Goal: Information Seeking & Learning: Learn about a topic

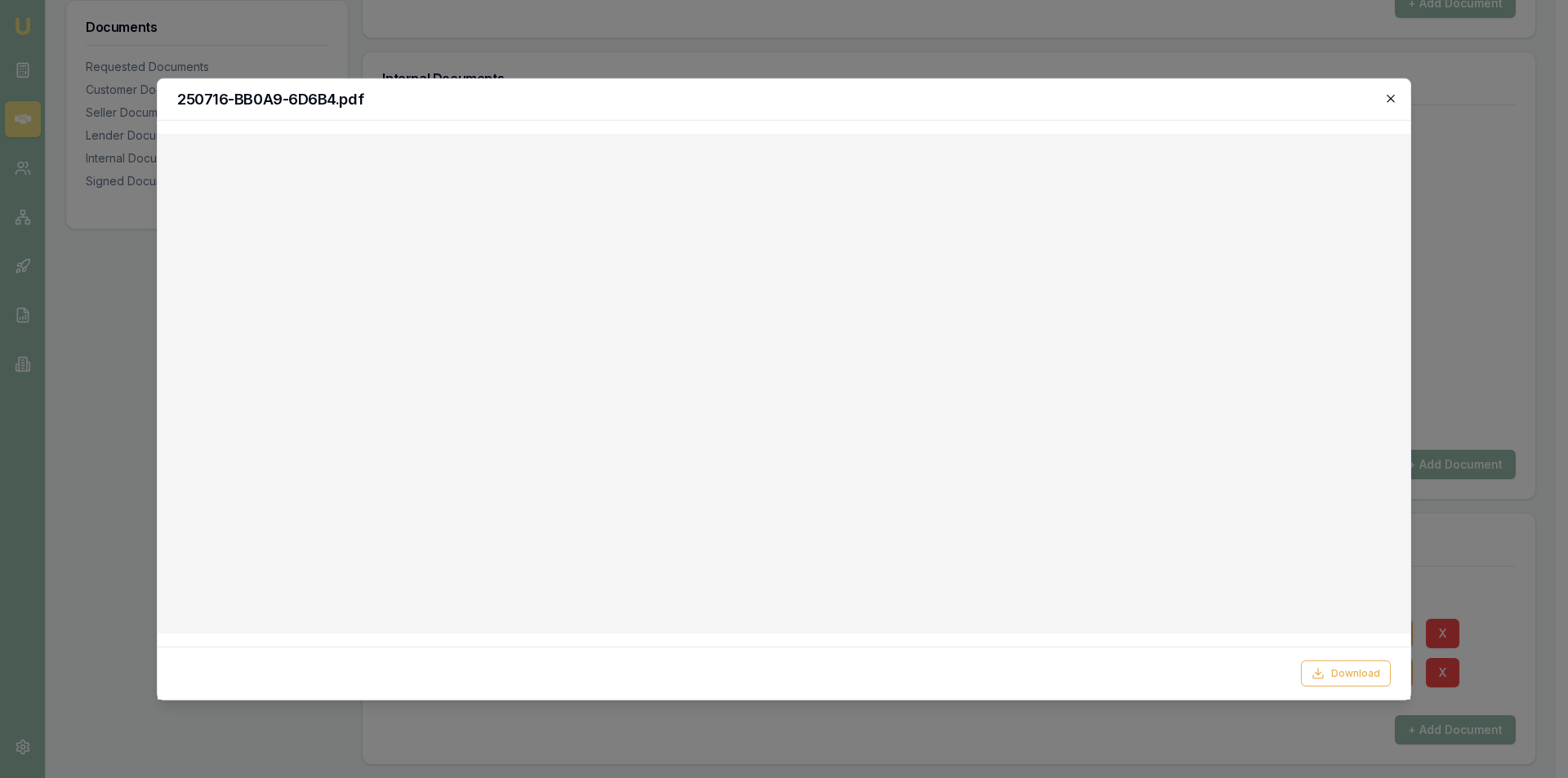
click at [1394, 100] on icon "button" at bounding box center [1391, 98] width 7 height 7
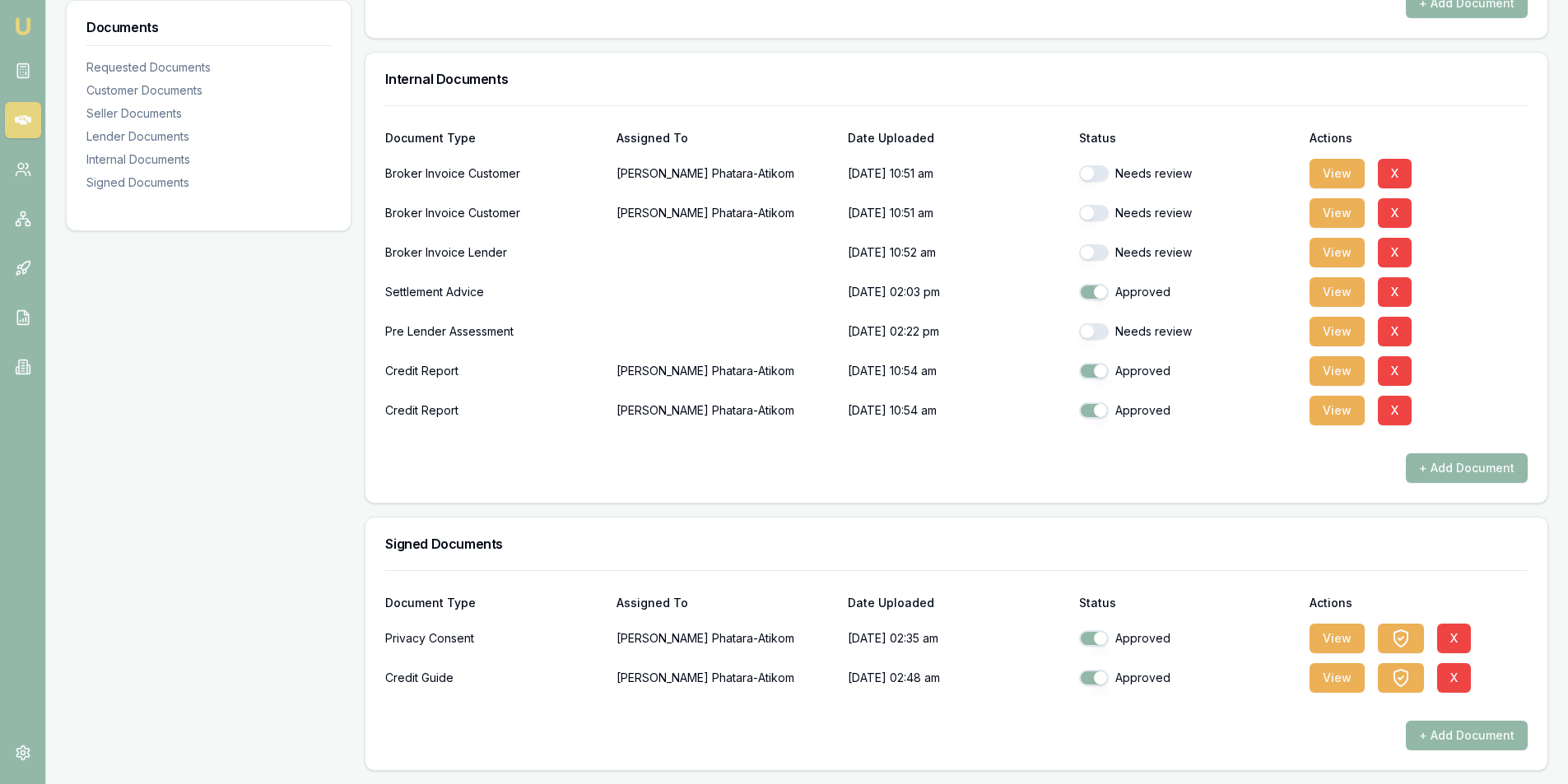
scroll to position [838, 0]
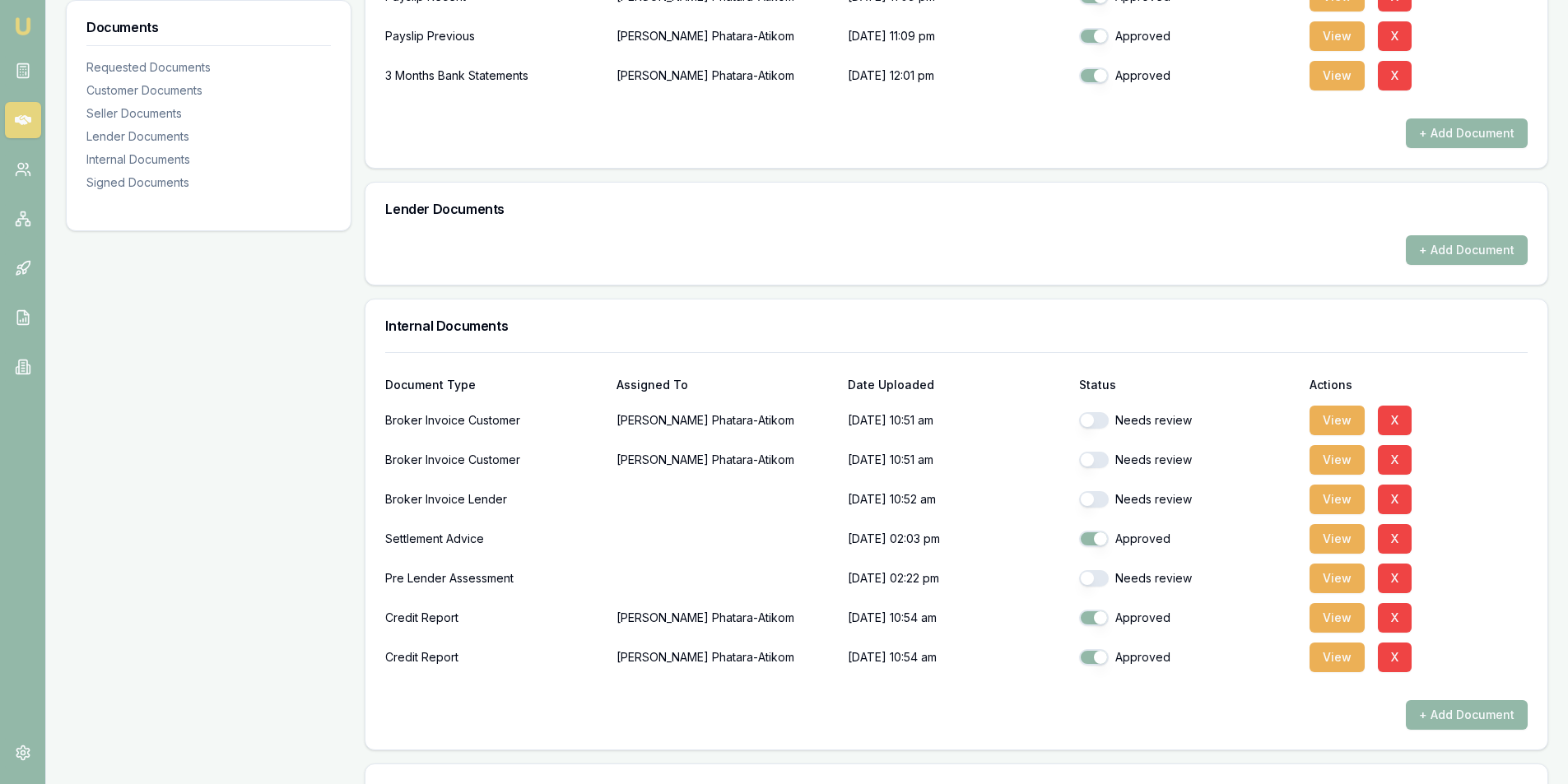
click at [7, 115] on link at bounding box center [22, 120] width 36 height 36
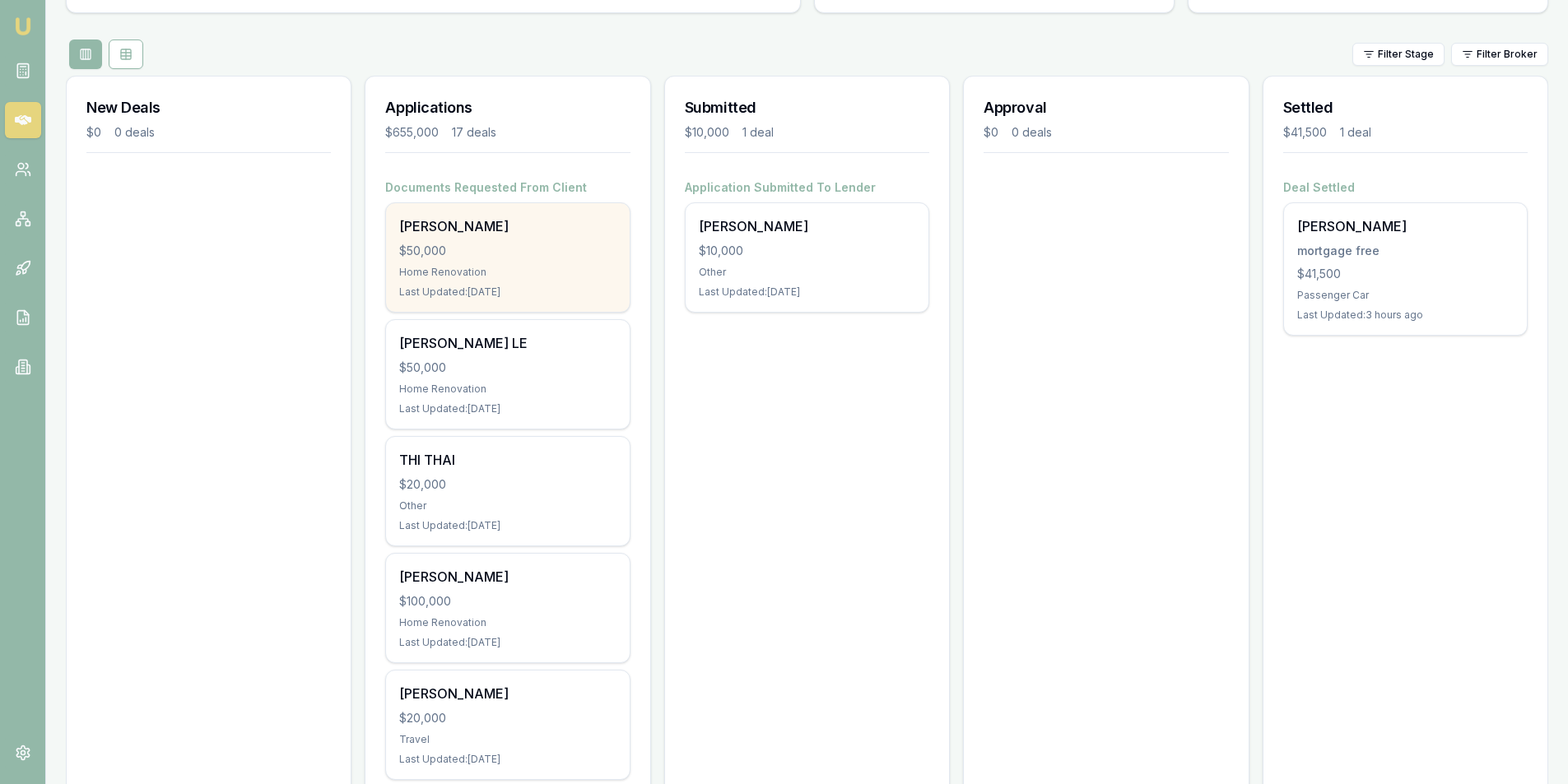
scroll to position [164, 0]
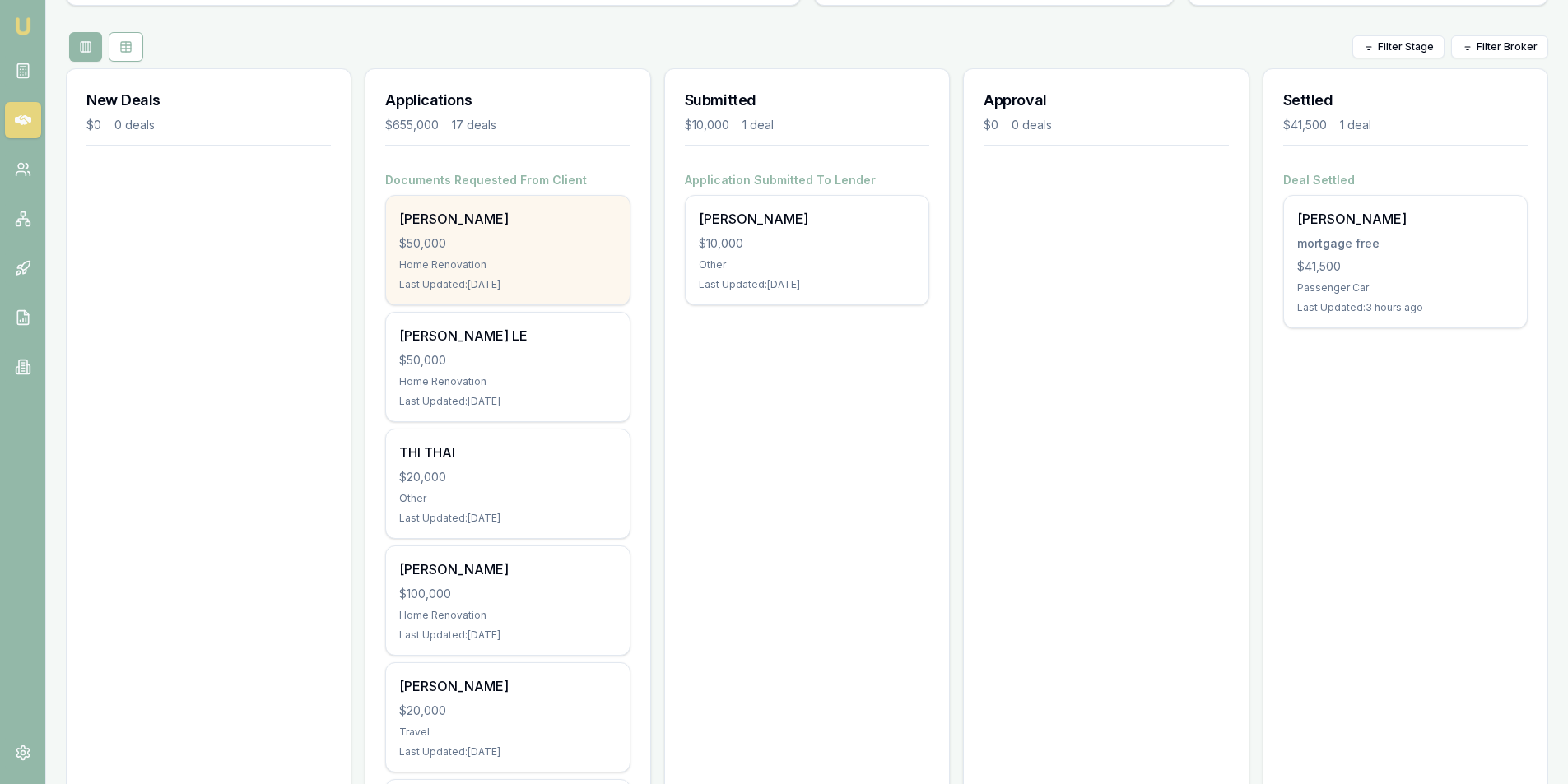
click at [512, 279] on div "Last Updated: 3 days ago" at bounding box center [507, 285] width 216 height 13
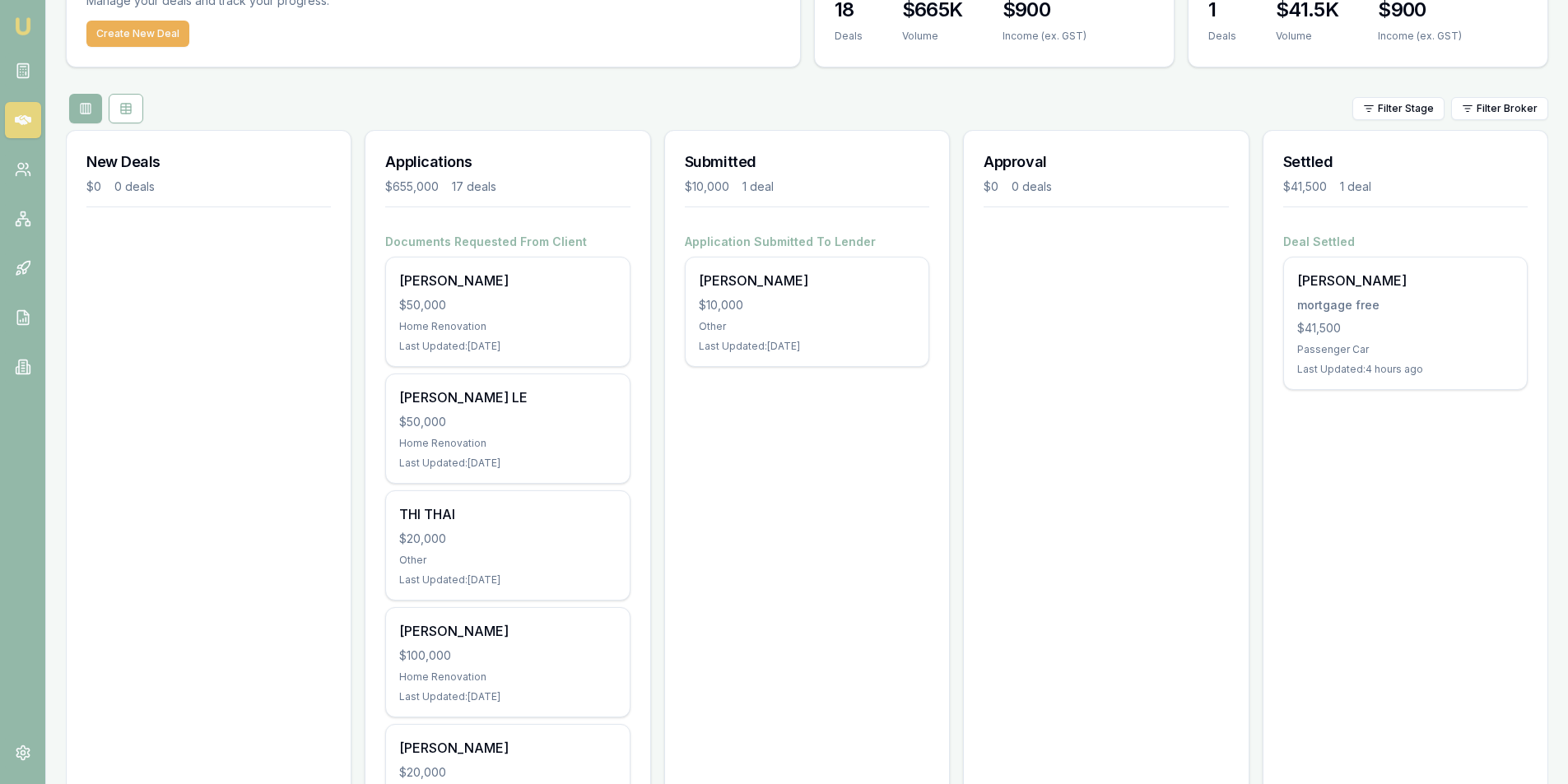
scroll to position [0, 0]
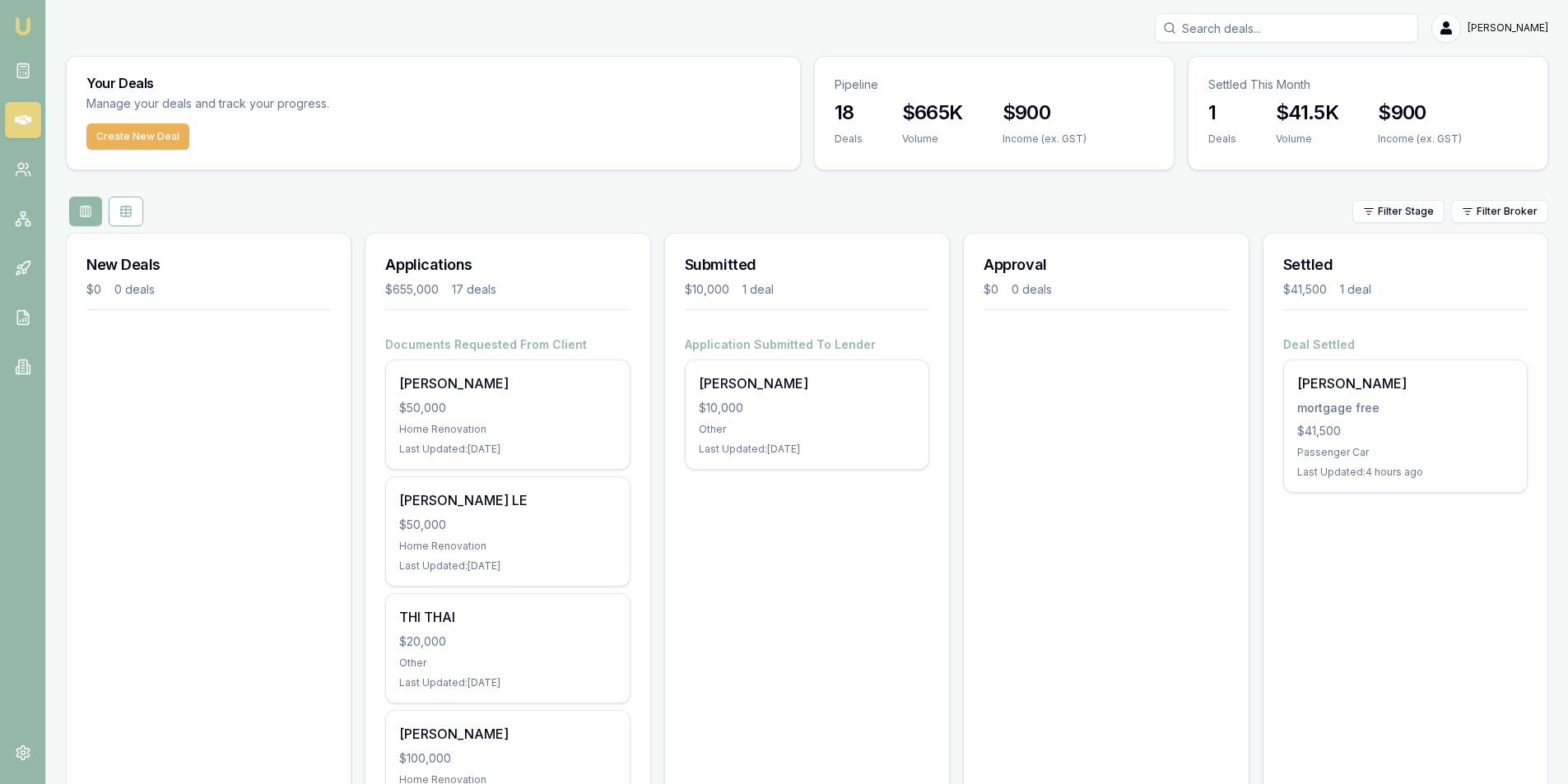
click at [1241, 25] on input "Search deals" at bounding box center [1287, 28] width 264 height 30
type input "b"
paste input "Bernard RORKE"
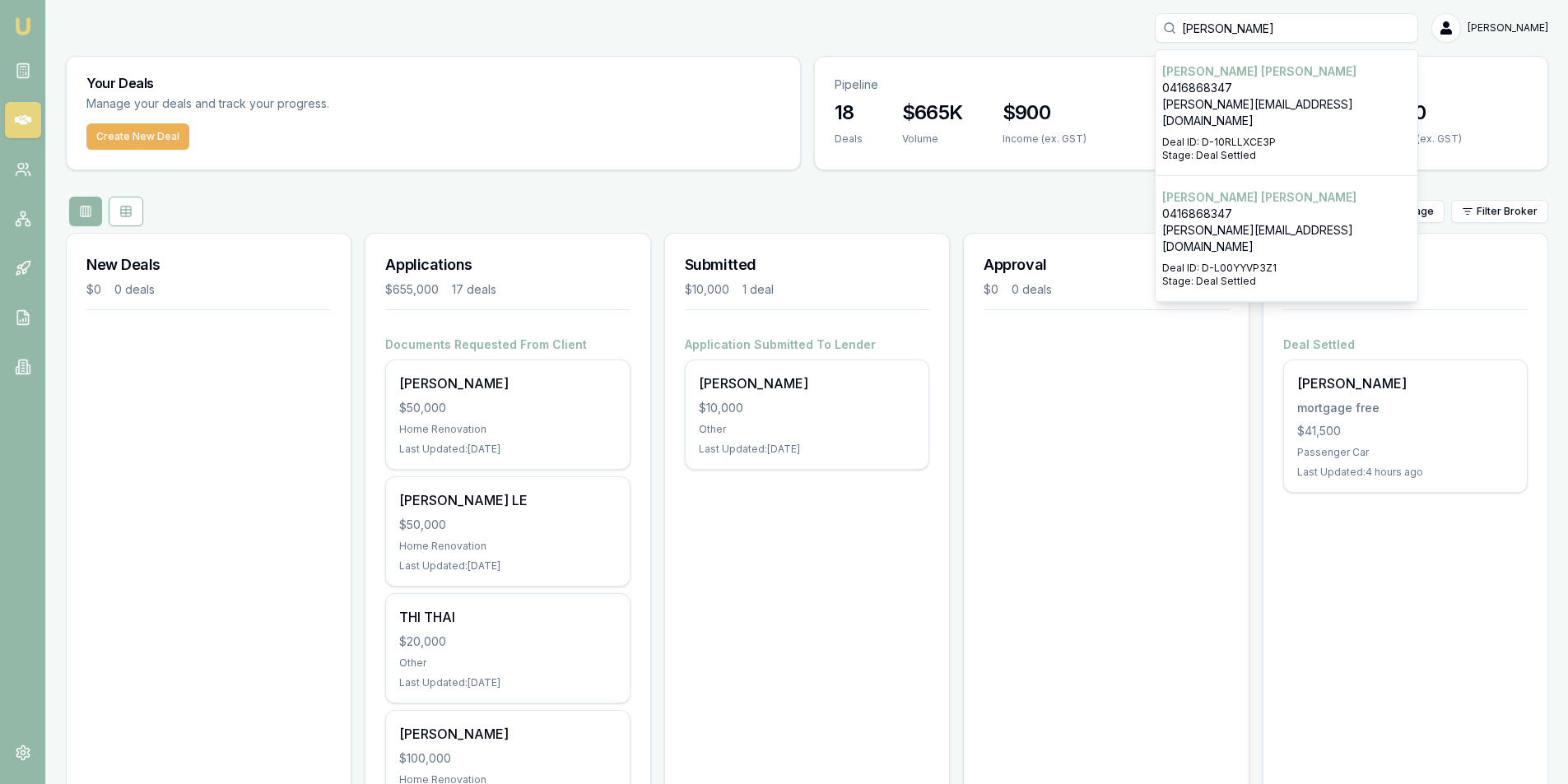
type input "Bernard RORKE"
click at [1254, 135] on p "Deal ID: D-10RLLXCE3P" at bounding box center [1287, 142] width 249 height 13
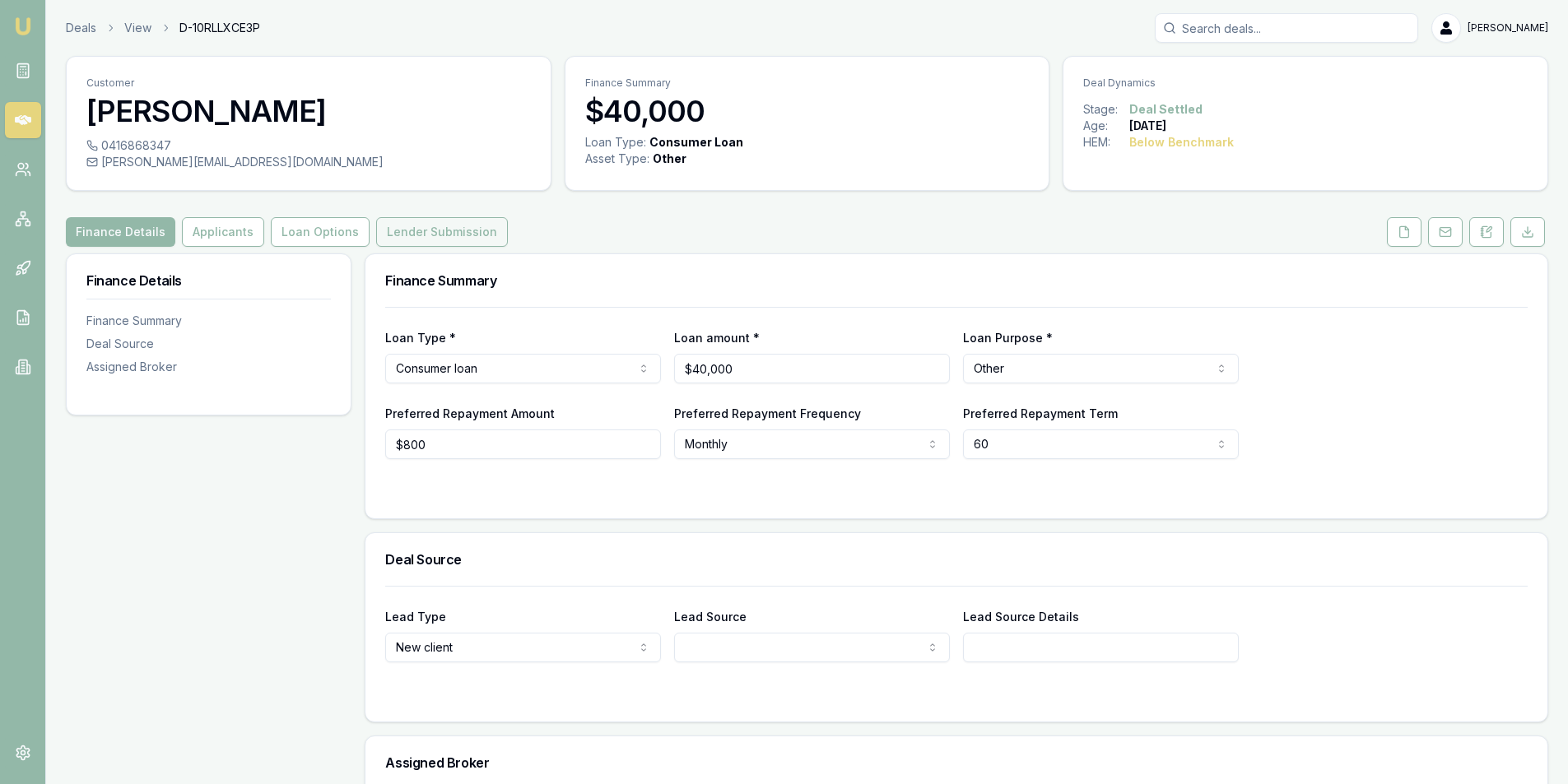
click at [419, 223] on button "Lender Submission" at bounding box center [441, 232] width 132 height 30
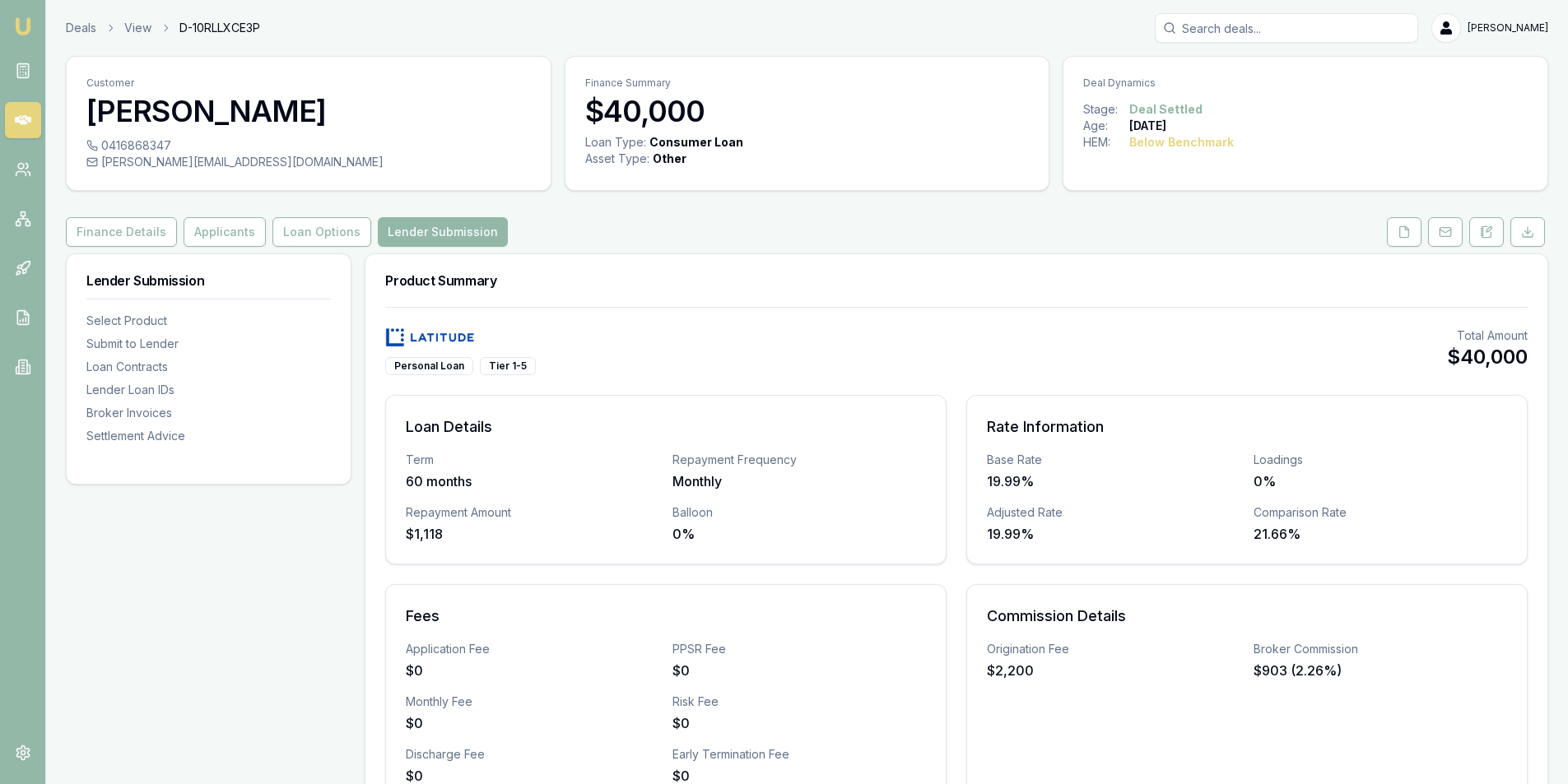
click at [1224, 30] on input "Search deals" at bounding box center [1287, 28] width 264 height 30
paste input "Bernard RORKE"
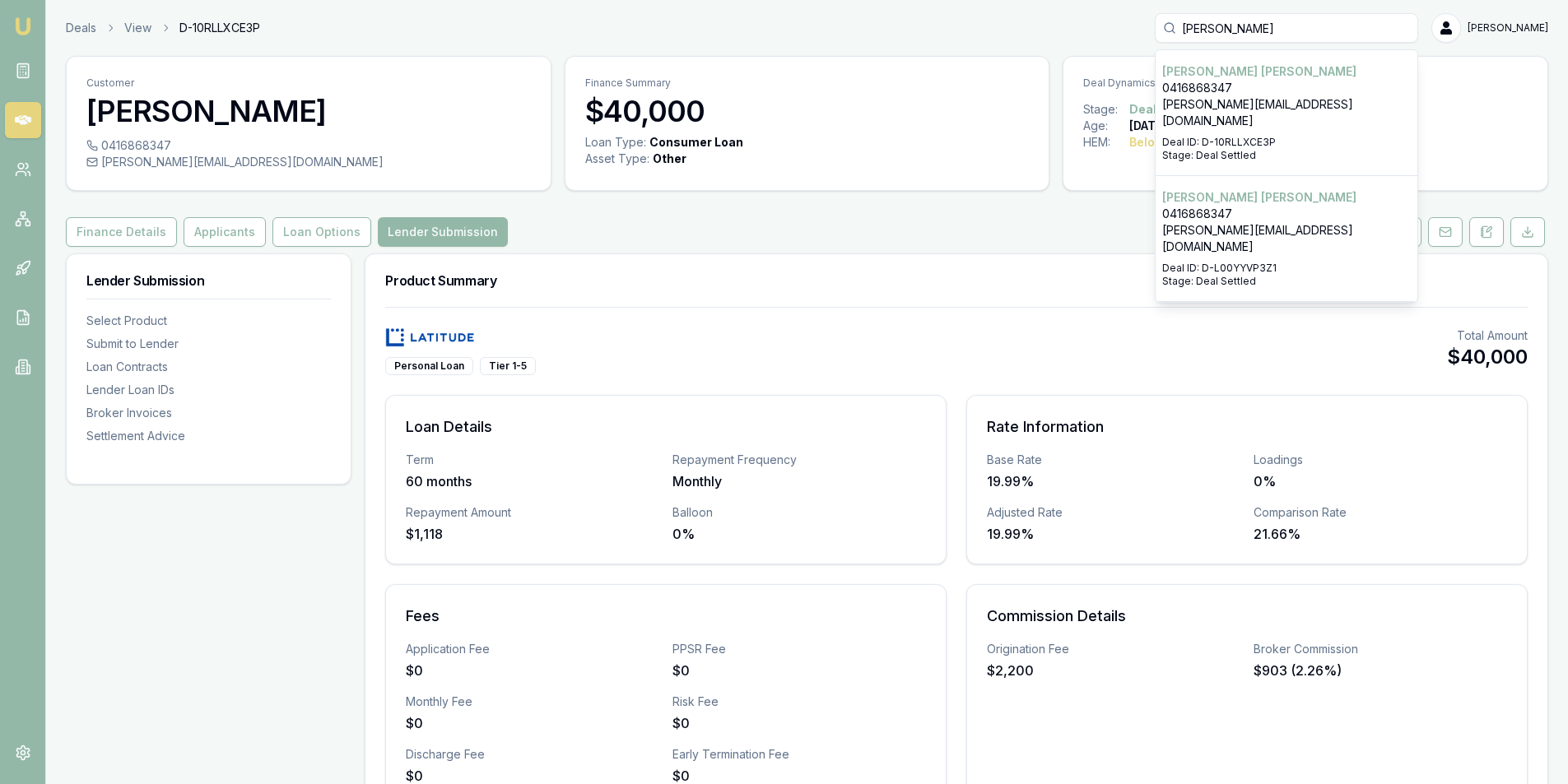
type input "Bernard RORKE"
click at [1231, 206] on p "0416868347" at bounding box center [1287, 214] width 249 height 17
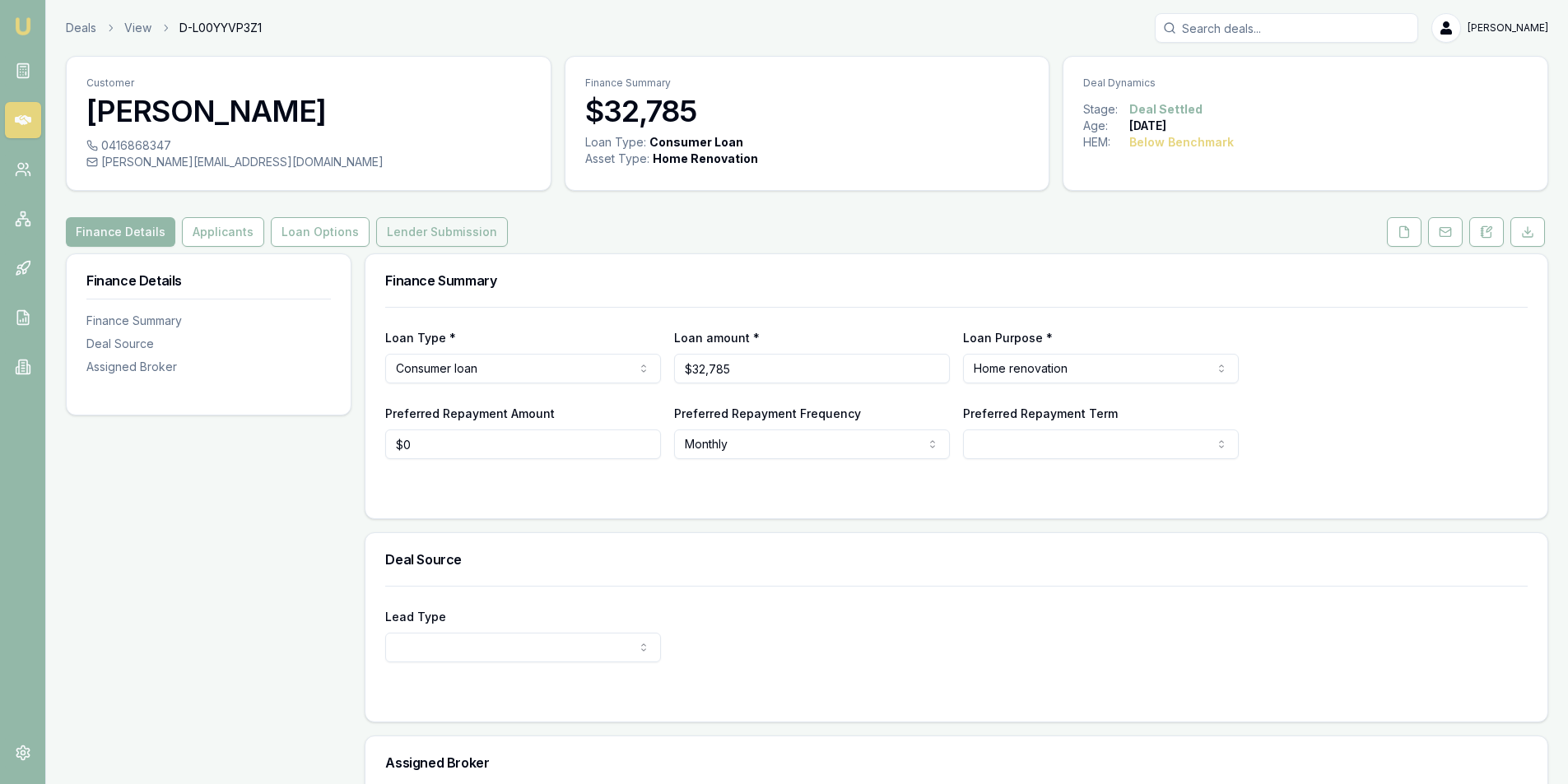
click at [468, 235] on button "Lender Submission" at bounding box center [441, 232] width 132 height 30
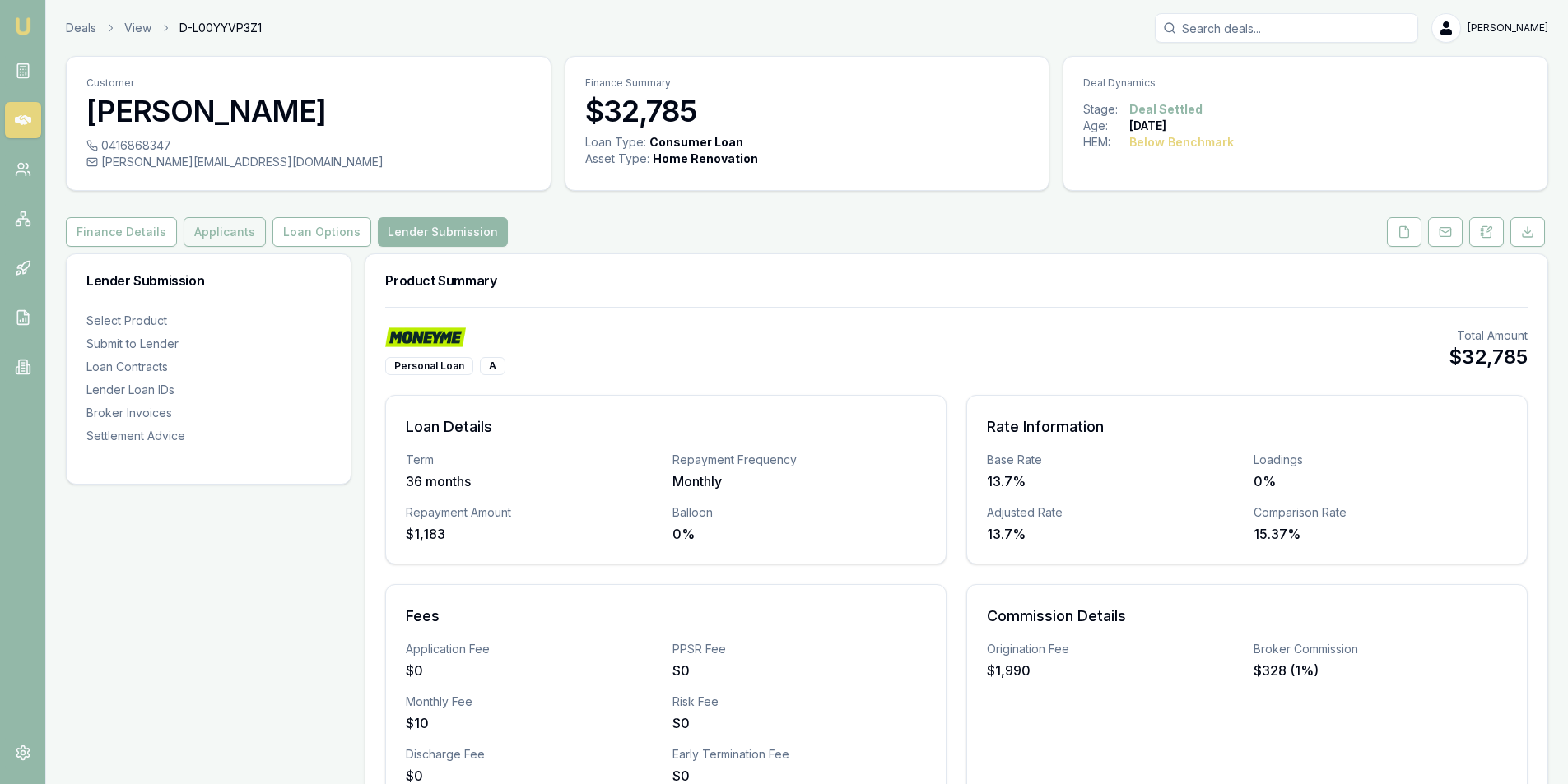
click at [230, 236] on button "Applicants" at bounding box center [224, 232] width 82 height 30
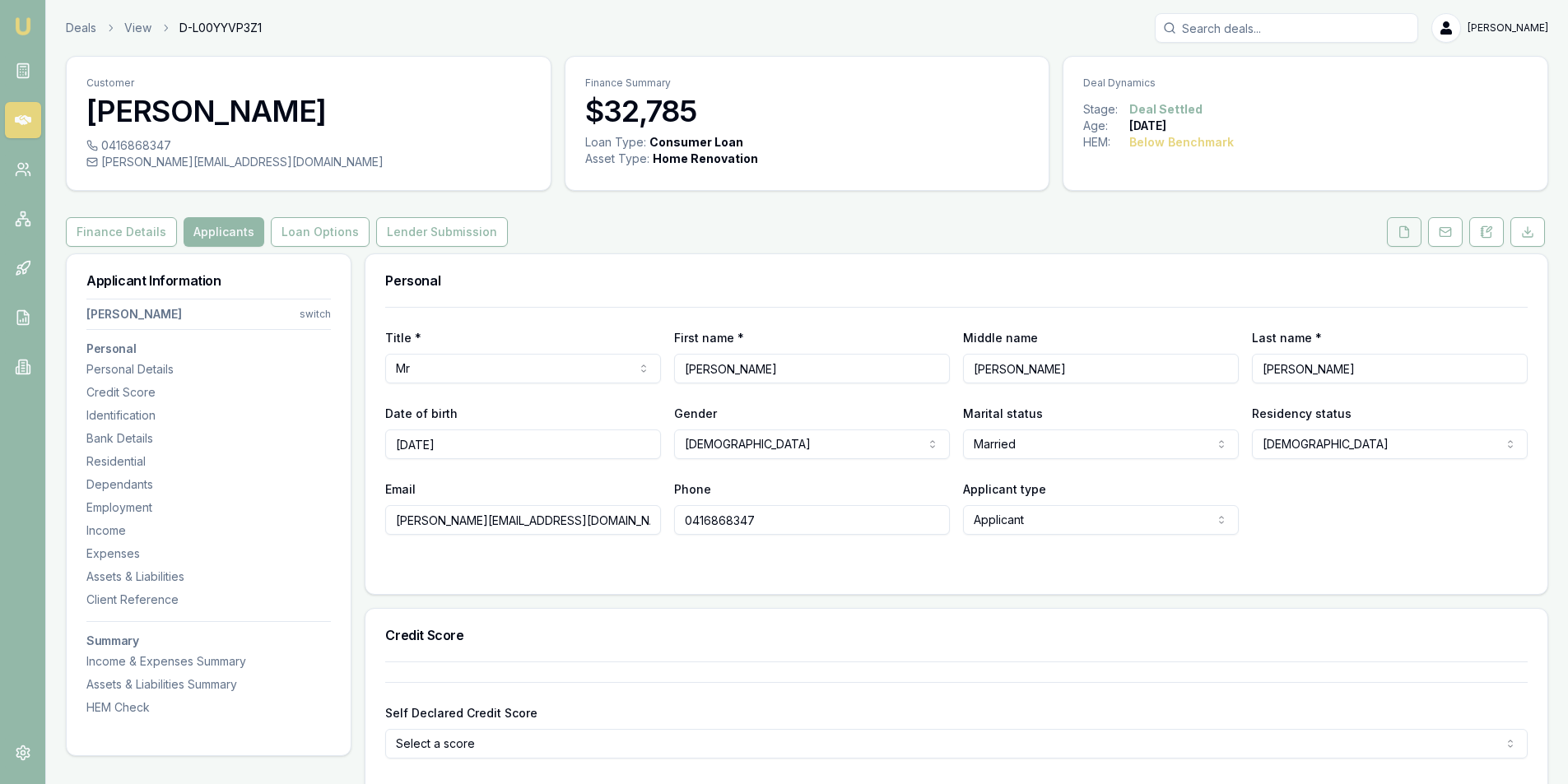
click at [1394, 229] on button at bounding box center [1403, 232] width 35 height 30
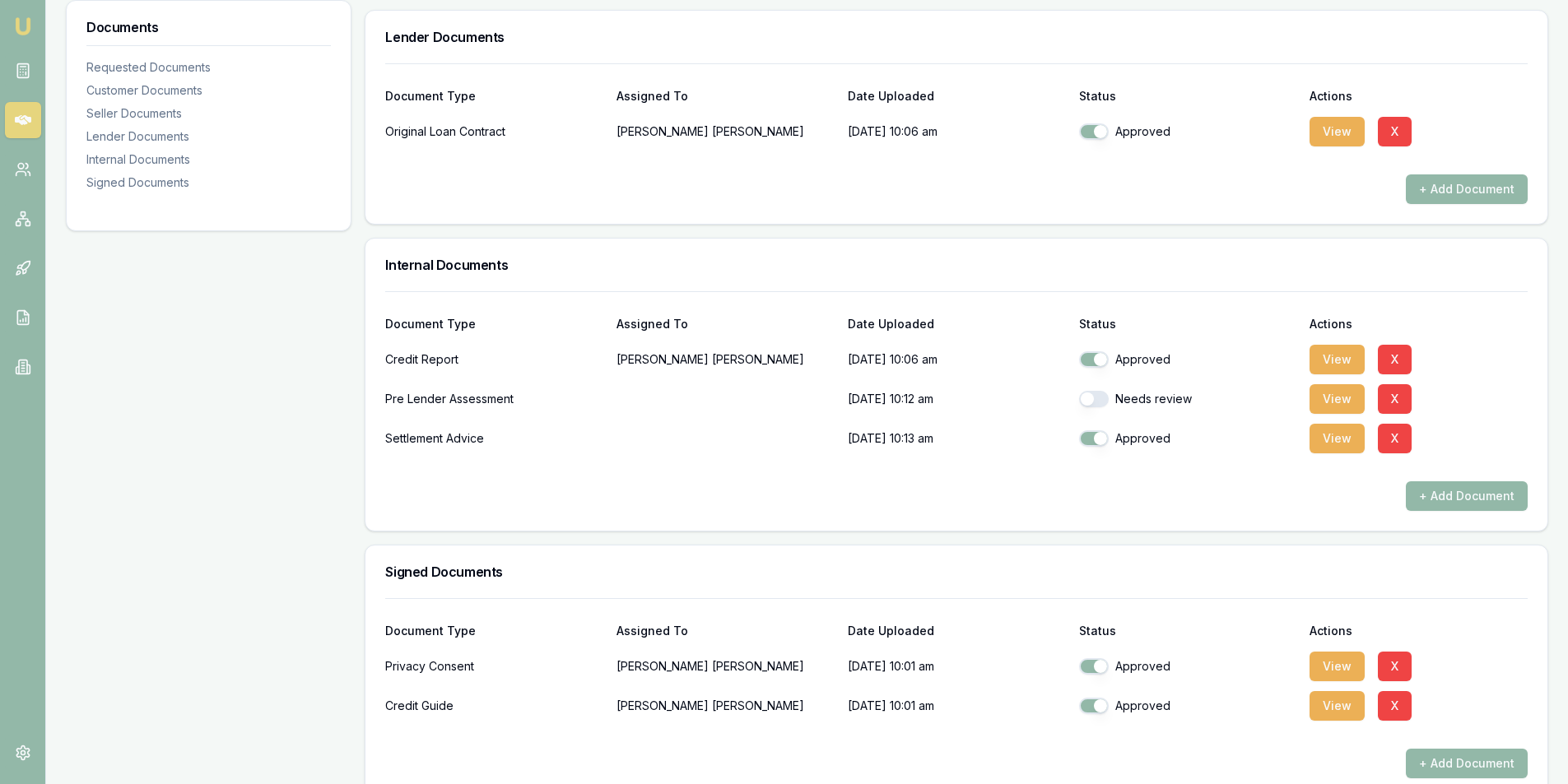
scroll to position [822, 0]
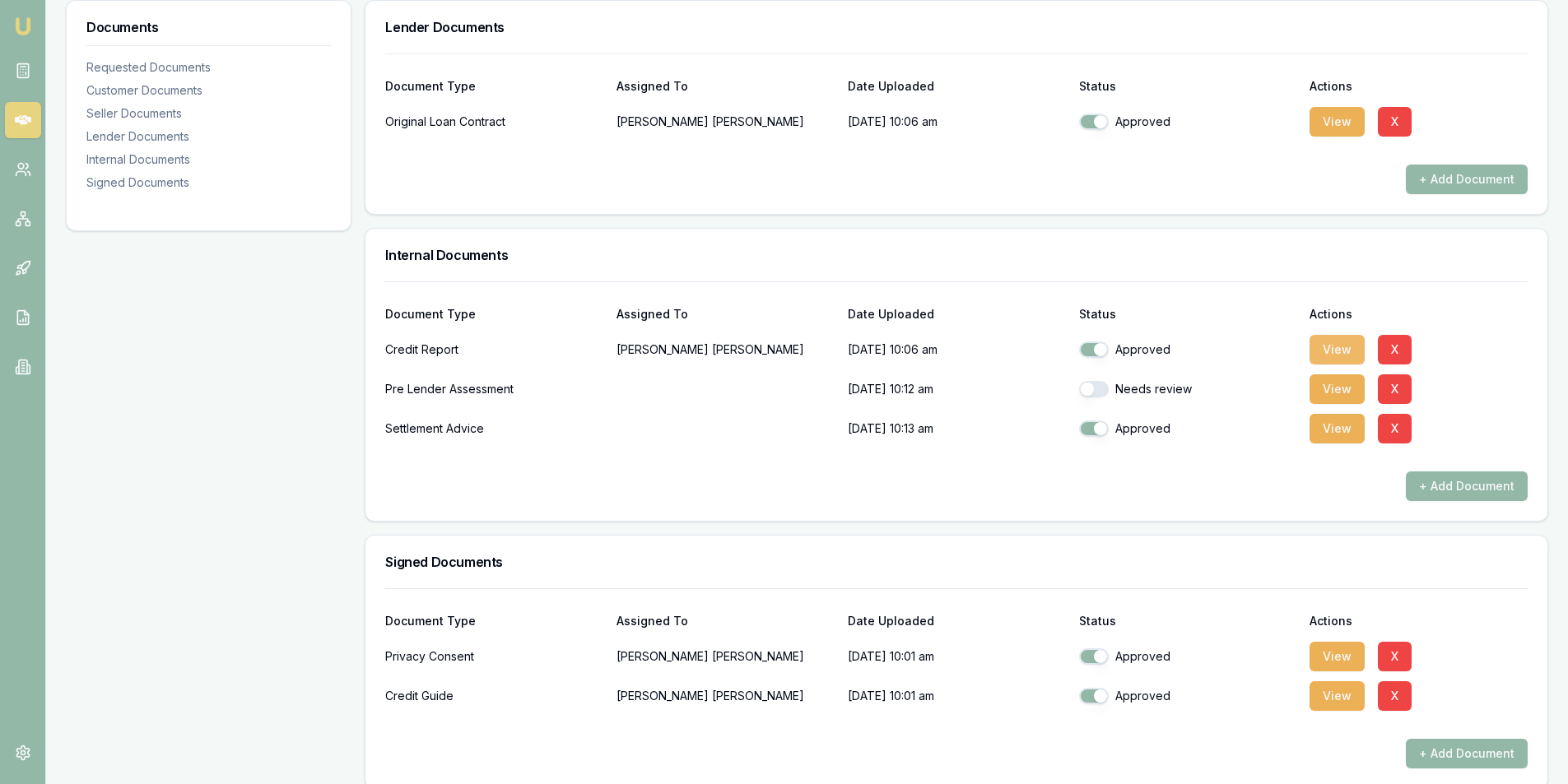
click at [1339, 350] on button "View" at bounding box center [1336, 349] width 55 height 30
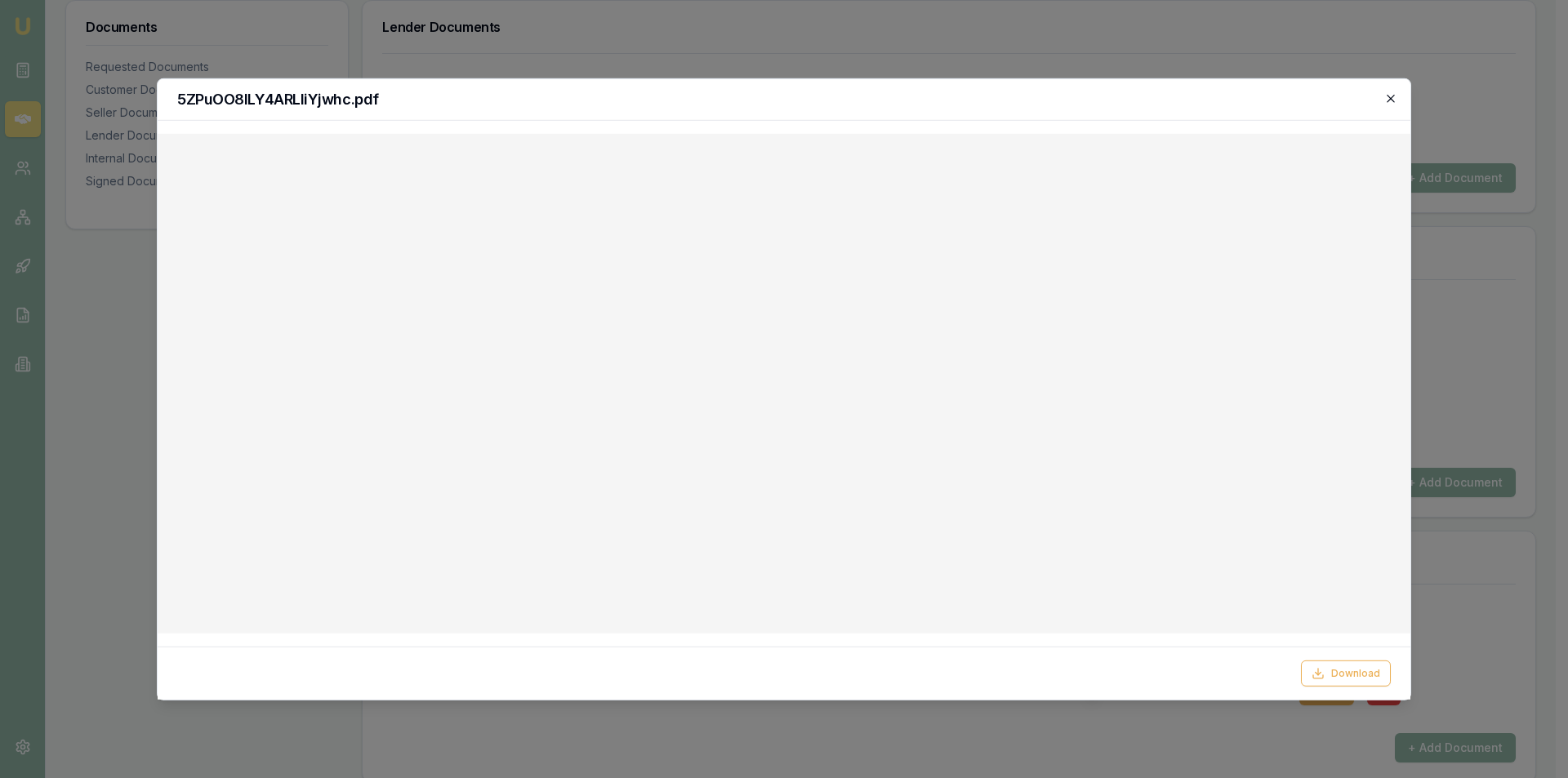
click at [1391, 101] on icon "button" at bounding box center [1391, 98] width 13 height 13
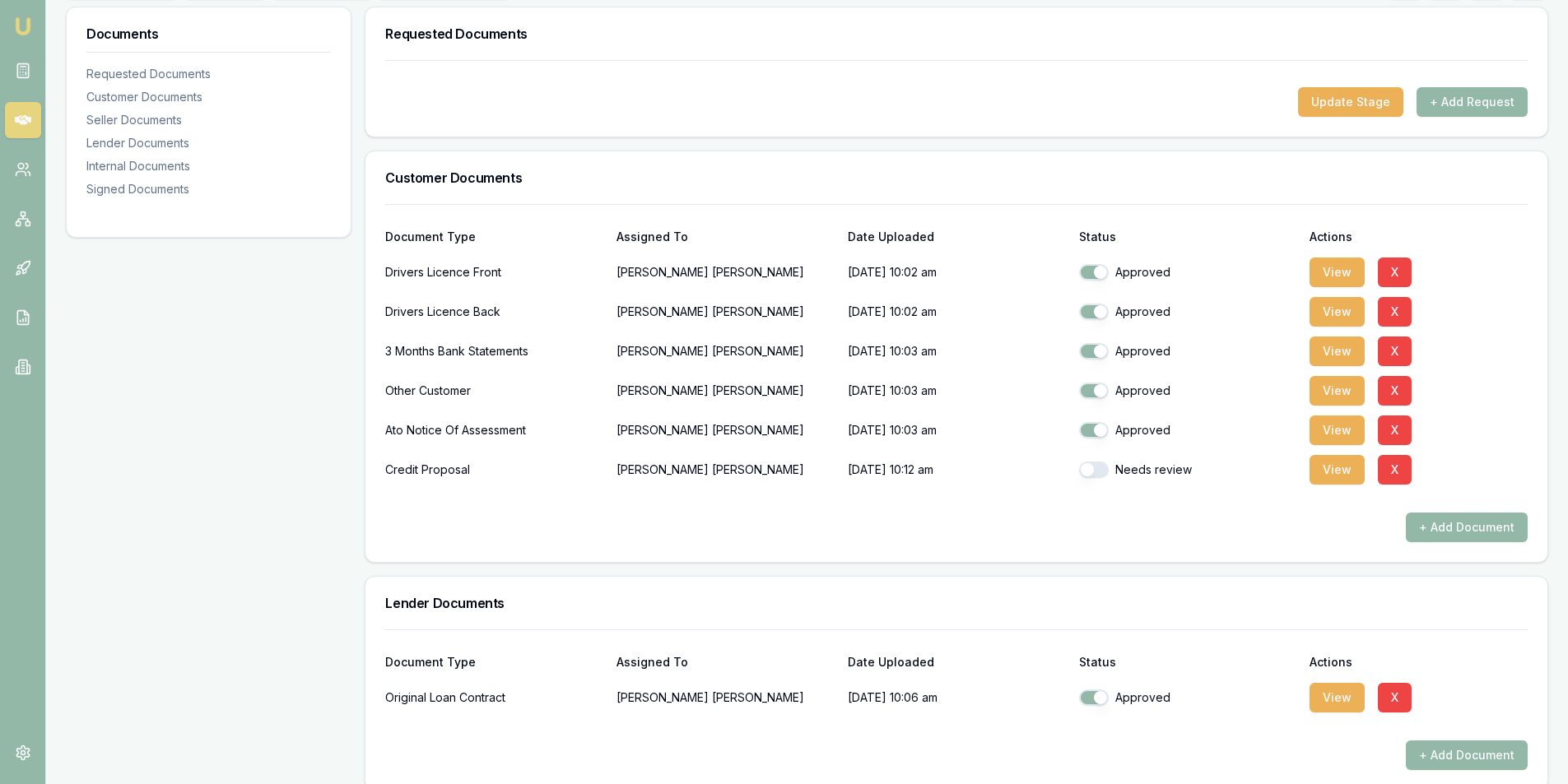
scroll to position [0, 0]
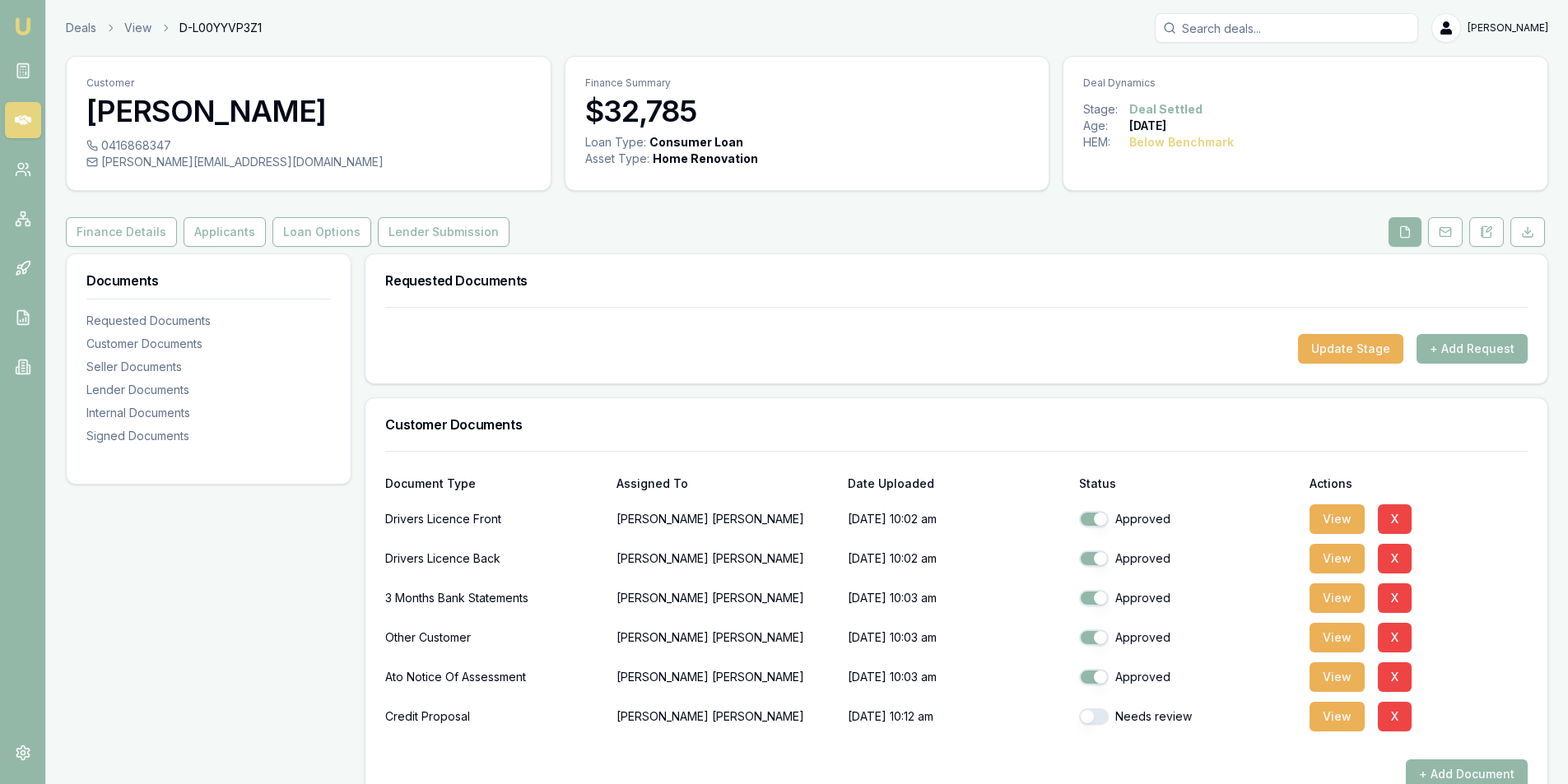
click at [26, 114] on icon at bounding box center [23, 121] width 17 height 17
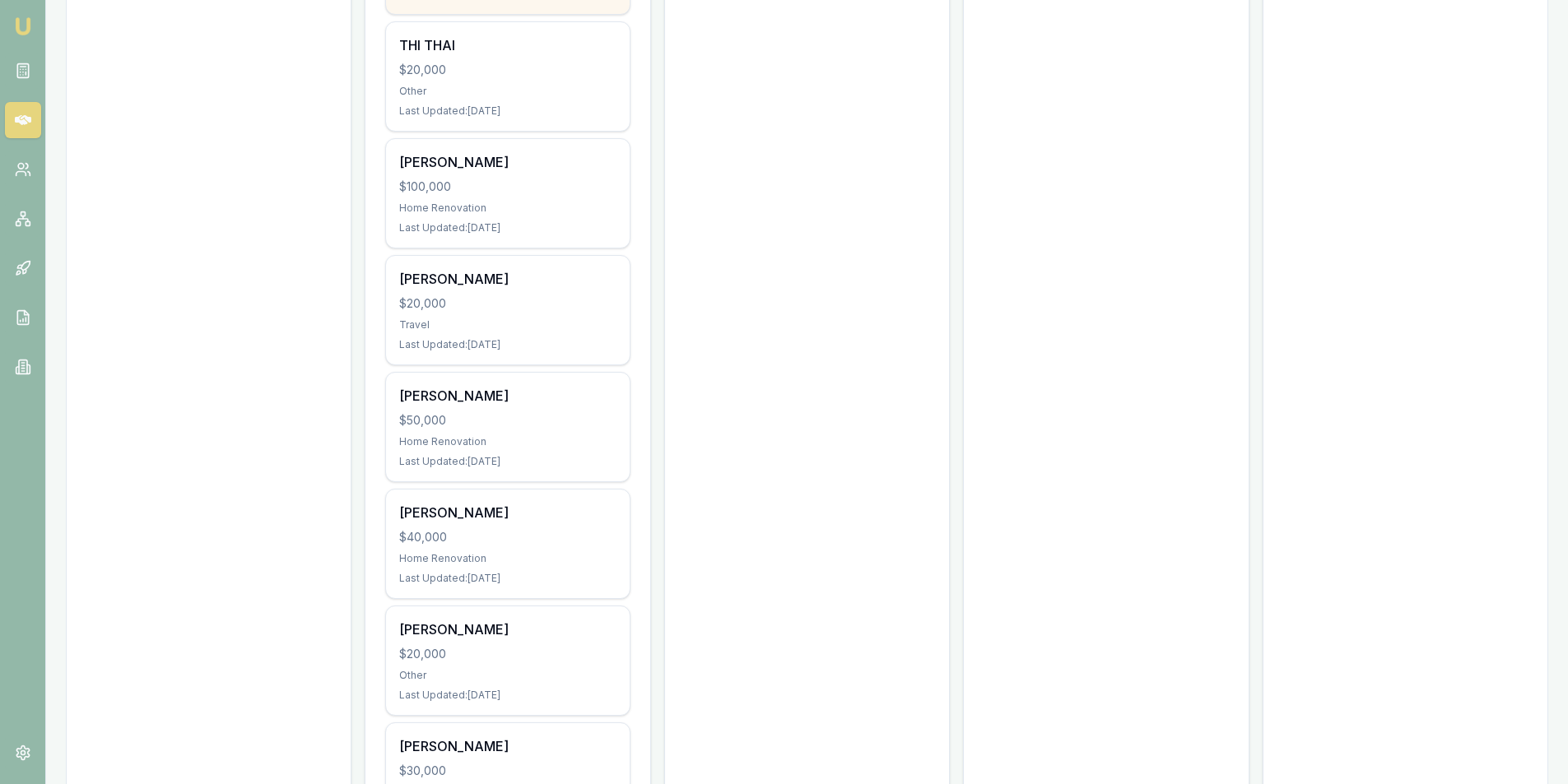
scroll to position [576, 0]
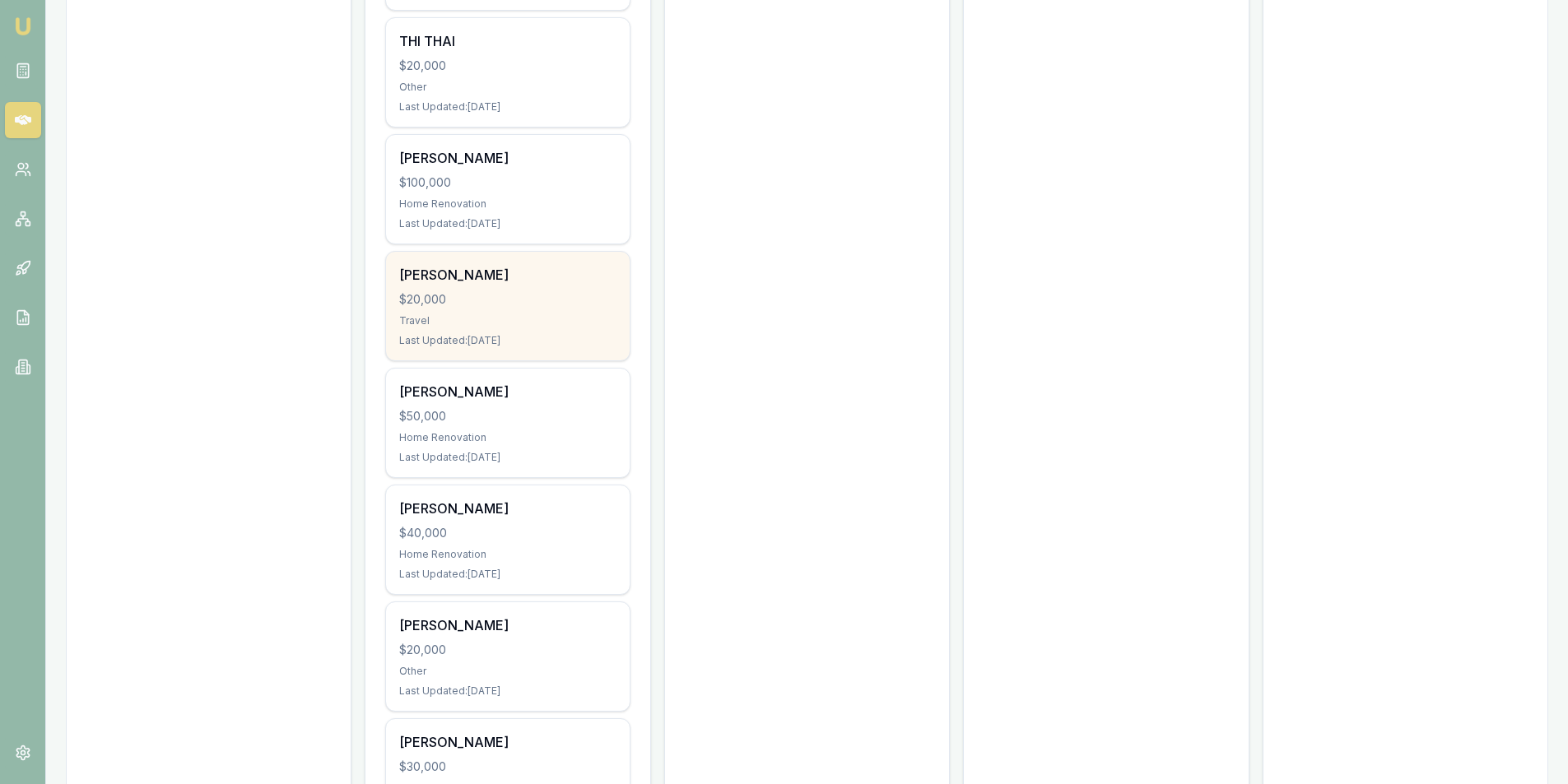
click at [479, 289] on div "Duong nguyen $20,000 Travel Last Updated: 18 days ago" at bounding box center [508, 306] width 243 height 108
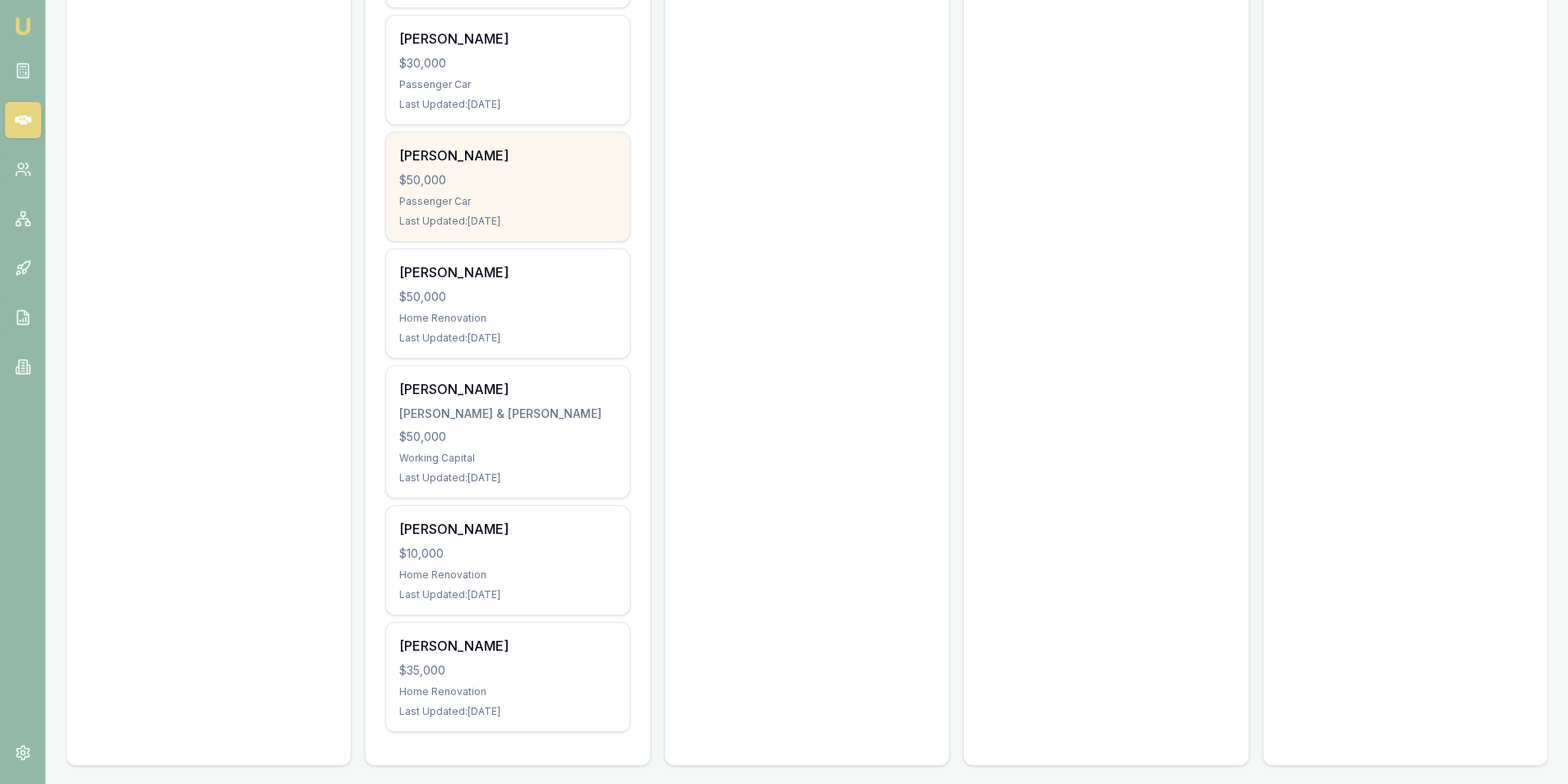
scroll to position [1618, 0]
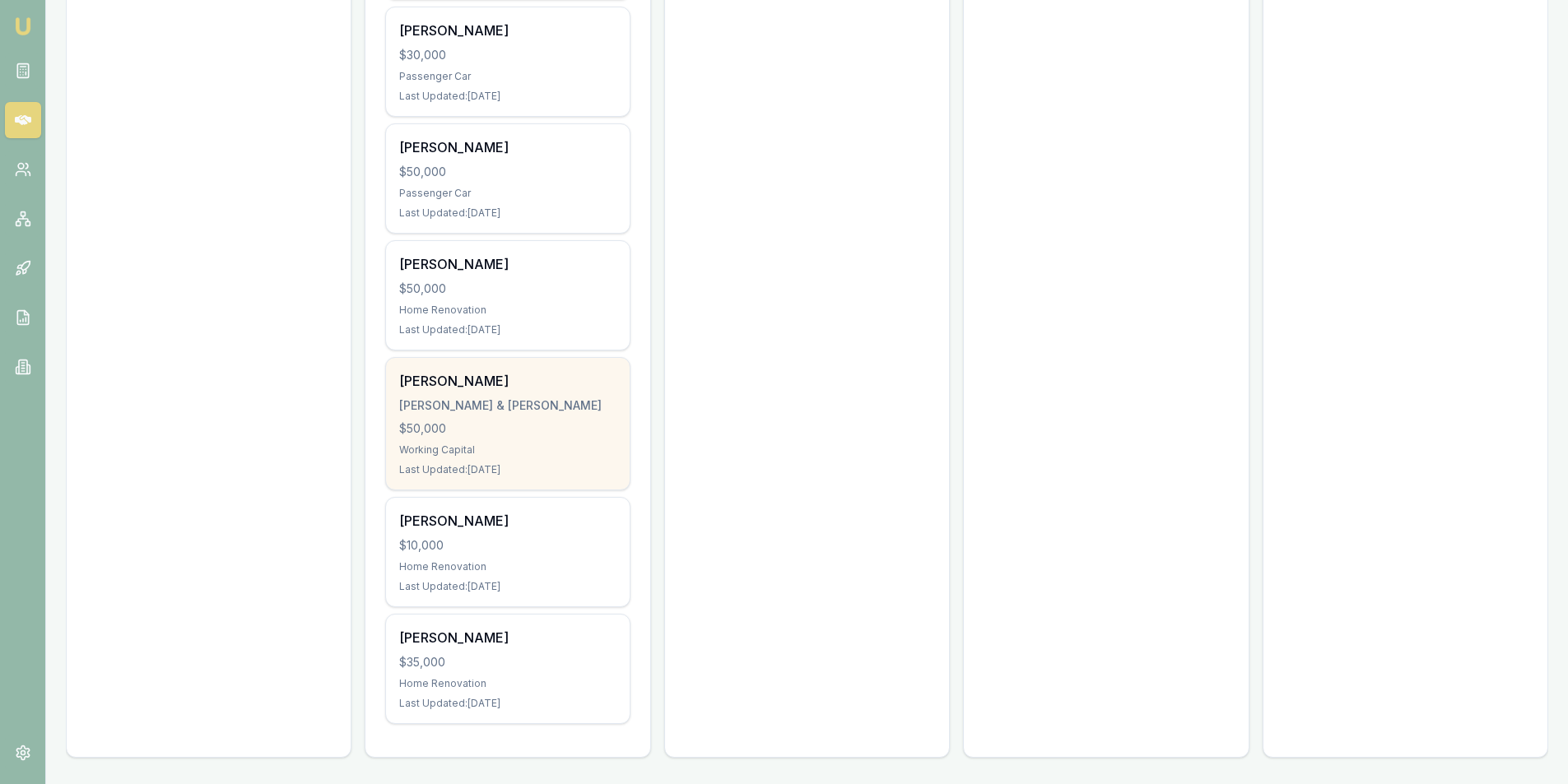
click at [464, 425] on div "$50,000" at bounding box center [507, 429] width 216 height 17
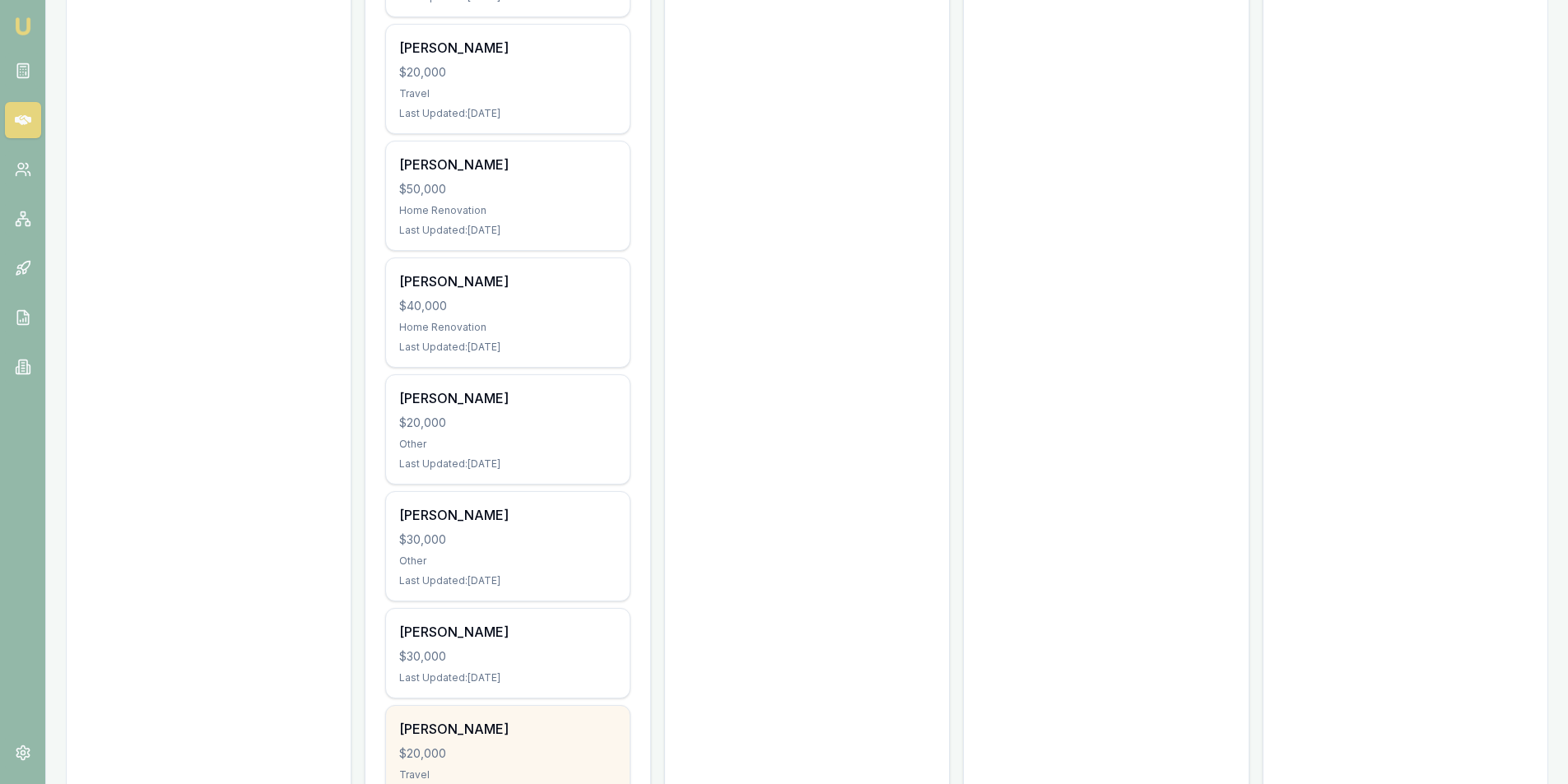
scroll to position [795, 0]
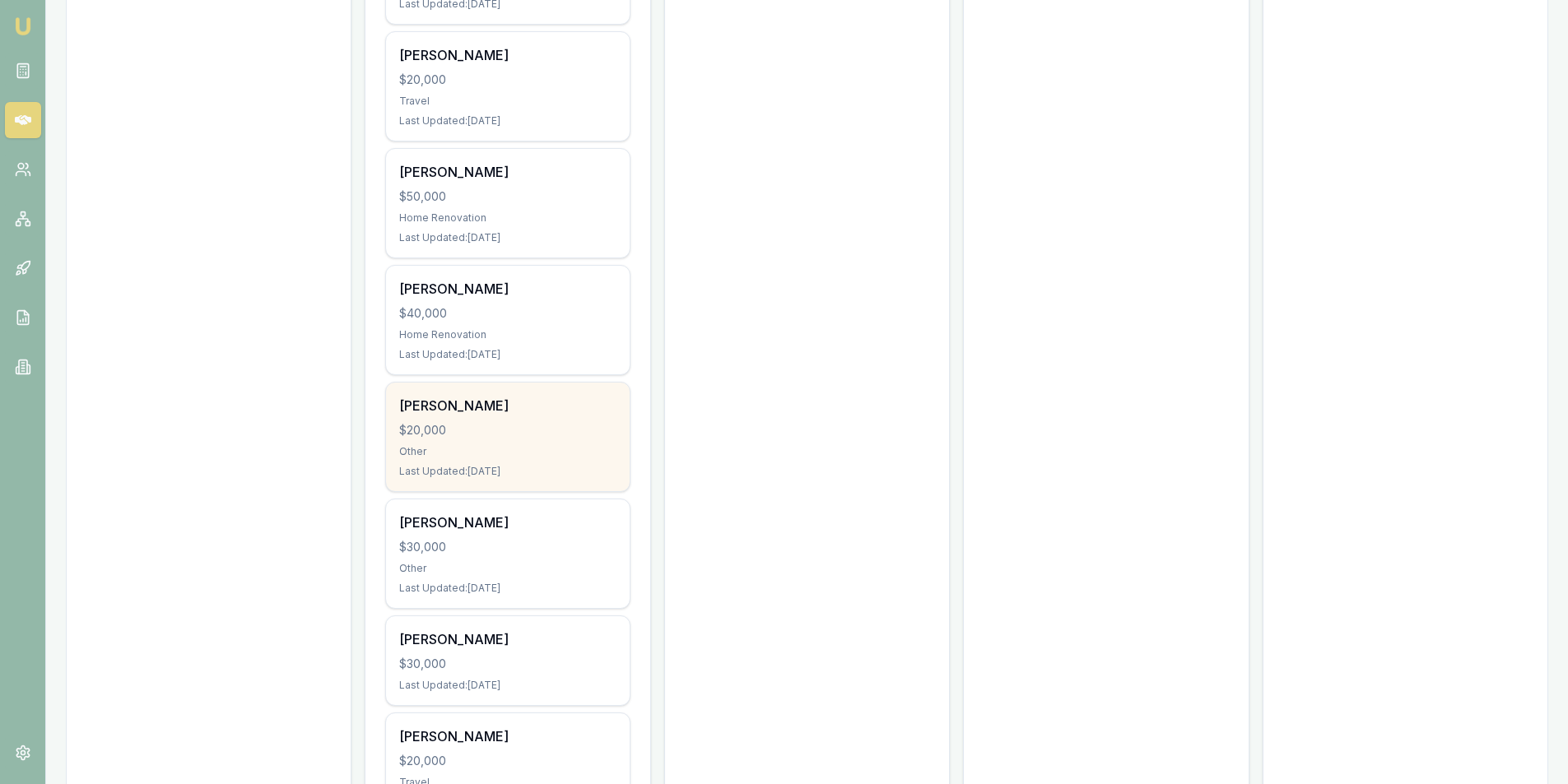
click at [487, 422] on div "$20,000" at bounding box center [507, 431] width 216 height 17
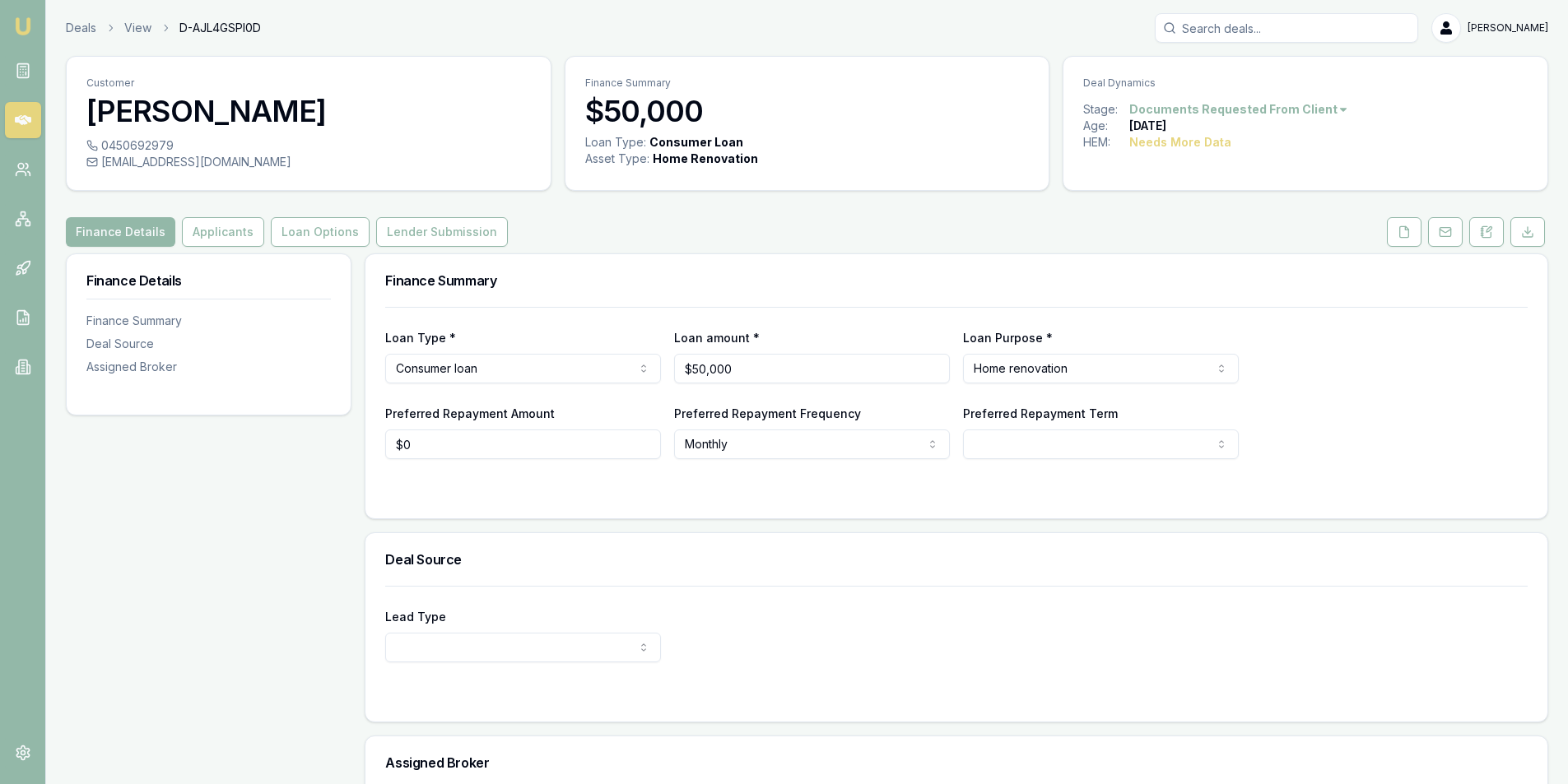
click at [1274, 23] on input "Search deals" at bounding box center [1287, 28] width 264 height 30
type input "b"
paste input "Bernard RORKE"
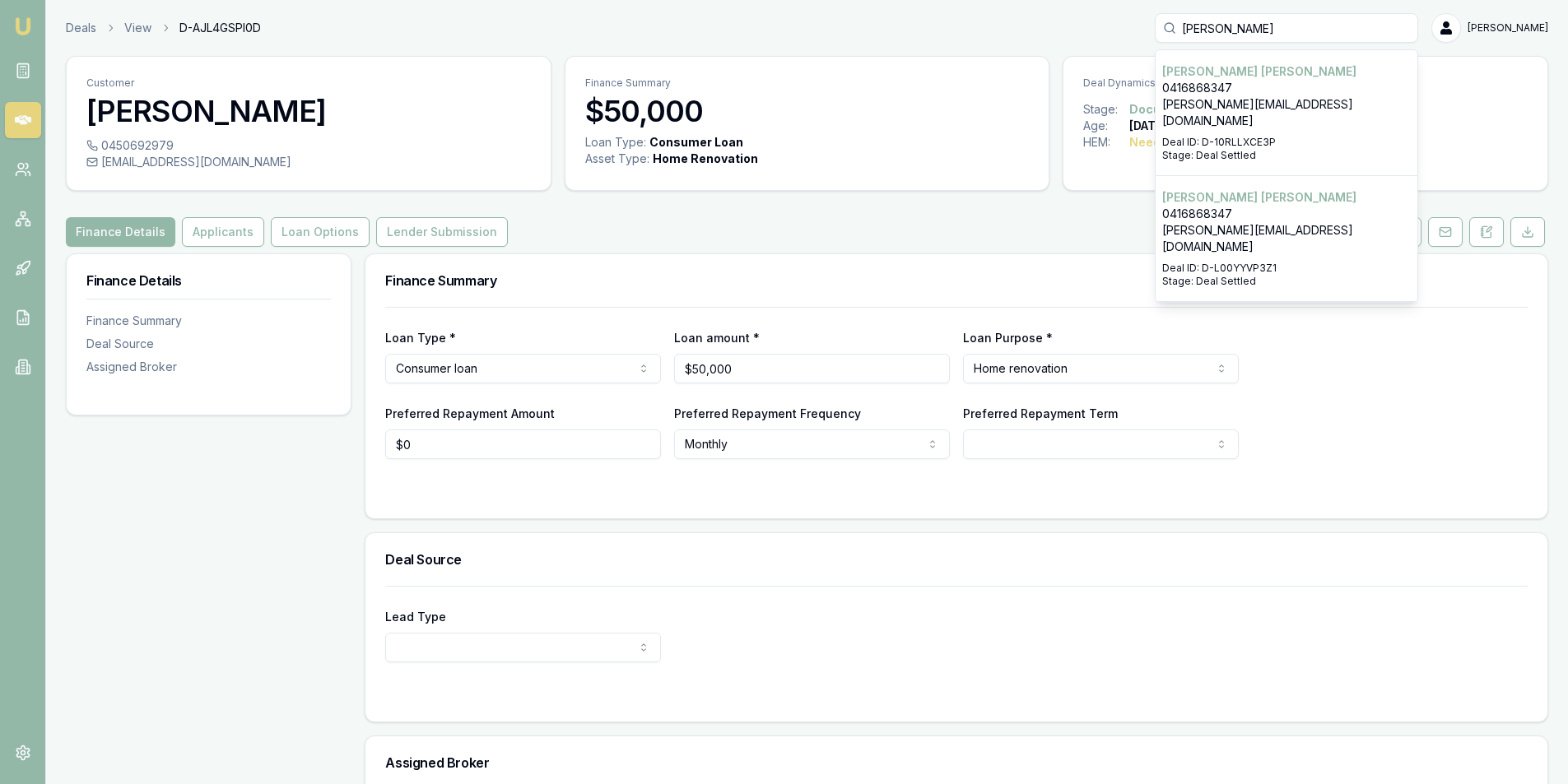
type input "Bernard RORKE"
click at [1253, 96] on p "bernie@kiaoracattle.com.au" at bounding box center [1287, 112] width 249 height 33
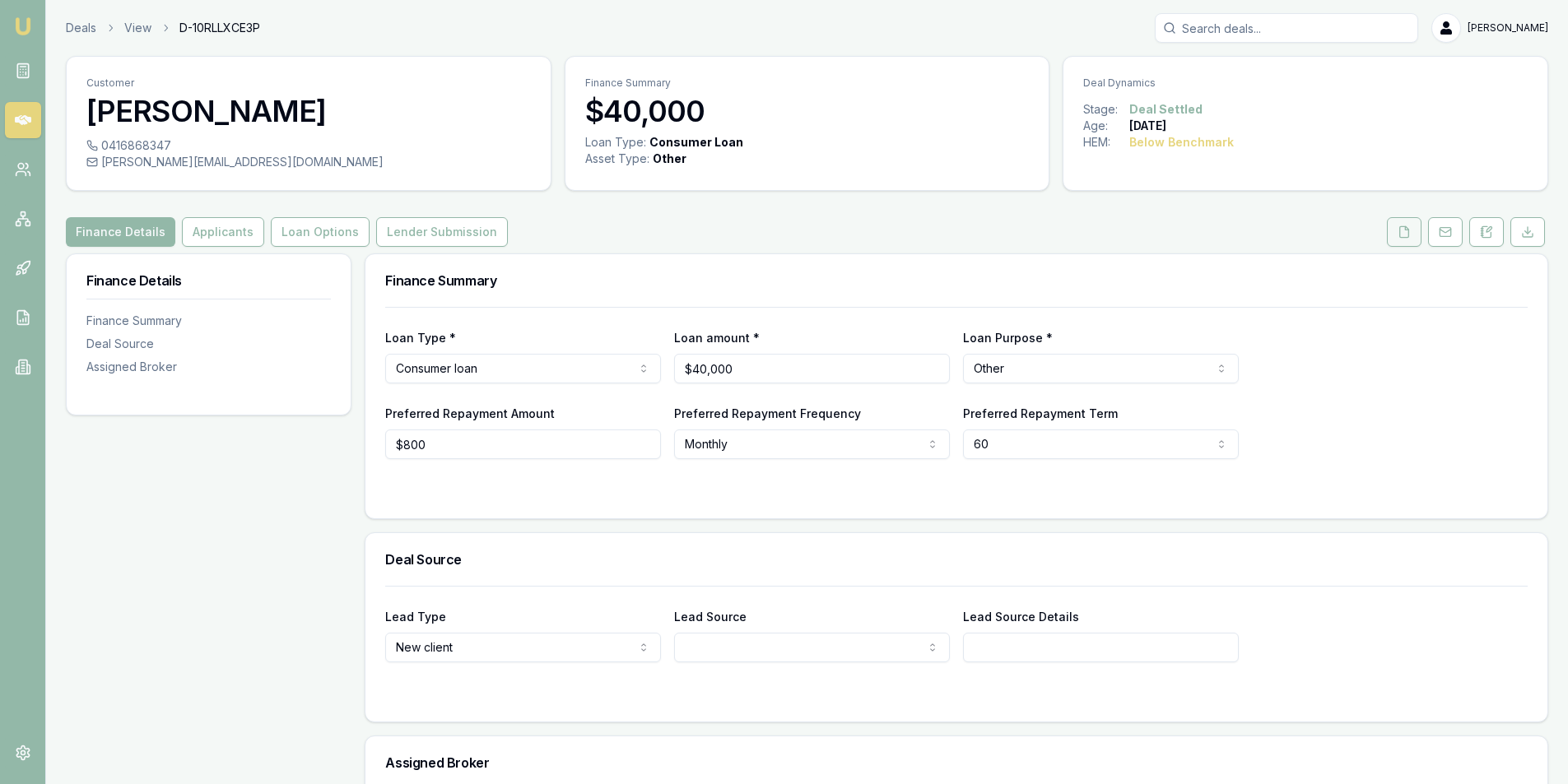
click at [1397, 234] on button at bounding box center [1403, 232] width 35 height 30
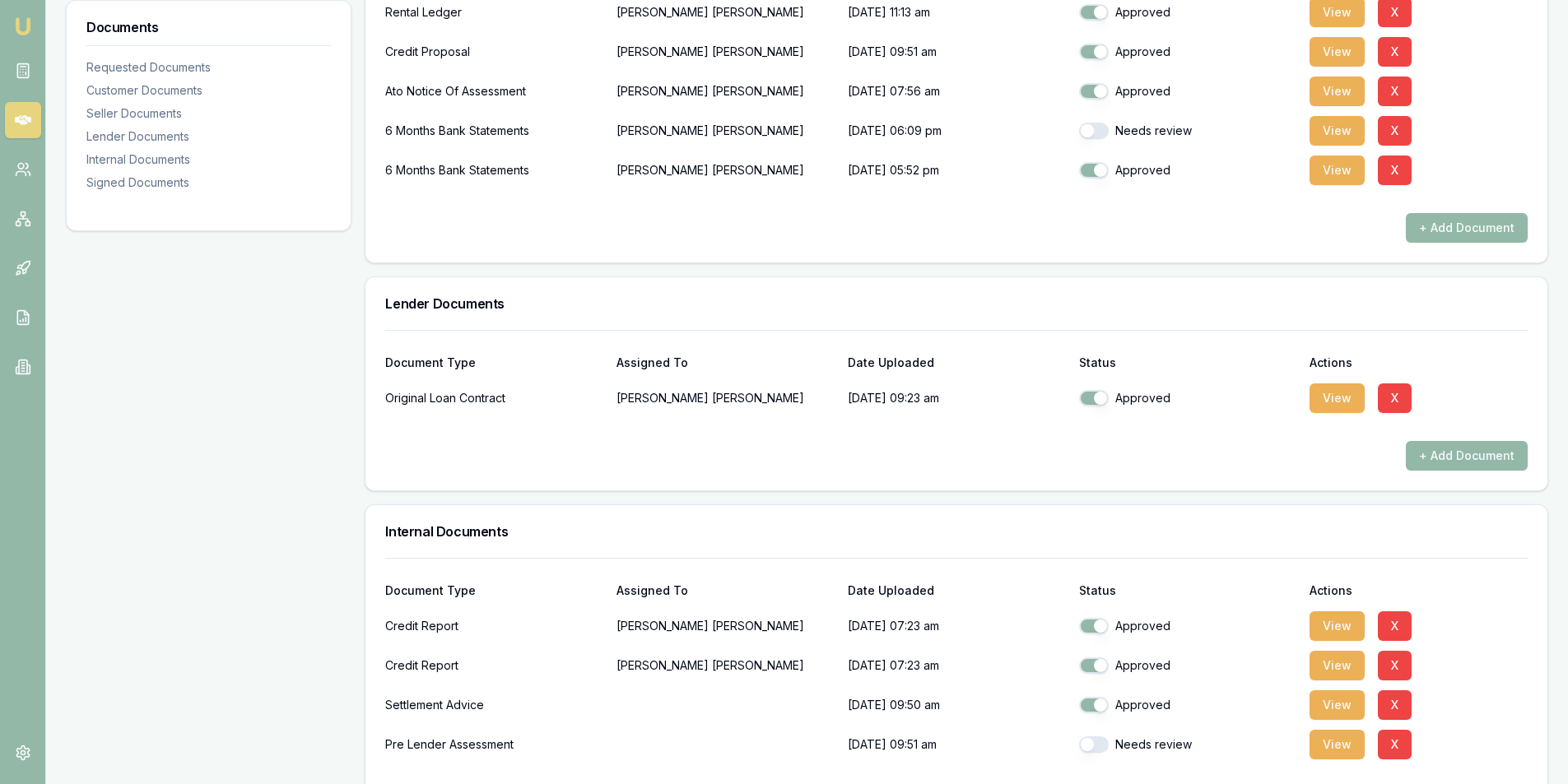
scroll to position [709, 0]
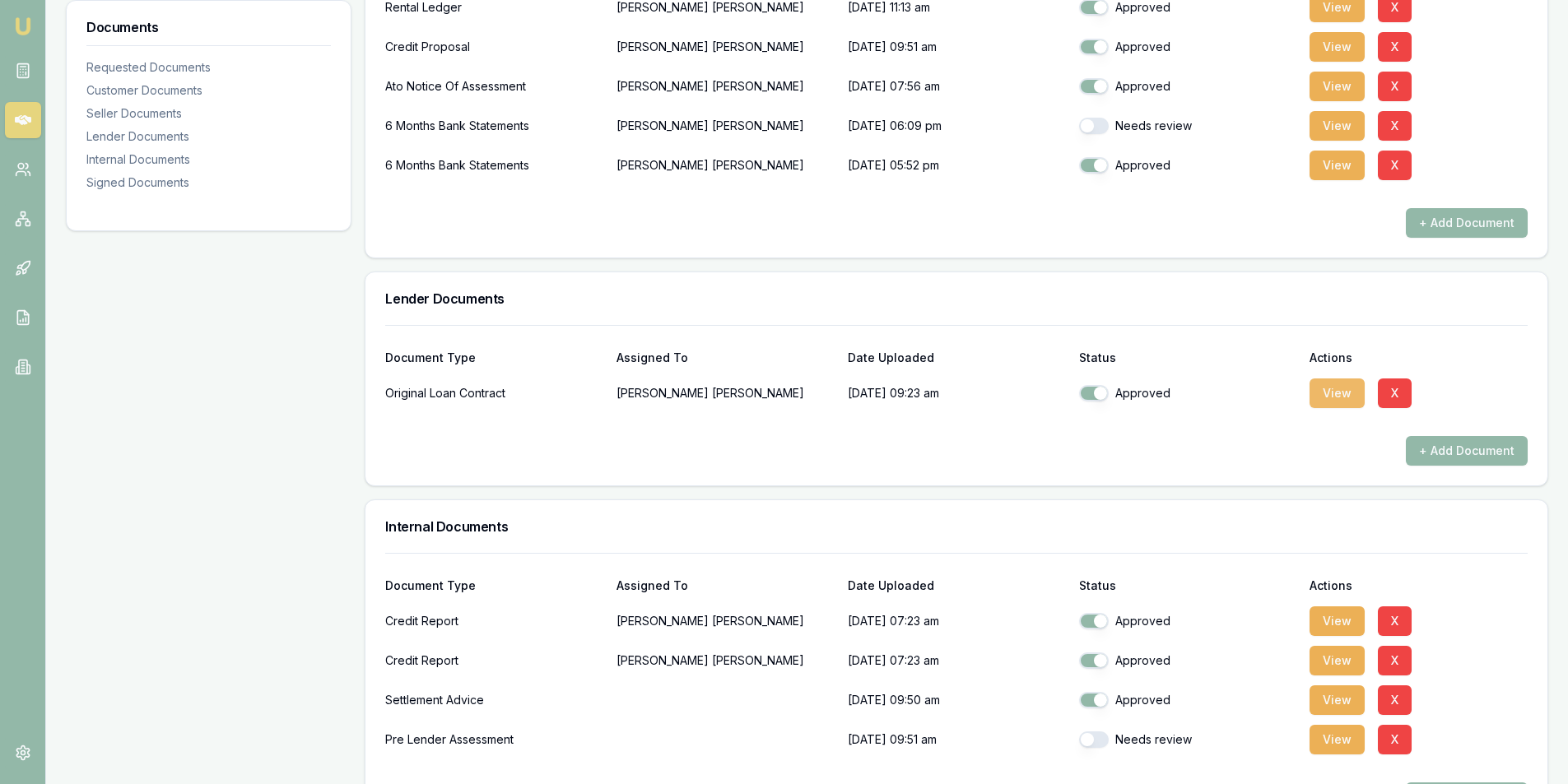
click at [1333, 392] on button "View" at bounding box center [1336, 393] width 55 height 30
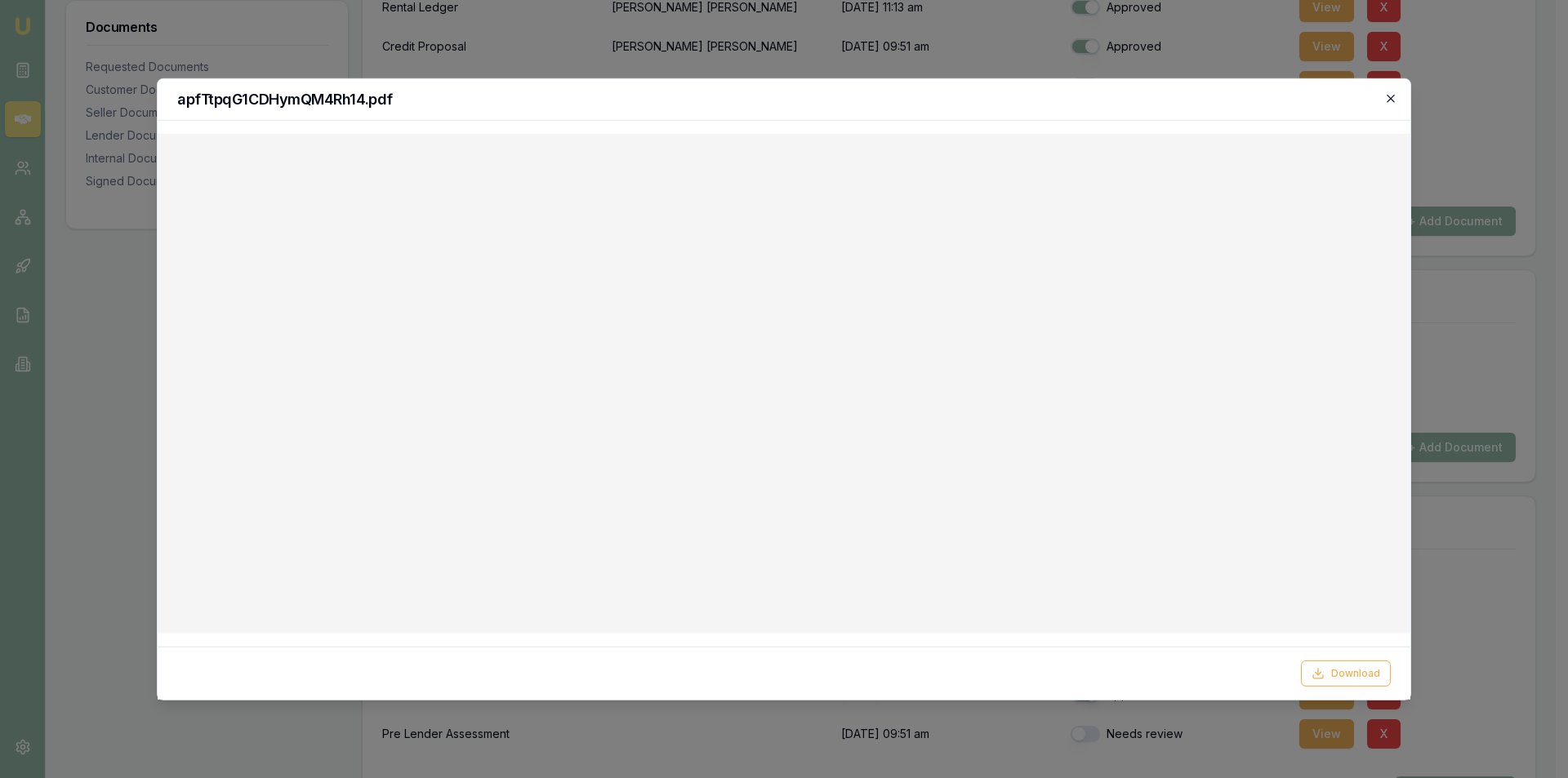
click at [1390, 103] on icon "button" at bounding box center [1391, 98] width 13 height 13
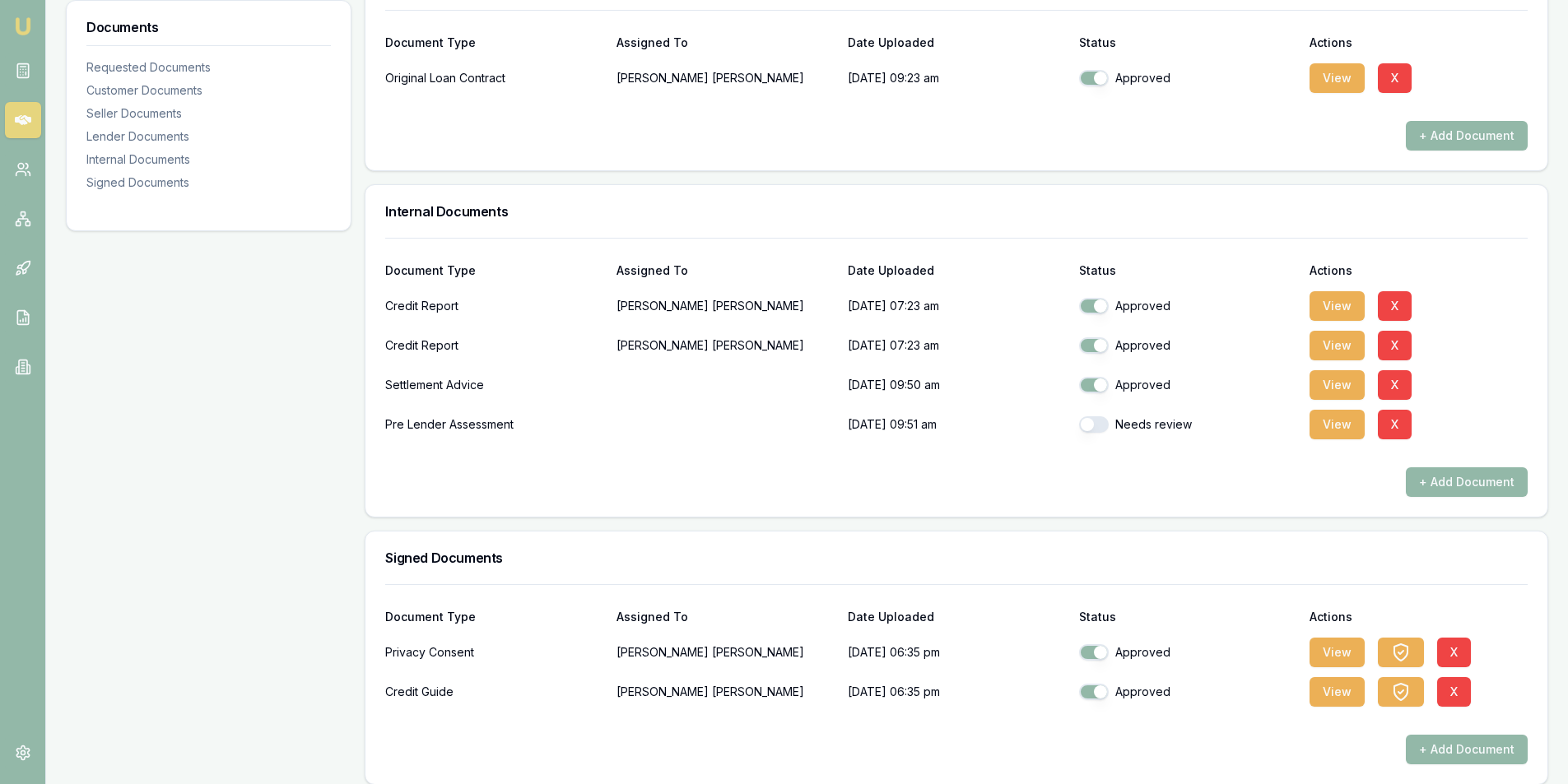
scroll to position [1038, 0]
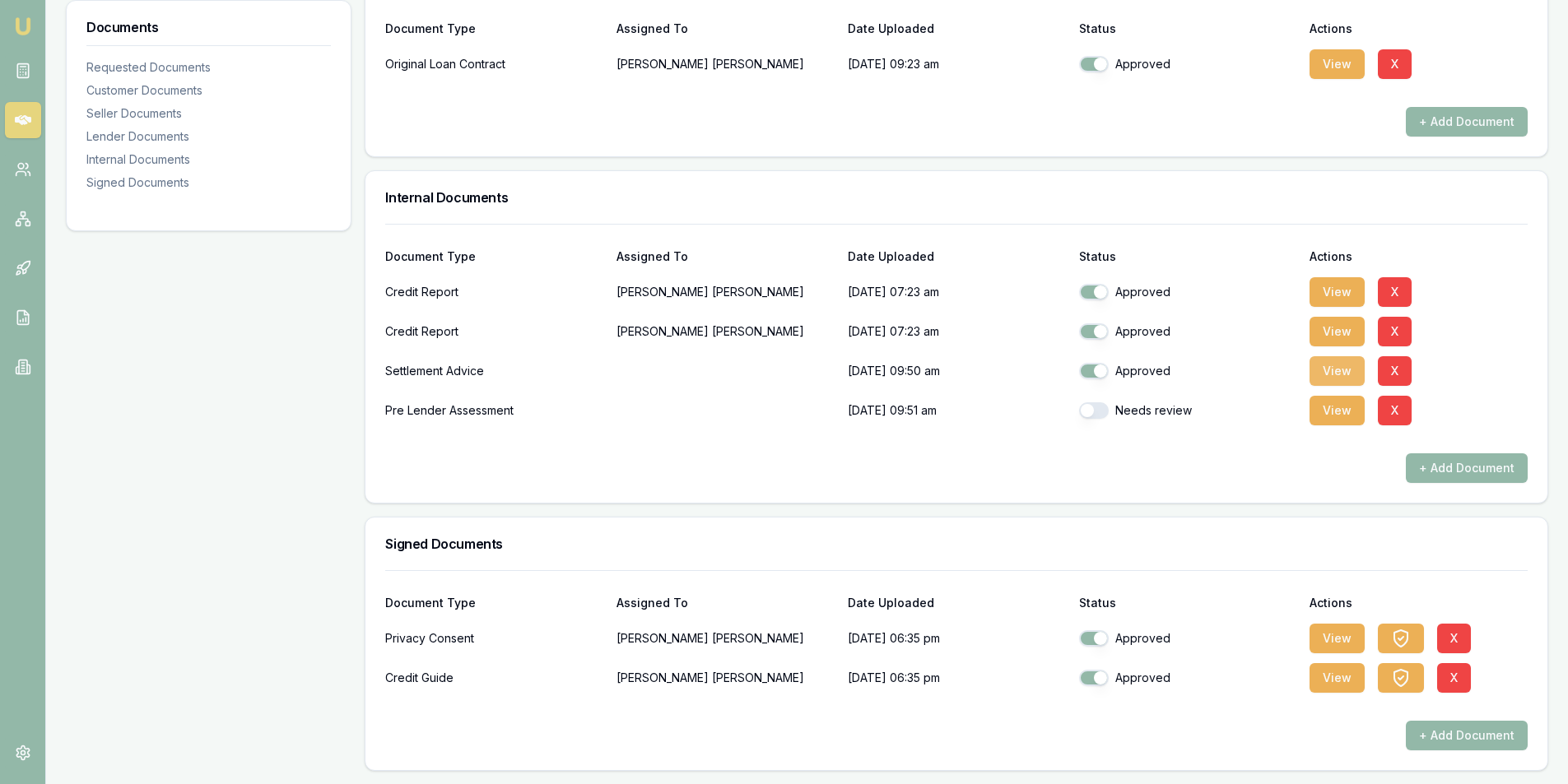
click at [1321, 379] on button "View" at bounding box center [1336, 371] width 55 height 30
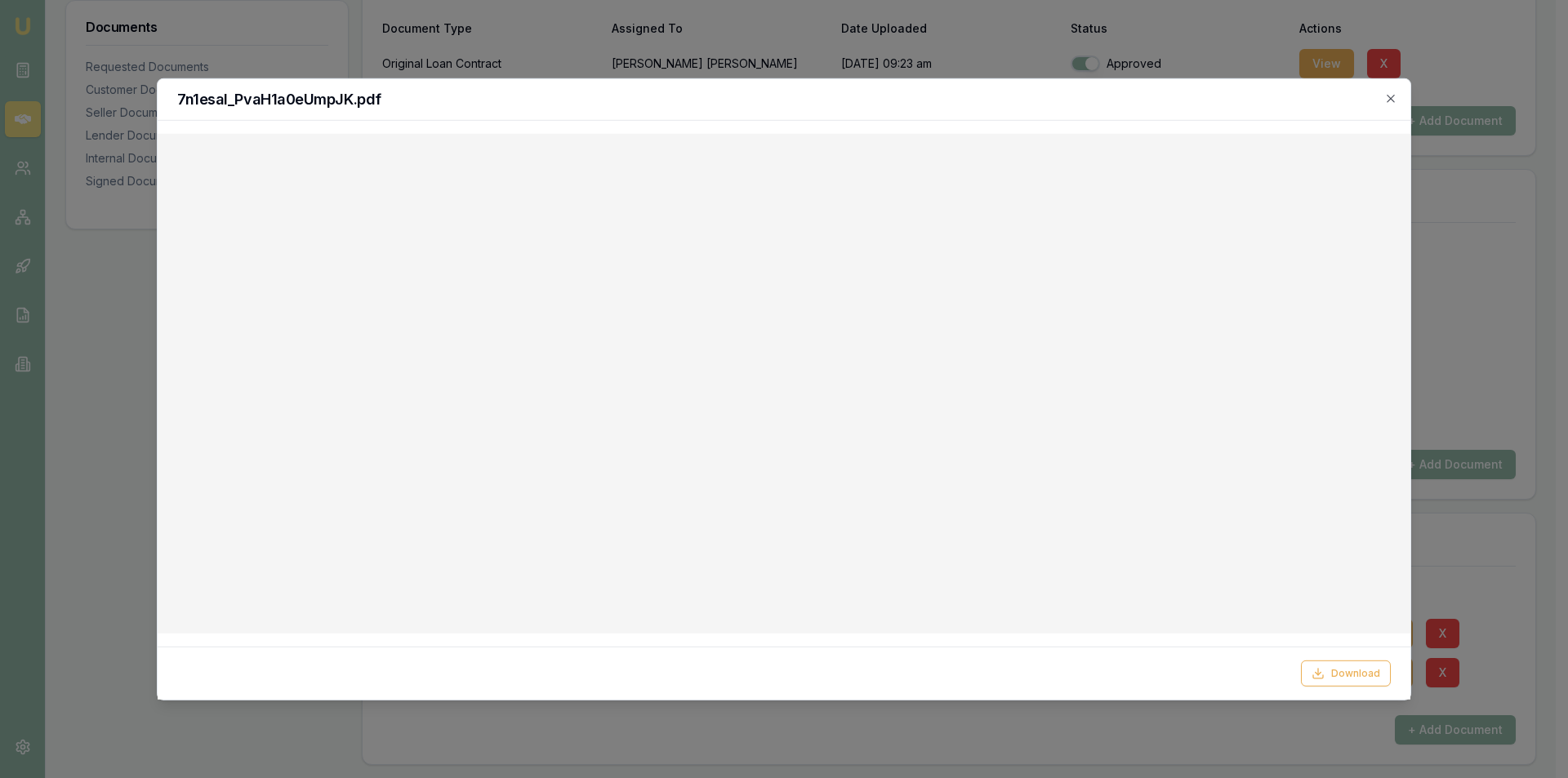
click at [1403, 92] on div "7n1esaI_PvaH1a0eUmpJK.pdf" at bounding box center [784, 98] width 1253 height 42
click at [1389, 95] on icon "button" at bounding box center [1391, 98] width 13 height 13
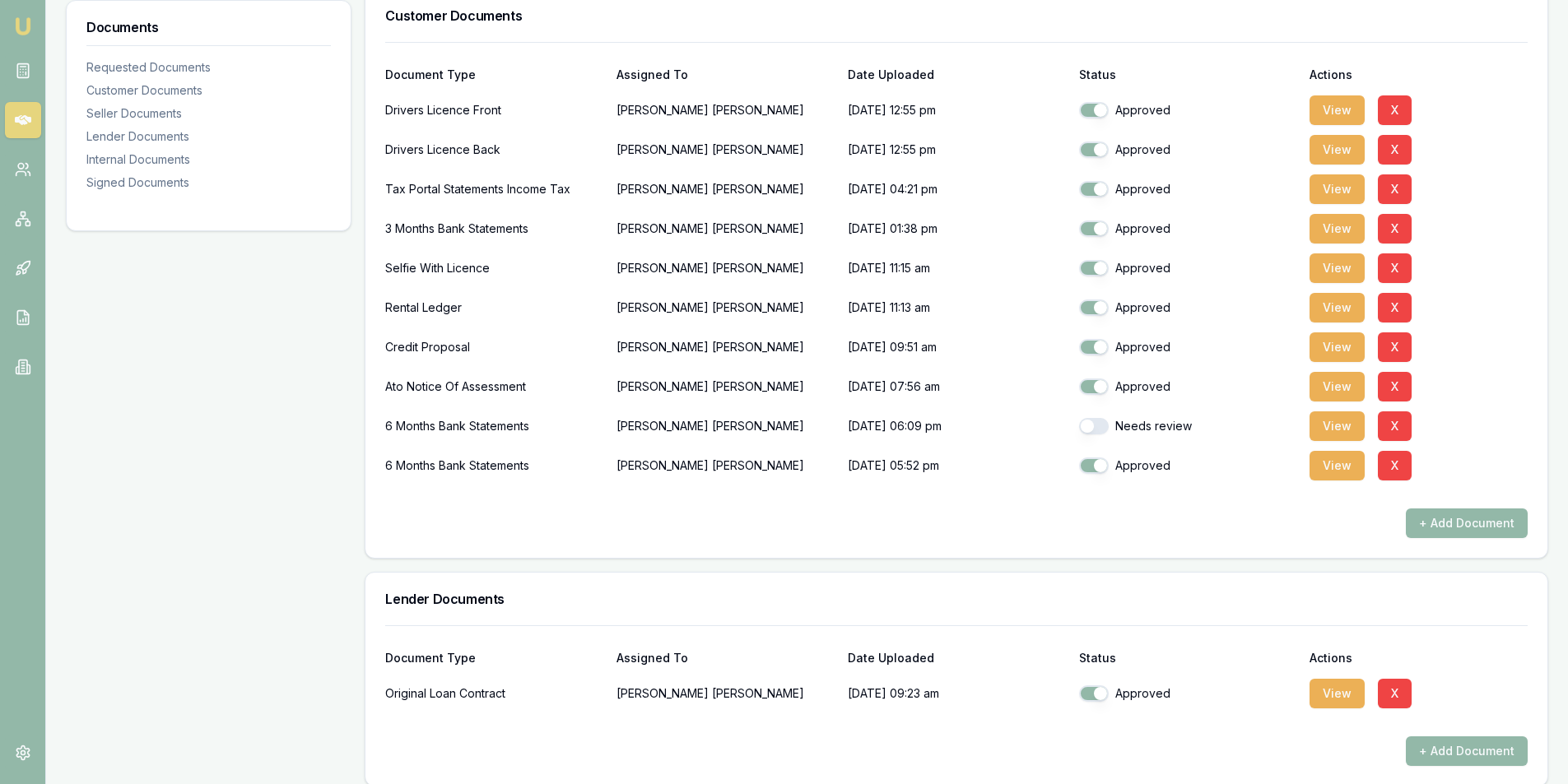
scroll to position [380, 0]
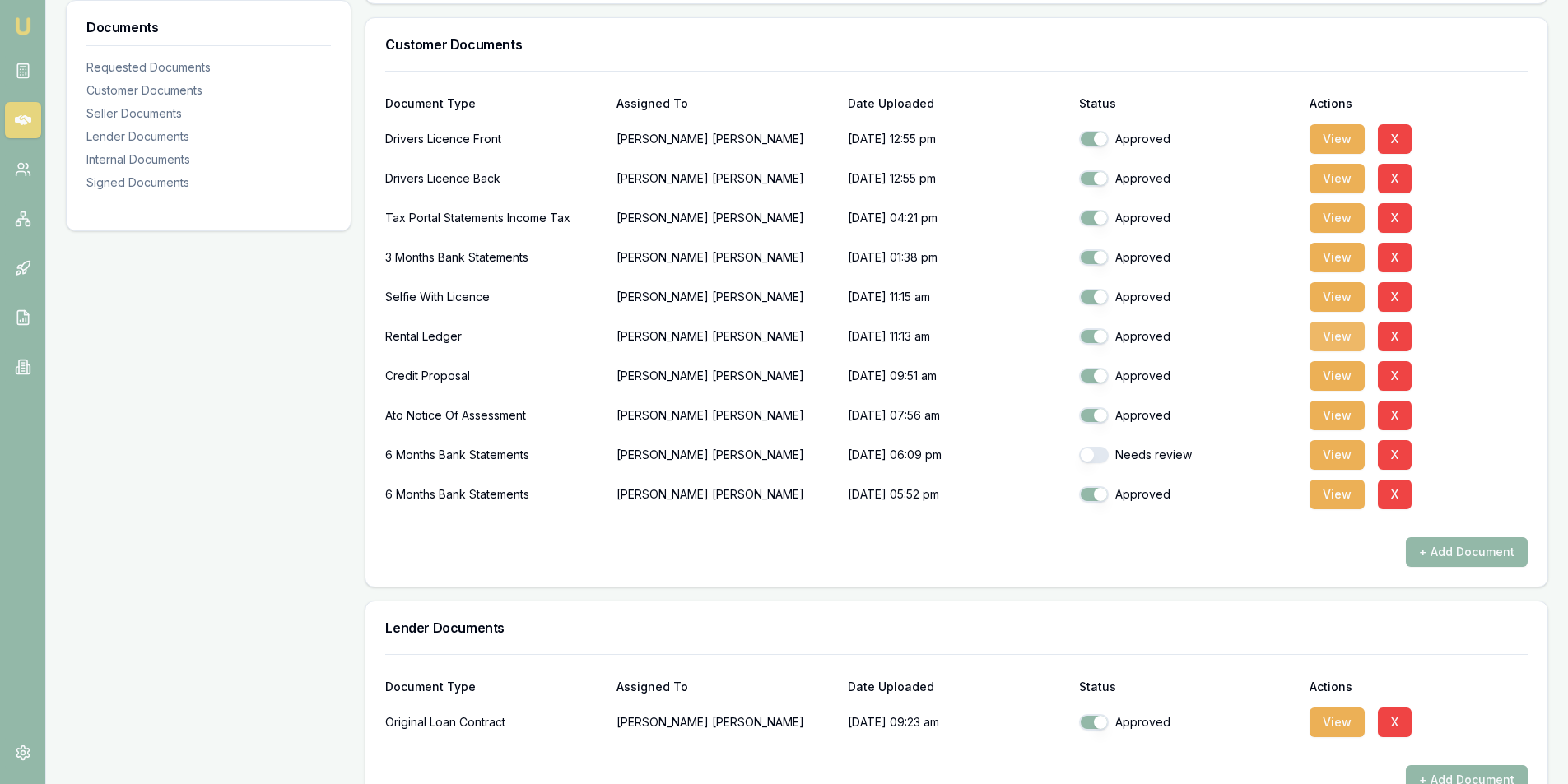
click at [1324, 335] on button "View" at bounding box center [1336, 336] width 55 height 30
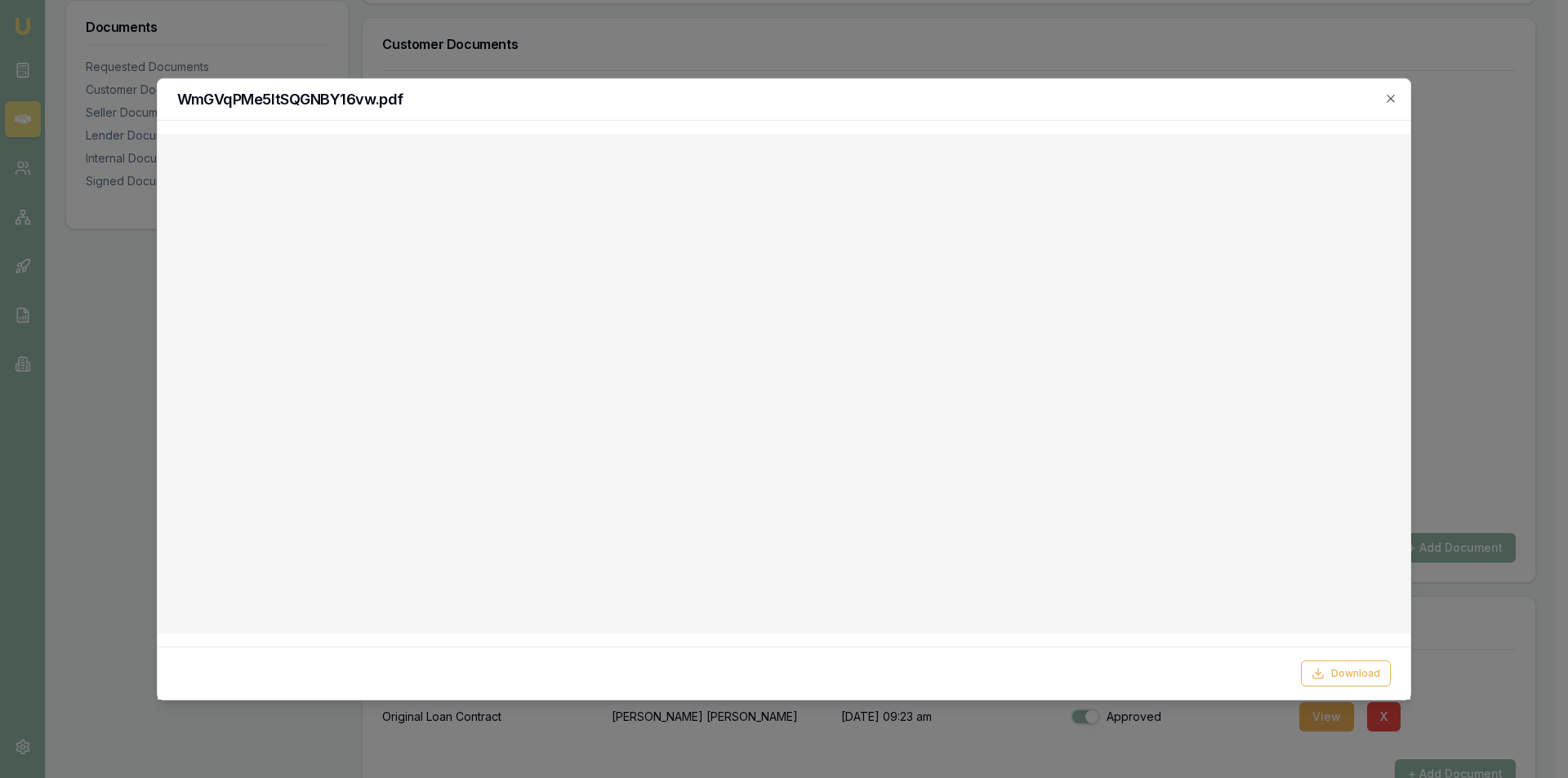
click at [1400, 96] on div "WmGVqPMe5ltSQGNBY16vw.pdf" at bounding box center [784, 98] width 1253 height 42
click at [1391, 92] on icon "button" at bounding box center [1391, 98] width 13 height 13
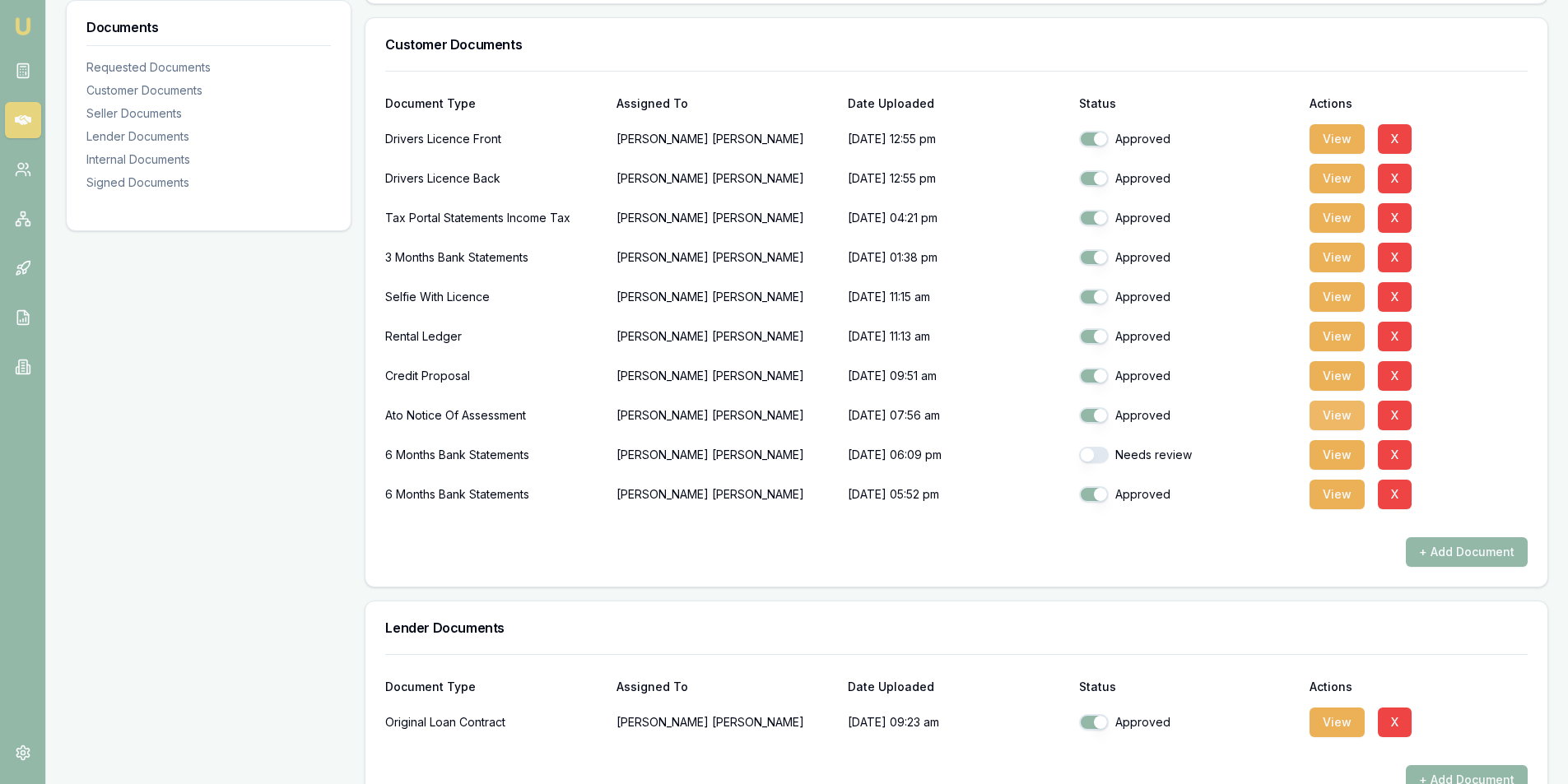
click at [1324, 421] on button "View" at bounding box center [1336, 416] width 55 height 30
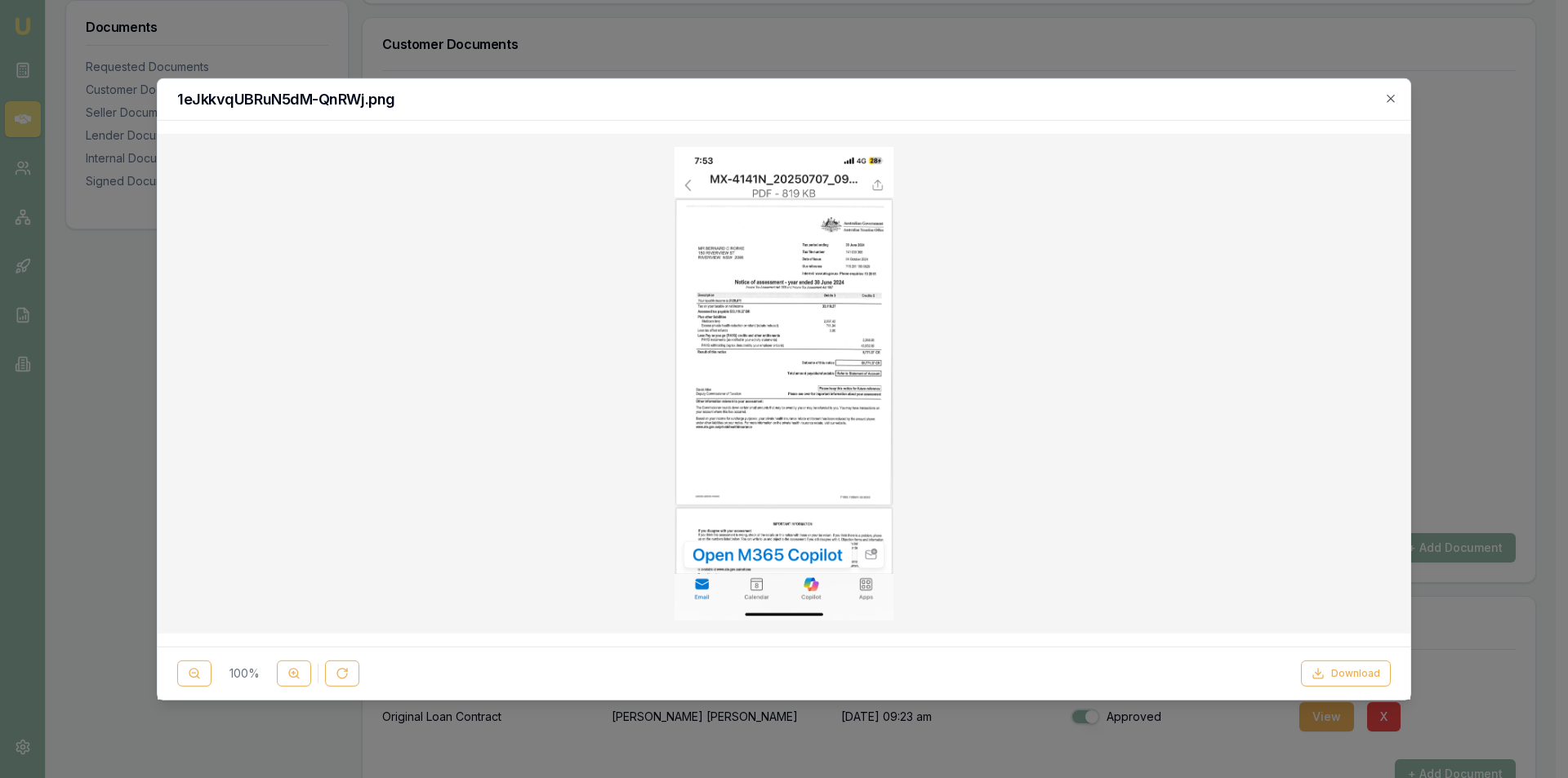
click at [829, 352] on img at bounding box center [784, 383] width 219 height 474
click at [1390, 100] on icon "button" at bounding box center [1391, 98] width 13 height 13
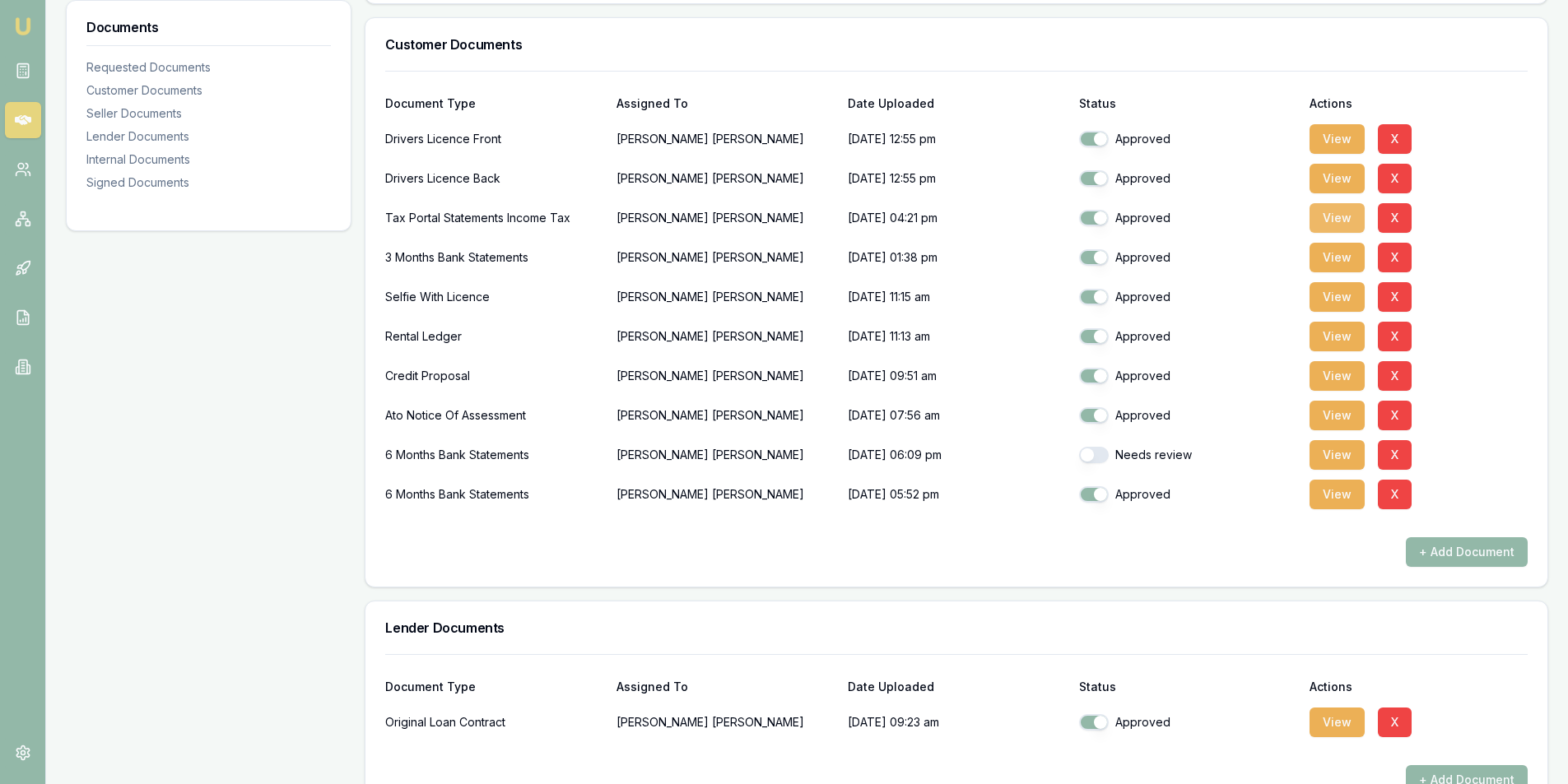
click at [1329, 220] on button "View" at bounding box center [1336, 218] width 55 height 30
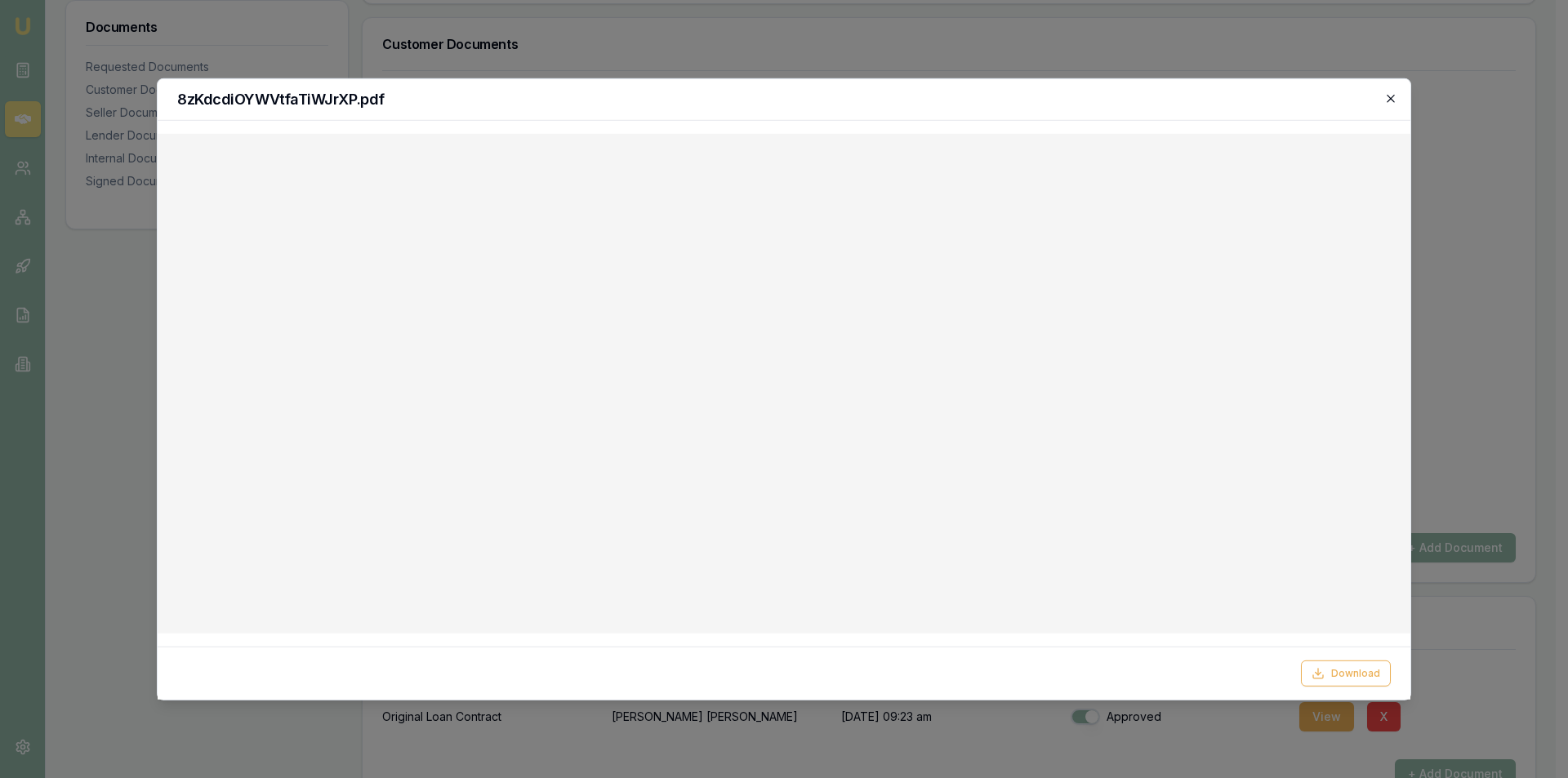
click at [1394, 99] on icon "button" at bounding box center [1391, 98] width 13 height 13
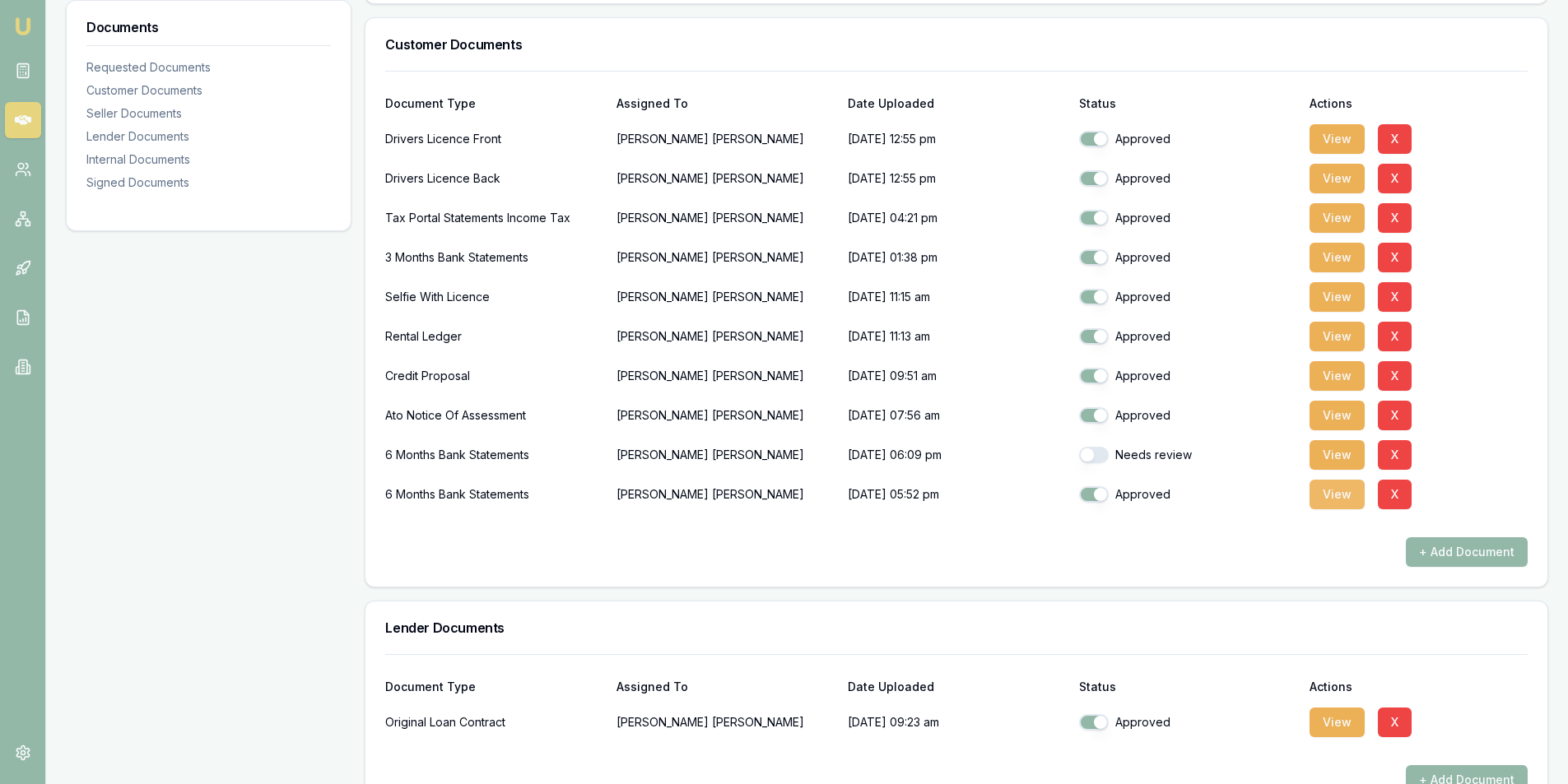
click at [1331, 496] on button "View" at bounding box center [1336, 494] width 55 height 30
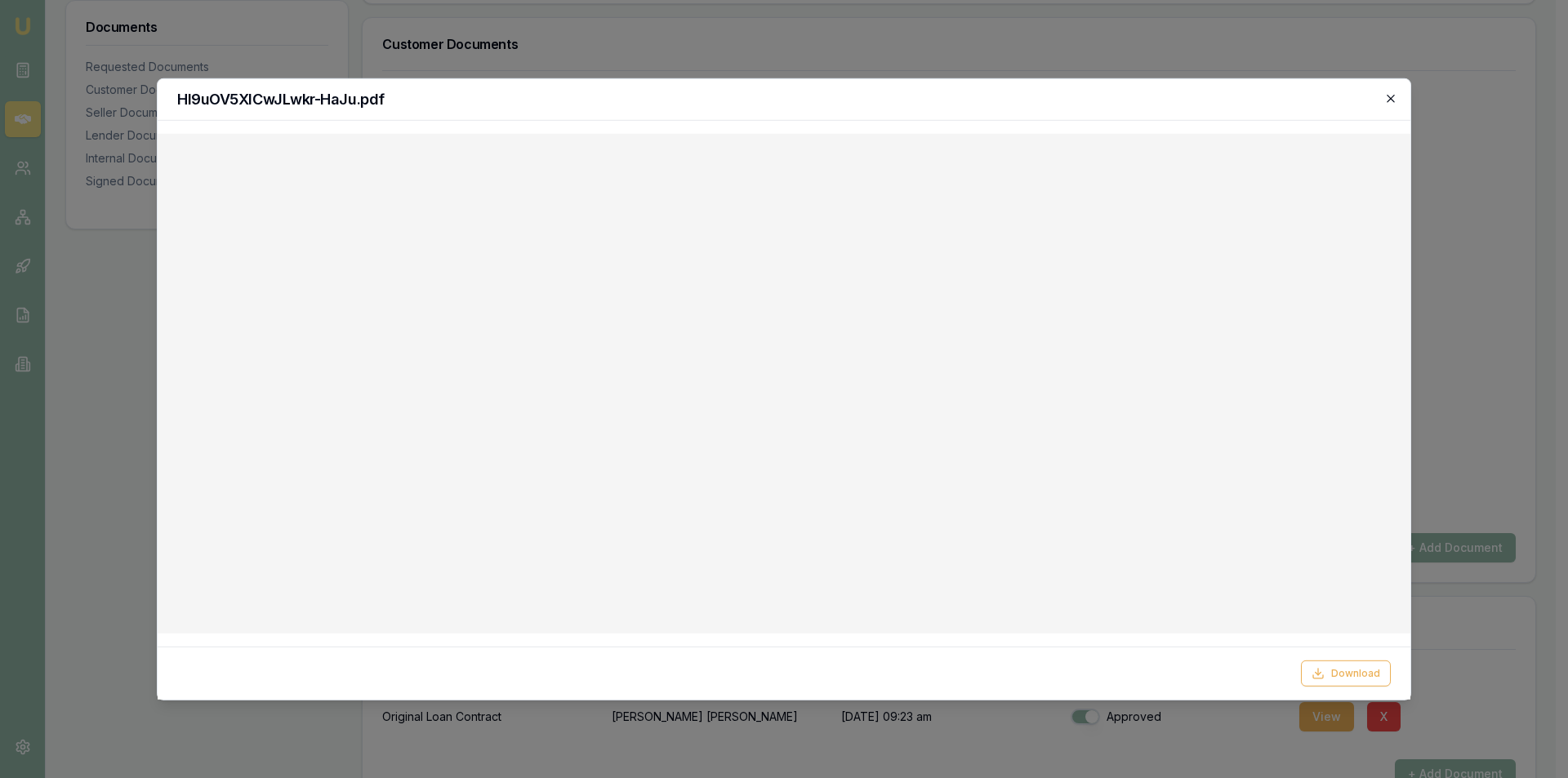
click at [1387, 92] on icon "button" at bounding box center [1391, 98] width 13 height 13
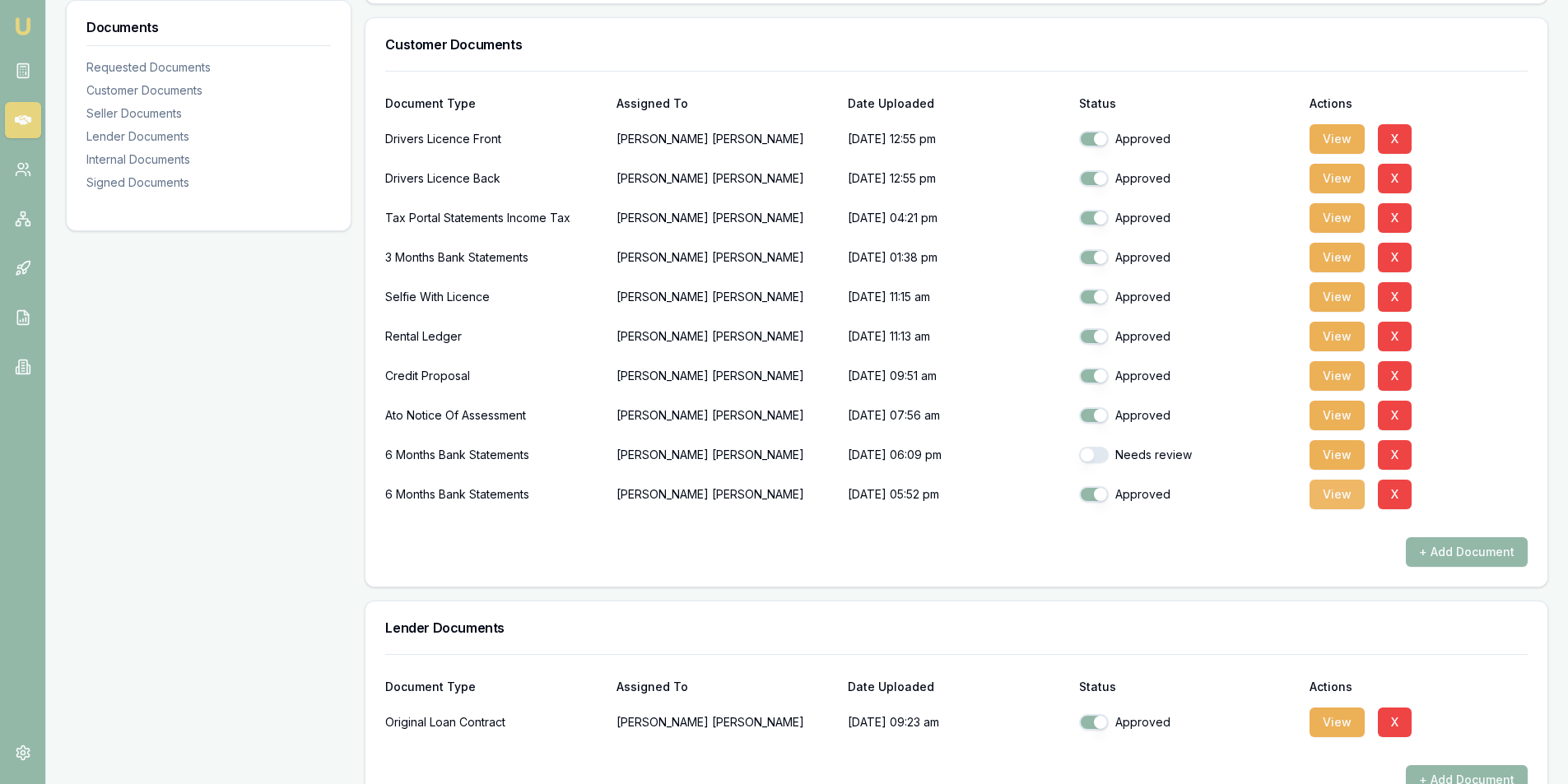
click at [1339, 502] on button "View" at bounding box center [1336, 494] width 55 height 30
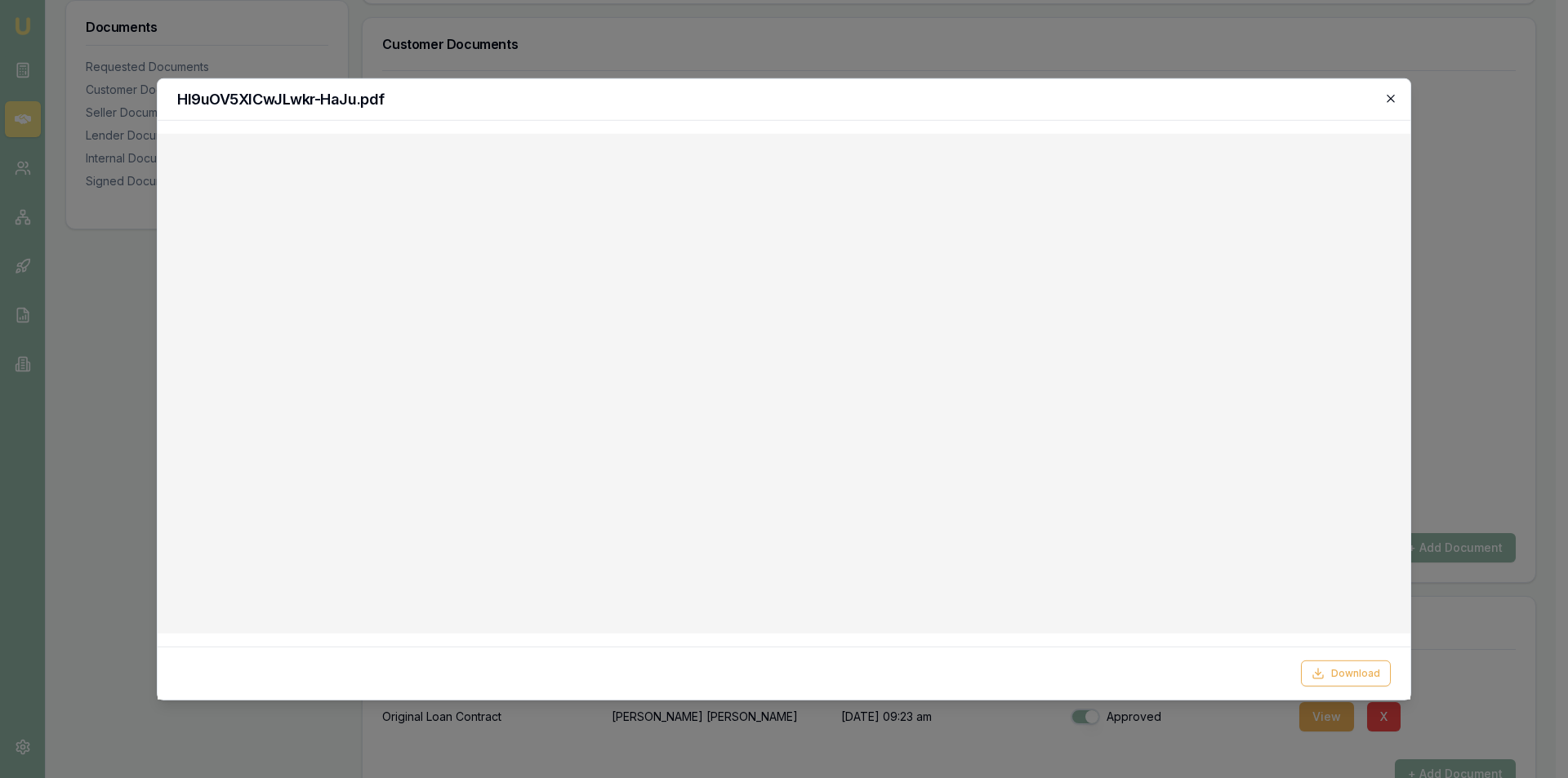
click at [1386, 99] on icon "button" at bounding box center [1391, 98] width 13 height 13
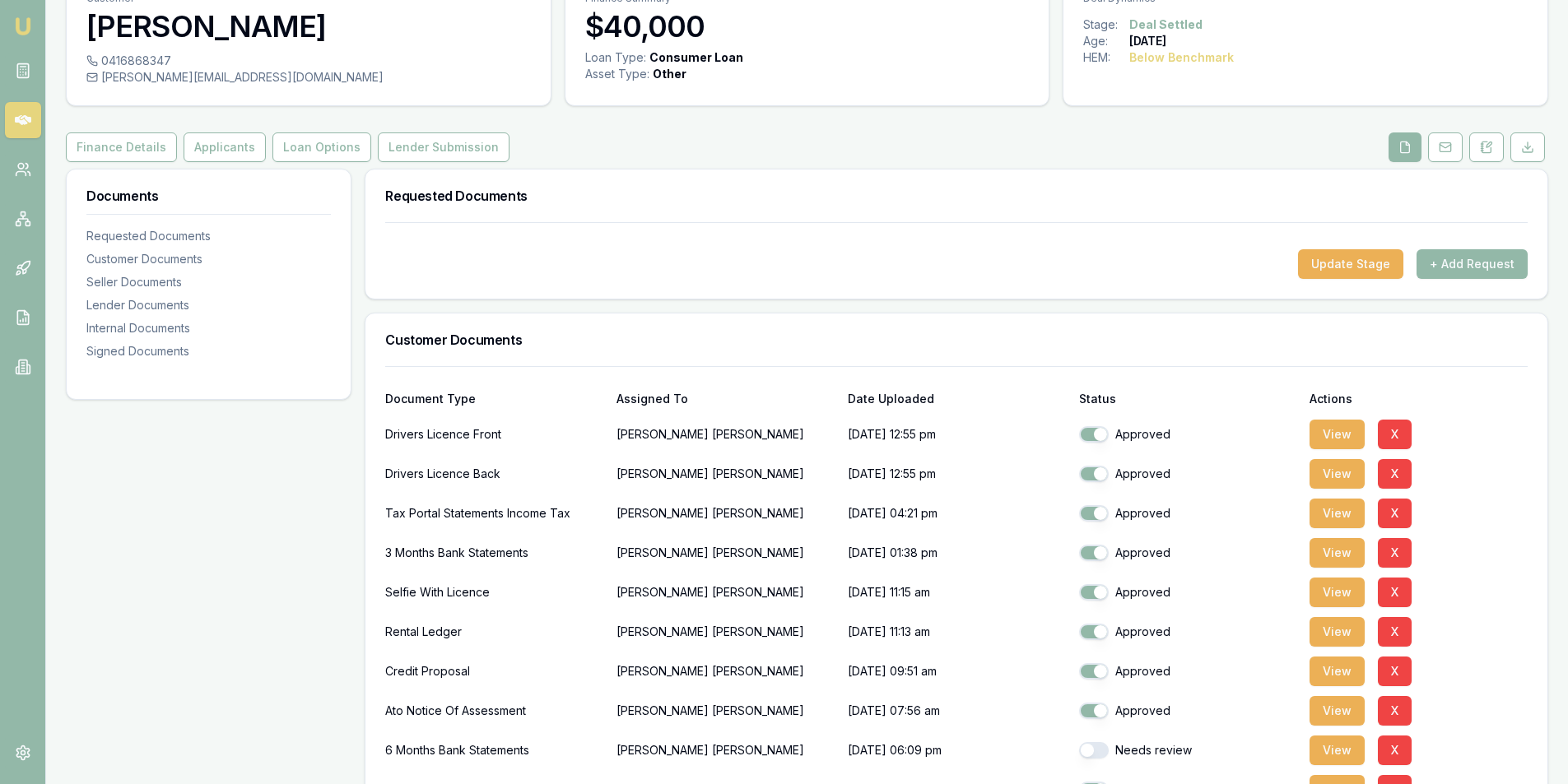
scroll to position [0, 0]
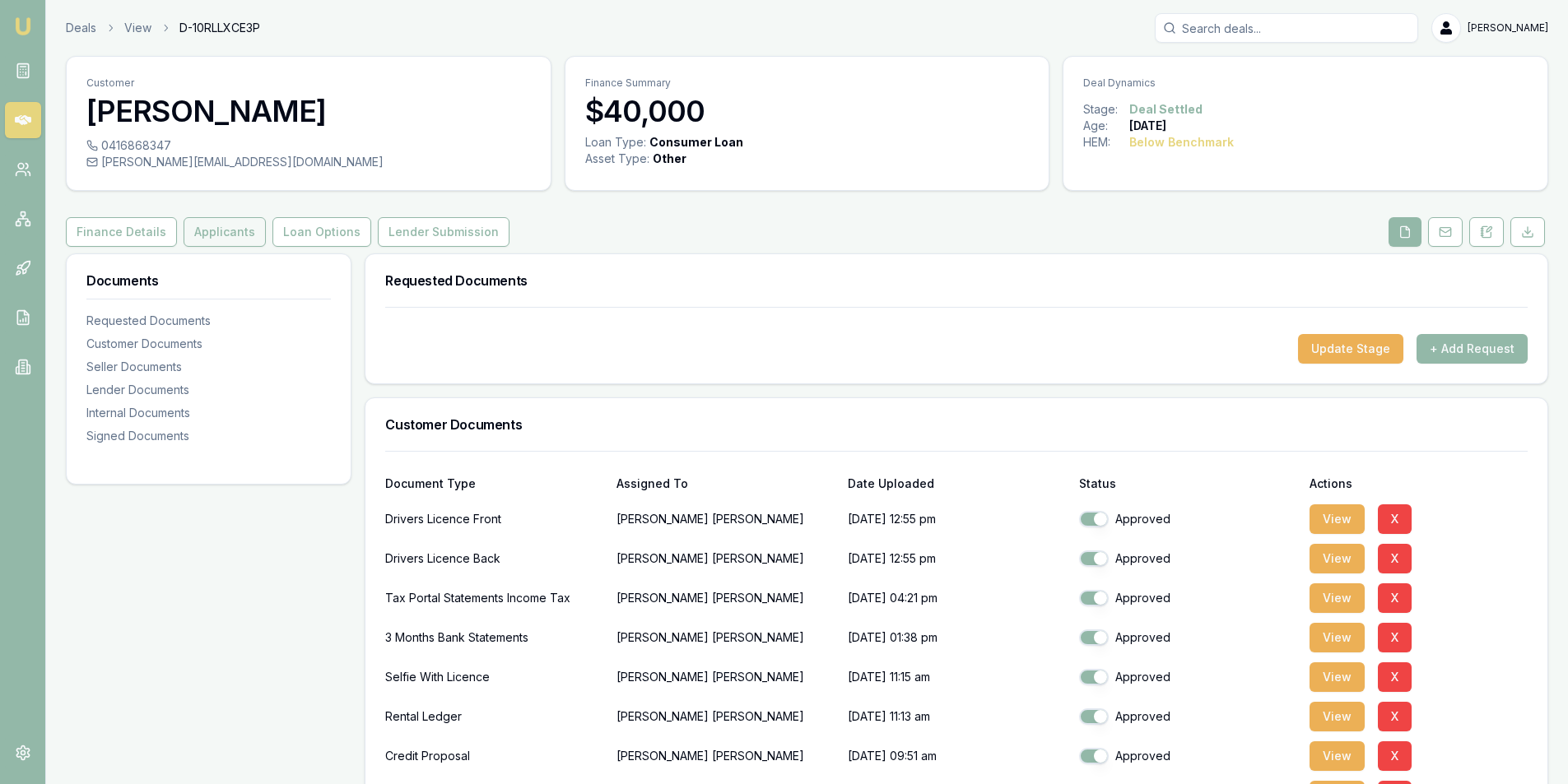
click at [204, 240] on button "Applicants" at bounding box center [224, 232] width 82 height 30
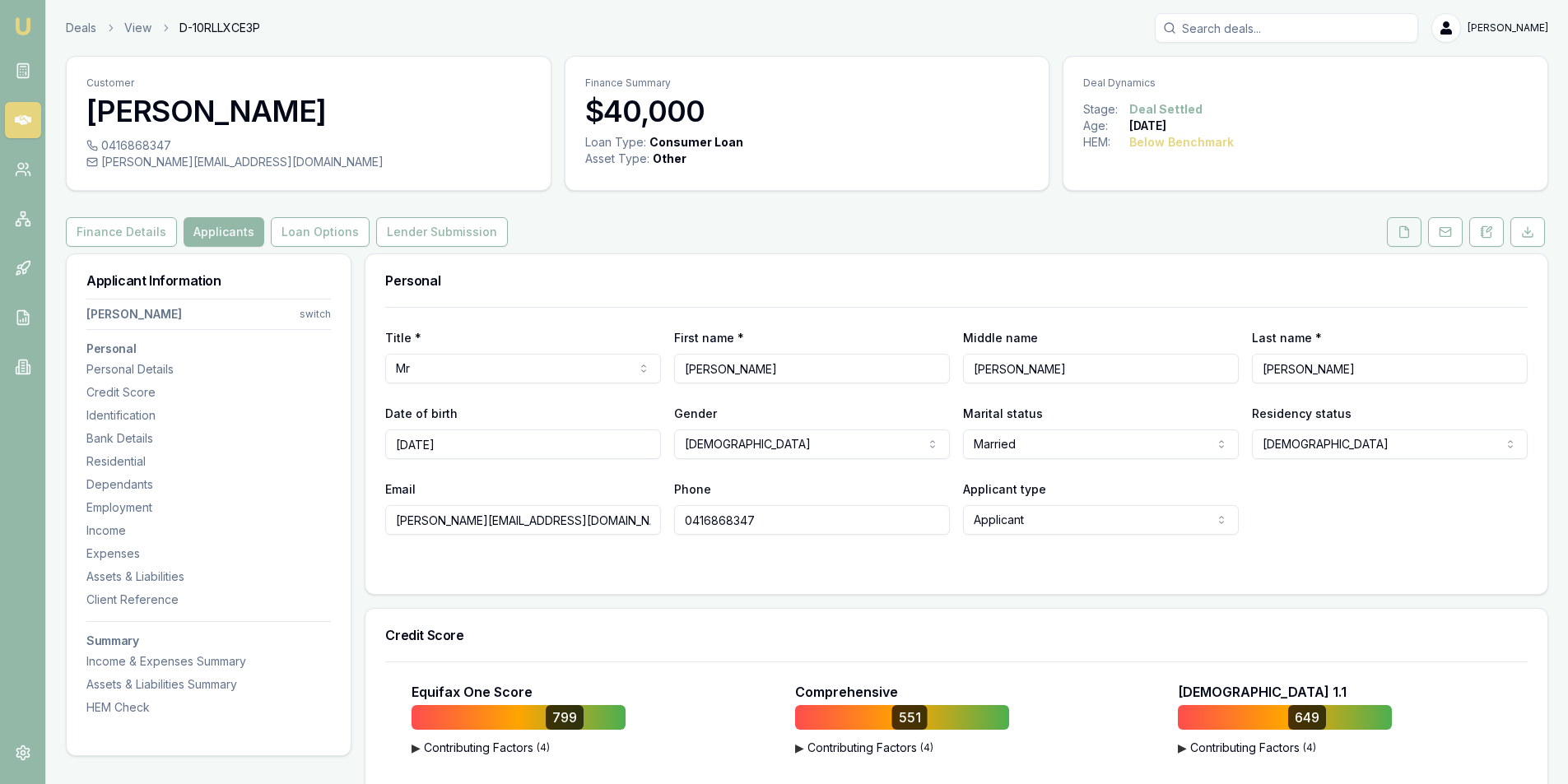
click at [1398, 226] on button at bounding box center [1403, 232] width 35 height 30
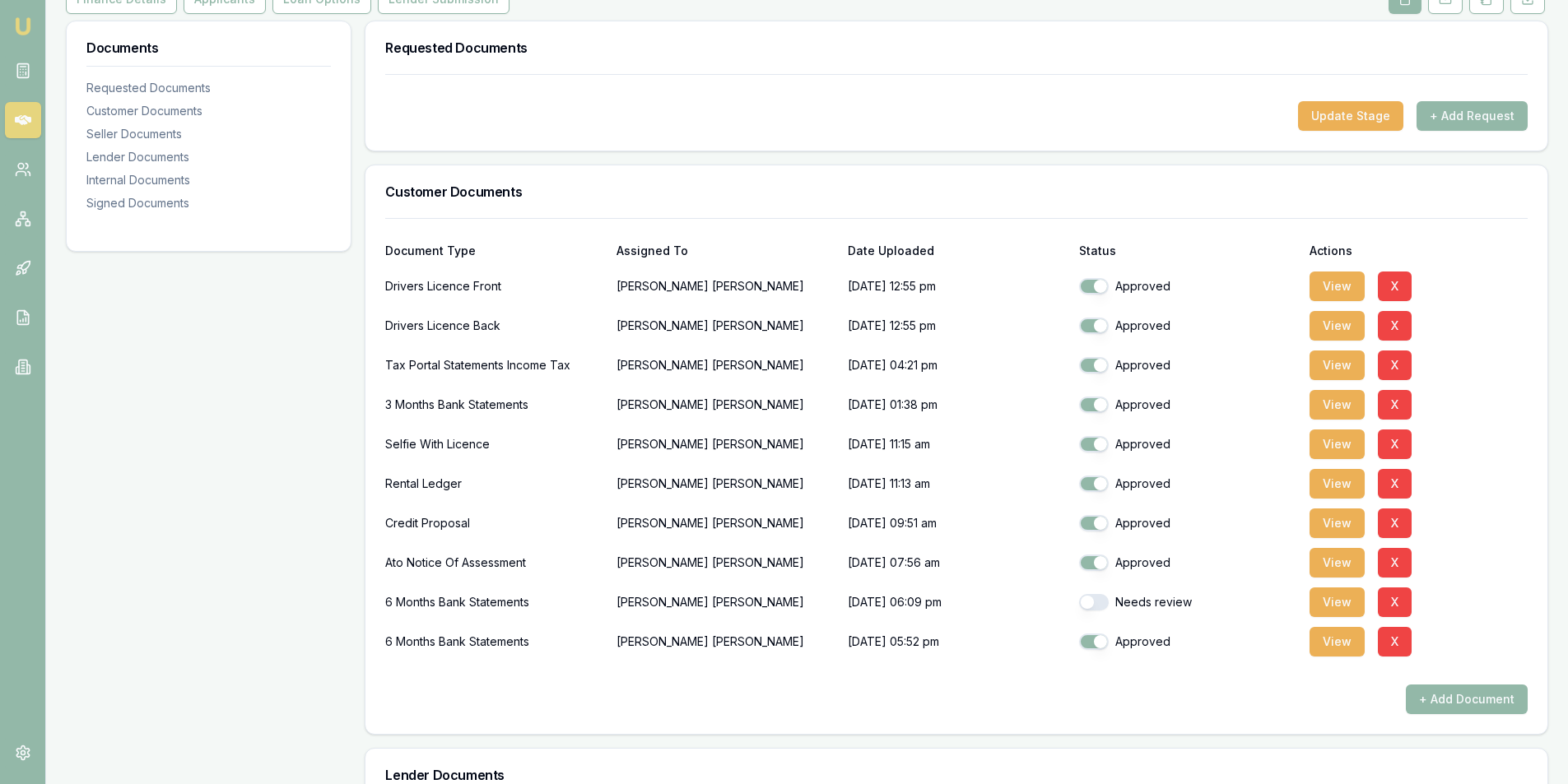
scroll to position [247, 0]
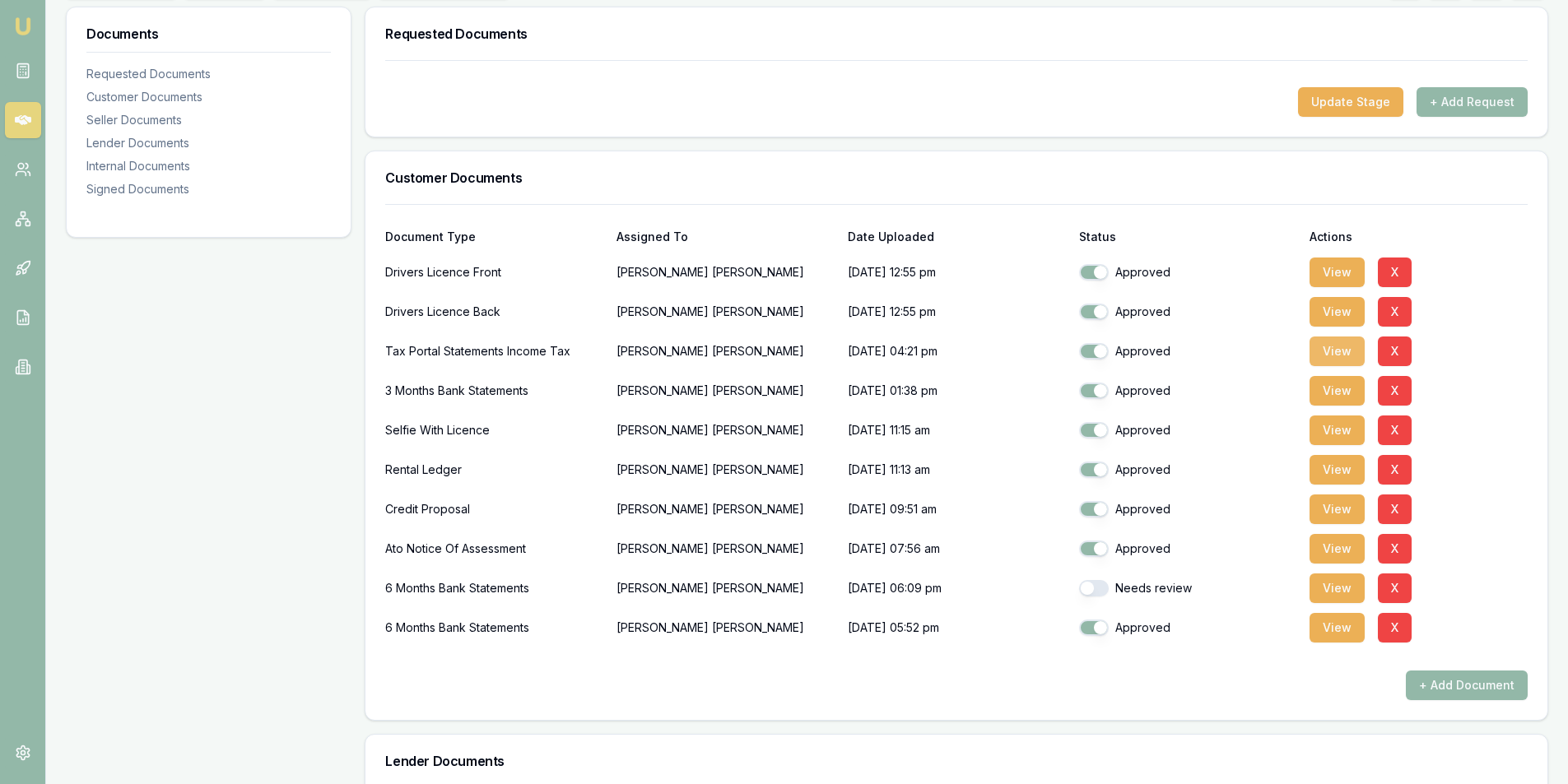
click at [1340, 353] on button "View" at bounding box center [1336, 351] width 55 height 30
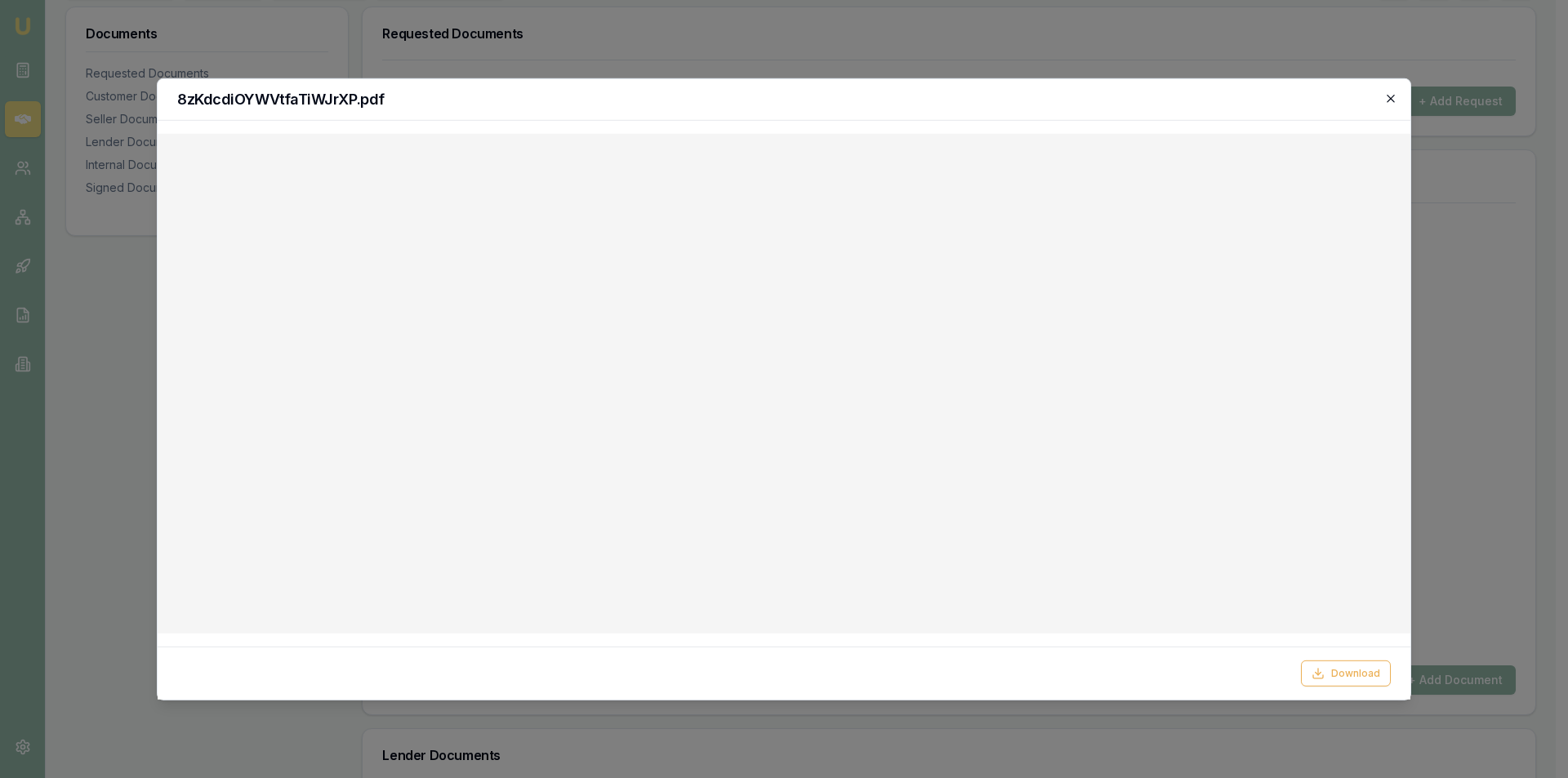
click at [1386, 97] on icon "button" at bounding box center [1391, 98] width 13 height 13
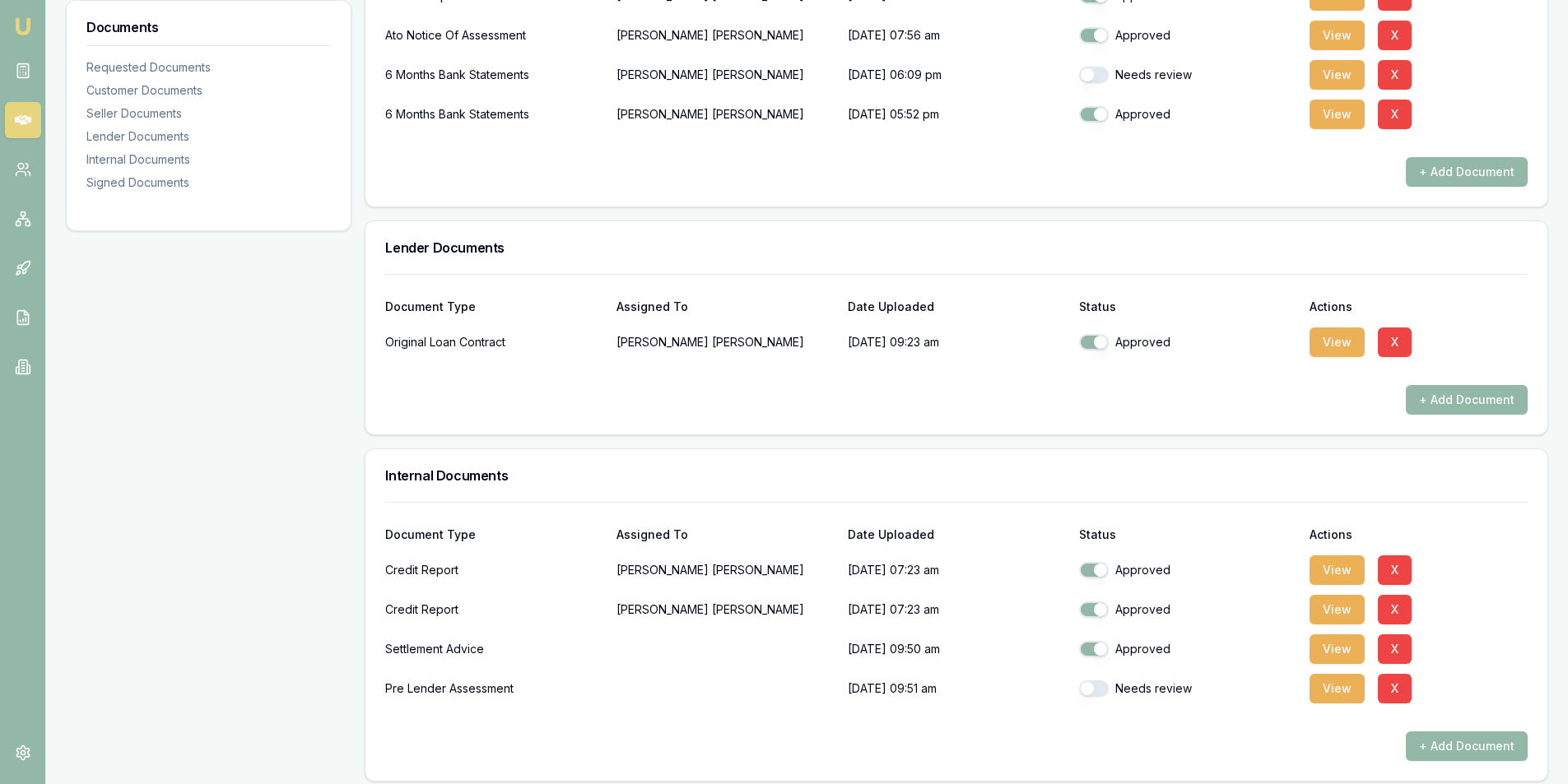
scroll to position [905, 0]
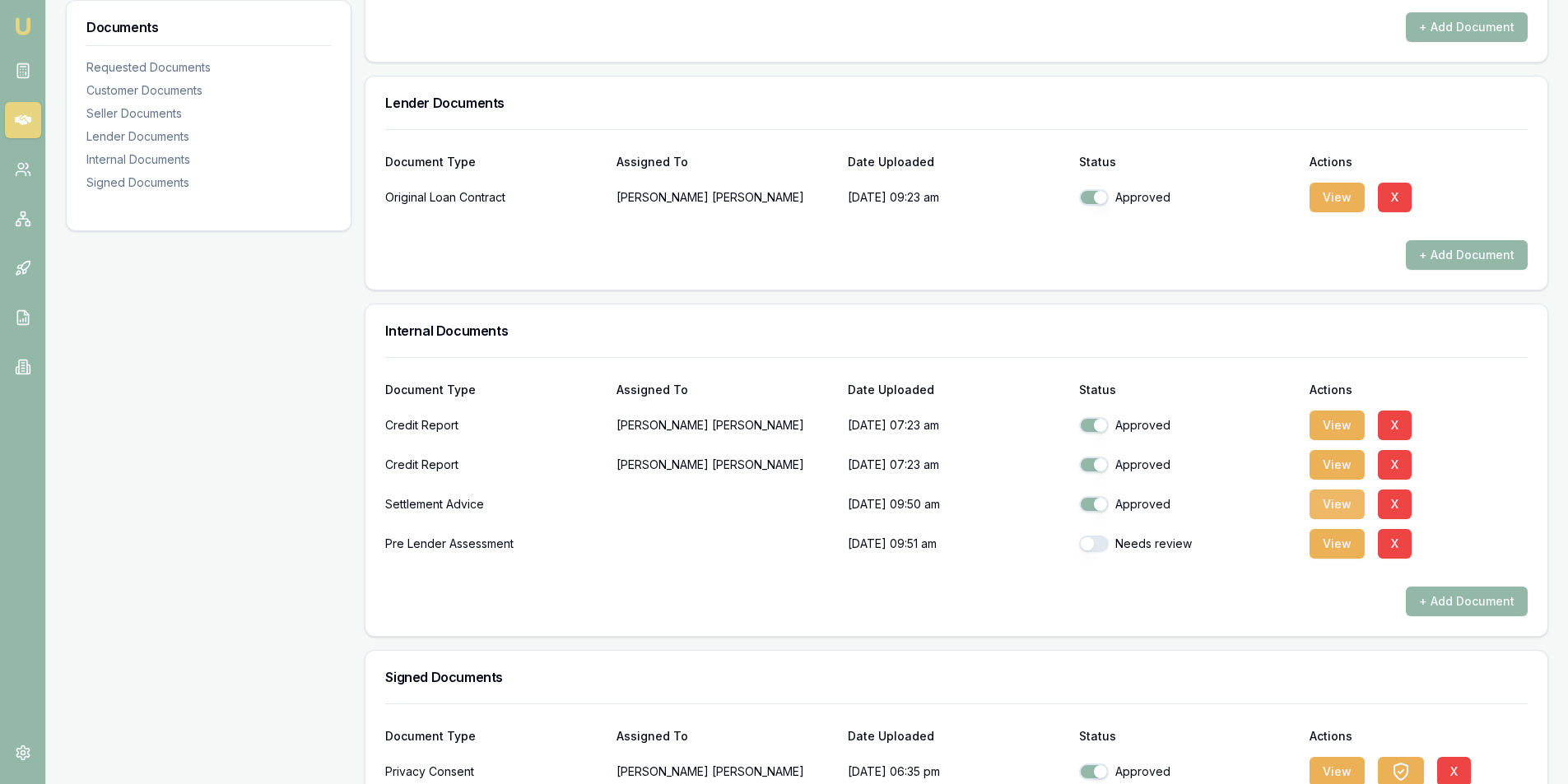
click at [1357, 509] on button "View" at bounding box center [1336, 505] width 55 height 30
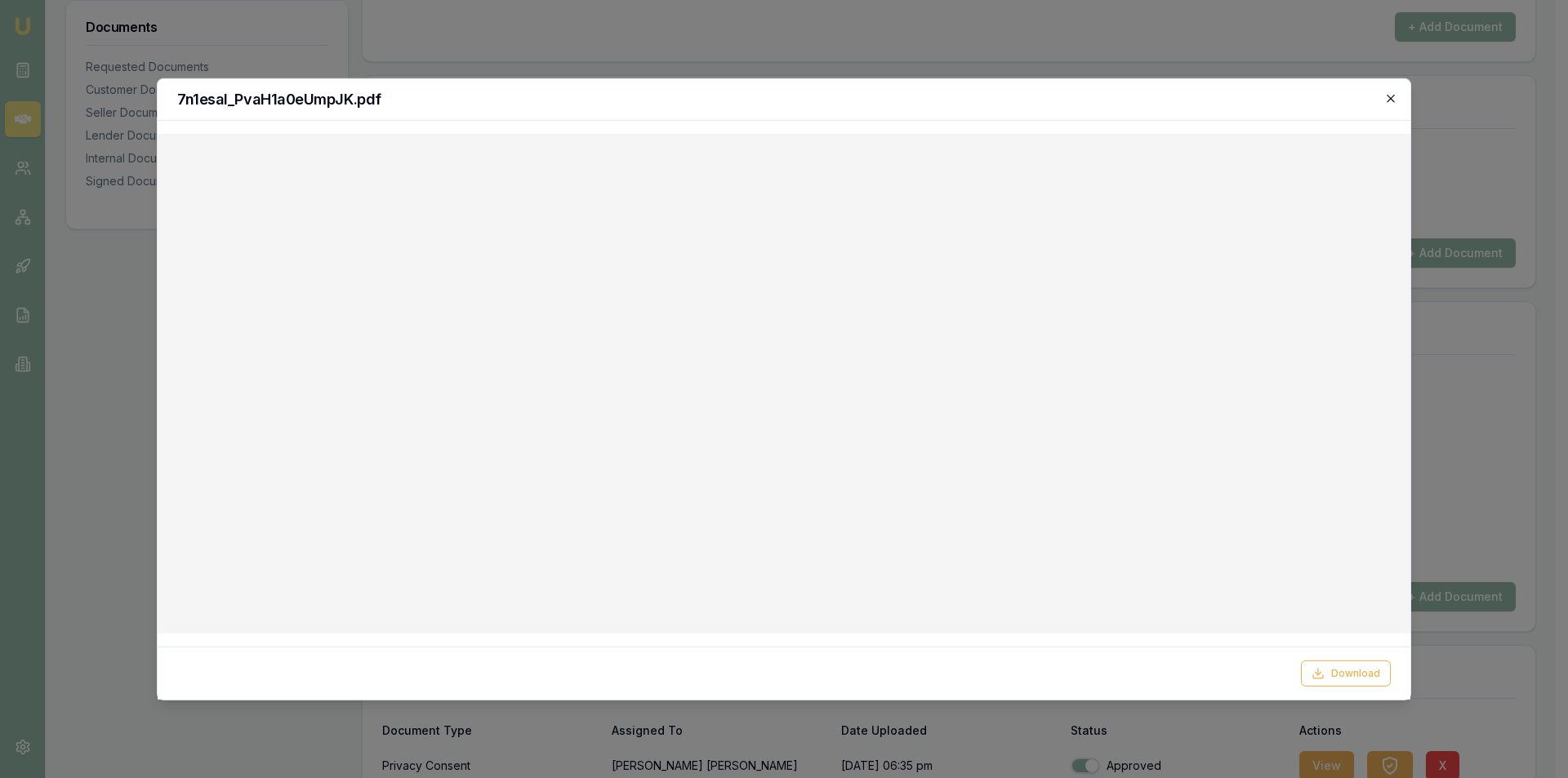
click at [1392, 99] on icon "button" at bounding box center [1391, 98] width 7 height 7
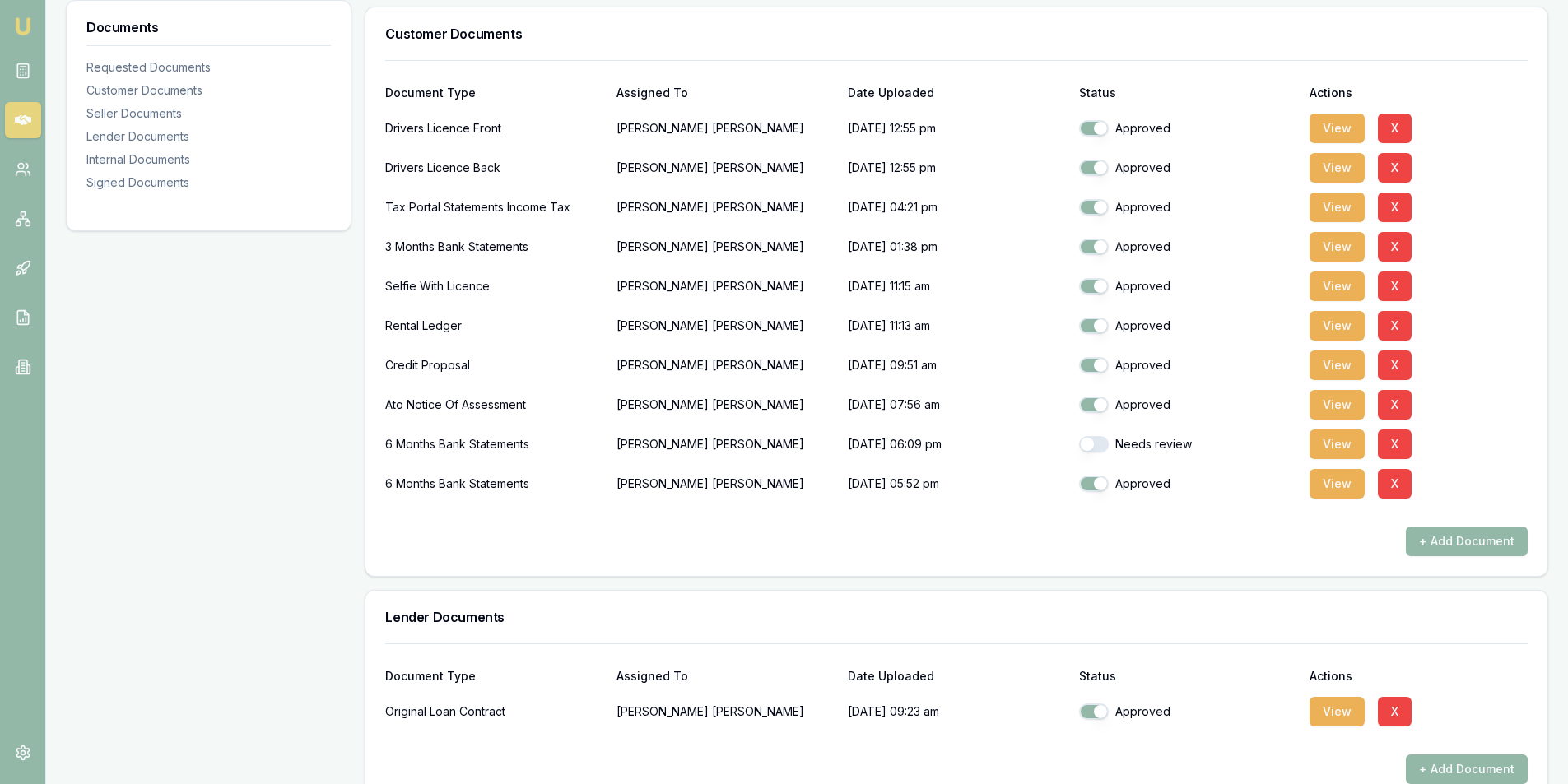
scroll to position [380, 0]
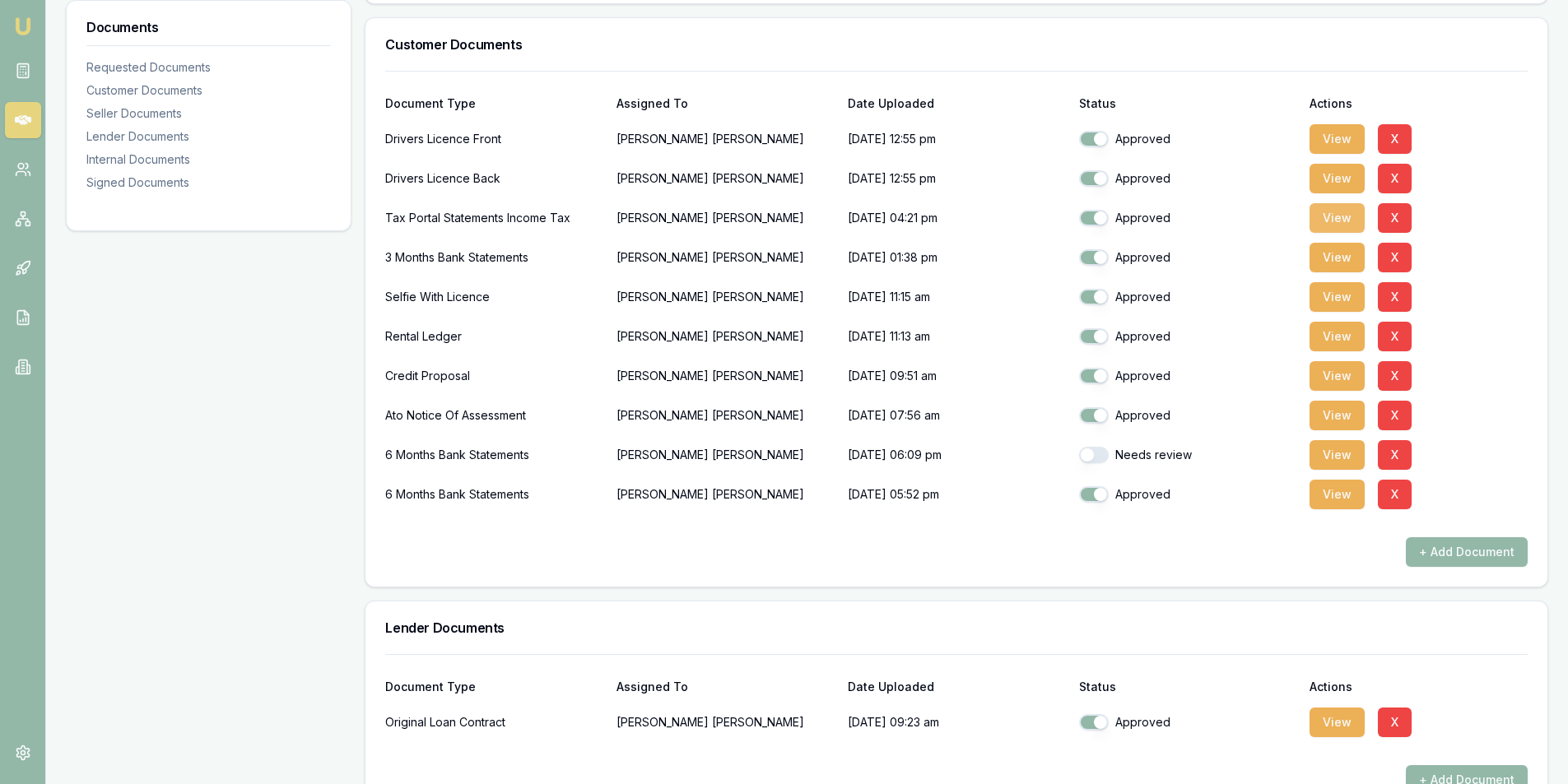
click at [1334, 217] on button "View" at bounding box center [1336, 218] width 55 height 30
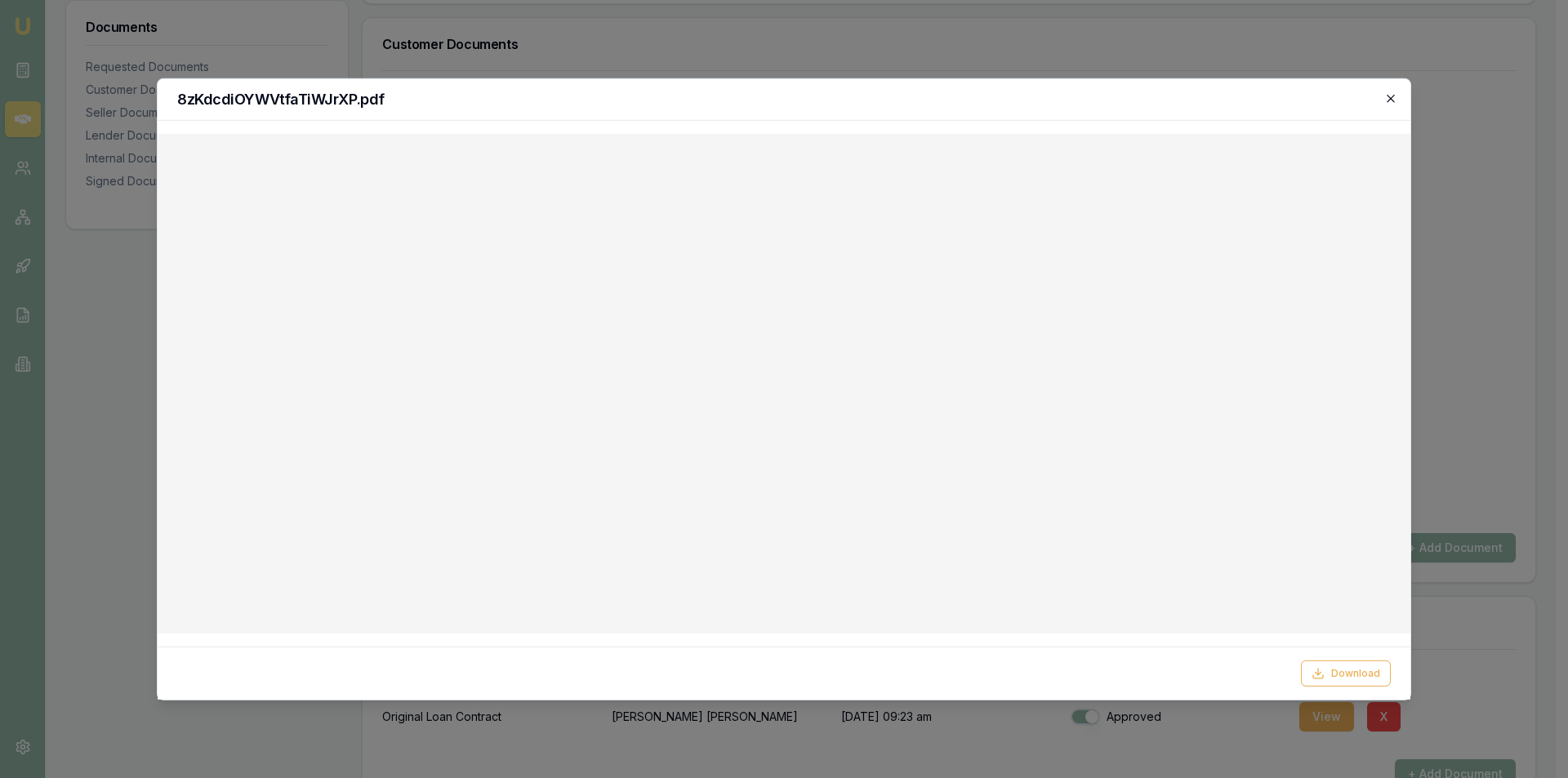
click at [1387, 99] on icon "button" at bounding box center [1391, 98] width 13 height 13
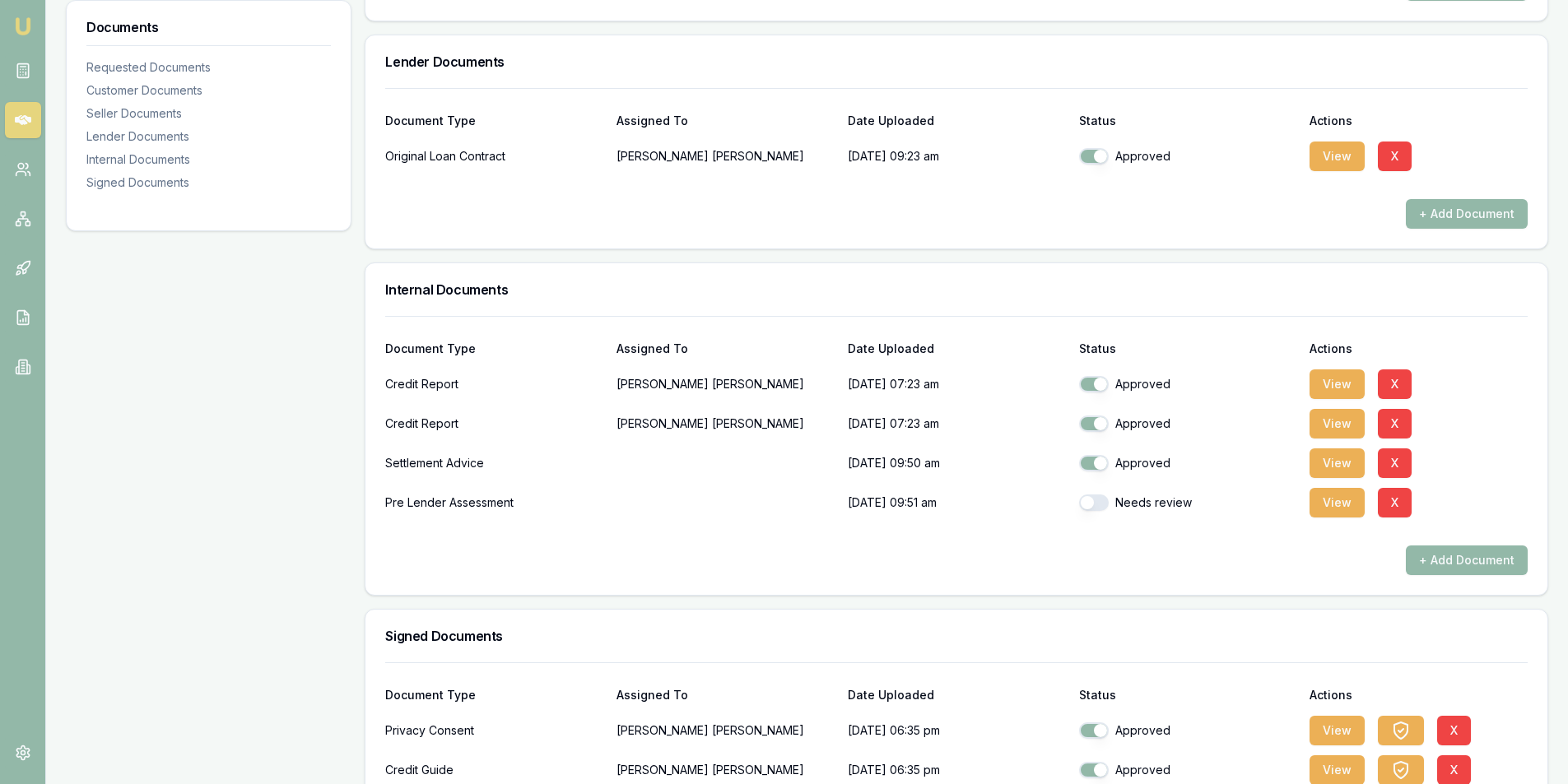
scroll to position [956, 0]
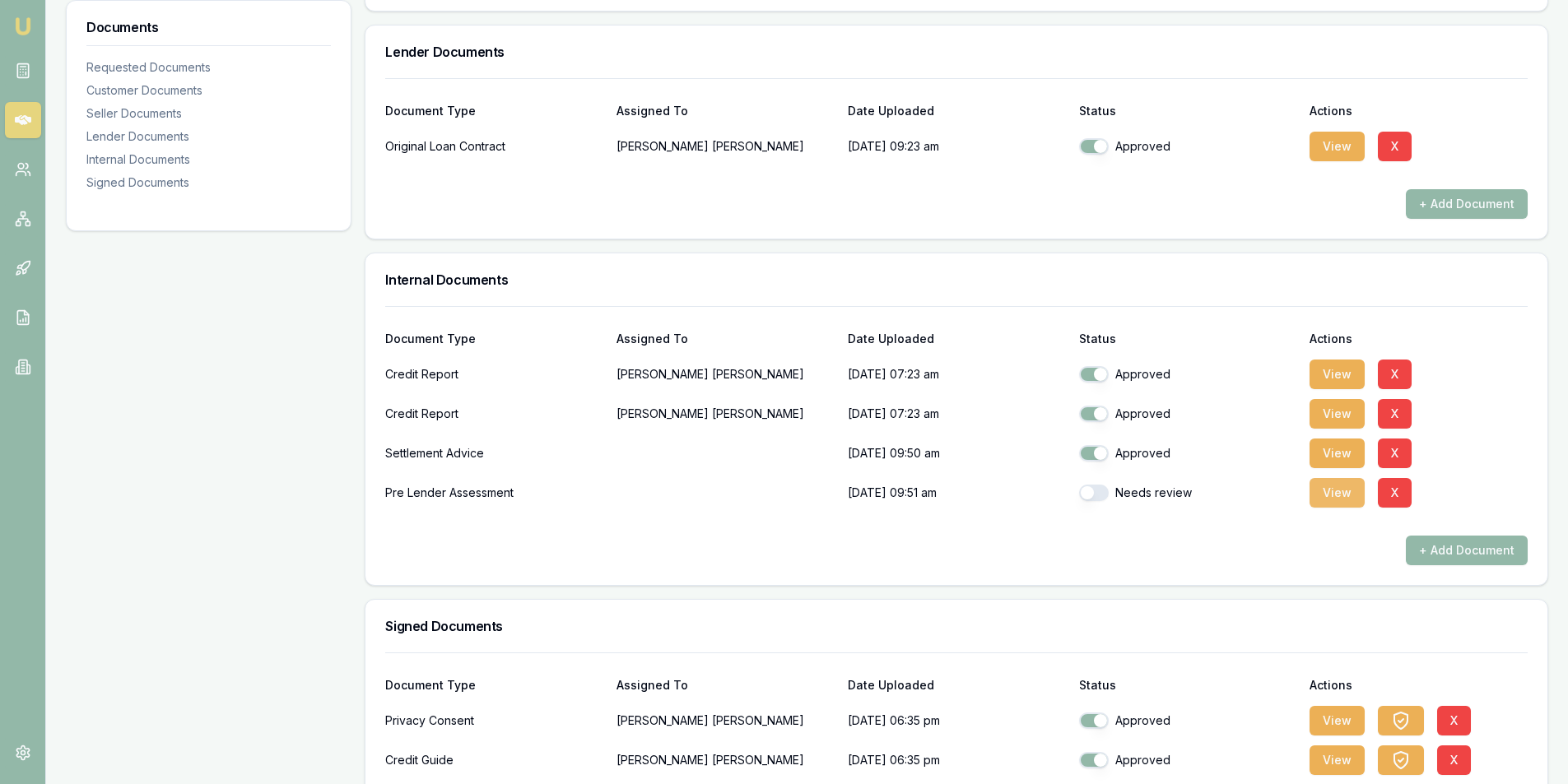
click at [1343, 498] on button "View" at bounding box center [1336, 492] width 55 height 30
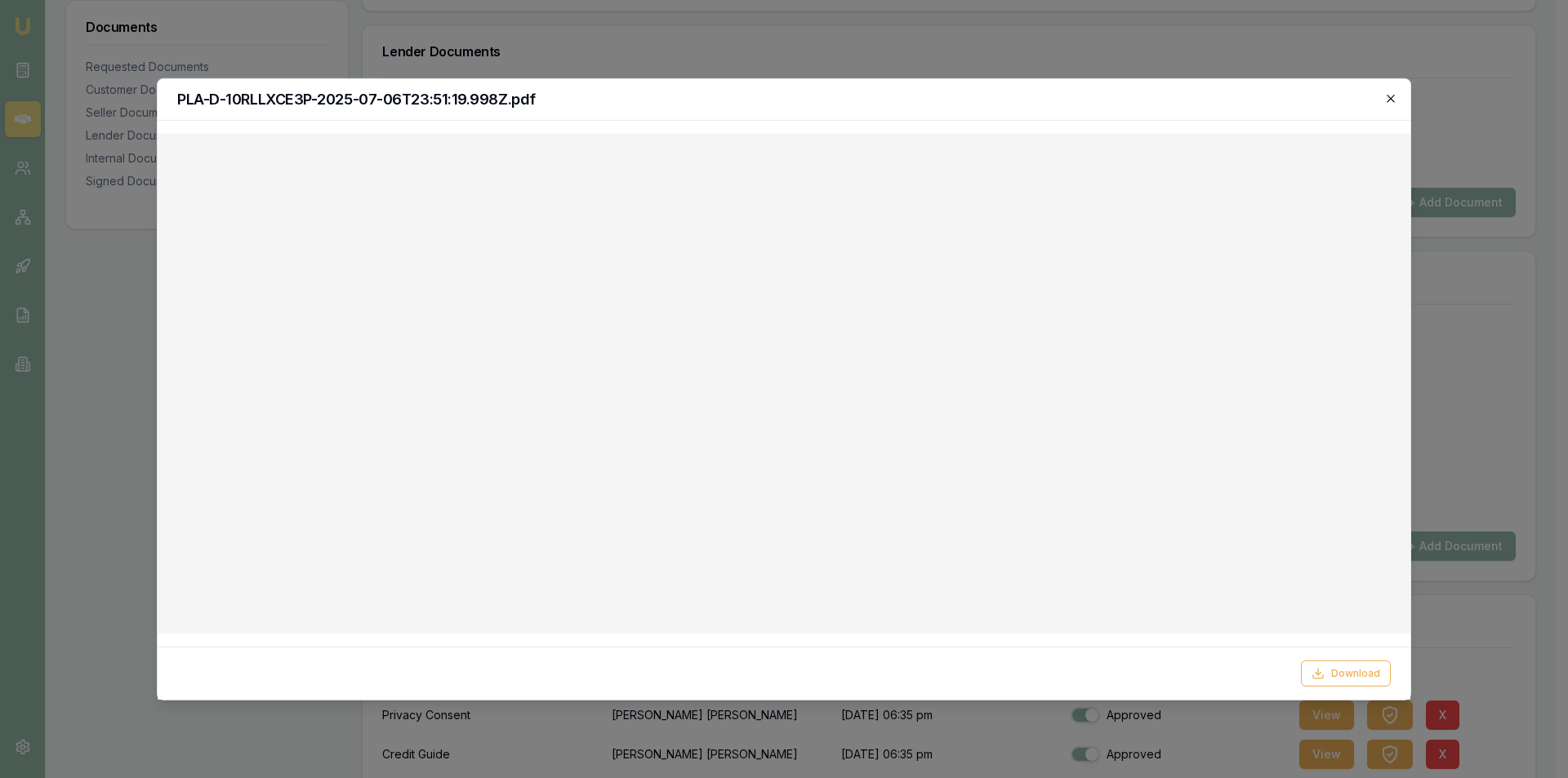
click at [1394, 101] on icon "button" at bounding box center [1391, 98] width 7 height 7
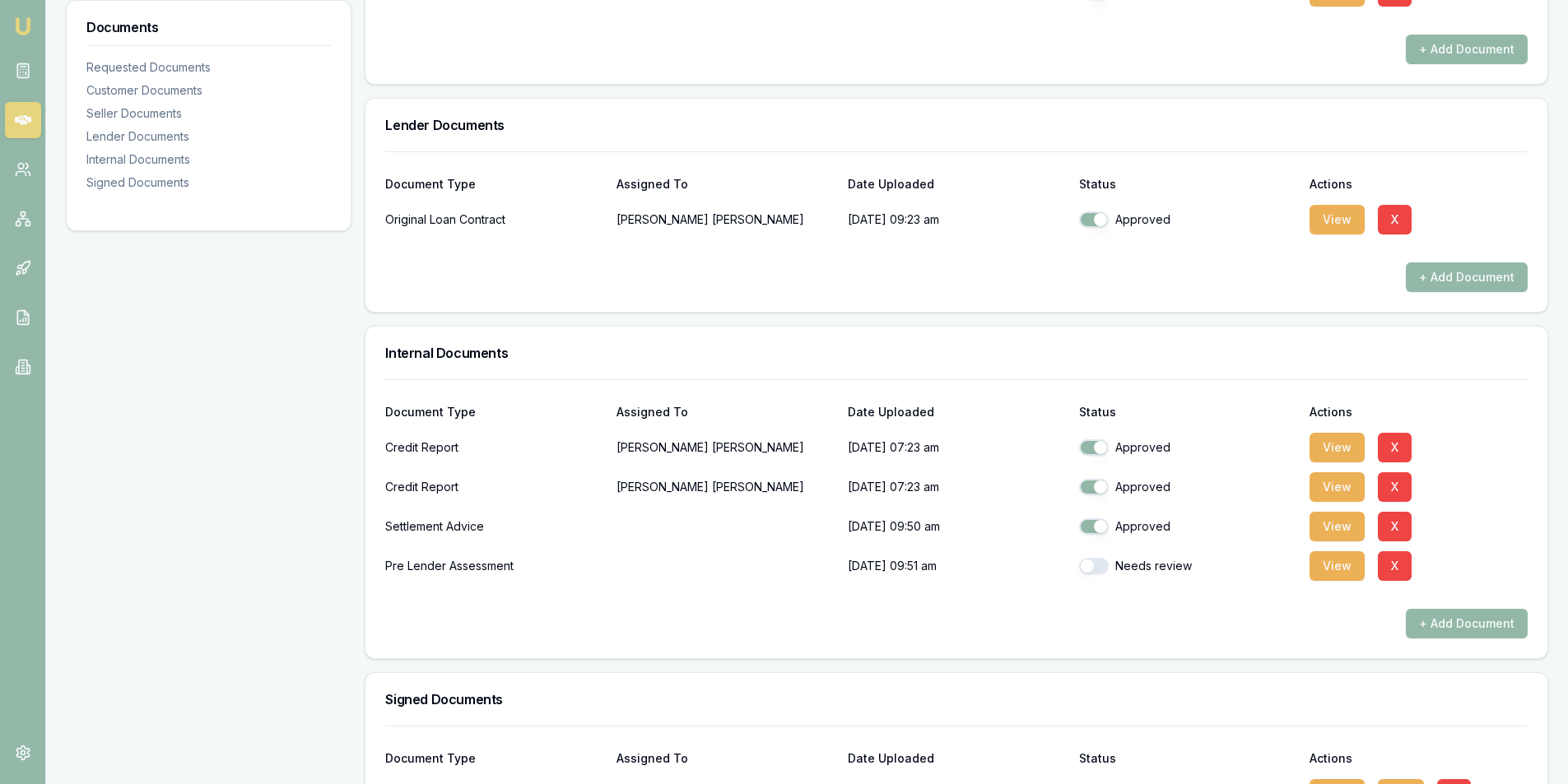
scroll to position [905, 0]
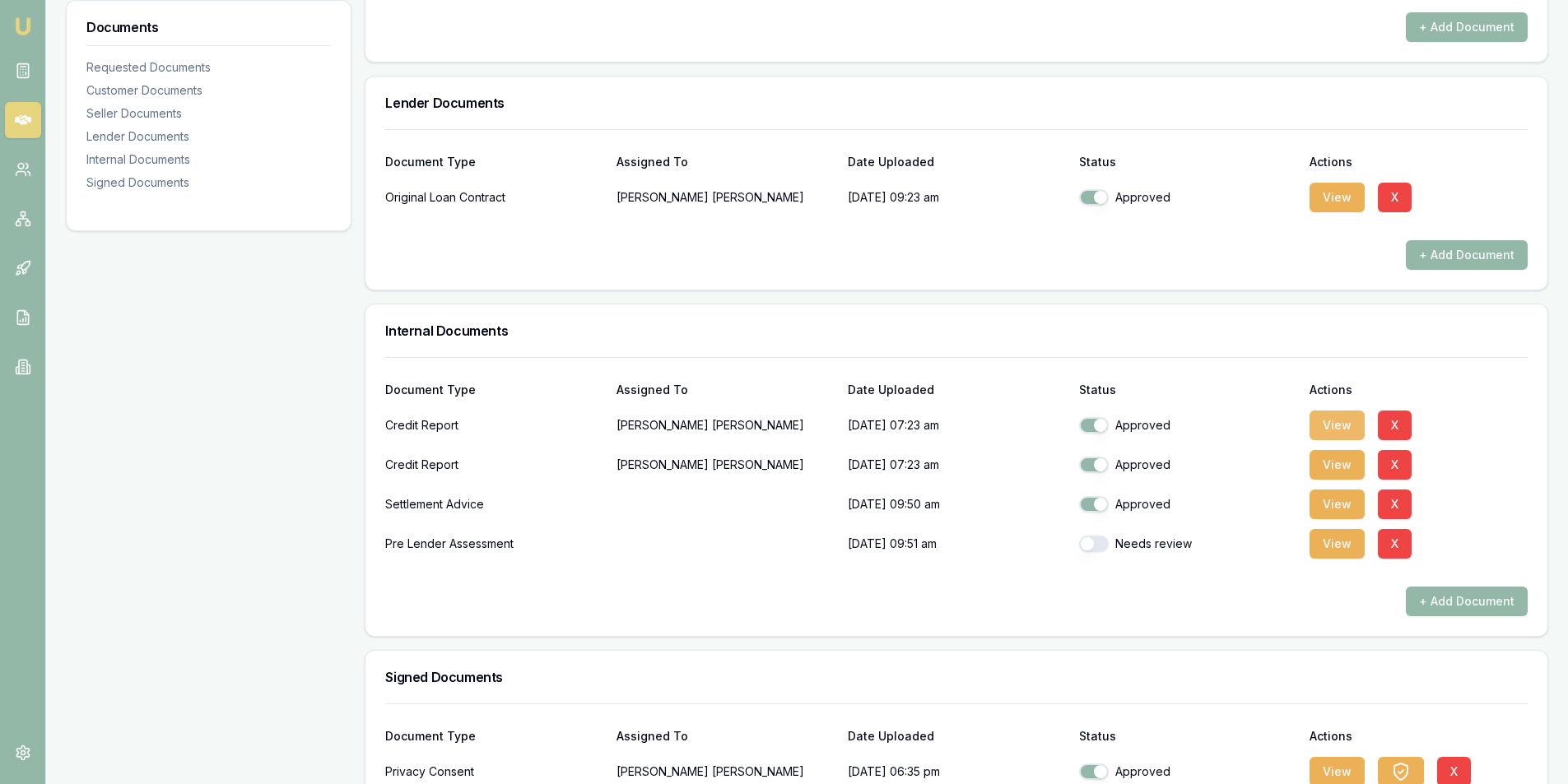
click at [1323, 423] on button "View" at bounding box center [1336, 425] width 55 height 30
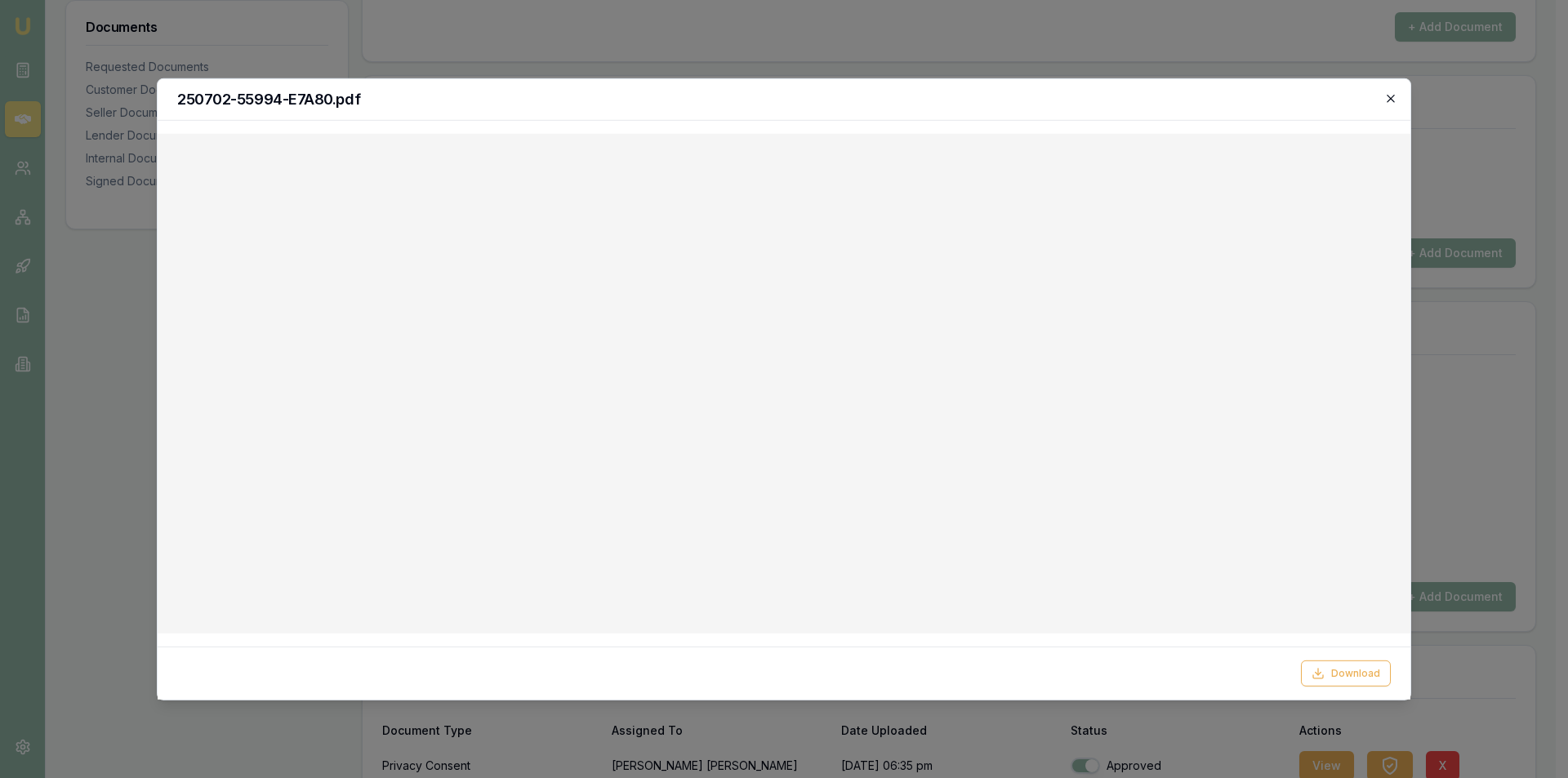
click at [1394, 96] on icon "button" at bounding box center [1391, 98] width 13 height 13
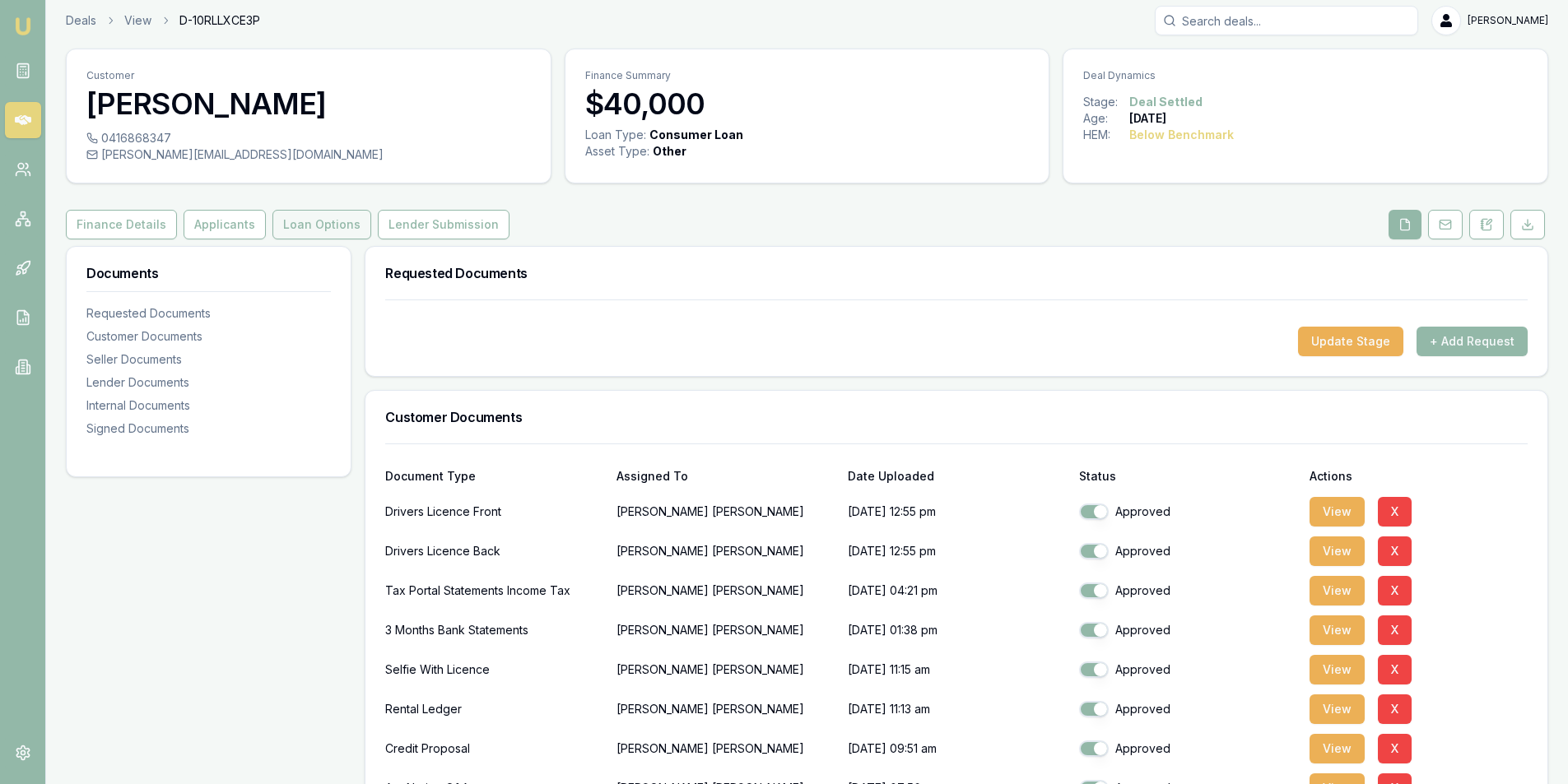
scroll to position [0, 0]
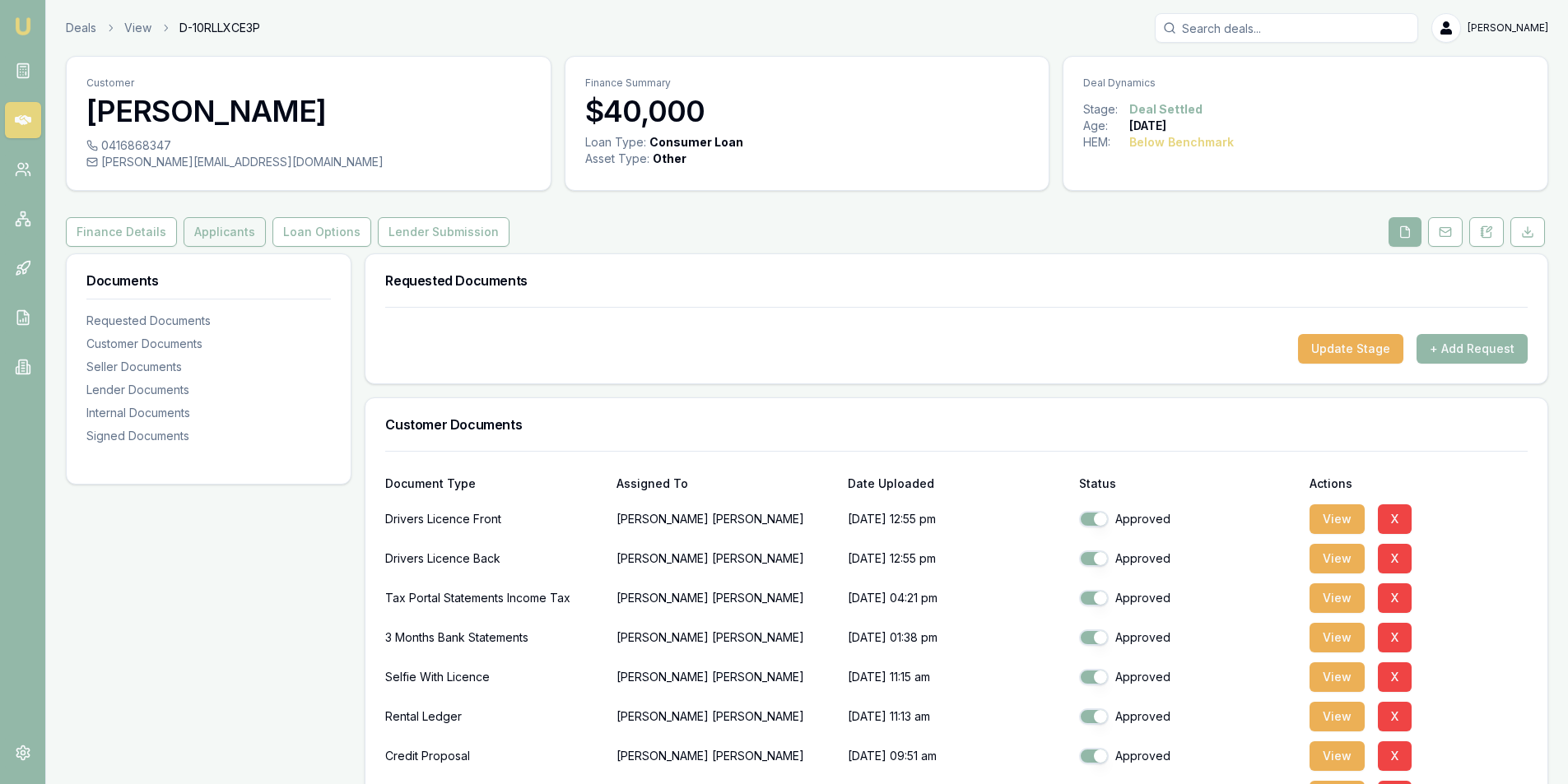
click at [216, 235] on button "Applicants" at bounding box center [224, 232] width 82 height 30
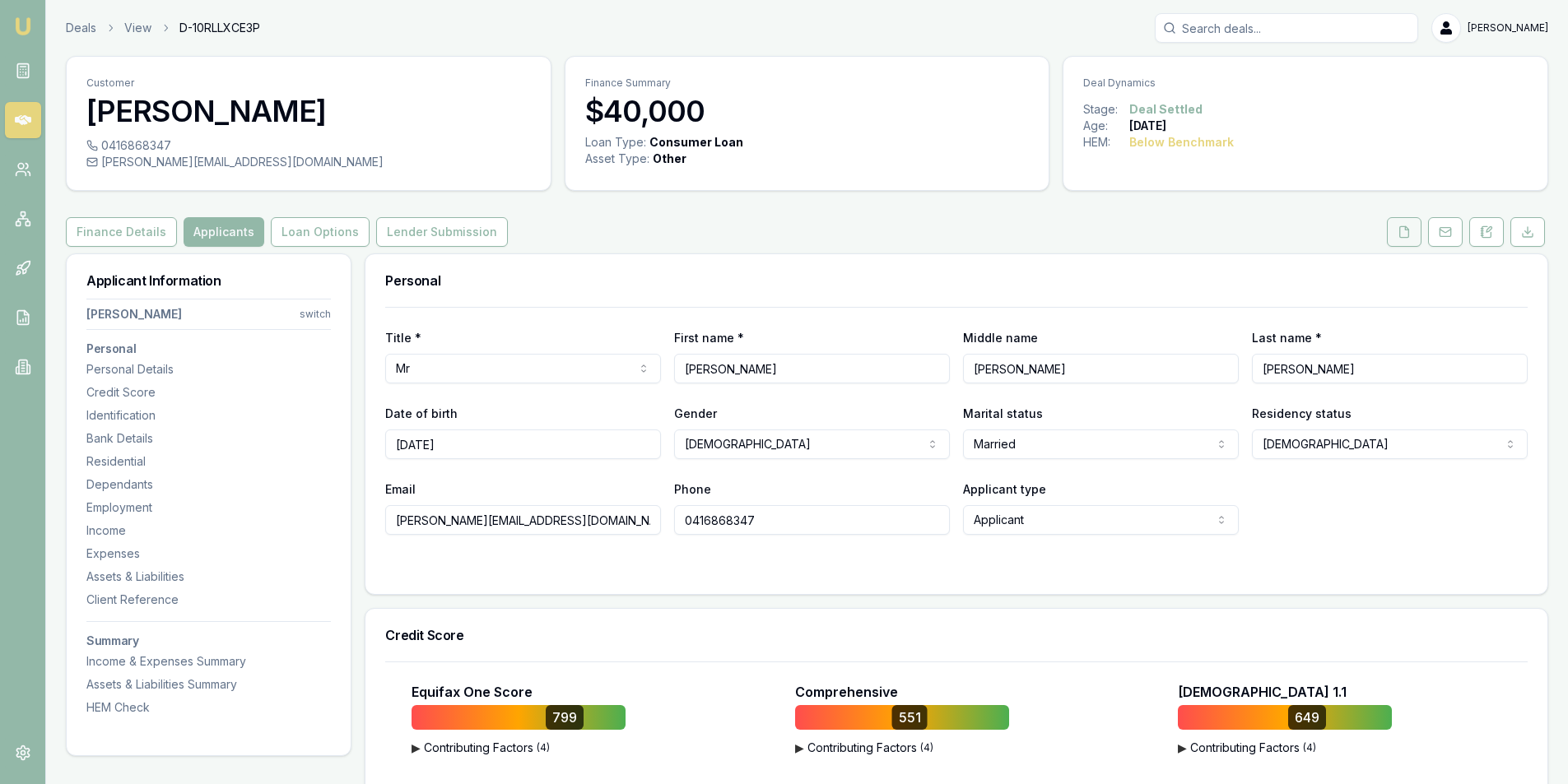
click at [1402, 241] on button at bounding box center [1403, 232] width 35 height 30
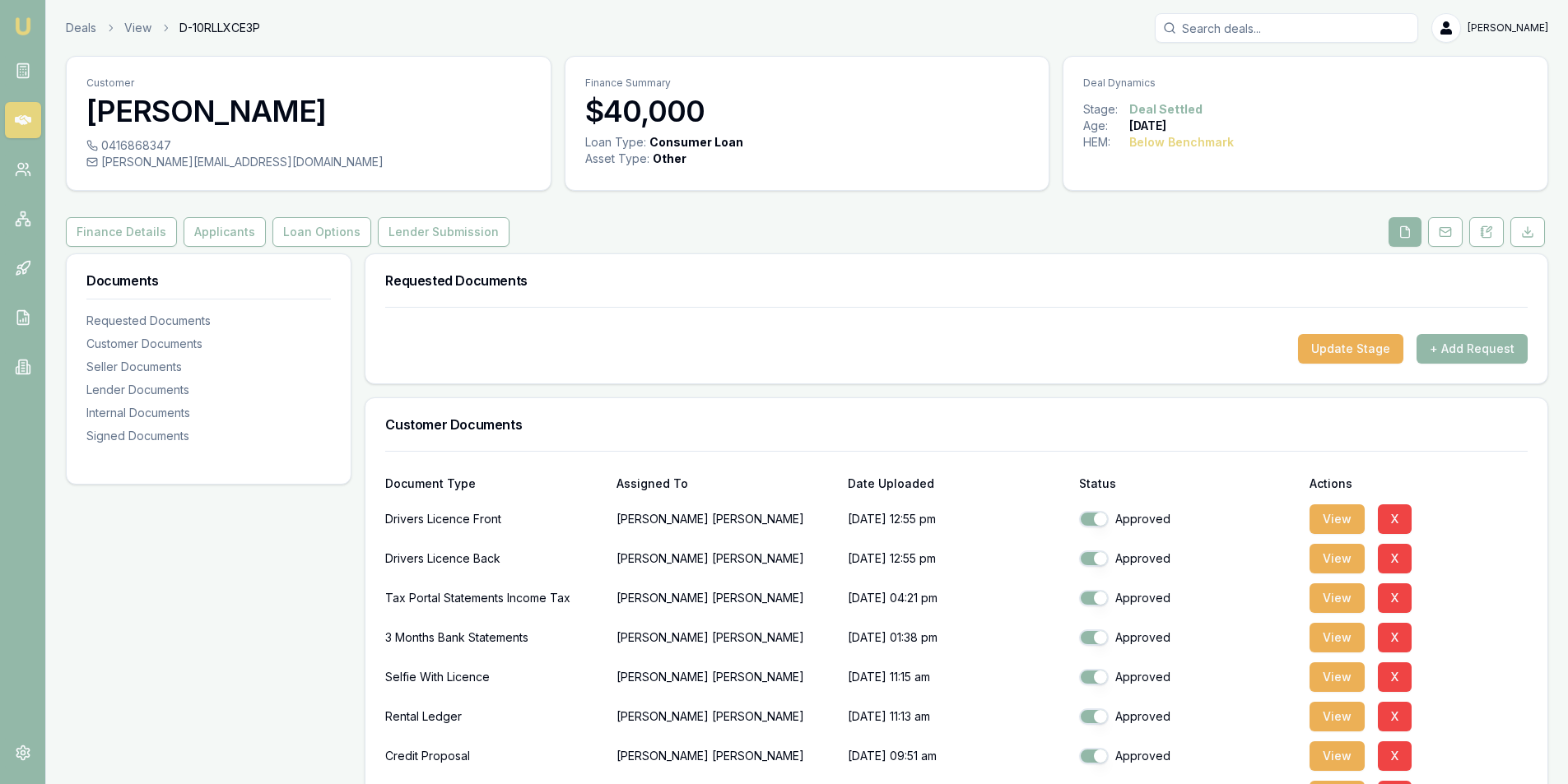
scroll to position [329, 0]
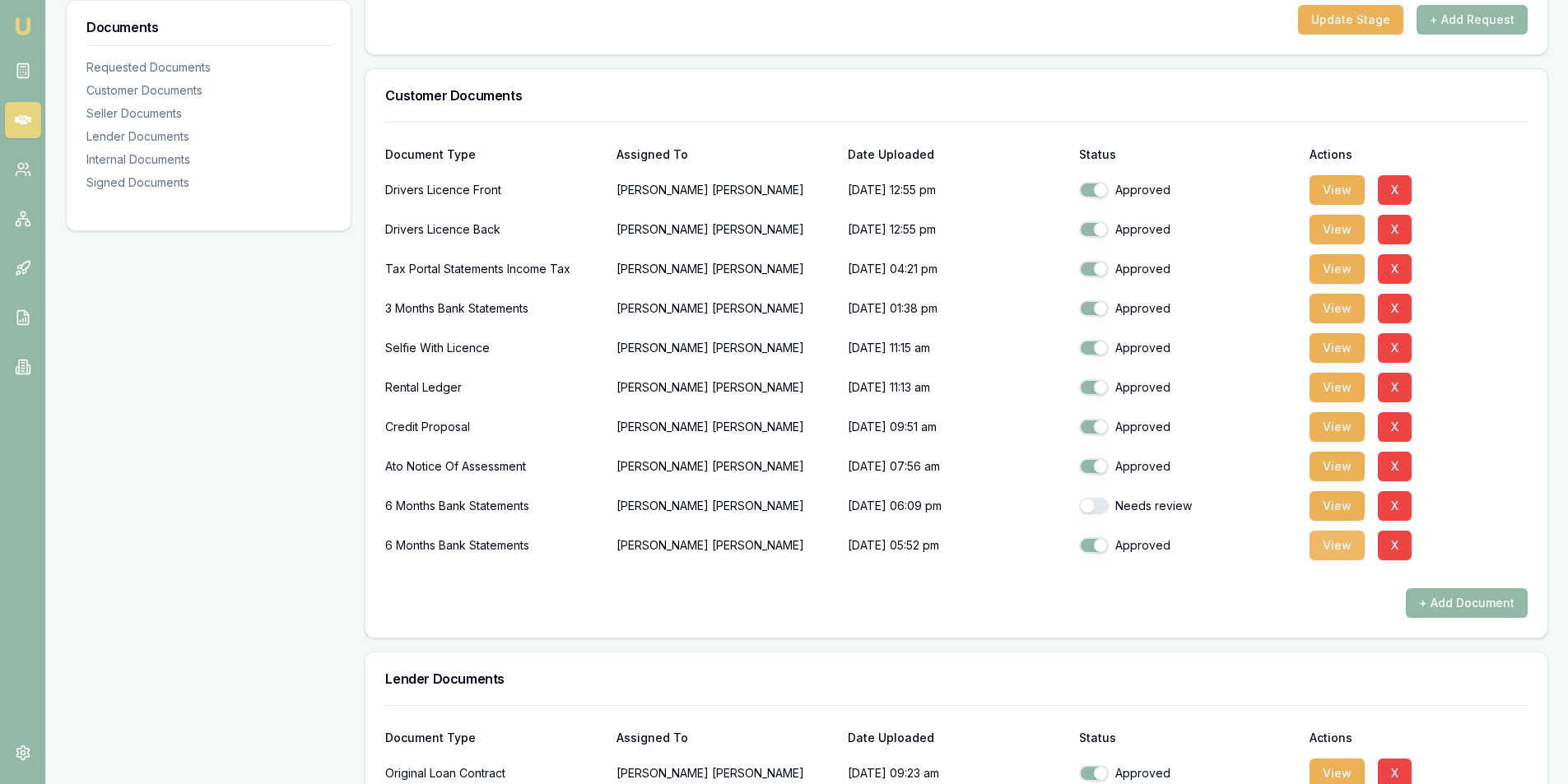
click at [1330, 549] on button "View" at bounding box center [1336, 546] width 55 height 30
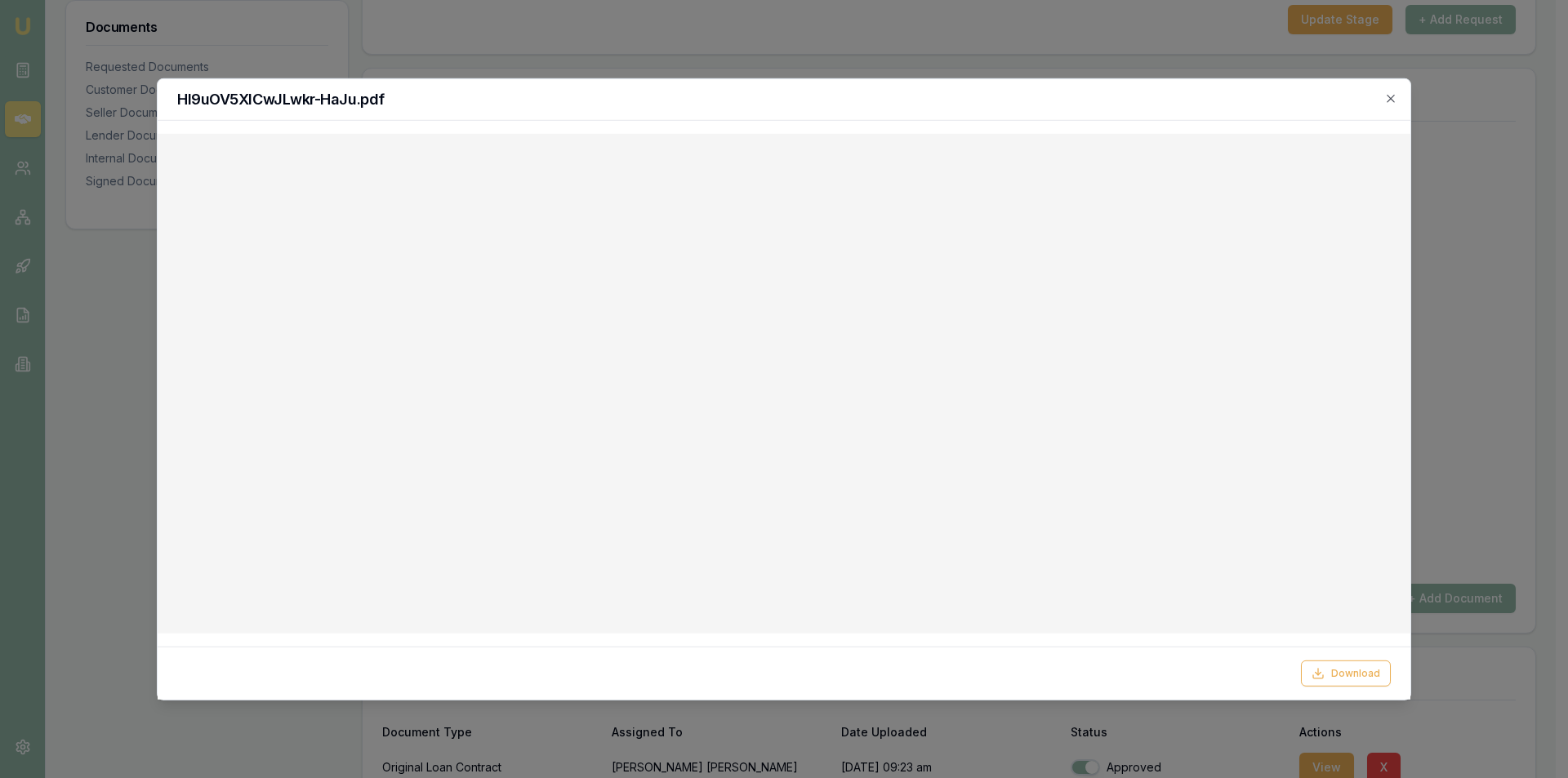
drag, startPoint x: 1396, startPoint y: 100, endPoint x: 1229, endPoint y: 132, distance: 170.0
click at [1395, 100] on icon "button" at bounding box center [1391, 98] width 13 height 13
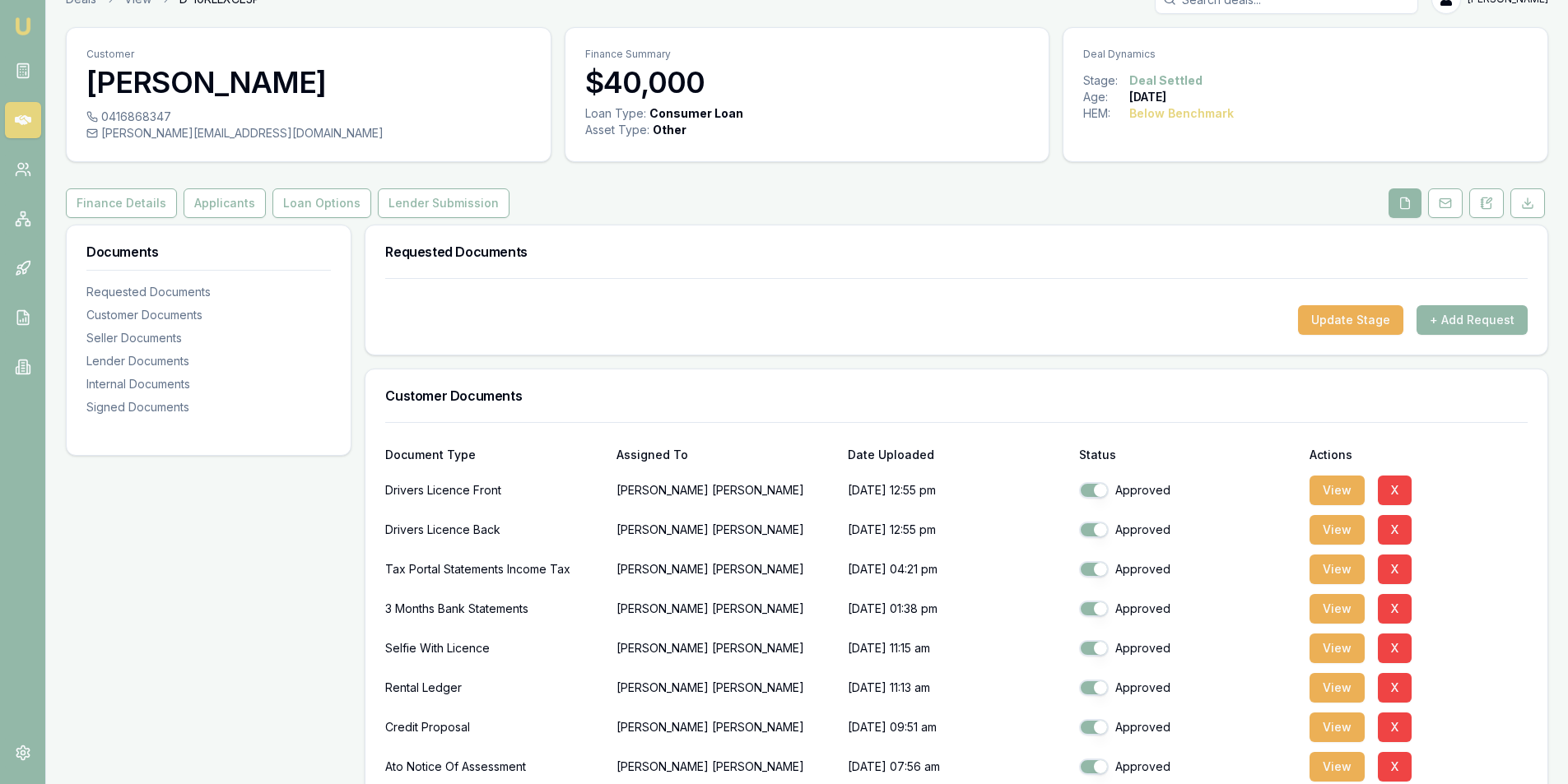
scroll to position [0, 0]
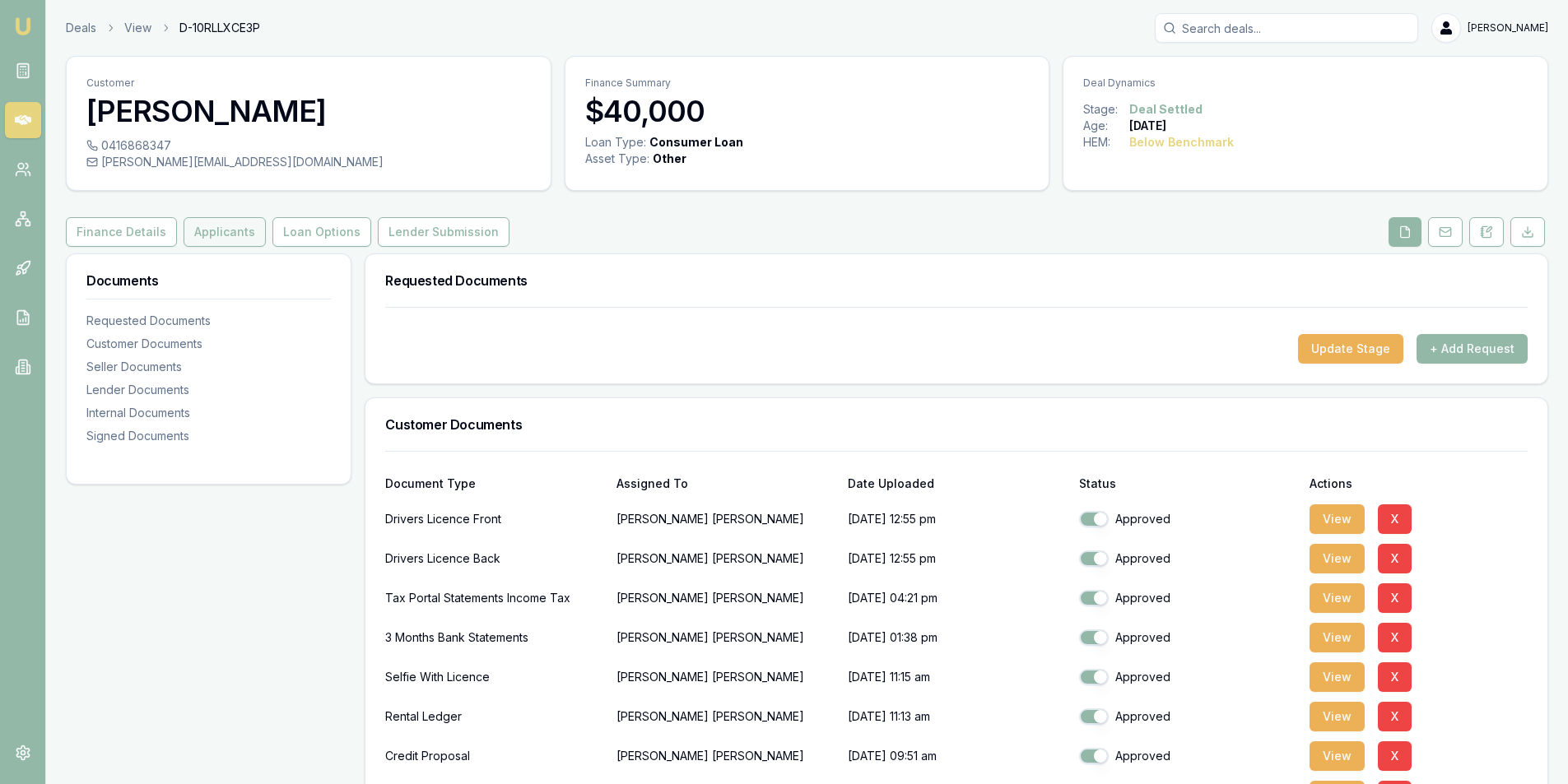
click at [209, 241] on button "Applicants" at bounding box center [224, 232] width 82 height 30
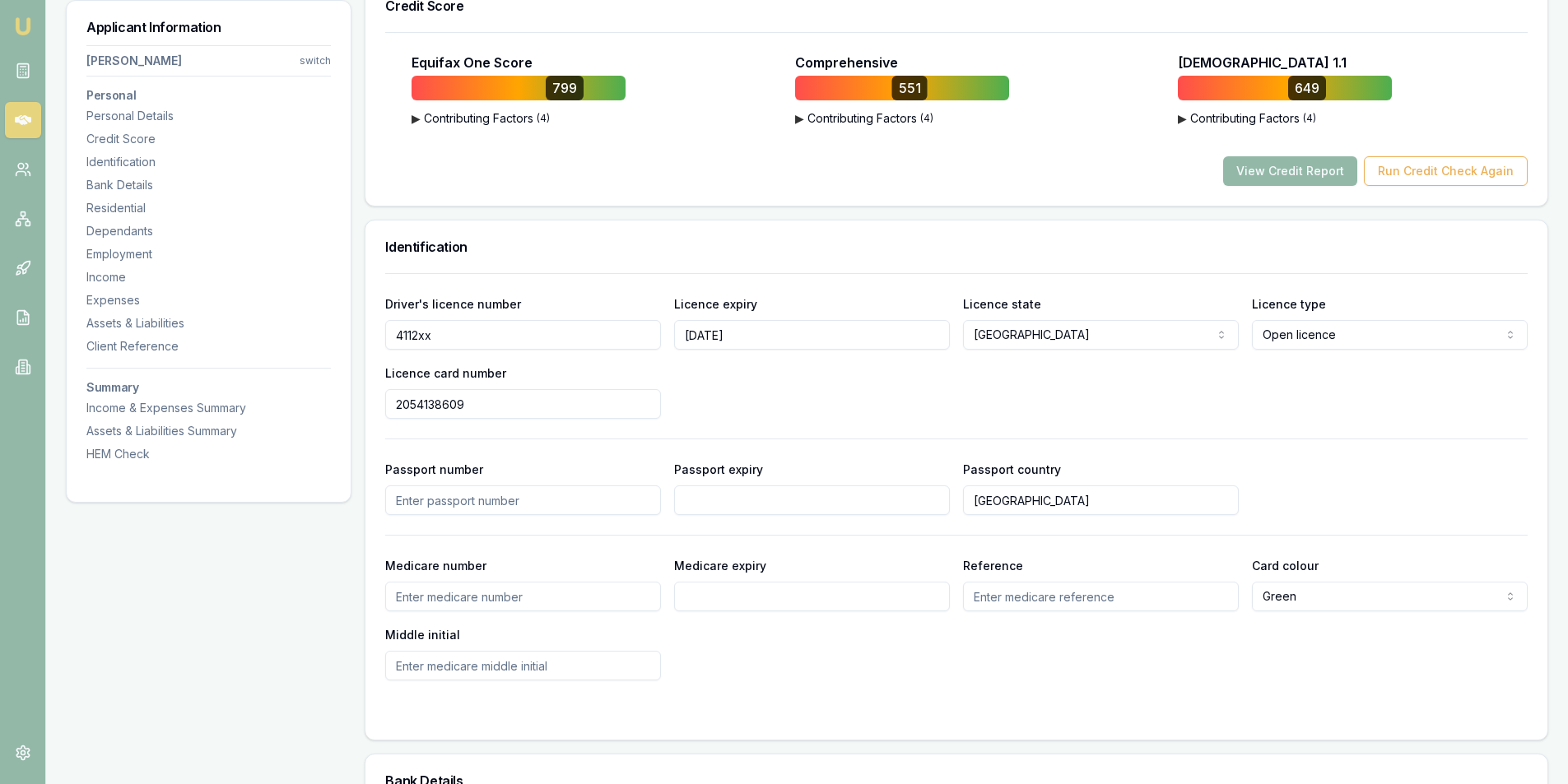
scroll to position [658, 0]
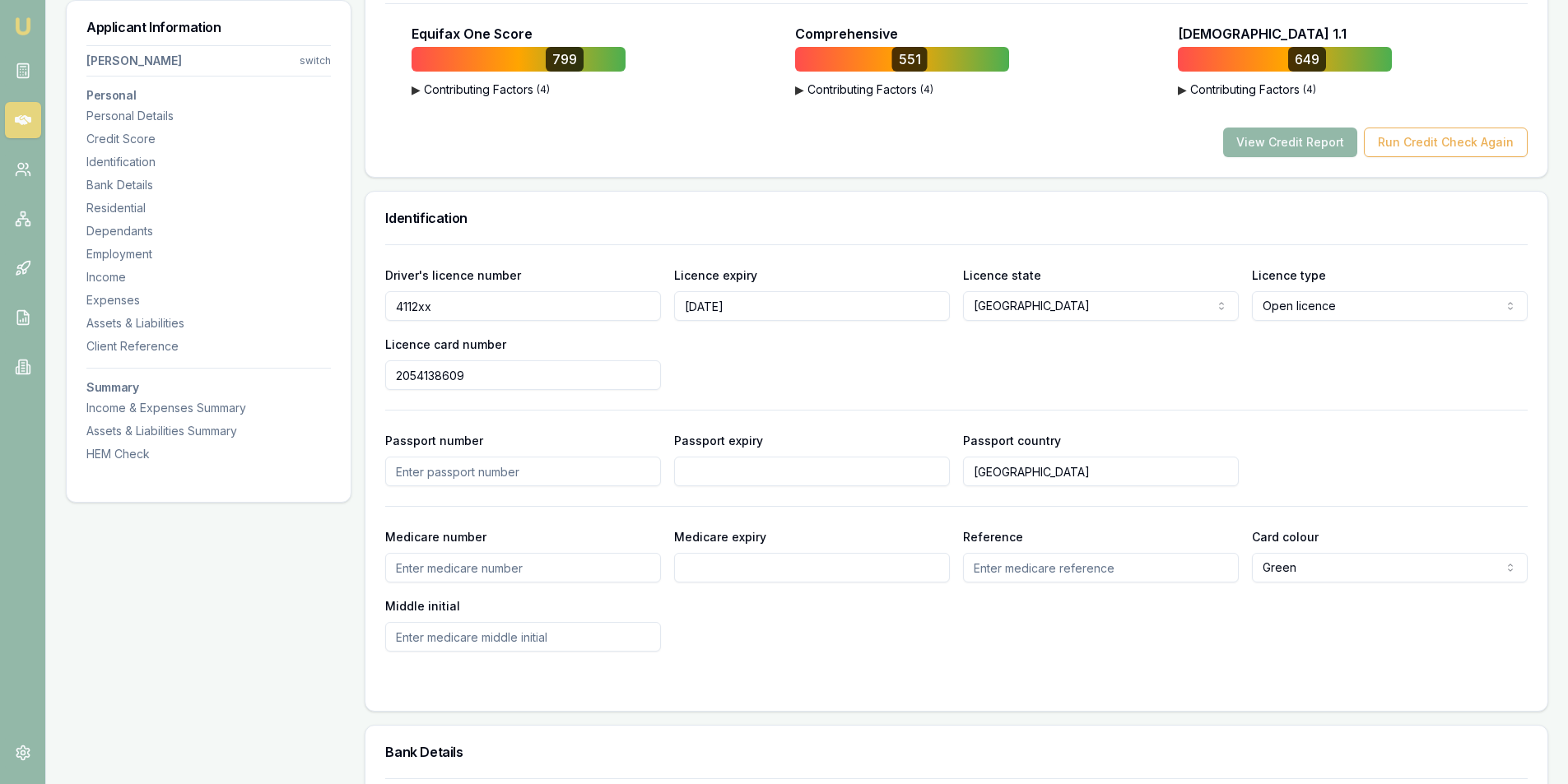
drag, startPoint x: 450, startPoint y: 303, endPoint x: 366, endPoint y: 303, distance: 84.0
click at [366, 303] on div "Driver's licence number 4112xx Licence expiry 01/08/2027 Licence state NSW NSW …" at bounding box center [957, 477] width 1182 height 466
click at [411, 381] on input "2054138609" at bounding box center [523, 376] width 276 height 30
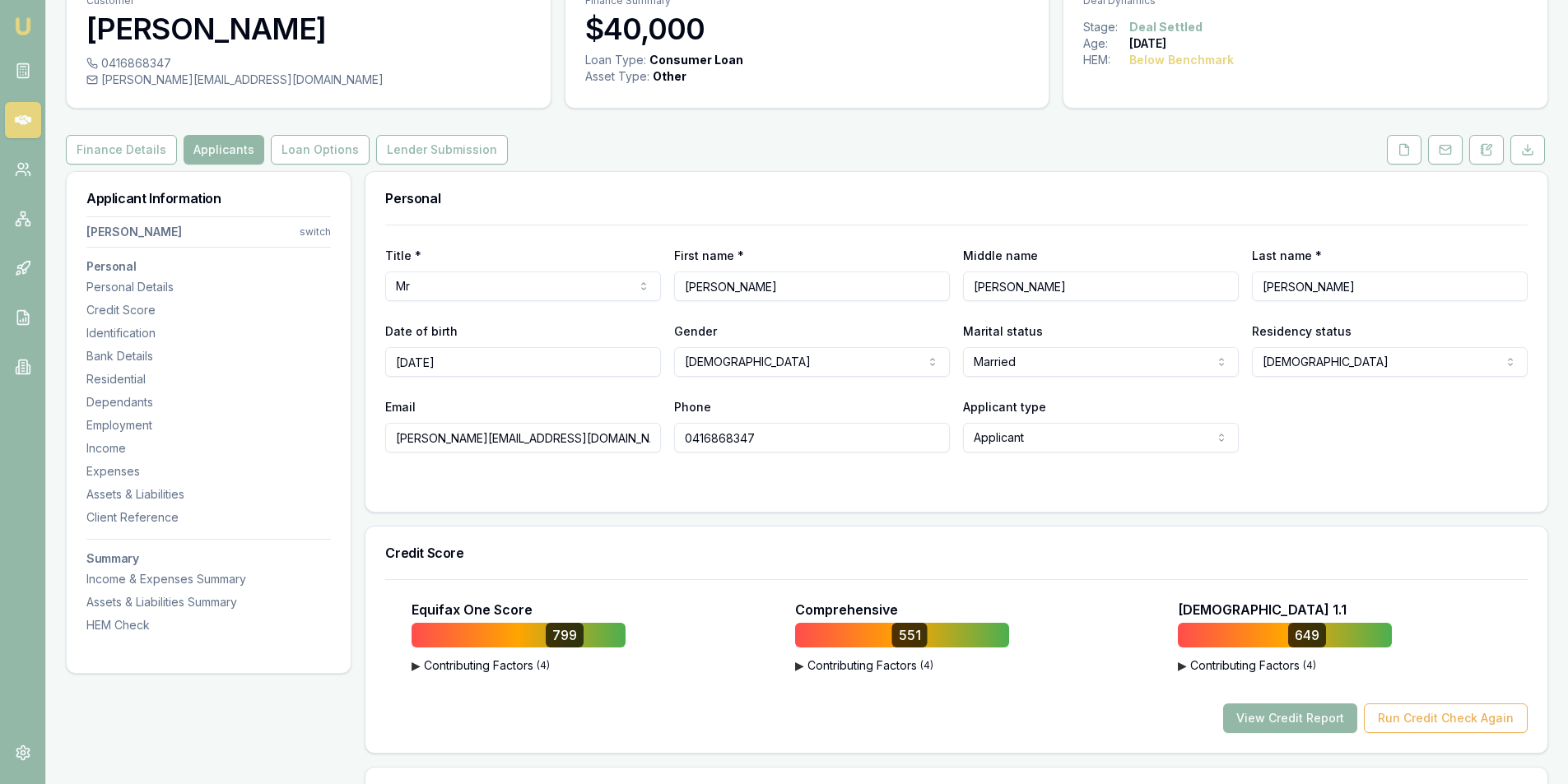
scroll to position [0, 0]
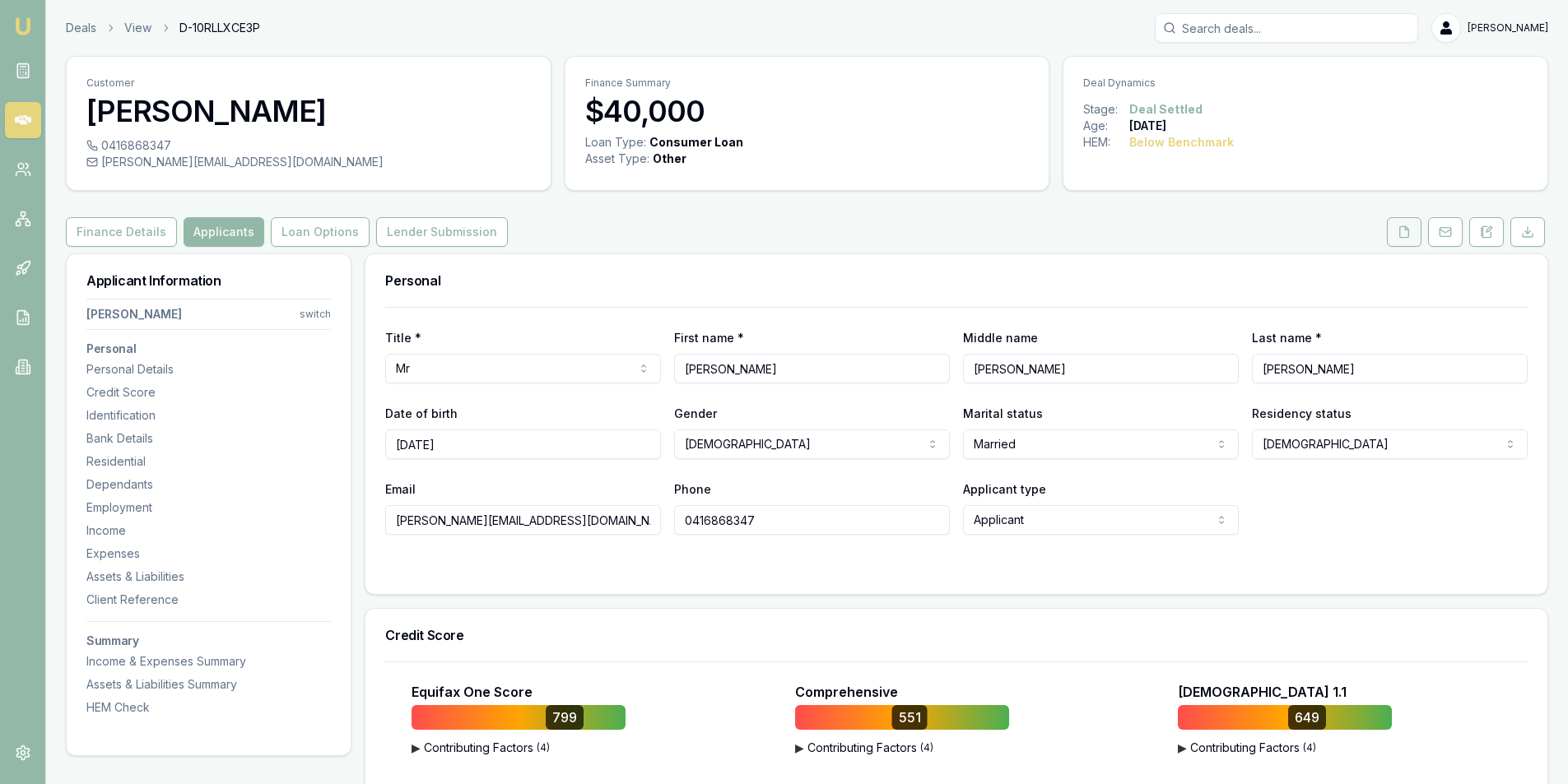
click at [1408, 219] on button at bounding box center [1403, 232] width 35 height 30
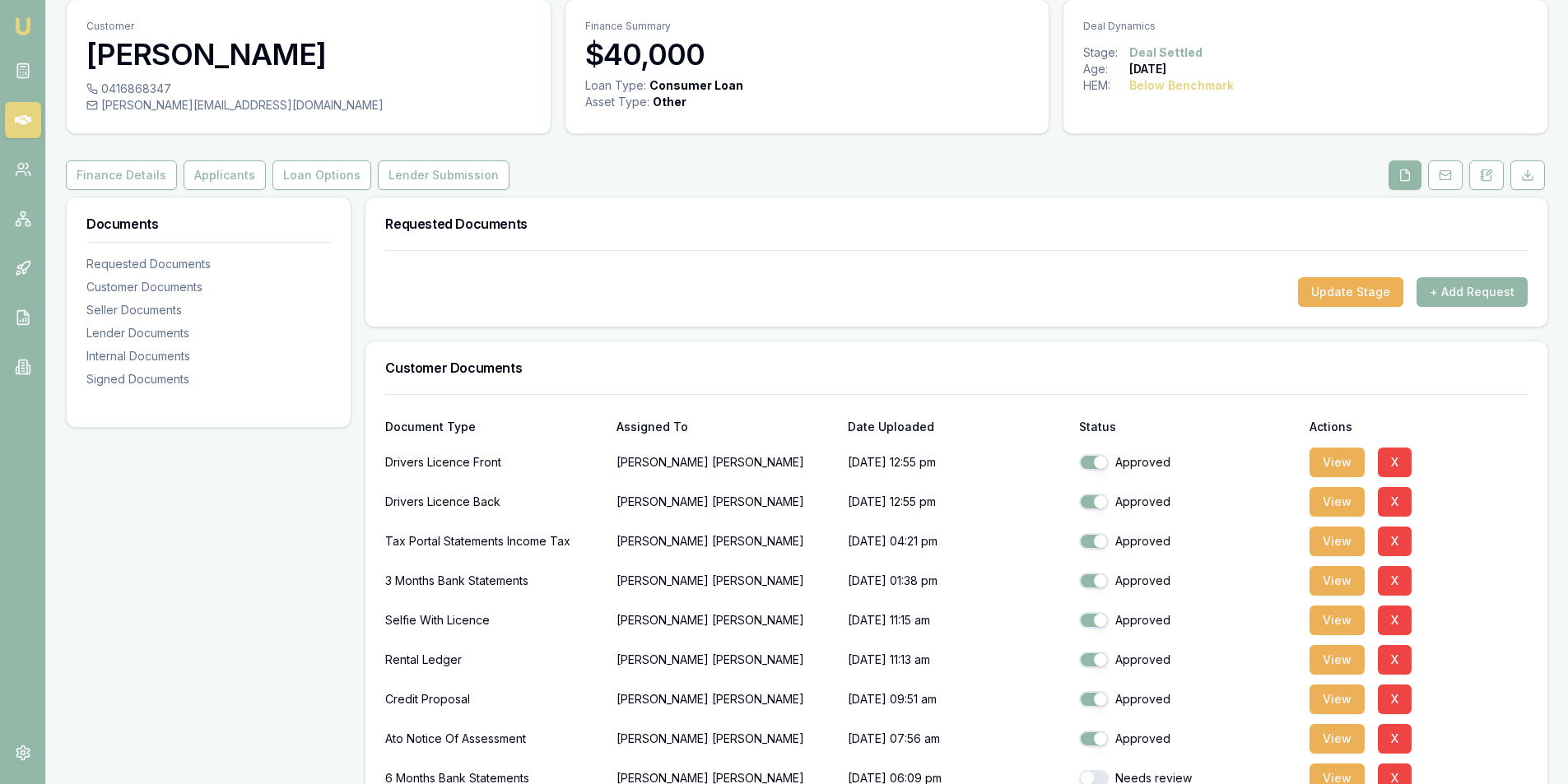
scroll to position [164, 0]
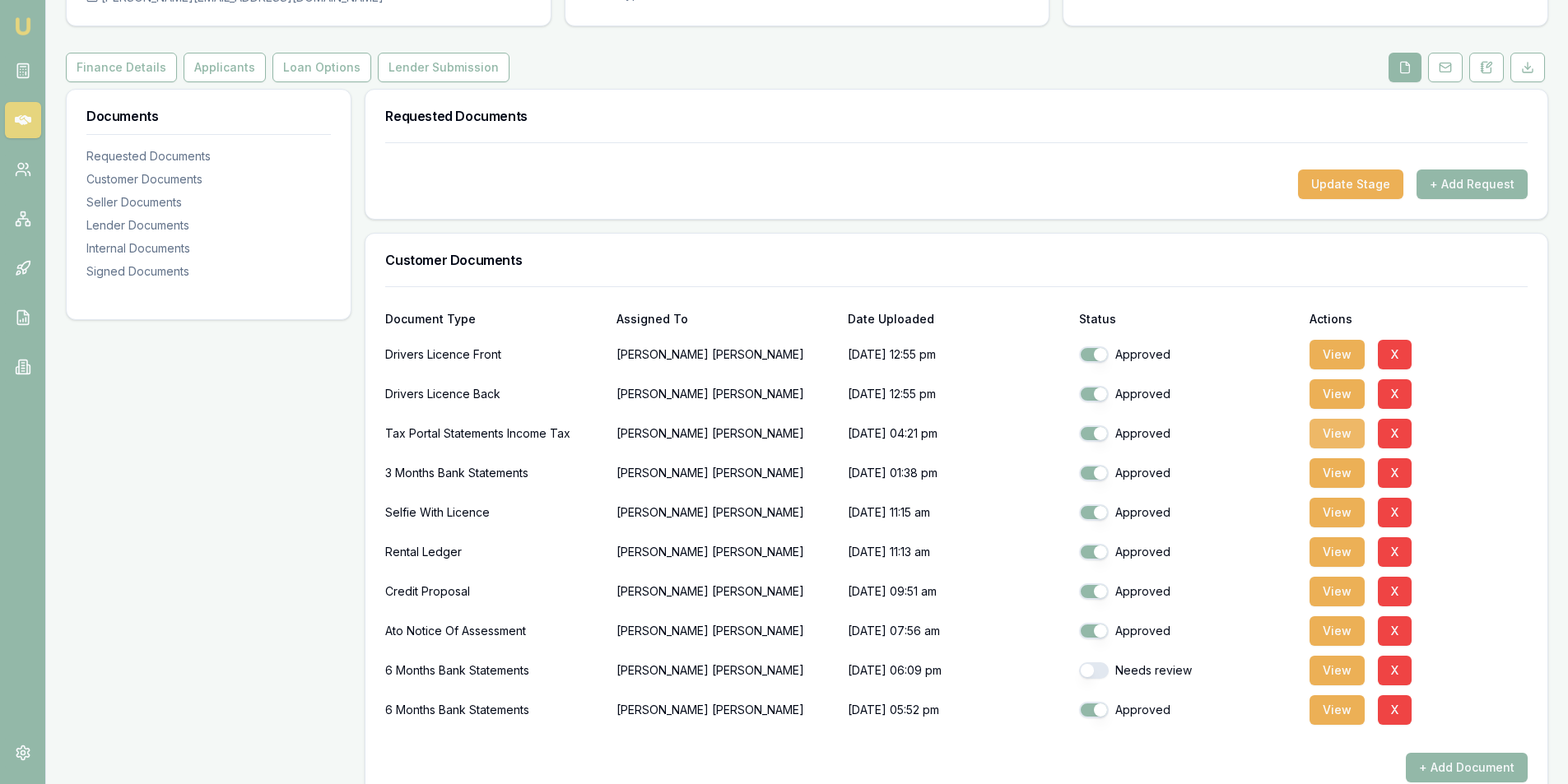
click at [1328, 439] on button "View" at bounding box center [1336, 434] width 55 height 30
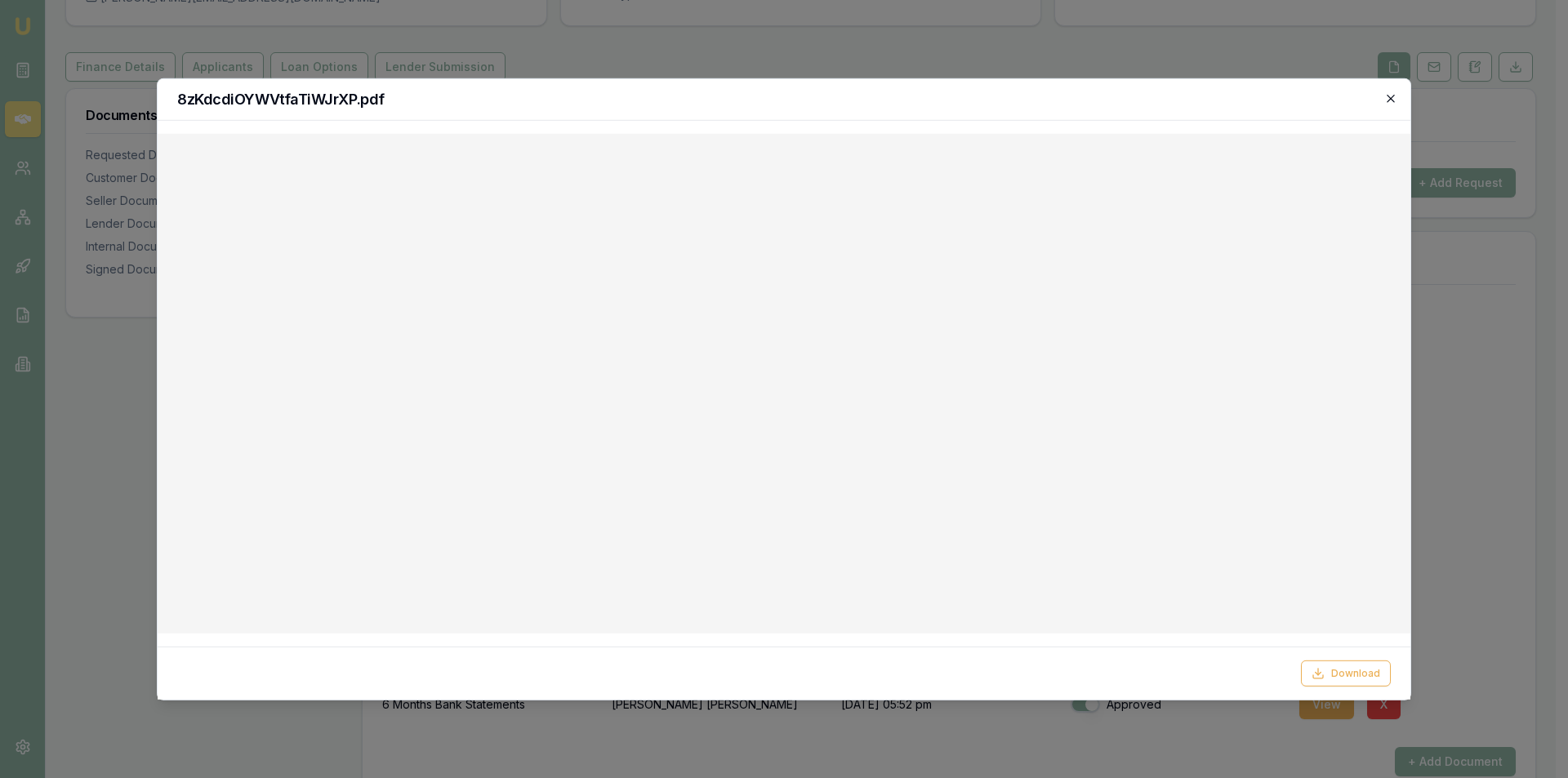
click at [1387, 95] on icon "button" at bounding box center [1391, 98] width 7 height 7
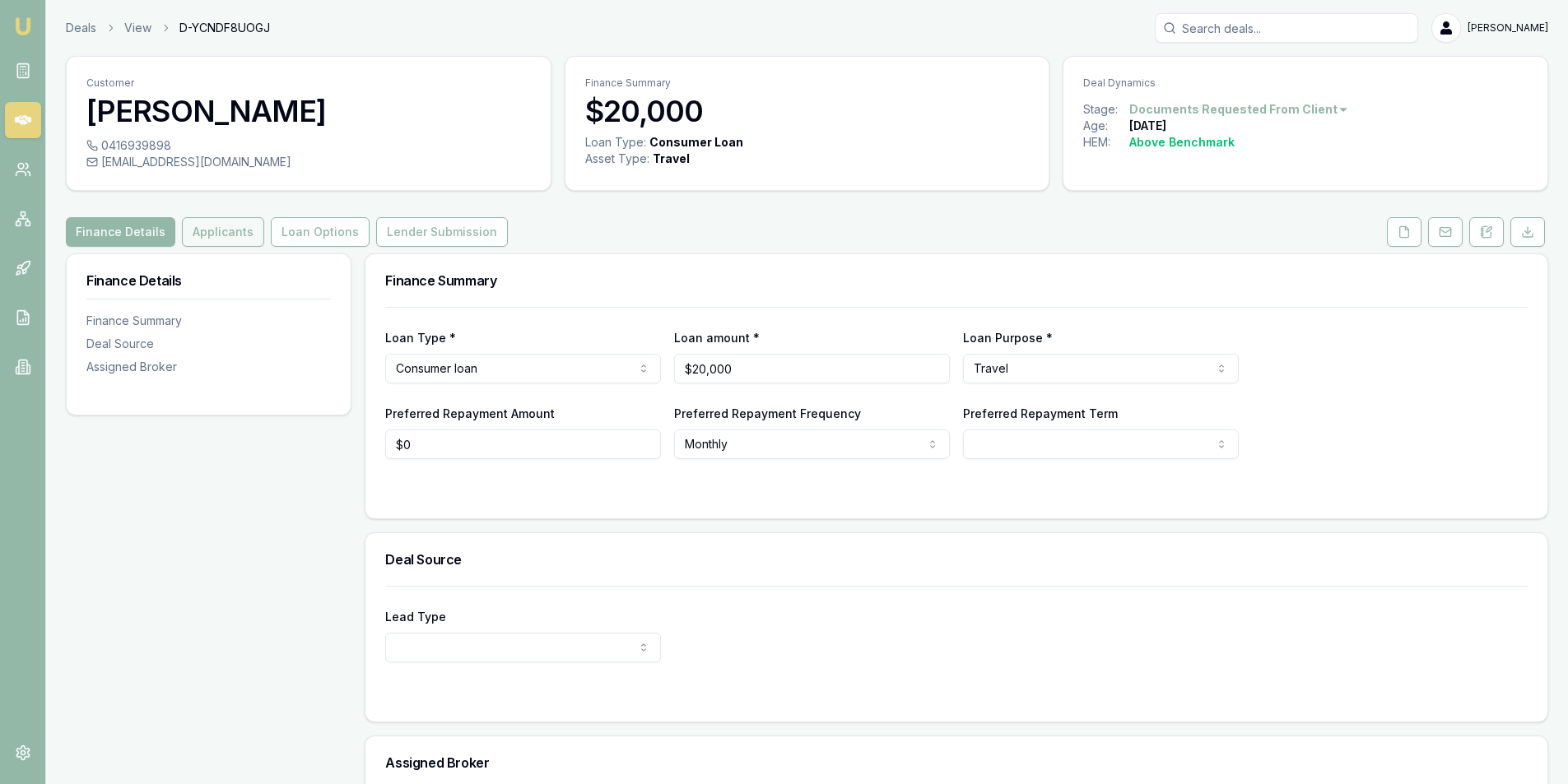
click at [220, 240] on button "Applicants" at bounding box center [223, 232] width 82 height 30
click at [15, 118] on icon at bounding box center [23, 121] width 17 height 17
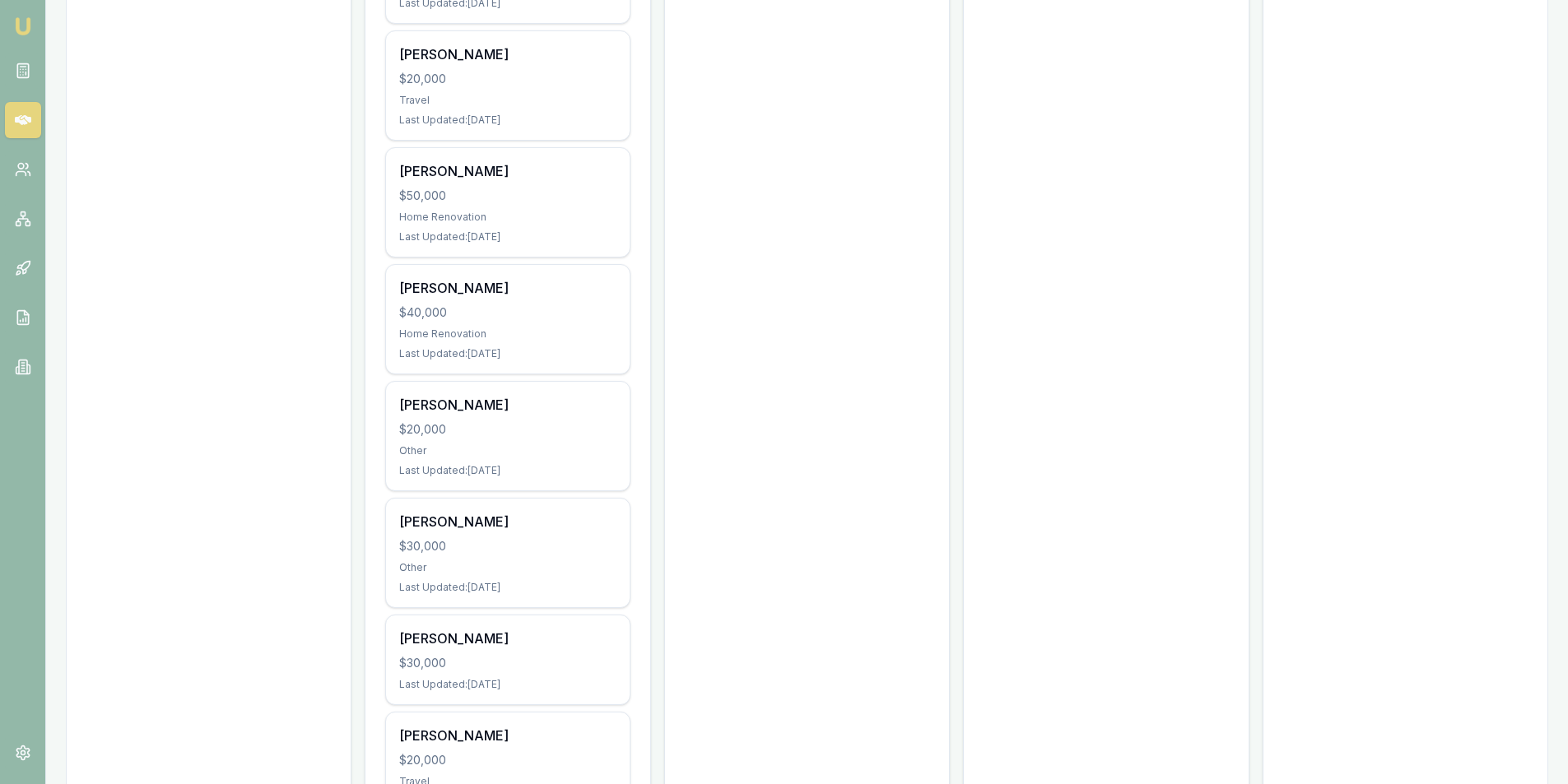
scroll to position [822, 0]
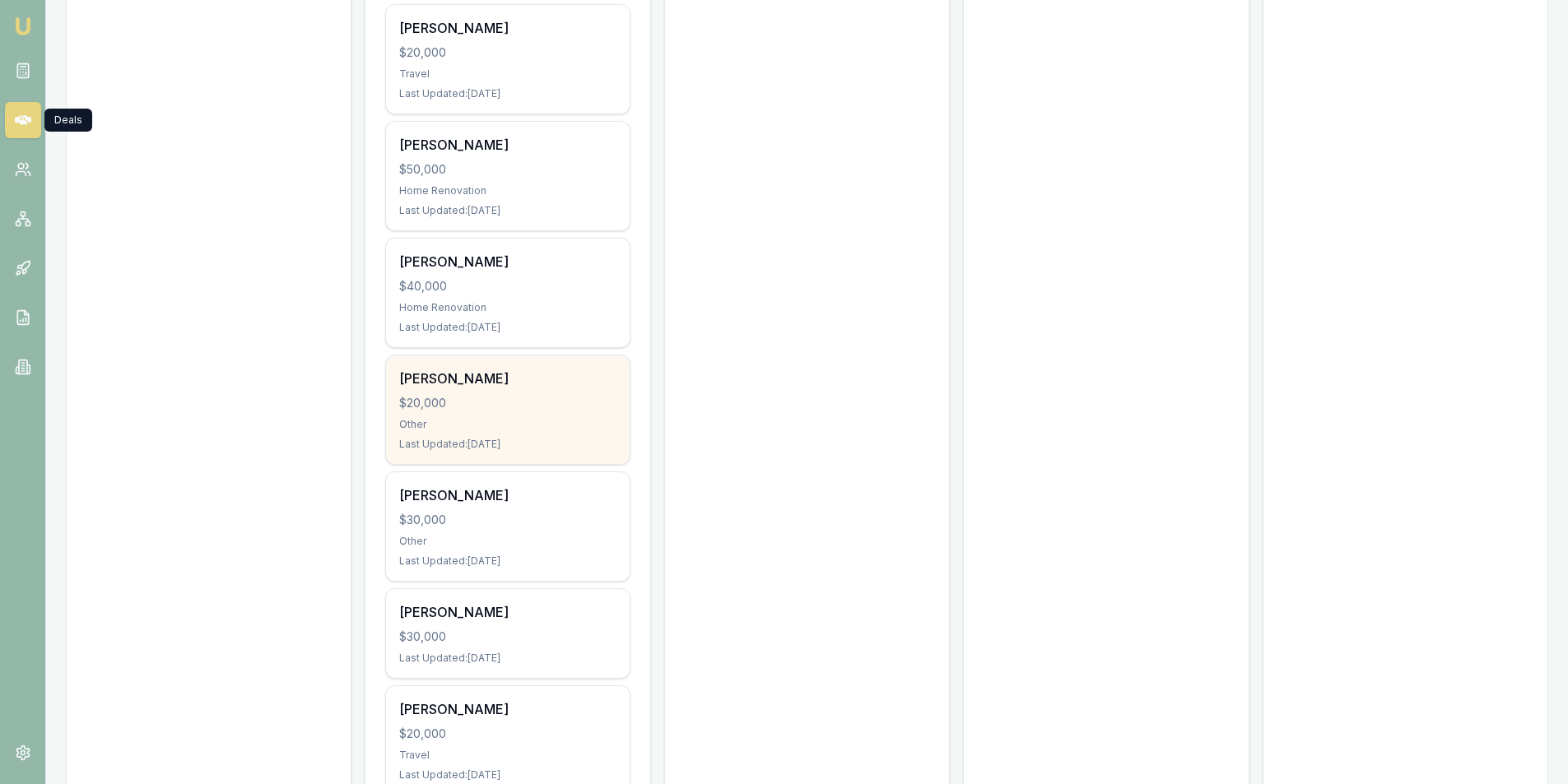
click at [477, 398] on div "$20,000" at bounding box center [507, 403] width 216 height 17
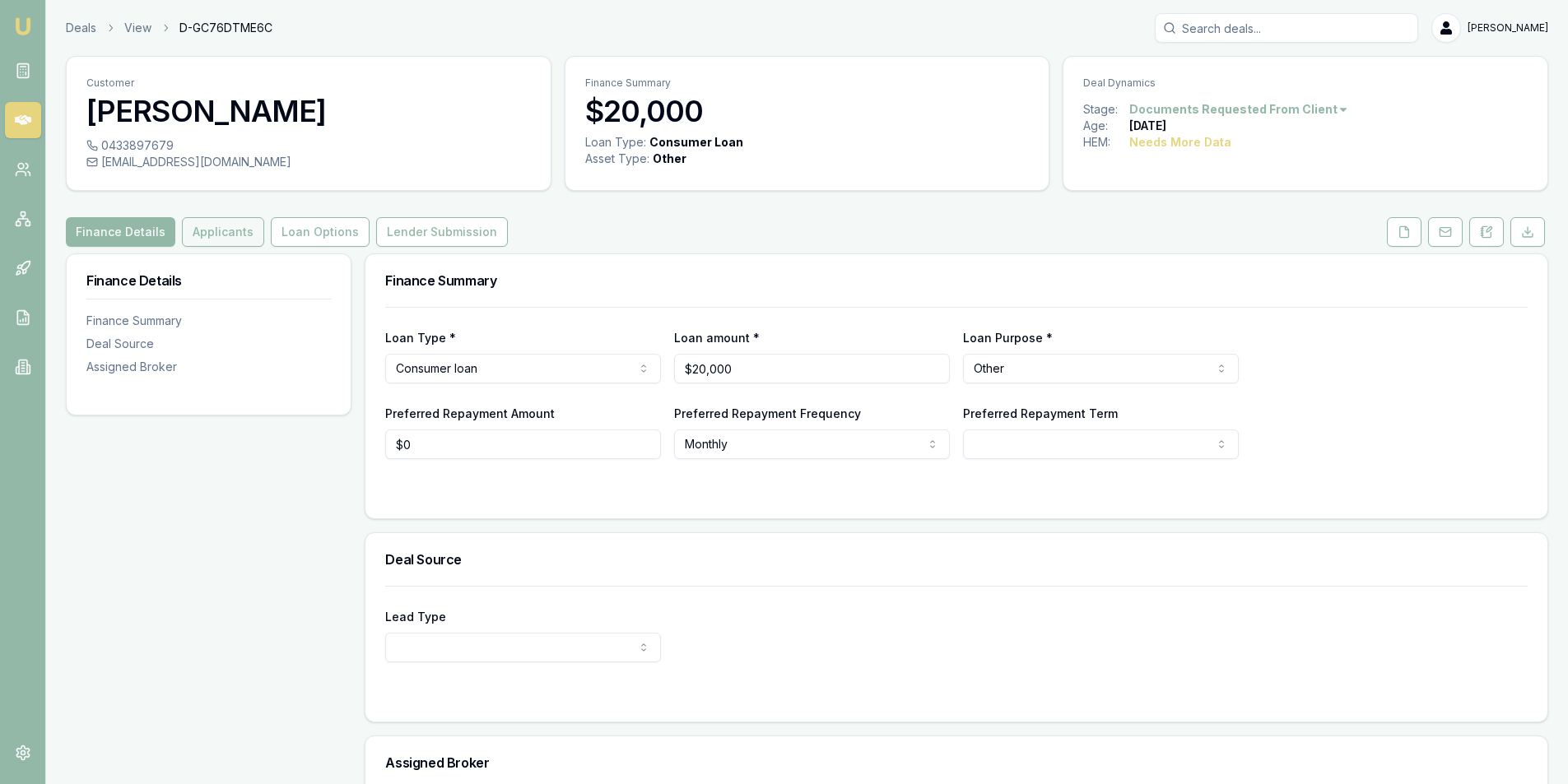
click at [210, 242] on button "Applicants" at bounding box center [223, 232] width 82 height 30
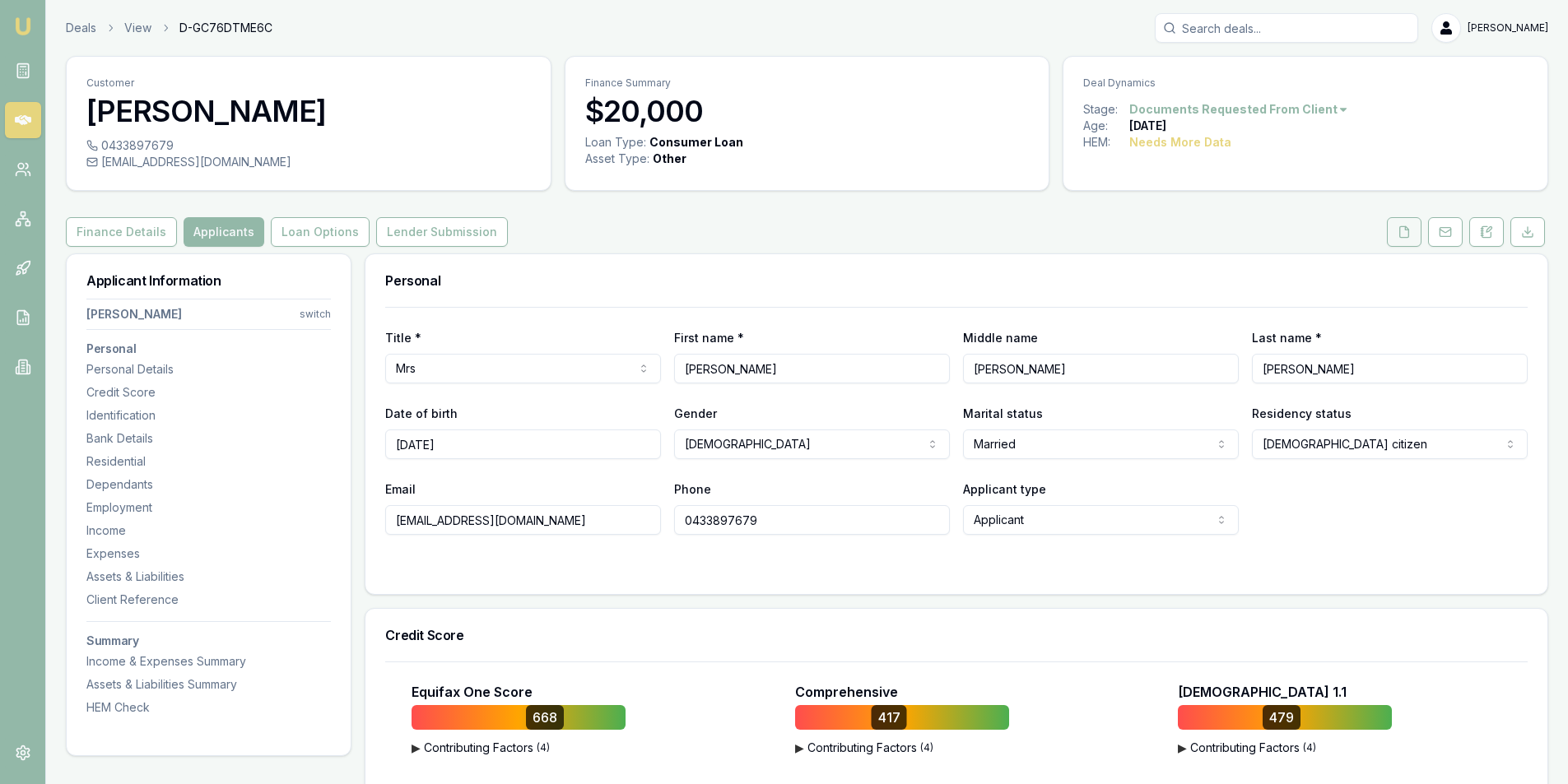
click at [1402, 235] on icon at bounding box center [1404, 232] width 13 height 13
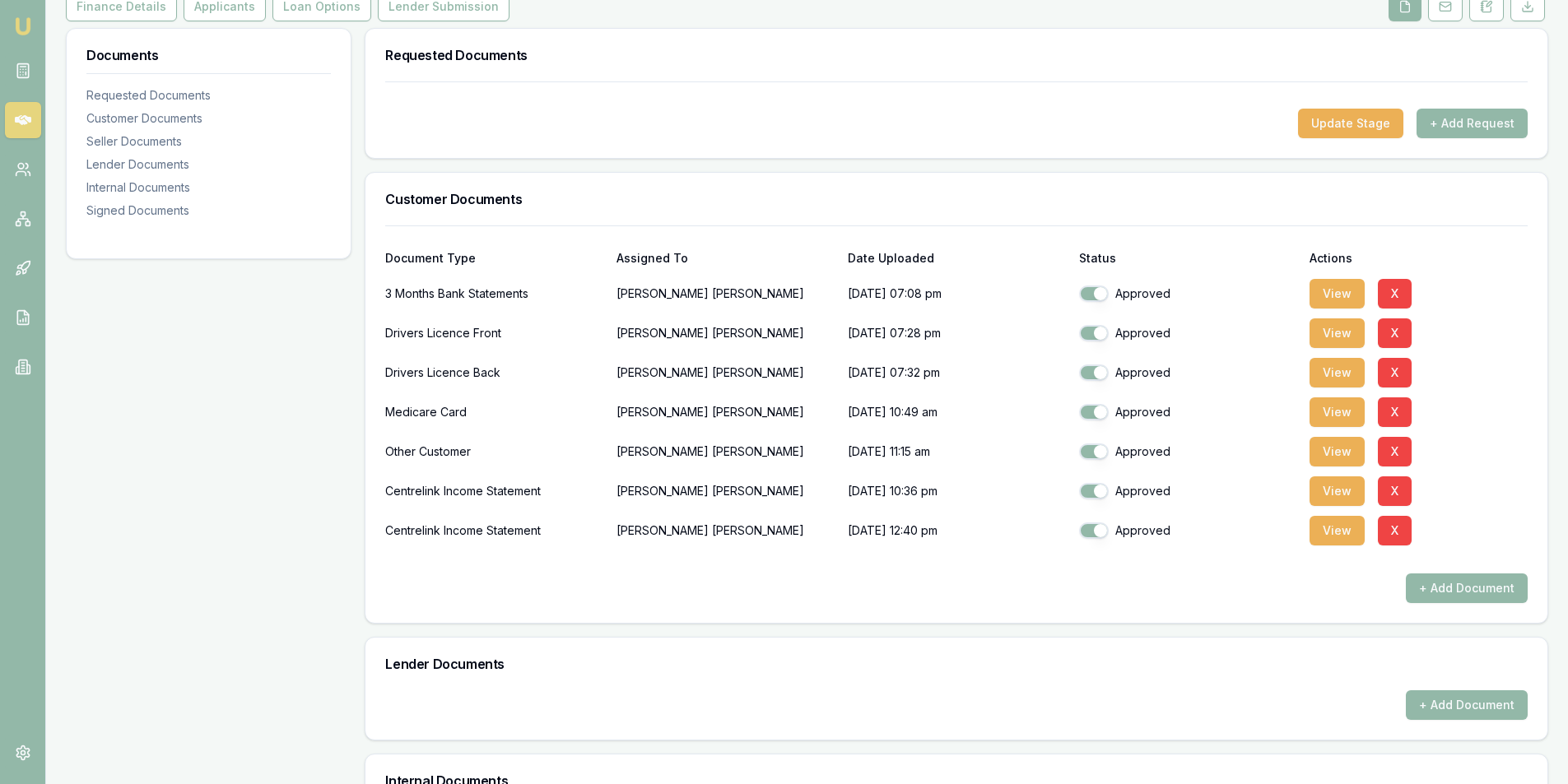
scroll to position [247, 0]
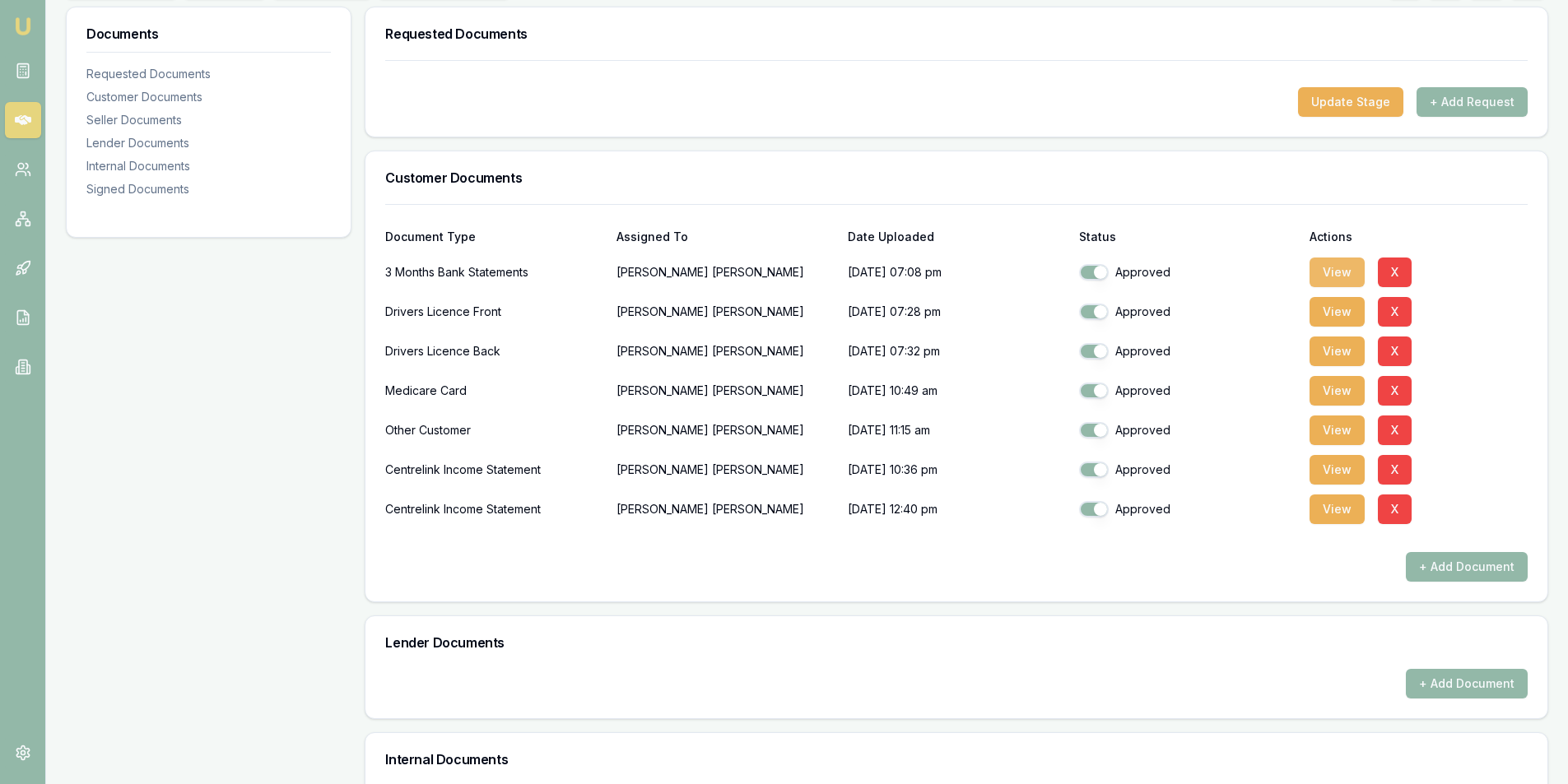
click at [1316, 269] on button "View" at bounding box center [1336, 273] width 55 height 30
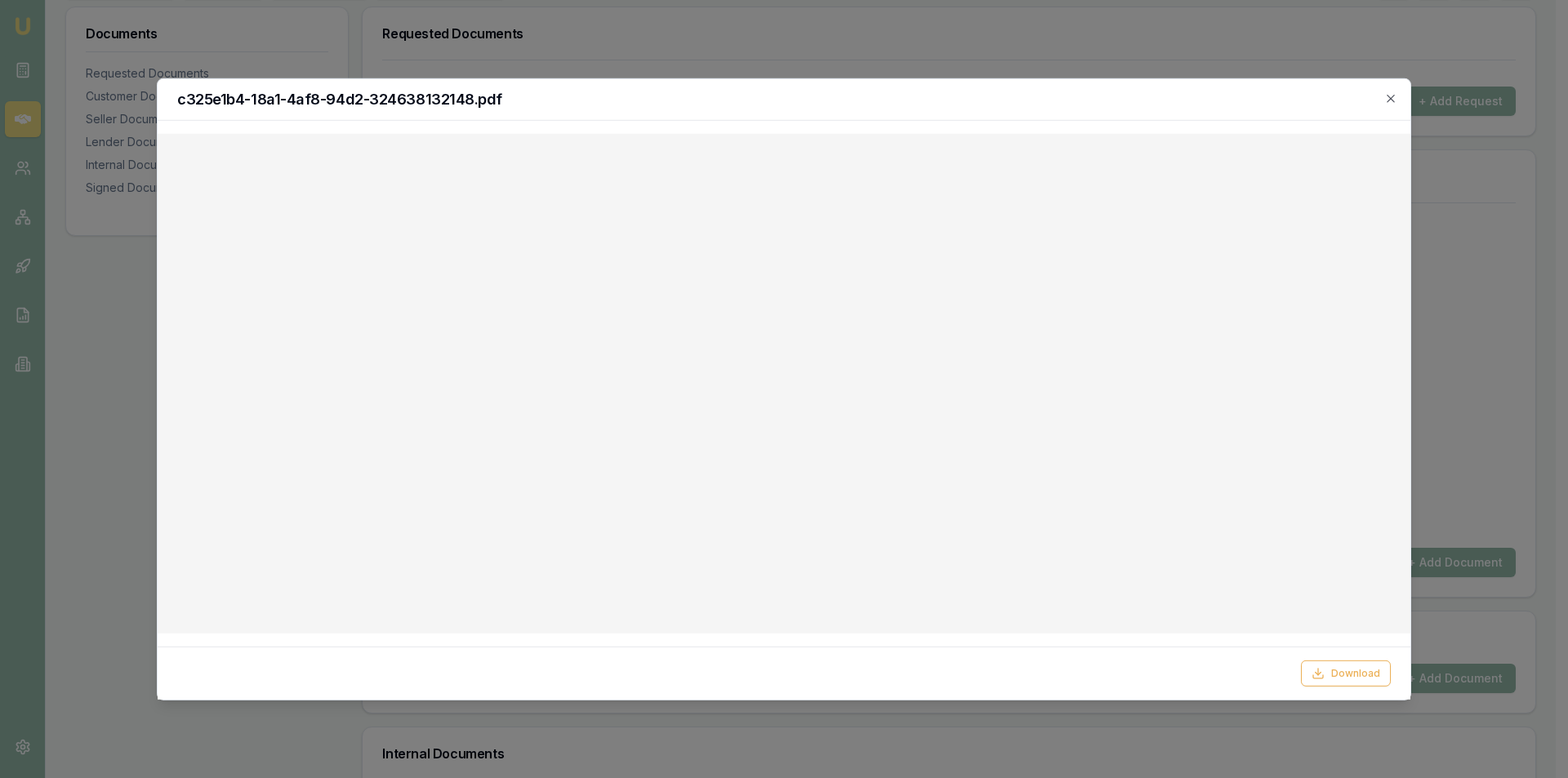
click at [1488, 185] on div at bounding box center [784, 389] width 1568 height 778
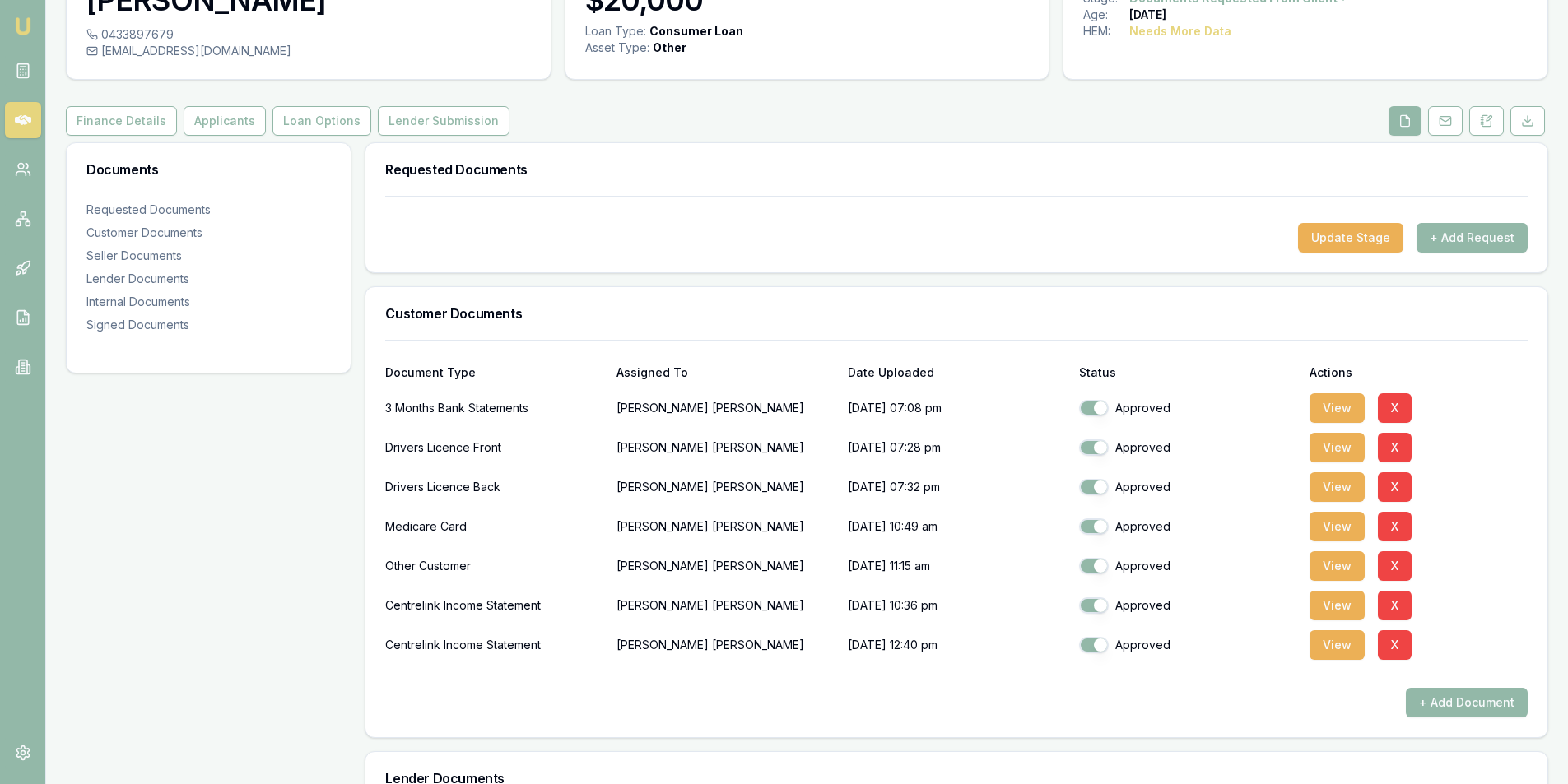
scroll to position [0, 0]
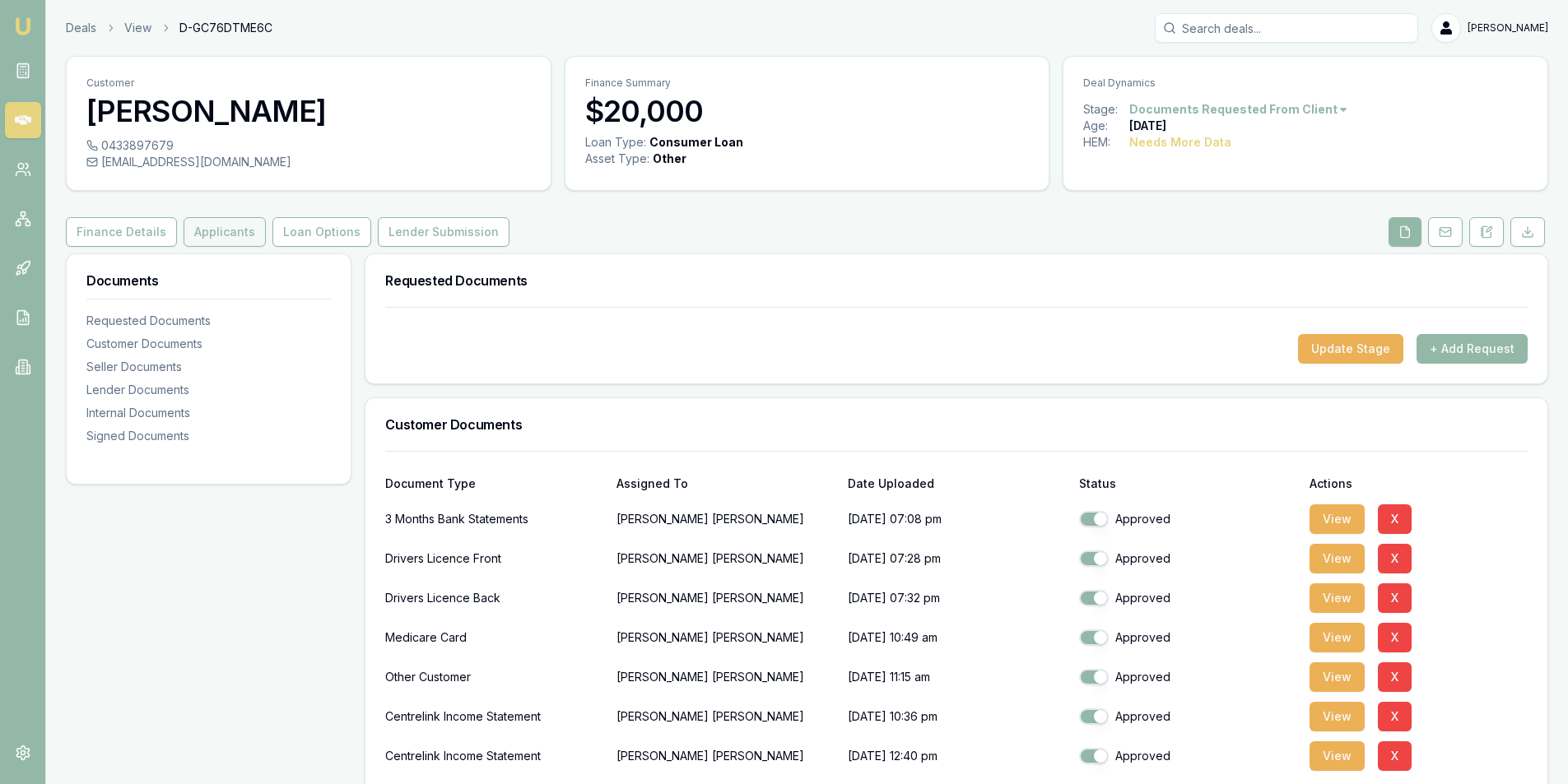
click at [203, 239] on button "Applicants" at bounding box center [224, 232] width 82 height 30
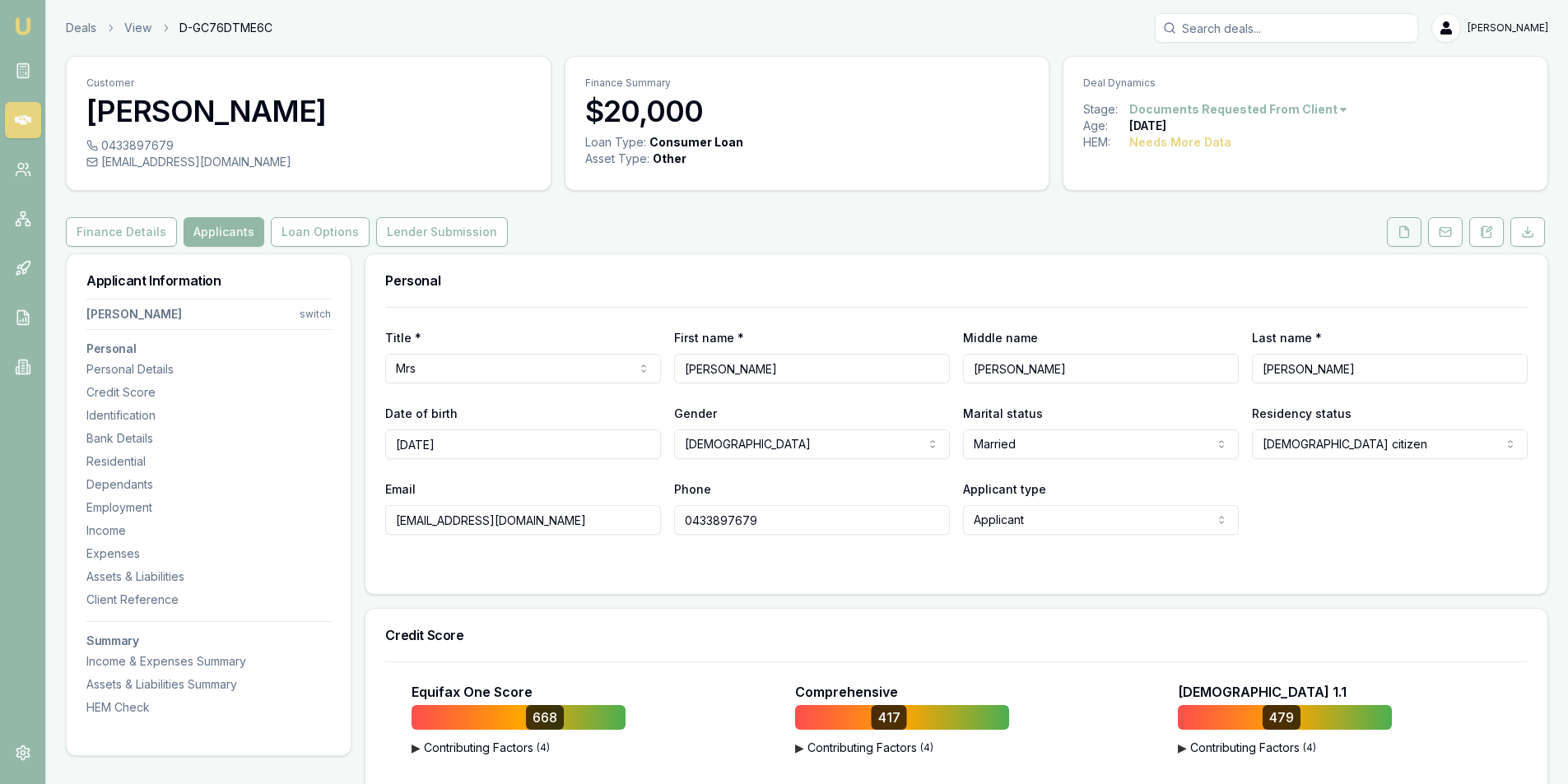
click at [1402, 235] on icon at bounding box center [1404, 232] width 13 height 13
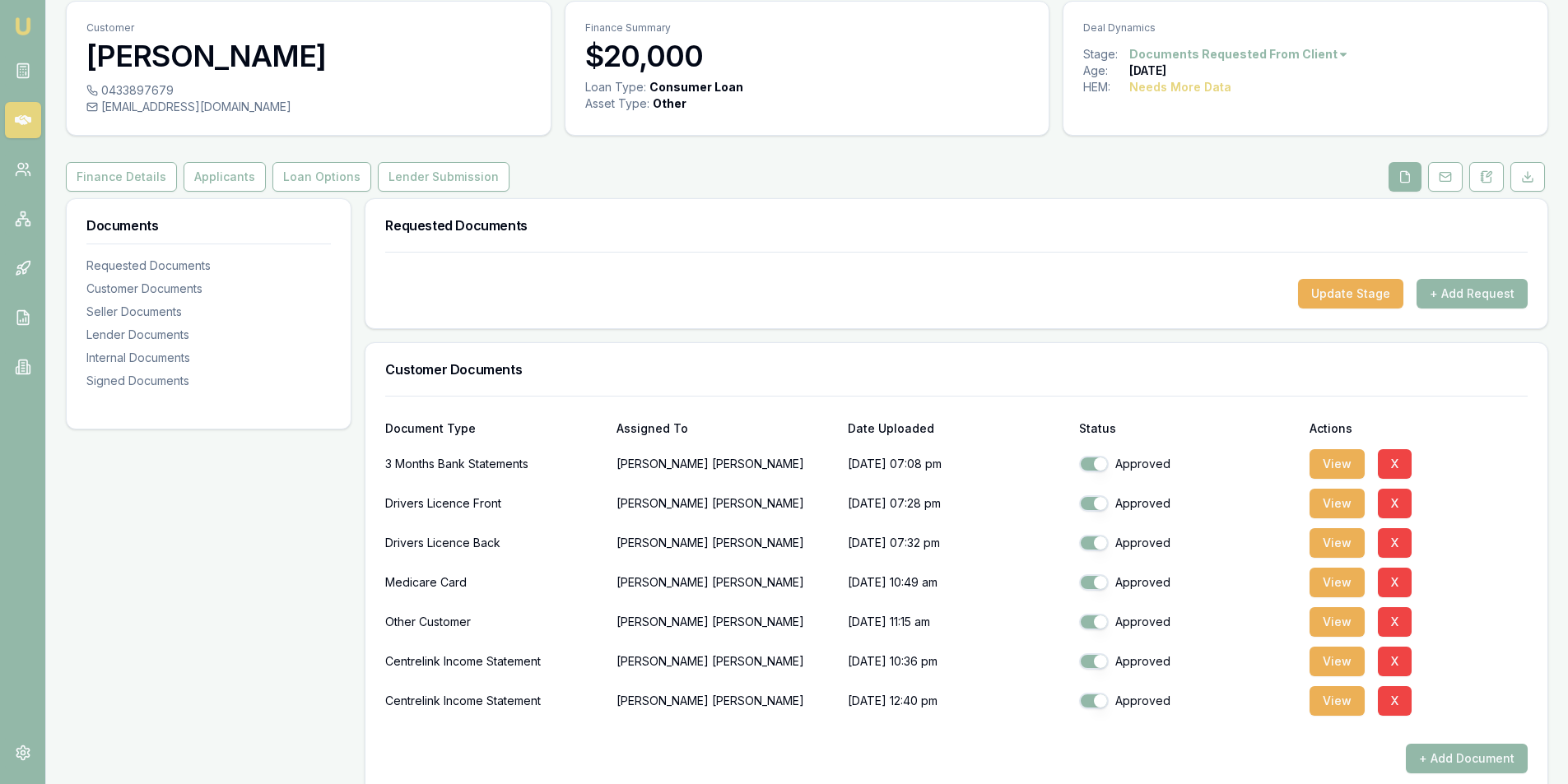
scroll to position [164, 0]
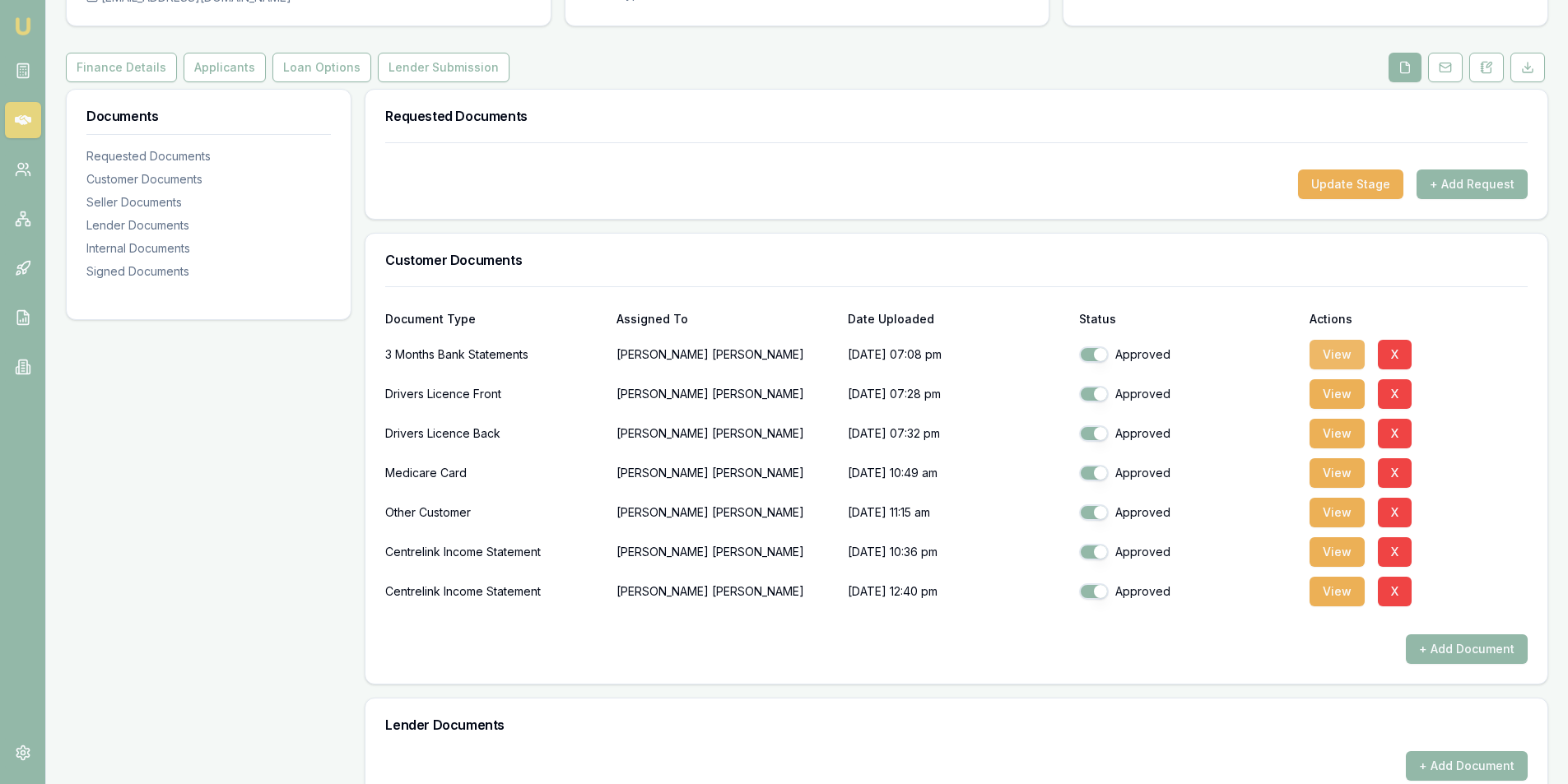
click at [1338, 356] on button "View" at bounding box center [1336, 355] width 55 height 30
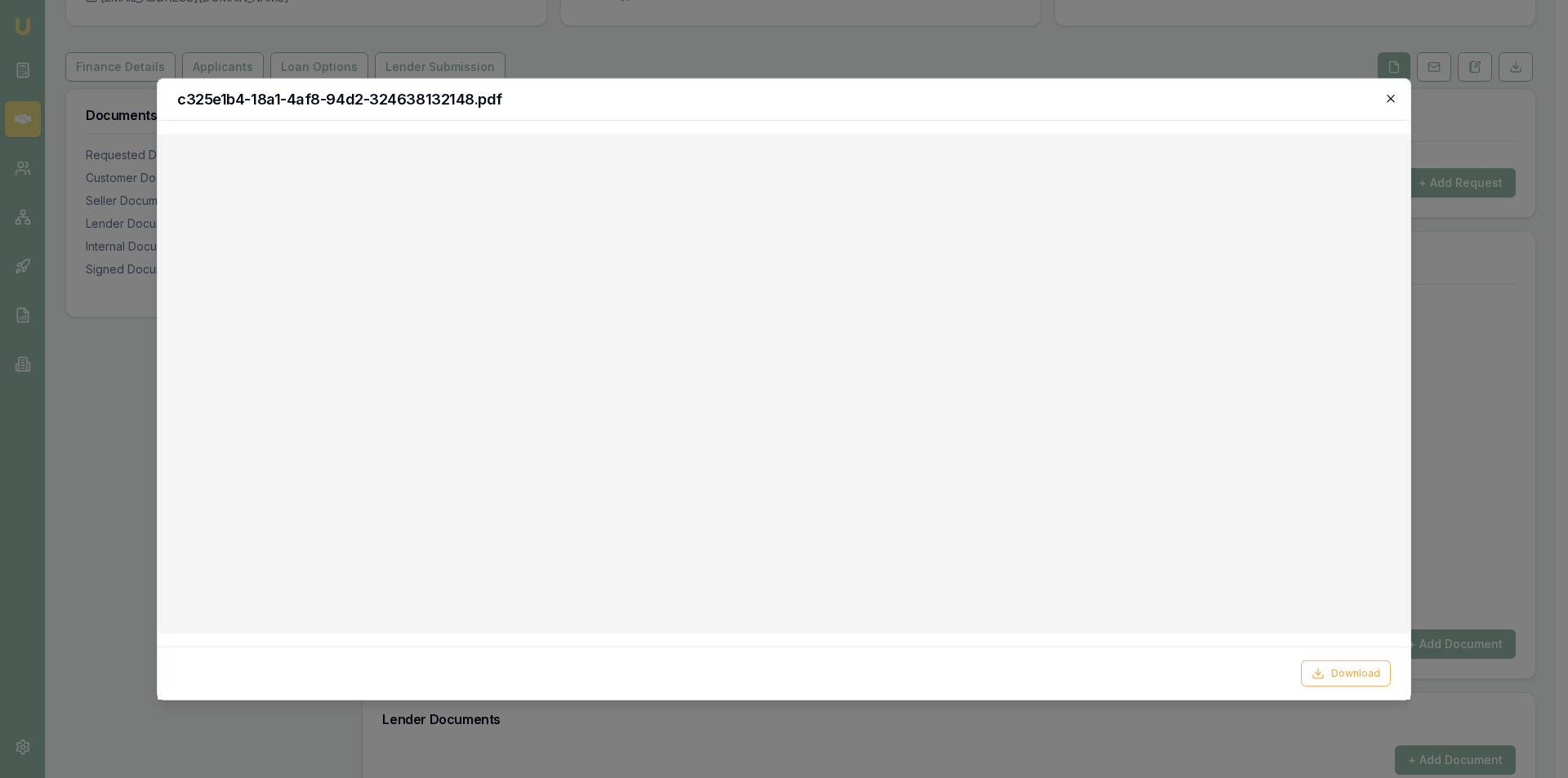
click at [1392, 99] on icon "button" at bounding box center [1391, 98] width 7 height 7
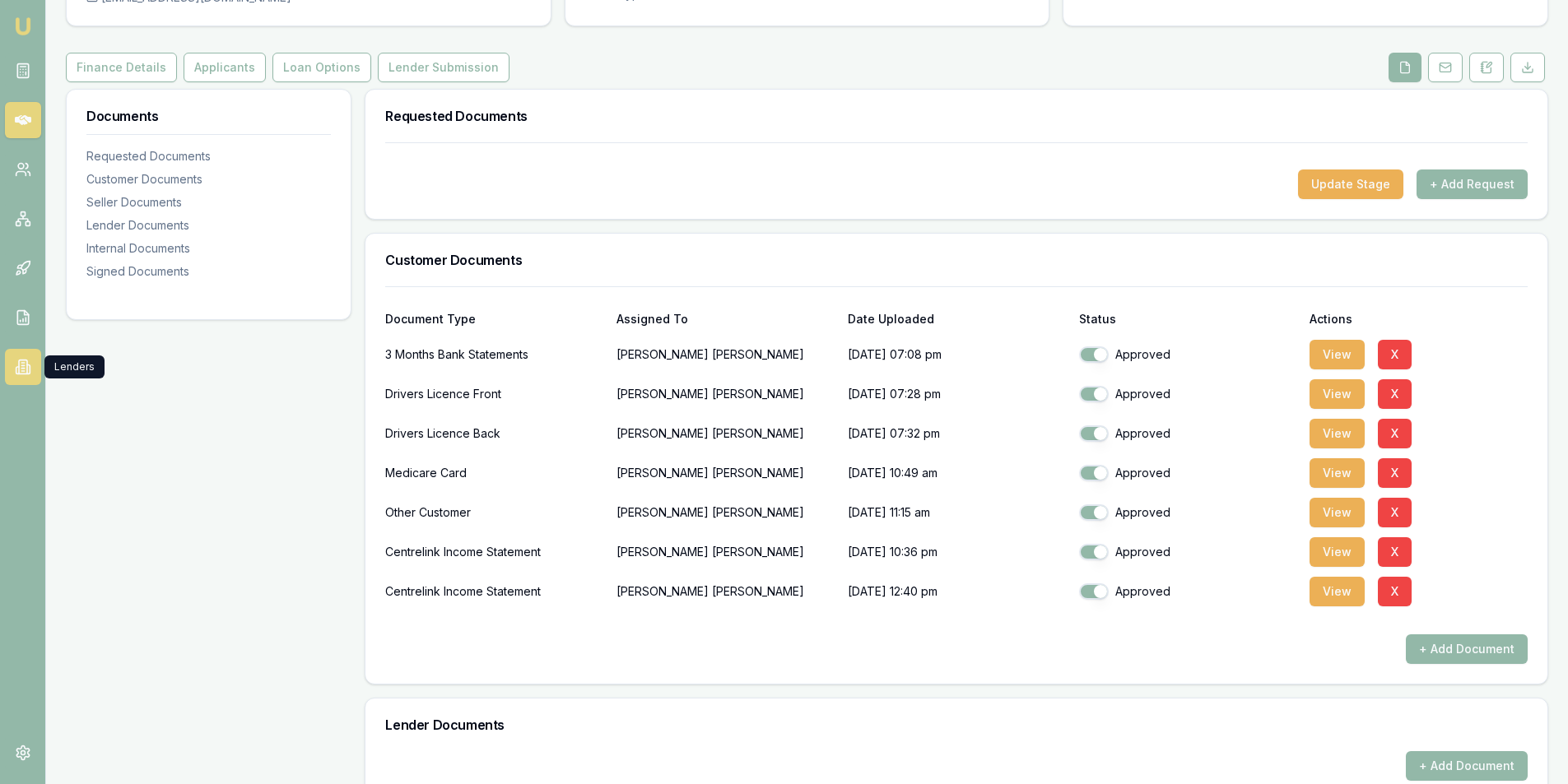
click at [24, 366] on icon at bounding box center [23, 367] width 17 height 17
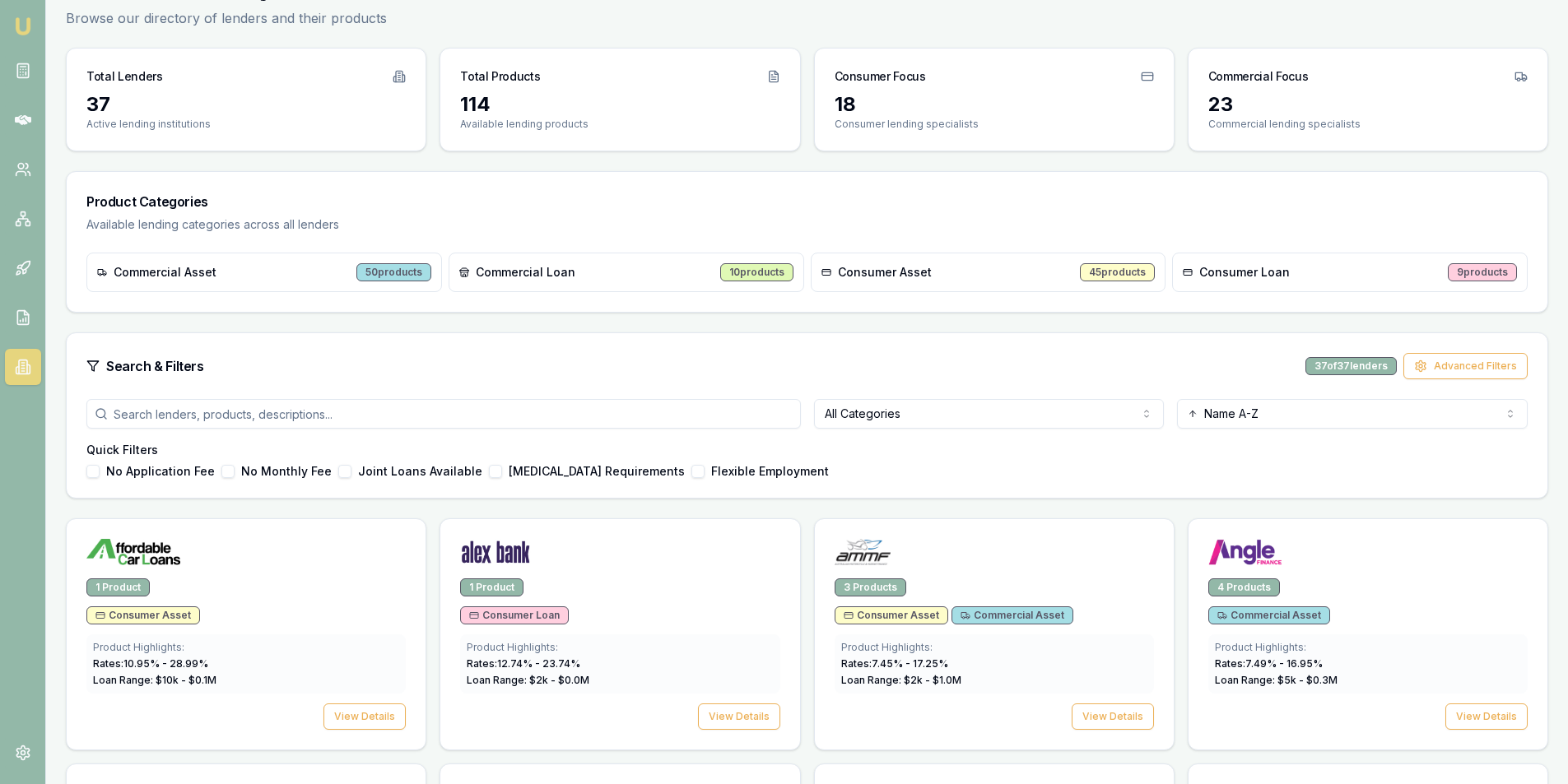
scroll to position [82, 0]
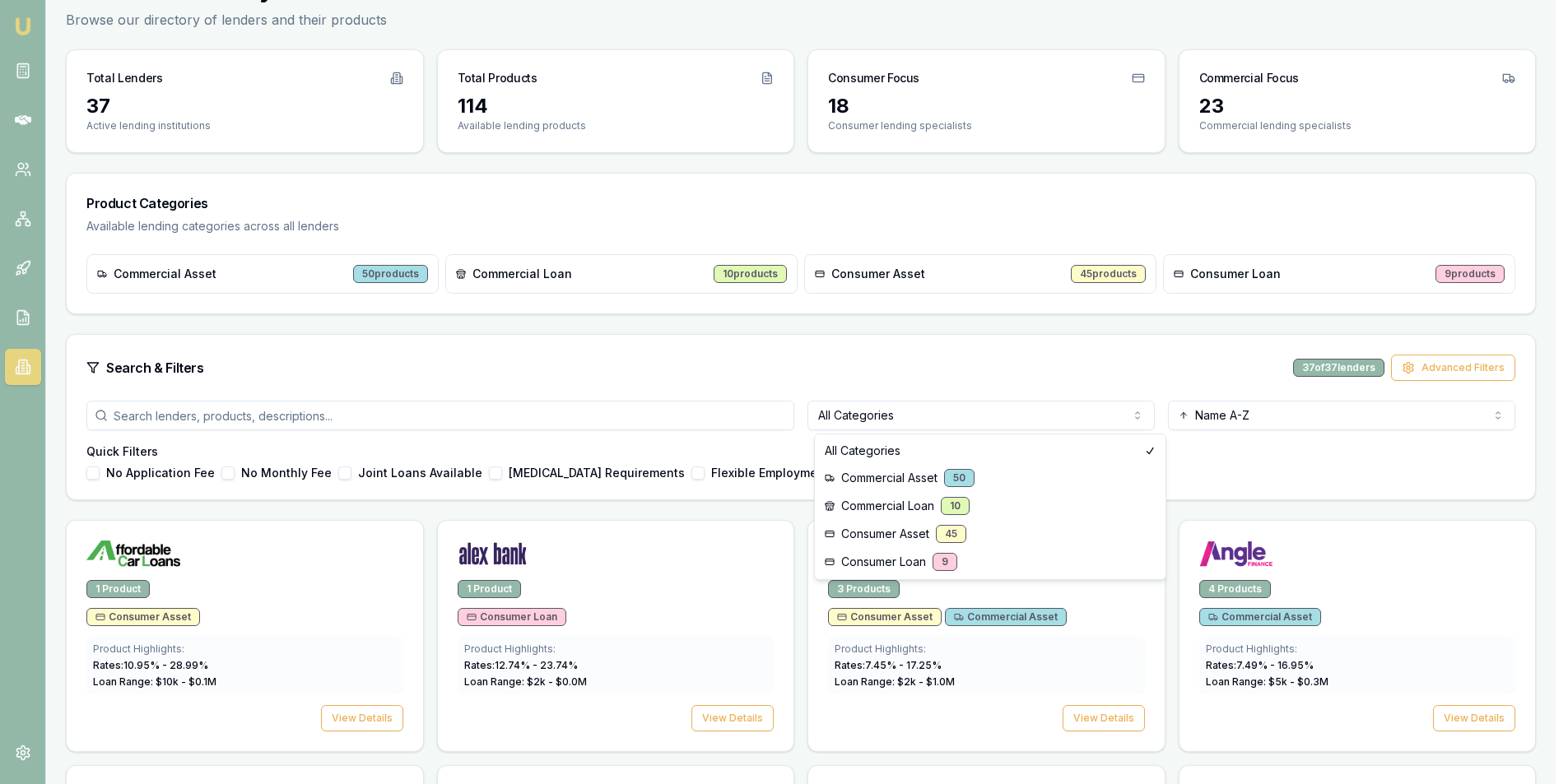
click at [865, 415] on html "Emu Broker Steven Nguyen Toggle Menu Lenders Directory Browse our directory of …" at bounding box center [784, 309] width 1568 height 784
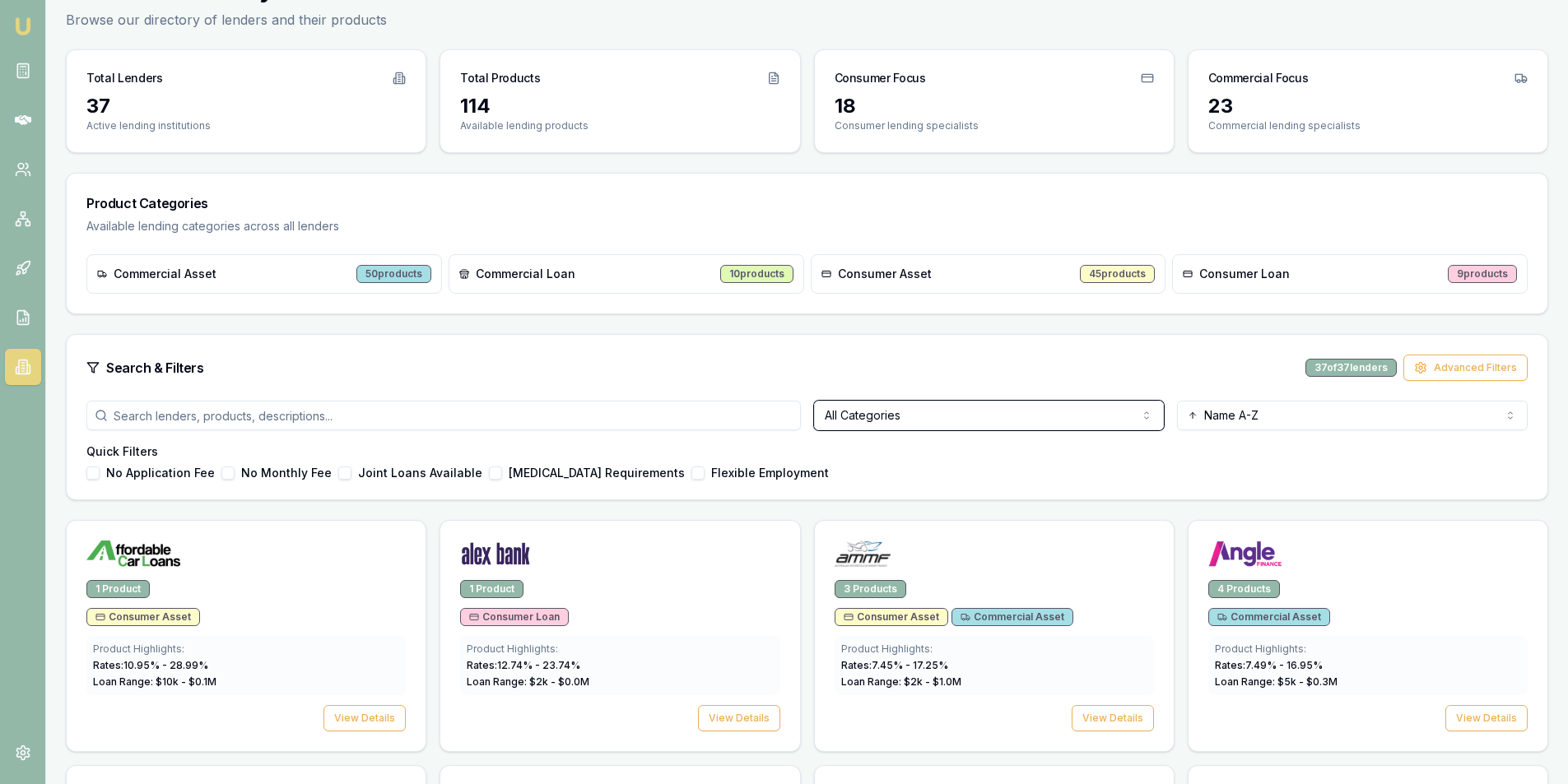
click at [22, 372] on html "Emu Broker Steven Nguyen Toggle Menu Lenders Directory Browse our directory of …" at bounding box center [784, 309] width 1568 height 784
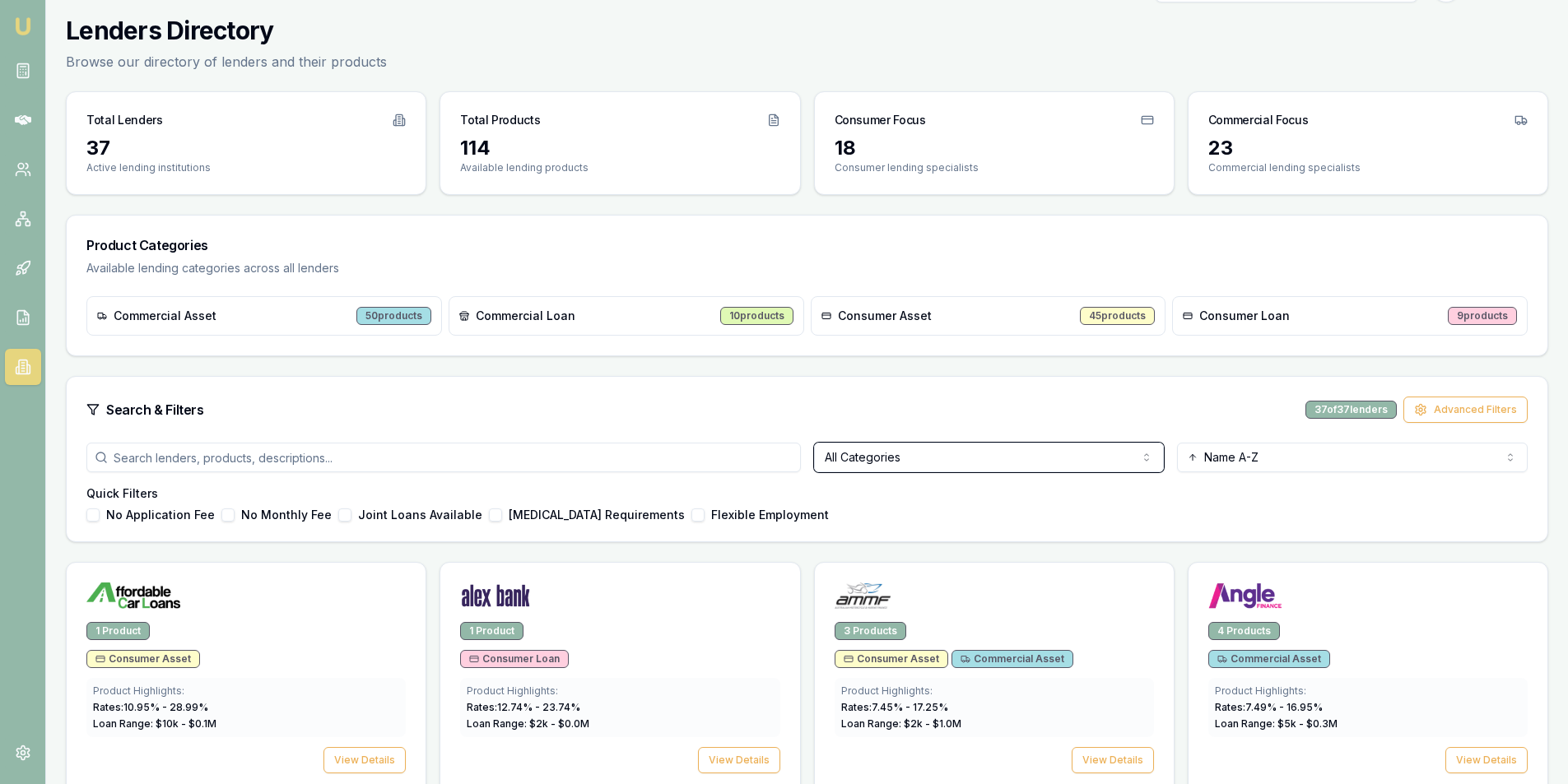
scroll to position [0, 0]
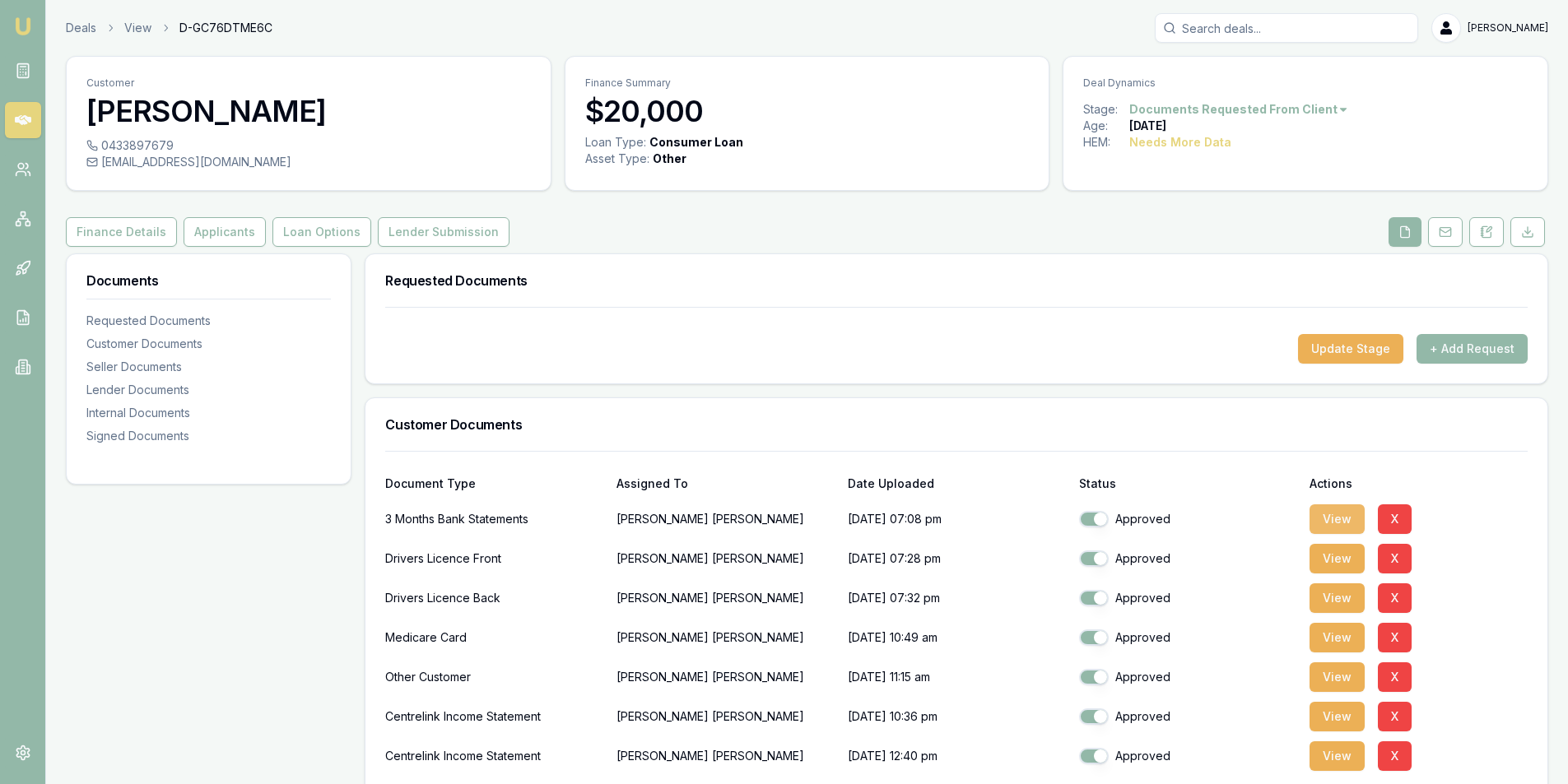
click at [1345, 519] on button "View" at bounding box center [1336, 520] width 55 height 30
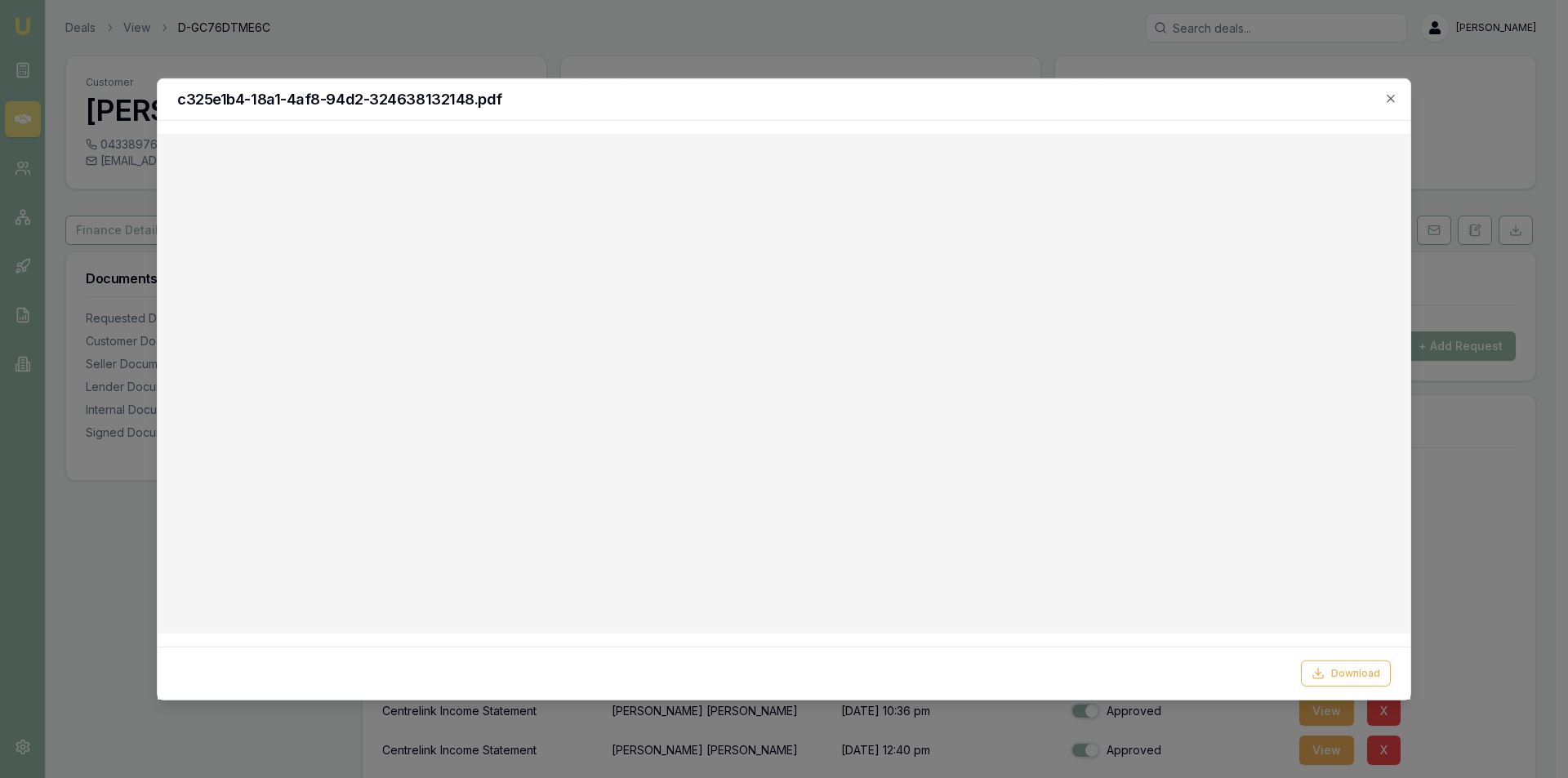
click at [880, 47] on div at bounding box center [784, 389] width 1568 height 778
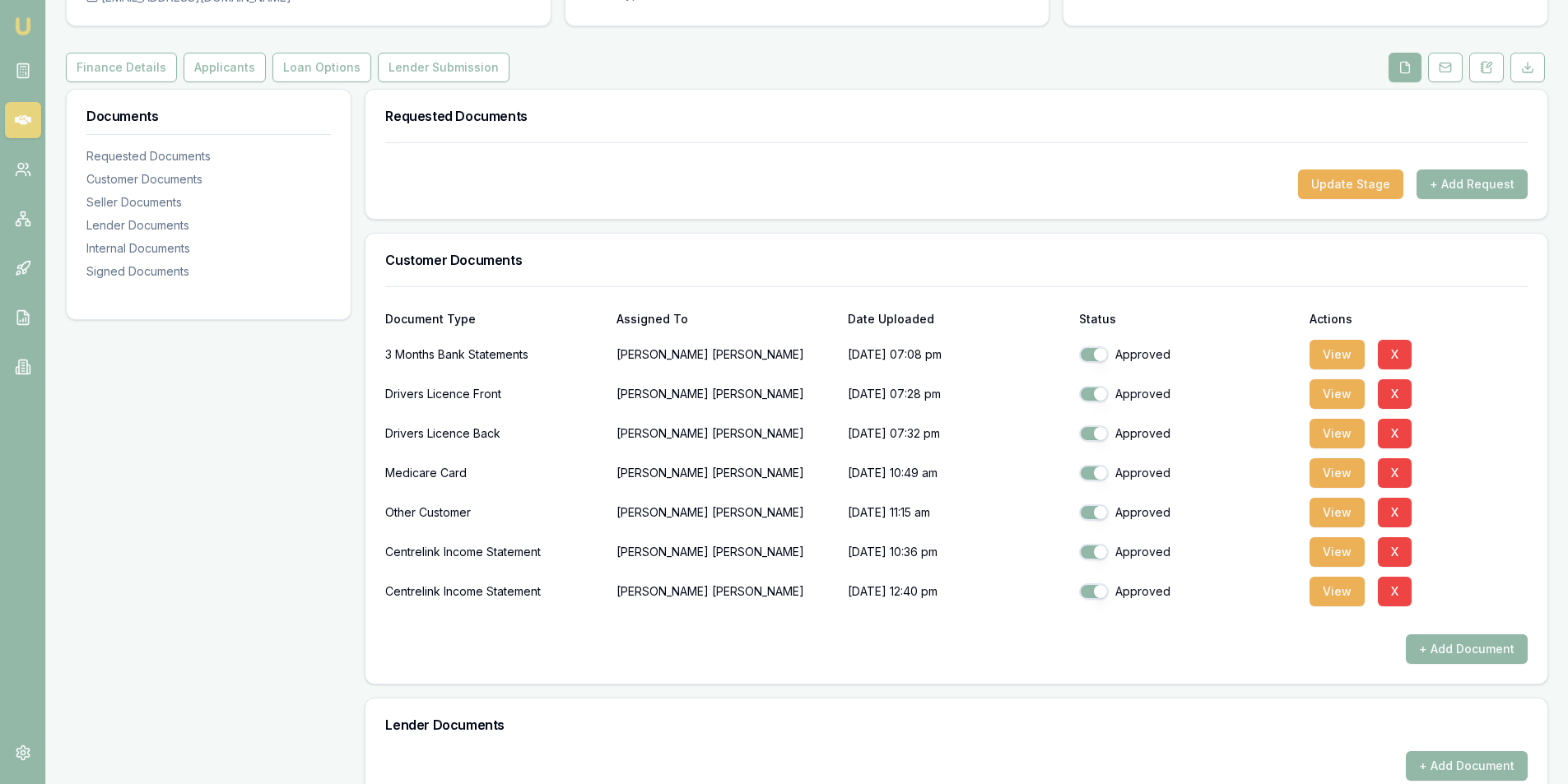
scroll to position [247, 0]
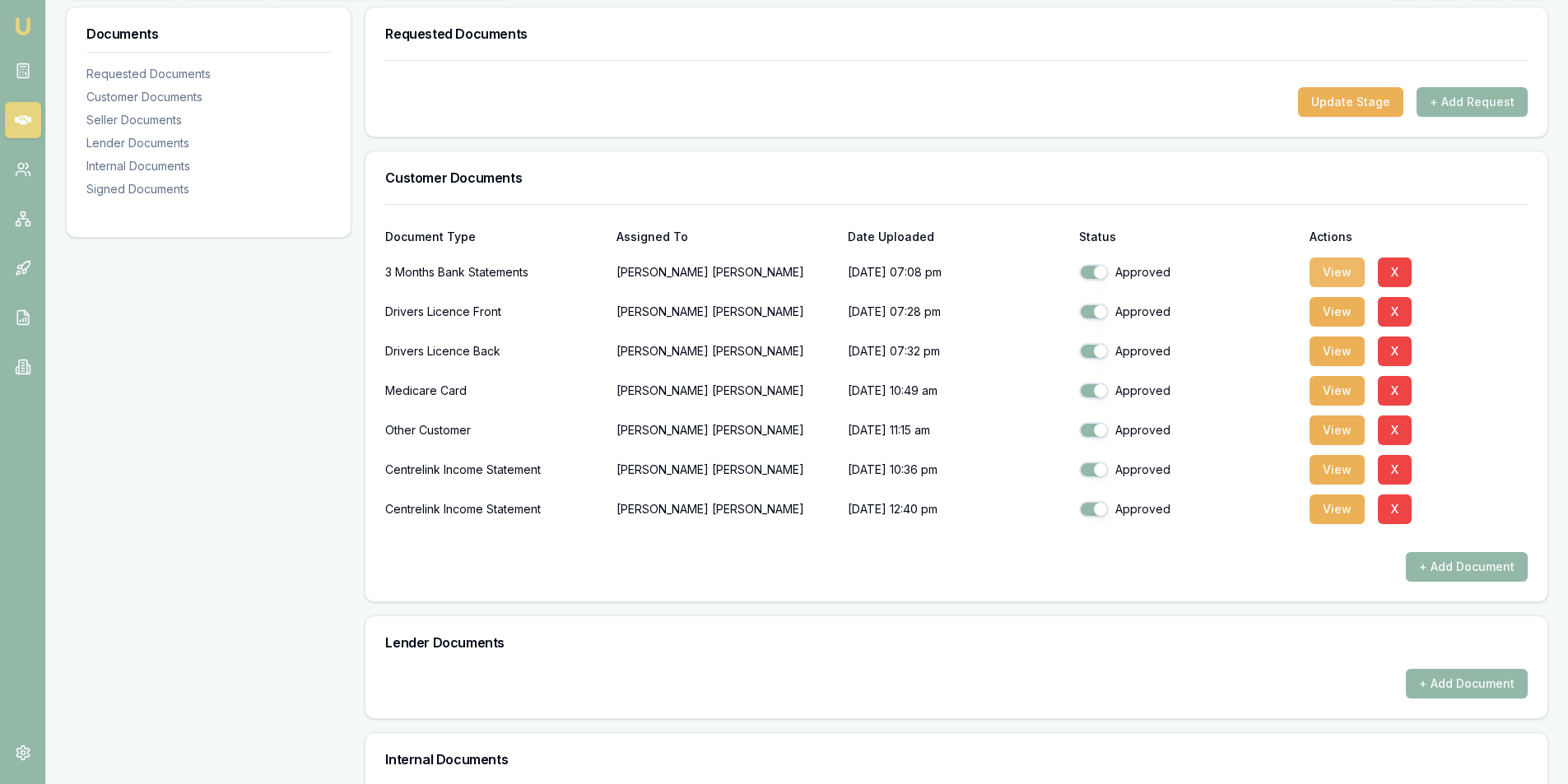
click at [1350, 266] on button "View" at bounding box center [1336, 273] width 55 height 30
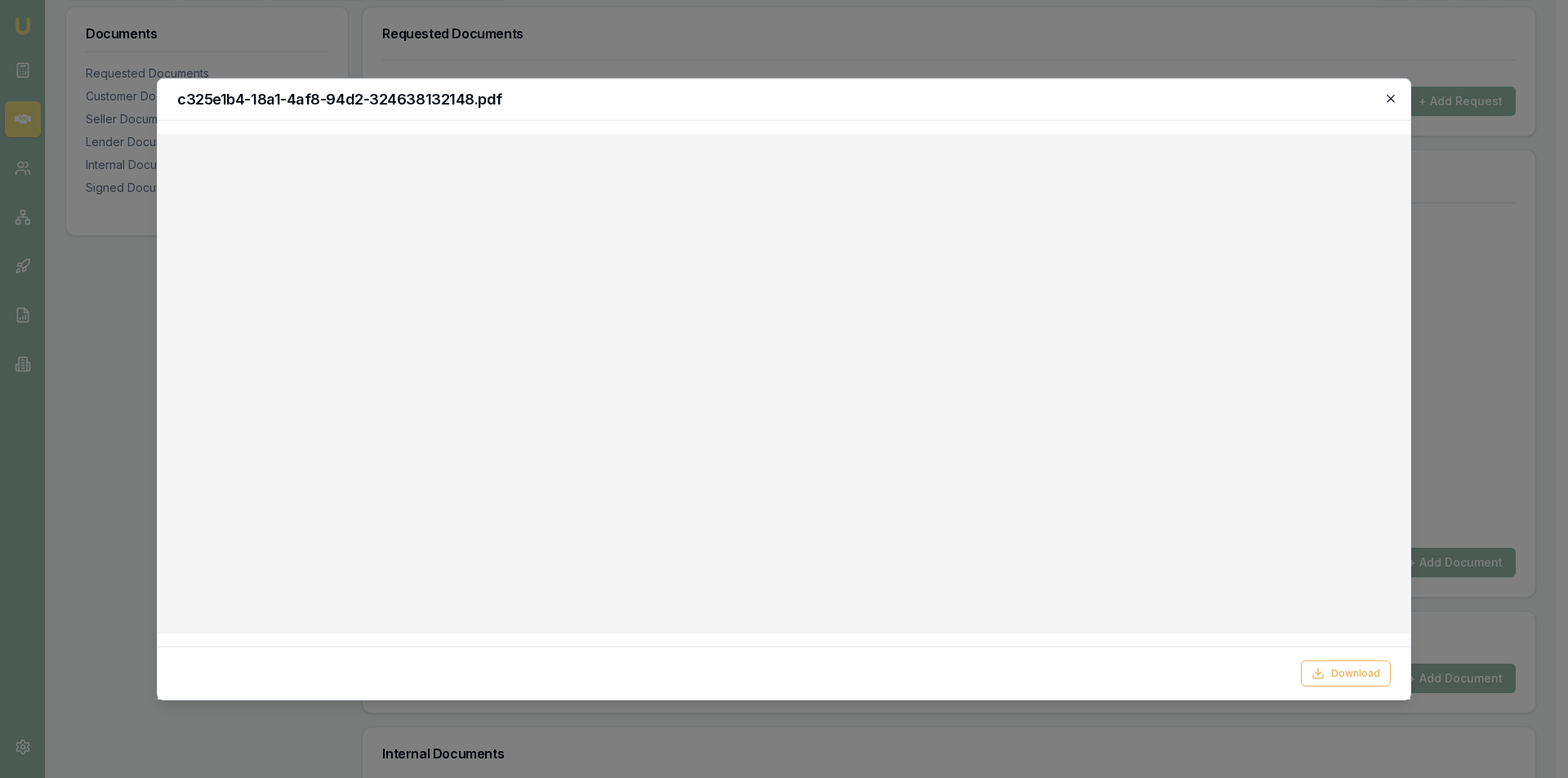
click at [1392, 101] on icon "button" at bounding box center [1391, 98] width 13 height 13
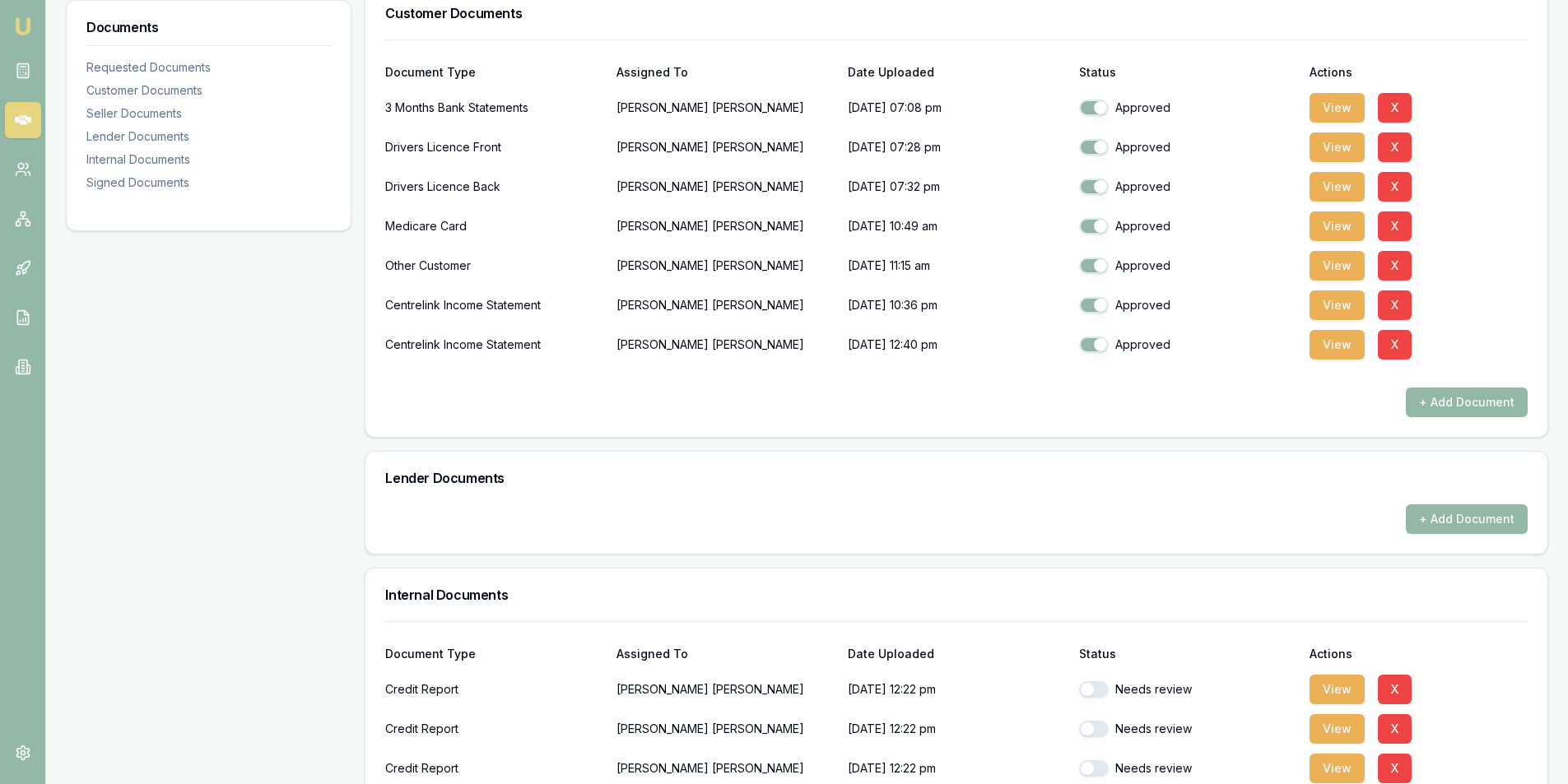
scroll to position [493, 0]
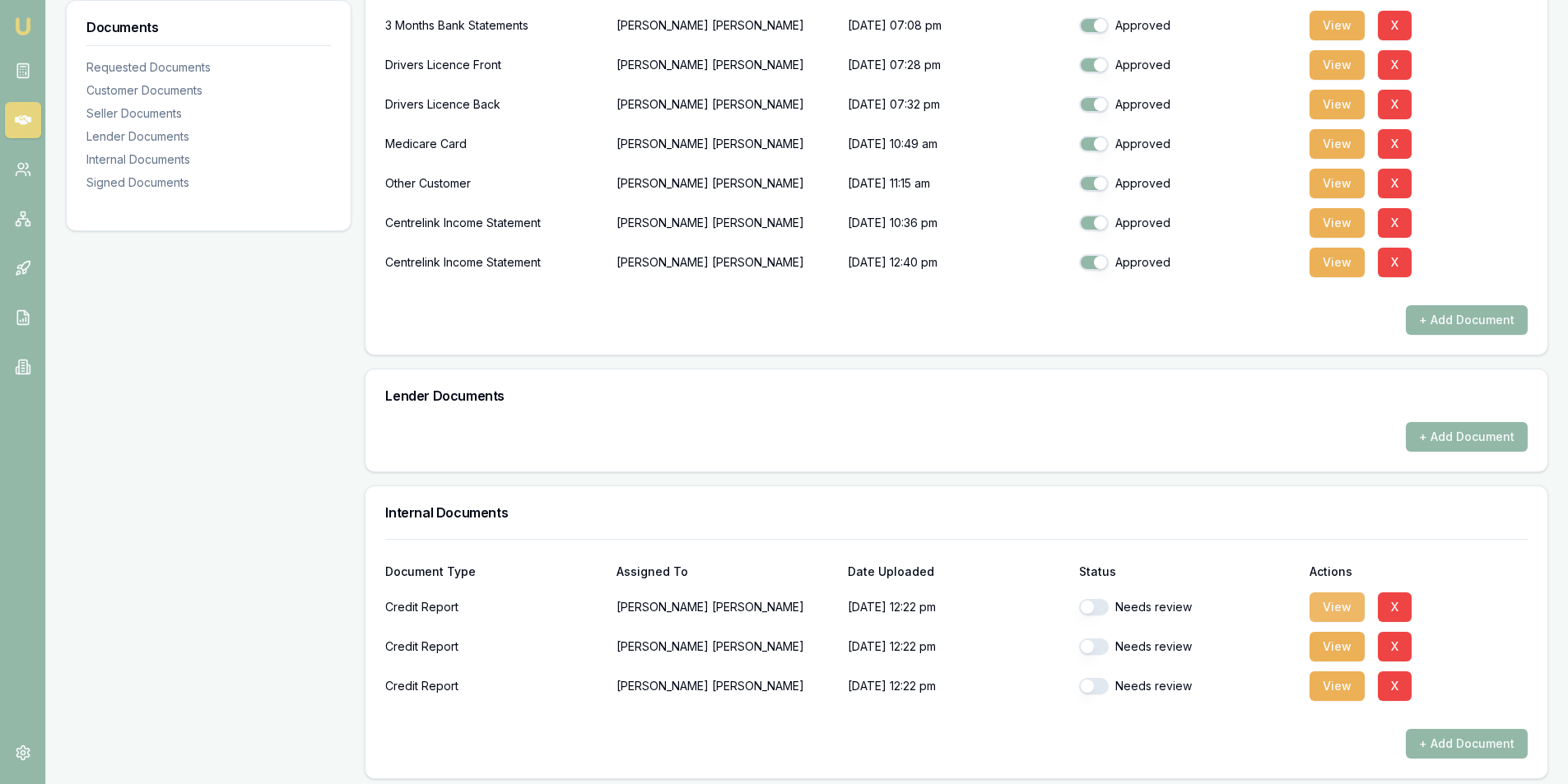
click at [1336, 612] on button "View" at bounding box center [1336, 607] width 55 height 30
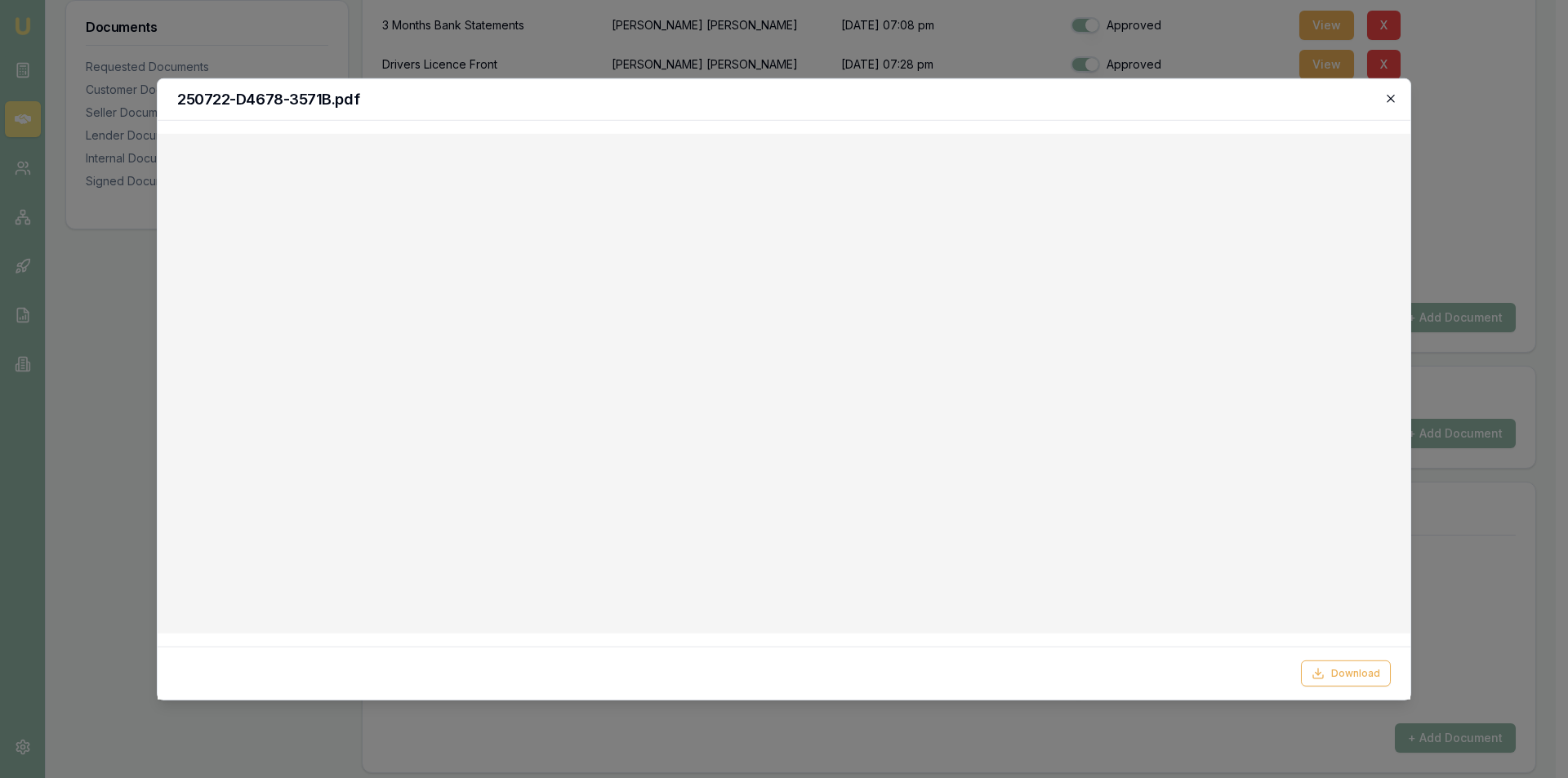
click at [1394, 97] on icon "button" at bounding box center [1391, 98] width 13 height 13
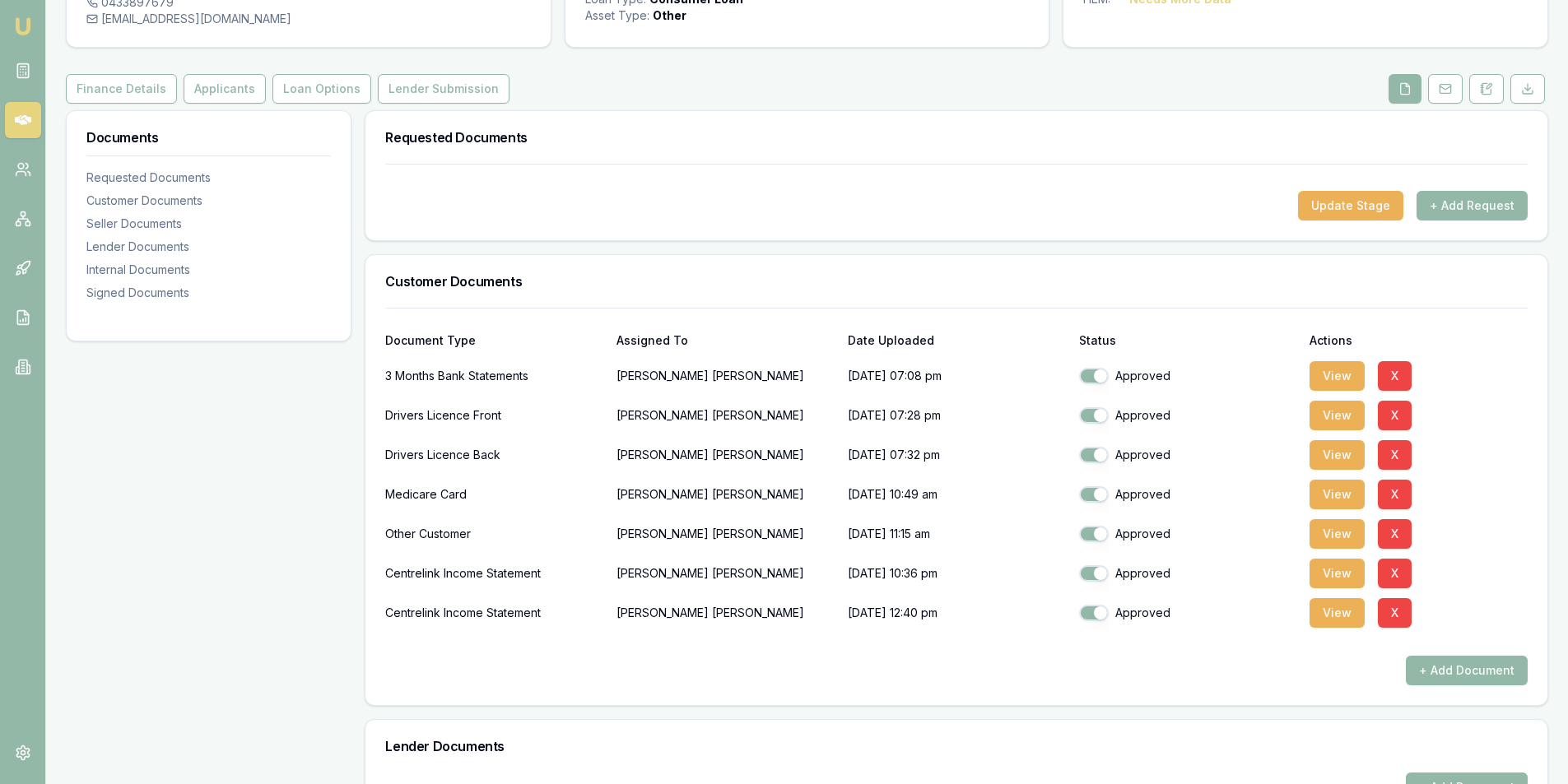
scroll to position [0, 0]
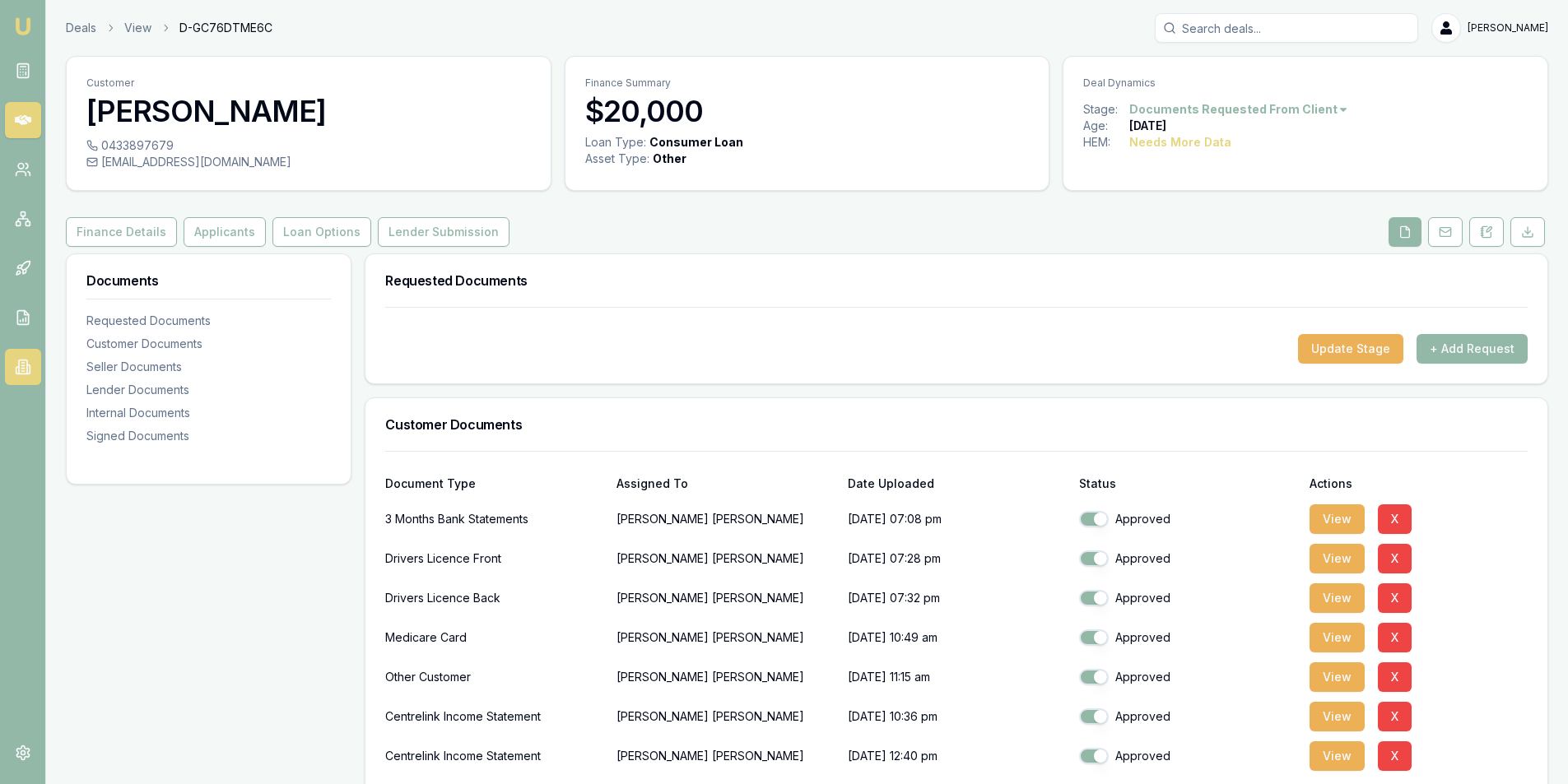
click at [15, 367] on icon at bounding box center [23, 367] width 17 height 17
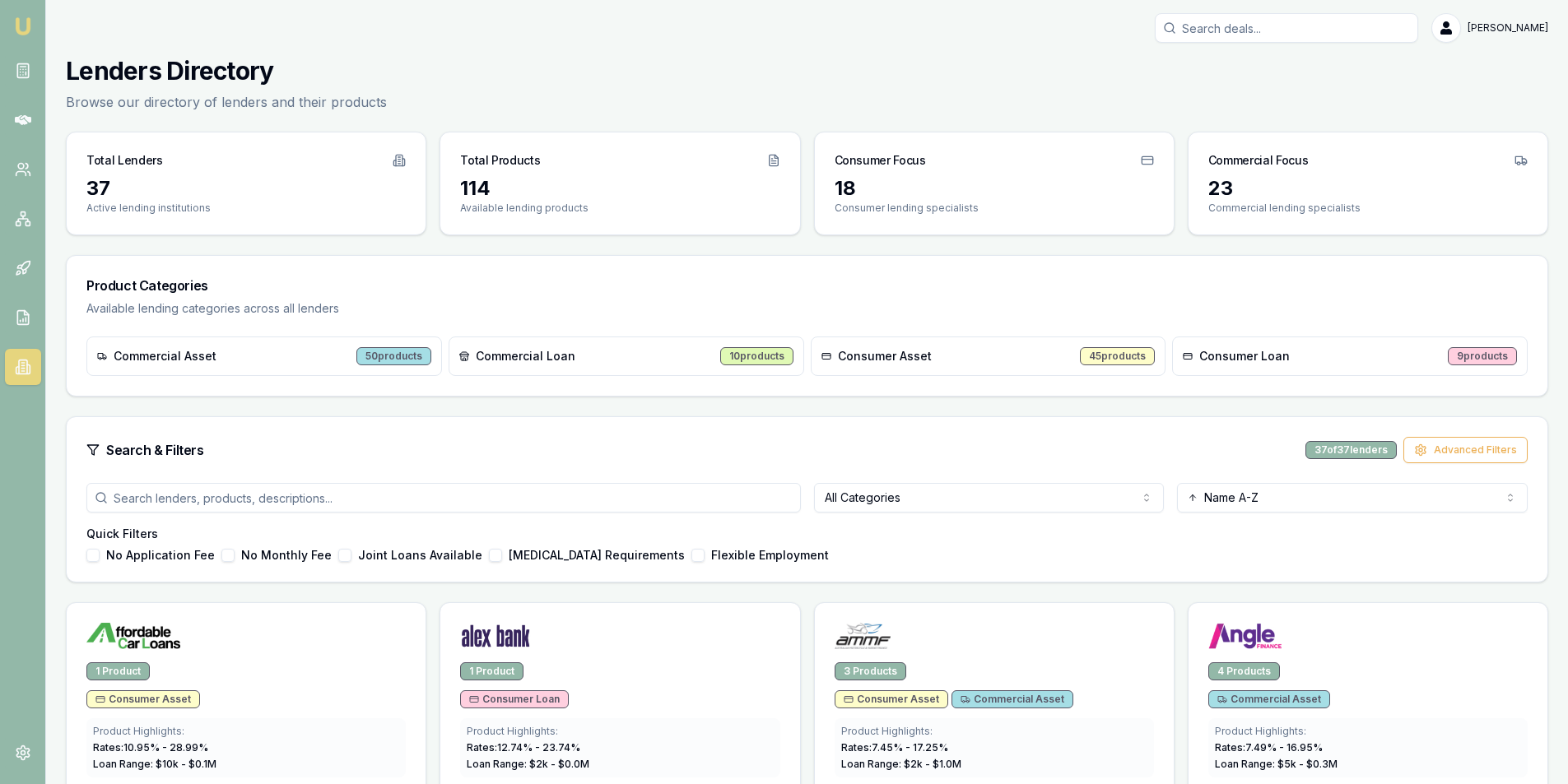
scroll to position [164, 0]
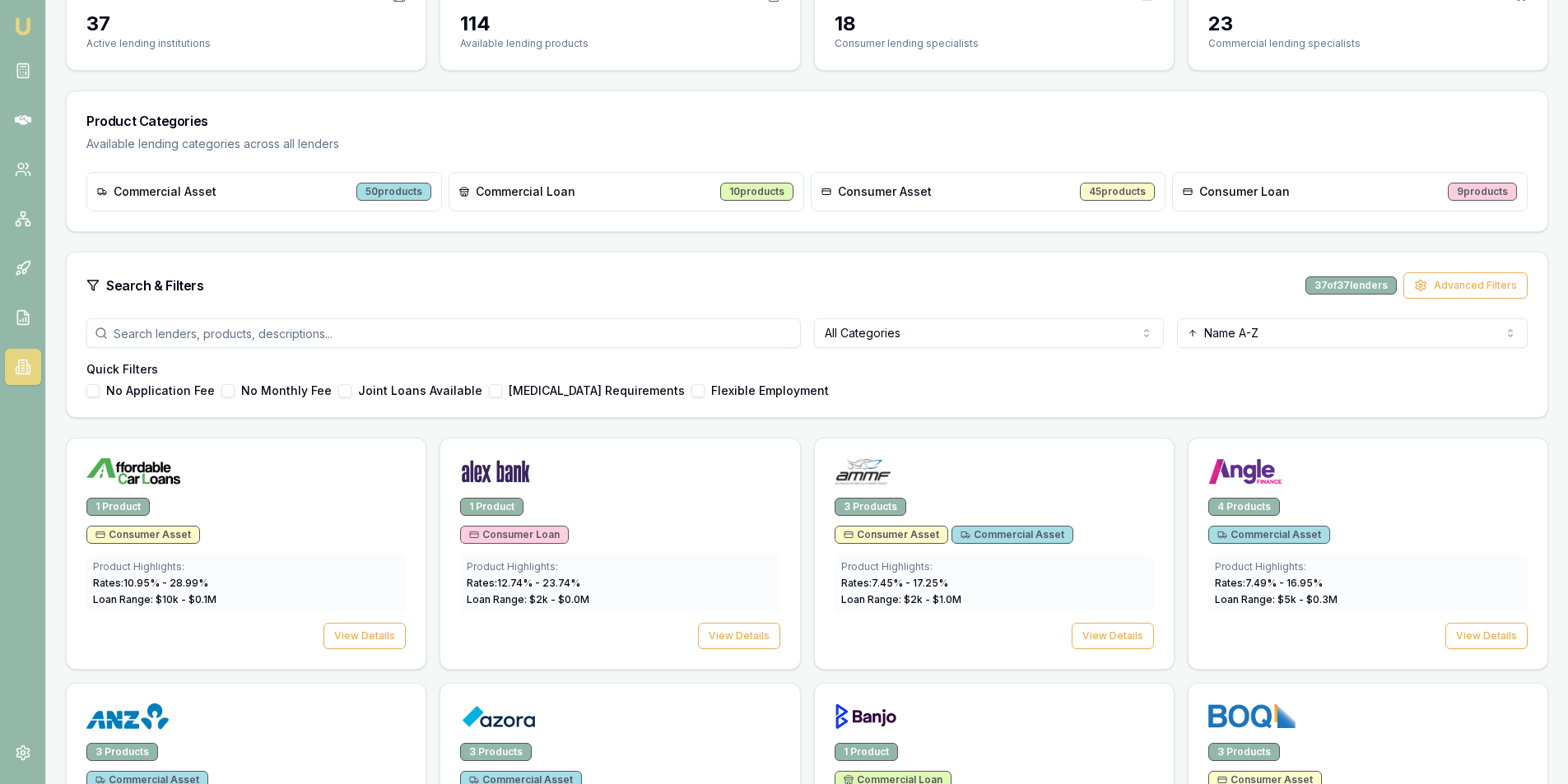
click at [1014, 324] on html "Emu Broker Steven Nguyen Toggle Menu Lenders Directory Browse our directory of …" at bounding box center [784, 227] width 1568 height 784
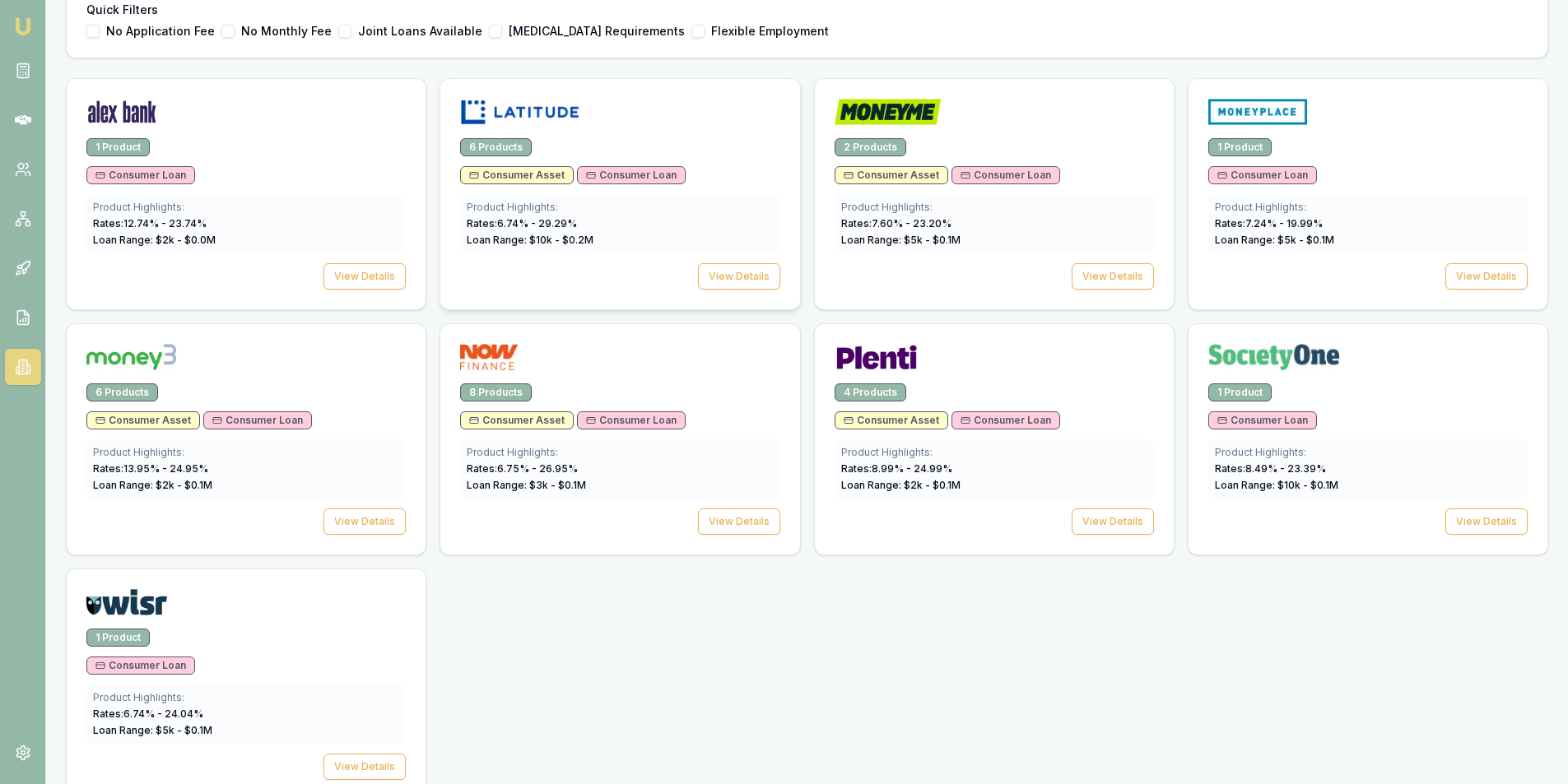
scroll to position [553, 0]
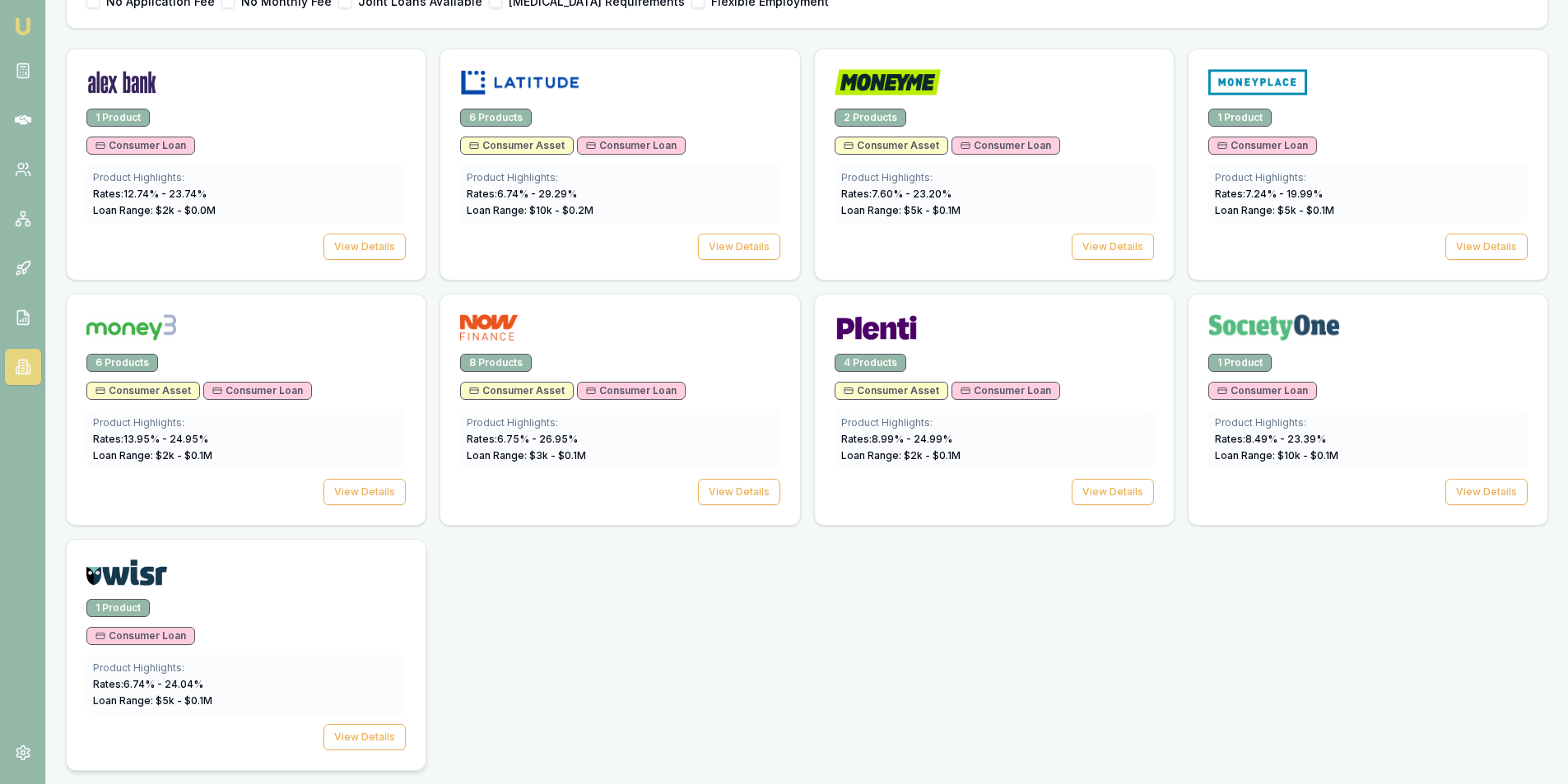
click at [282, 594] on div at bounding box center [246, 568] width 359 height 59
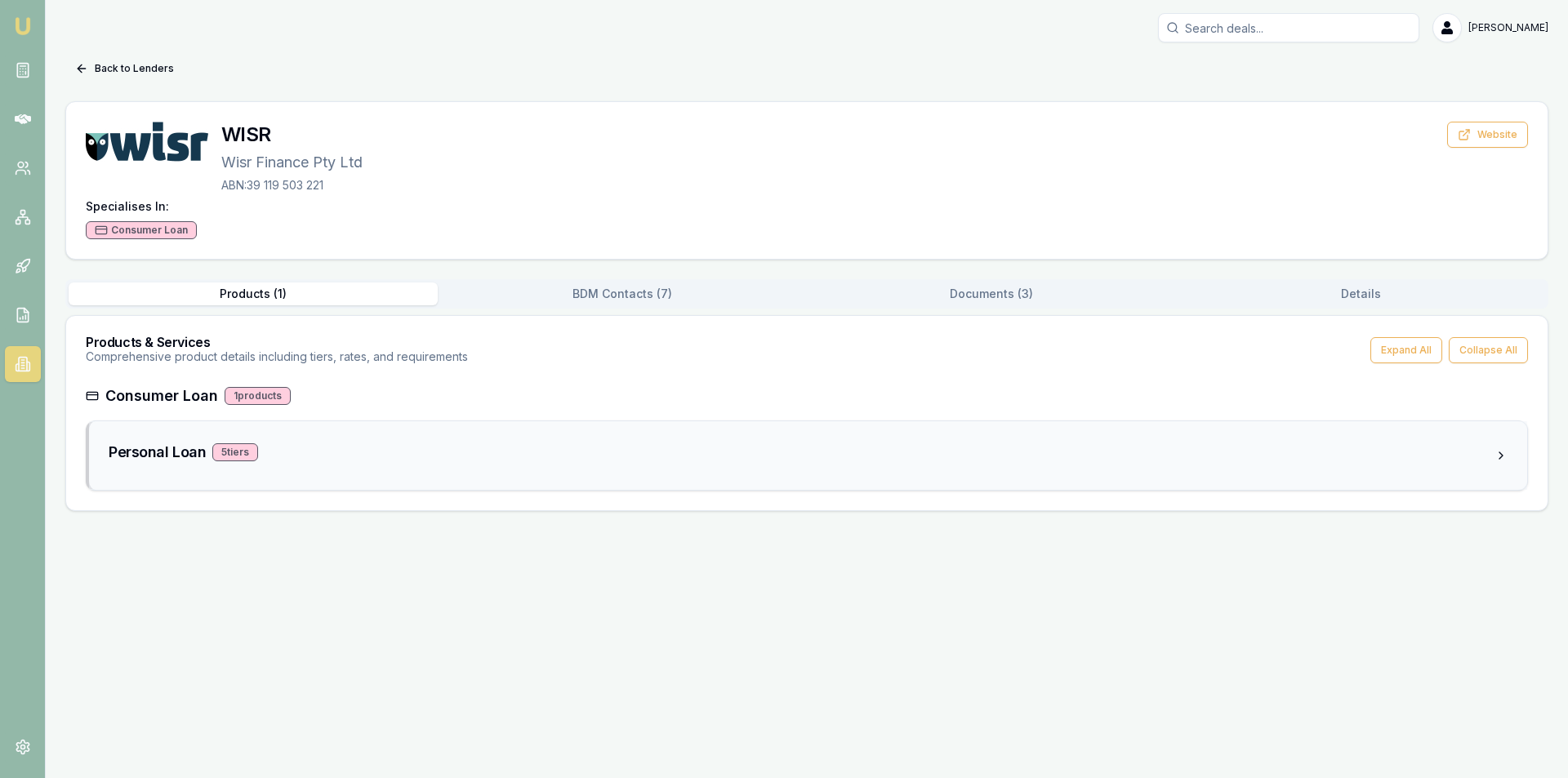
click at [232, 455] on div "5 tier s" at bounding box center [235, 452] width 45 height 18
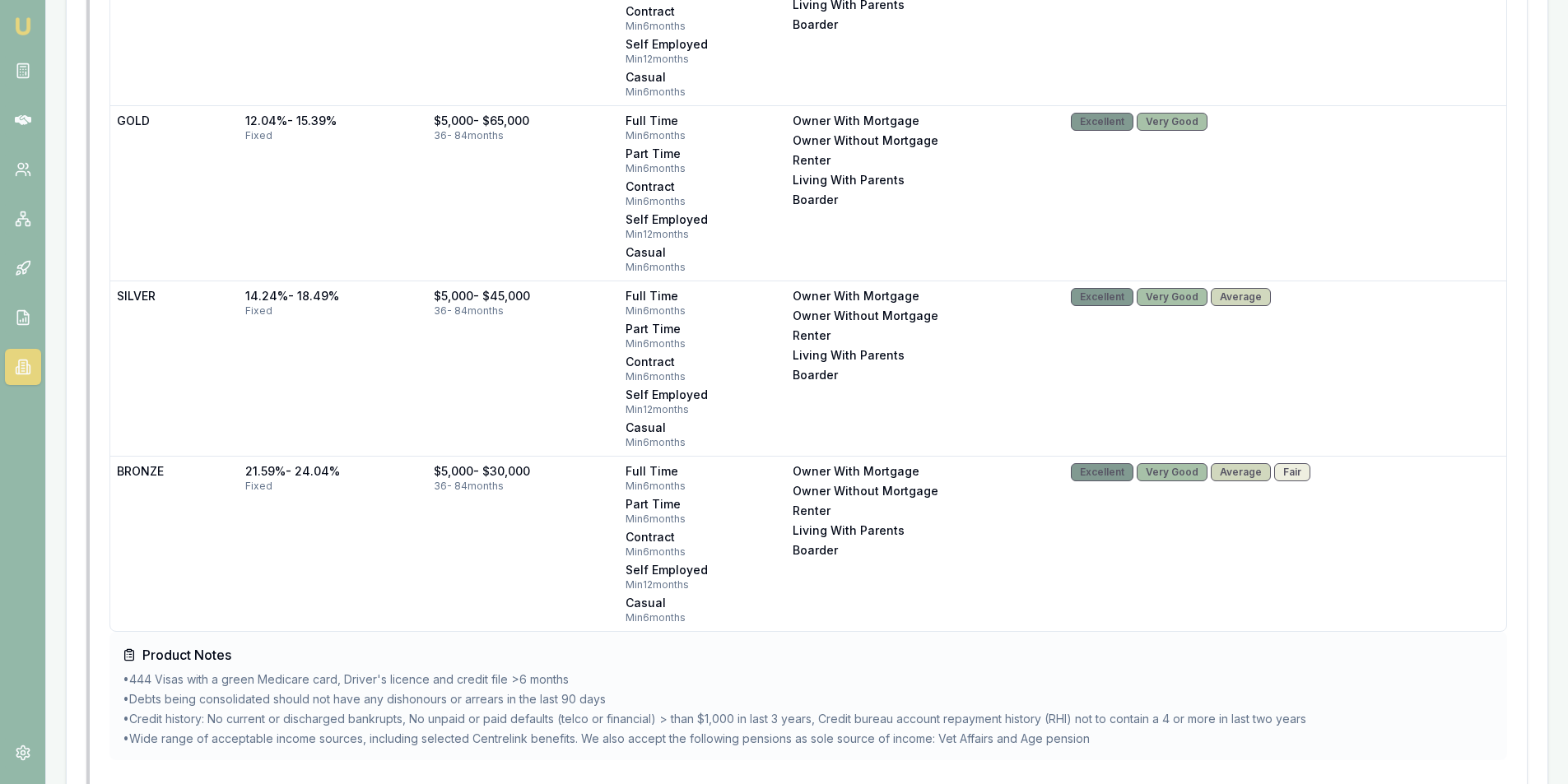
scroll to position [964, 0]
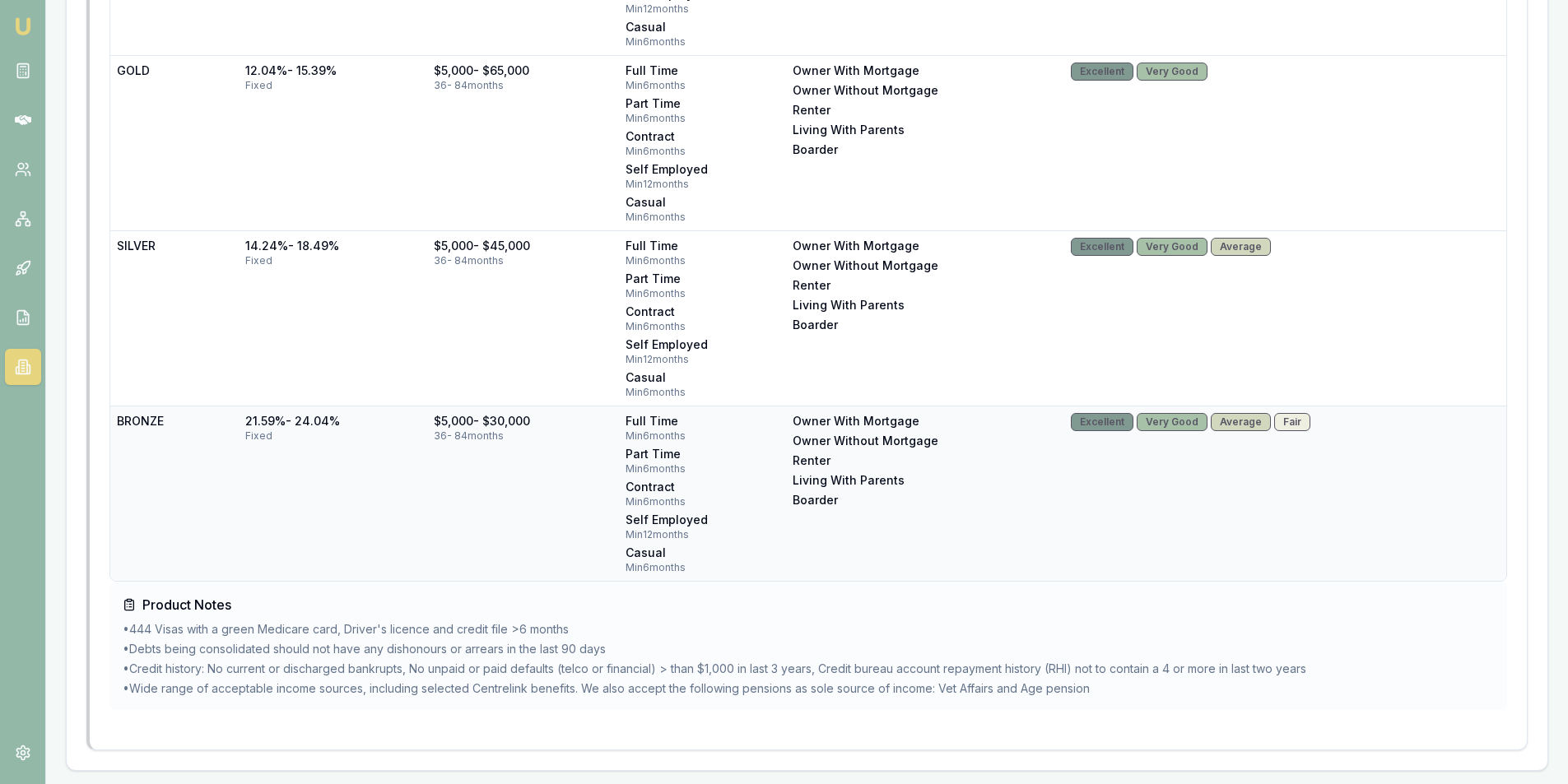
click at [261, 500] on td "21.59% - 24.04% fixed" at bounding box center [333, 492] width 189 height 175
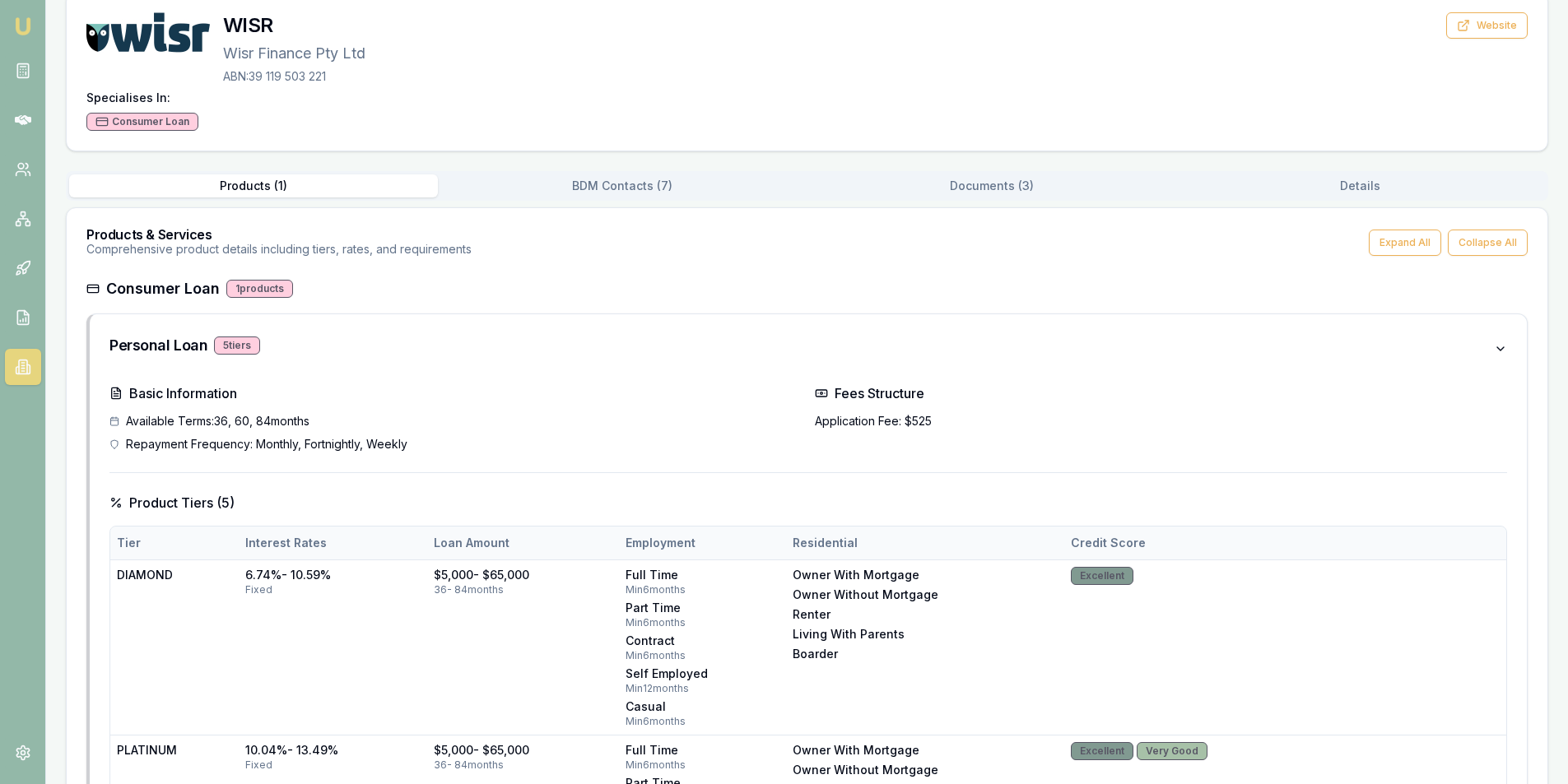
scroll to position [0, 0]
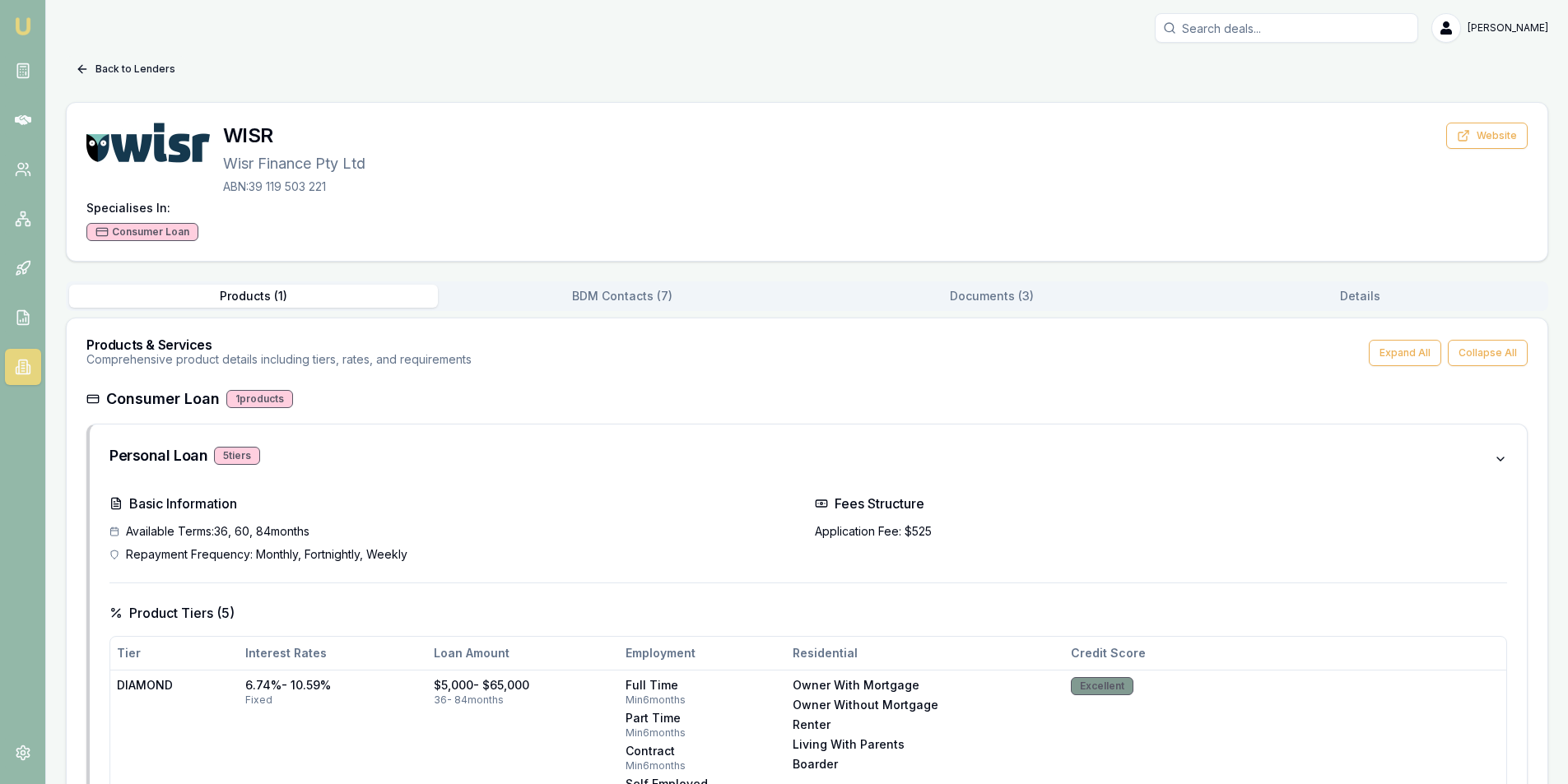
click at [79, 62] on button "Back to Lenders" at bounding box center [125, 69] width 120 height 26
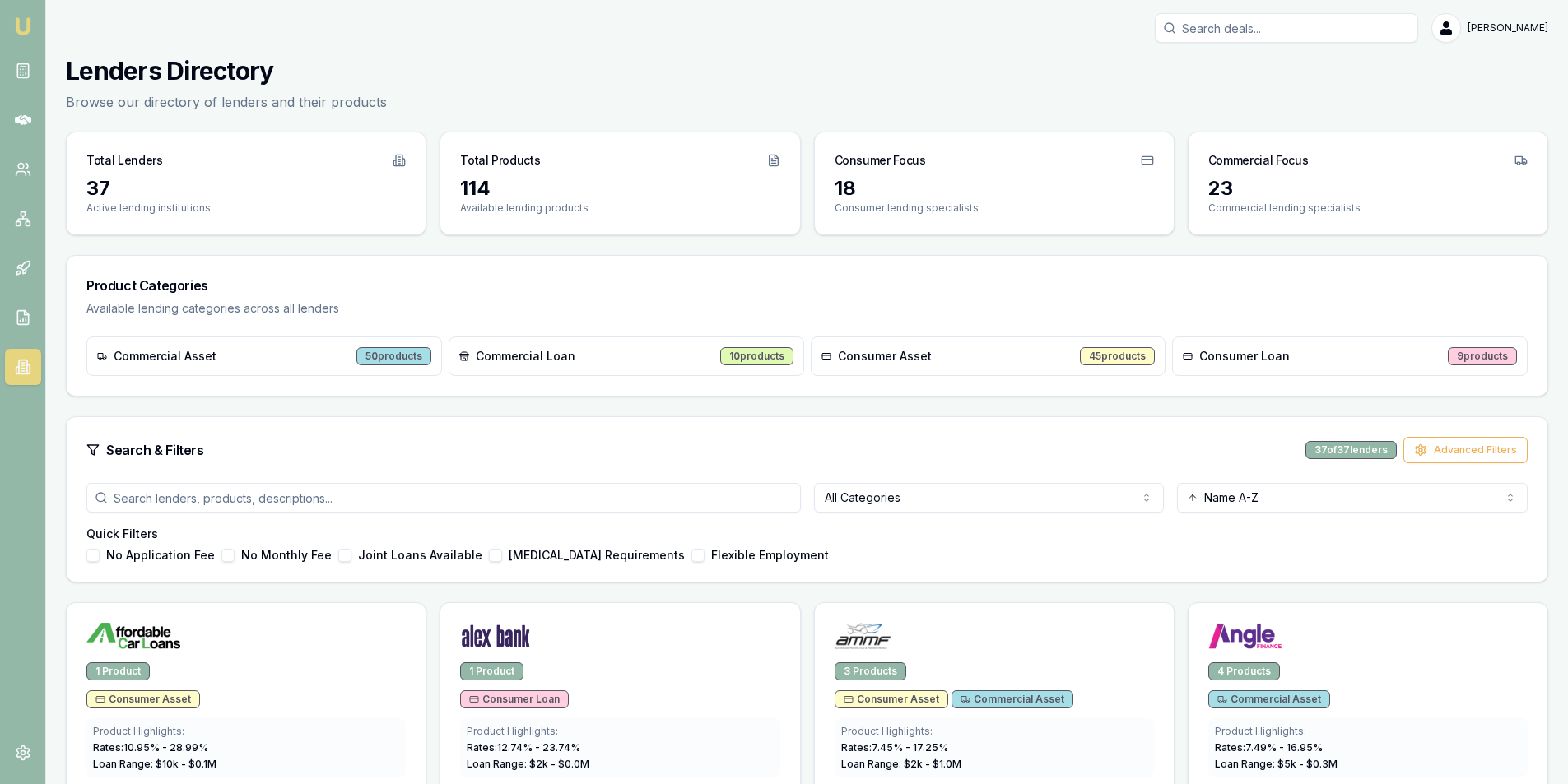
click at [17, 371] on icon at bounding box center [17, 370] width 3 height 7
click at [829, 349] on div "Consumer Asset" at bounding box center [876, 356] width 110 height 17
click at [1130, 355] on div "45 products" at bounding box center [1117, 355] width 75 height 18
click at [979, 359] on div "Consumer Asset 45 products" at bounding box center [988, 356] width 355 height 39
click at [1256, 359] on span "Consumer Loan" at bounding box center [1244, 356] width 91 height 17
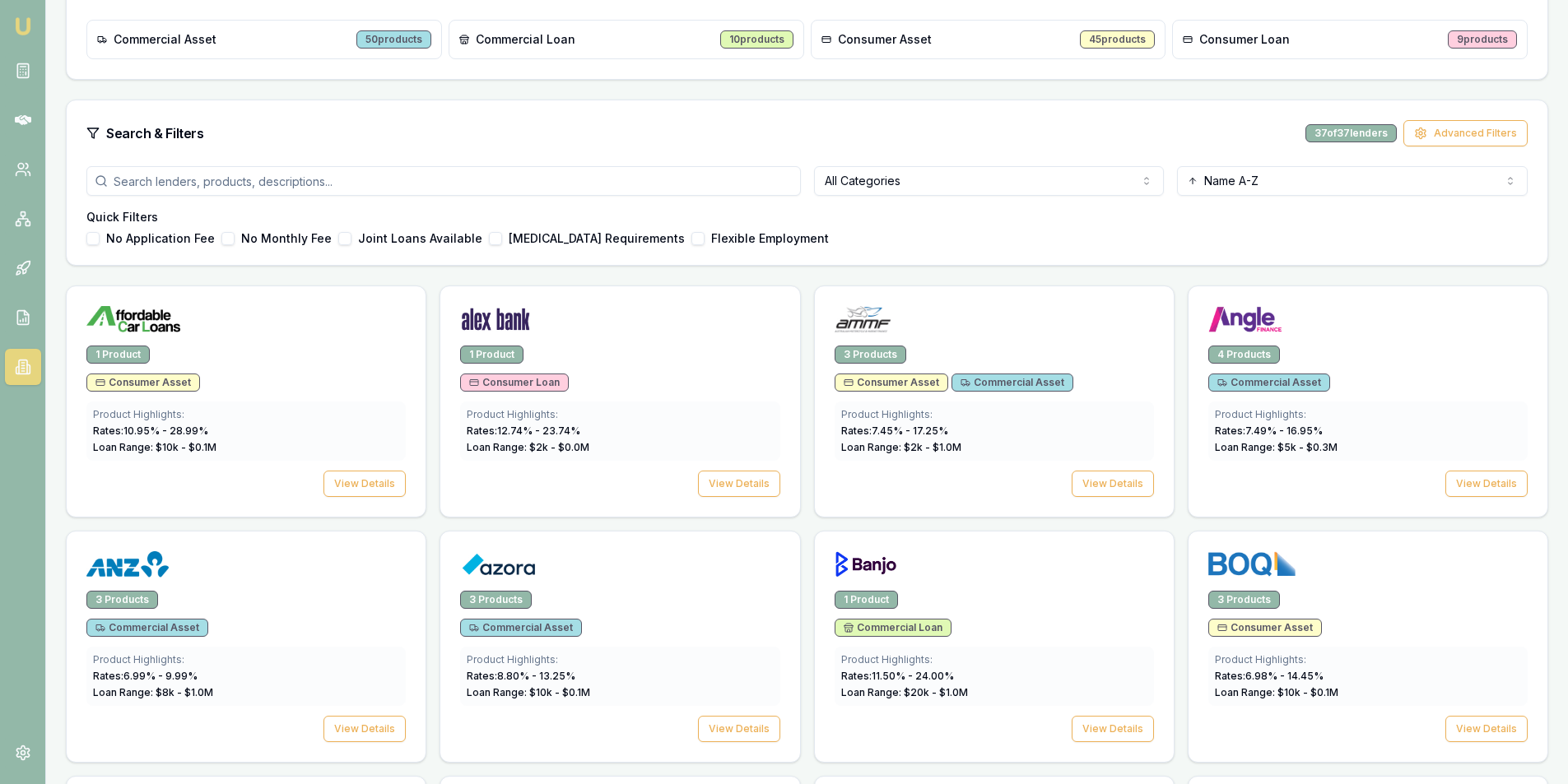
scroll to position [329, 0]
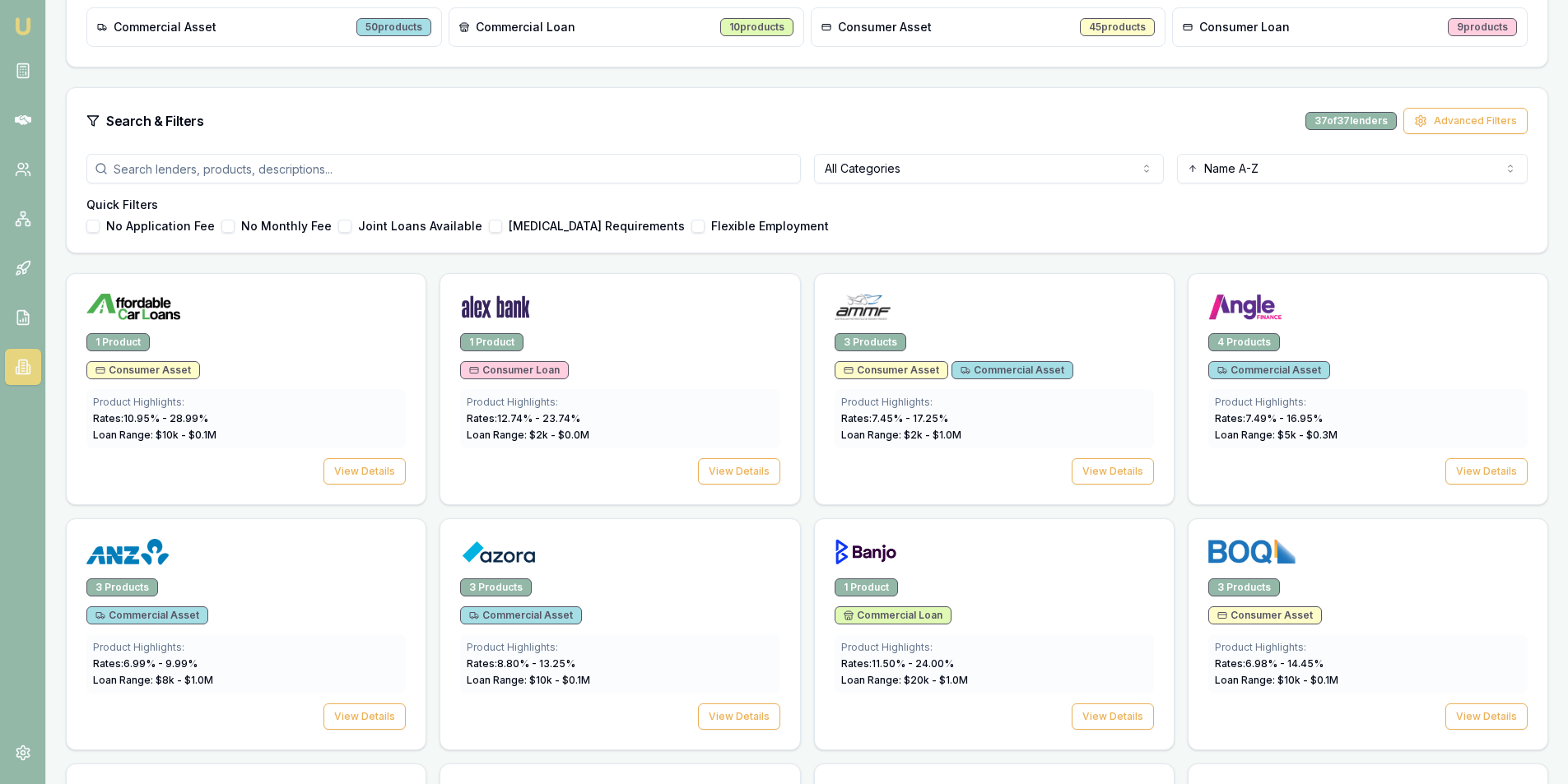
click at [955, 175] on html "Emu Broker Steven Nguyen Toggle Menu Lenders Directory Browse our directory of …" at bounding box center [784, 63] width 1568 height 784
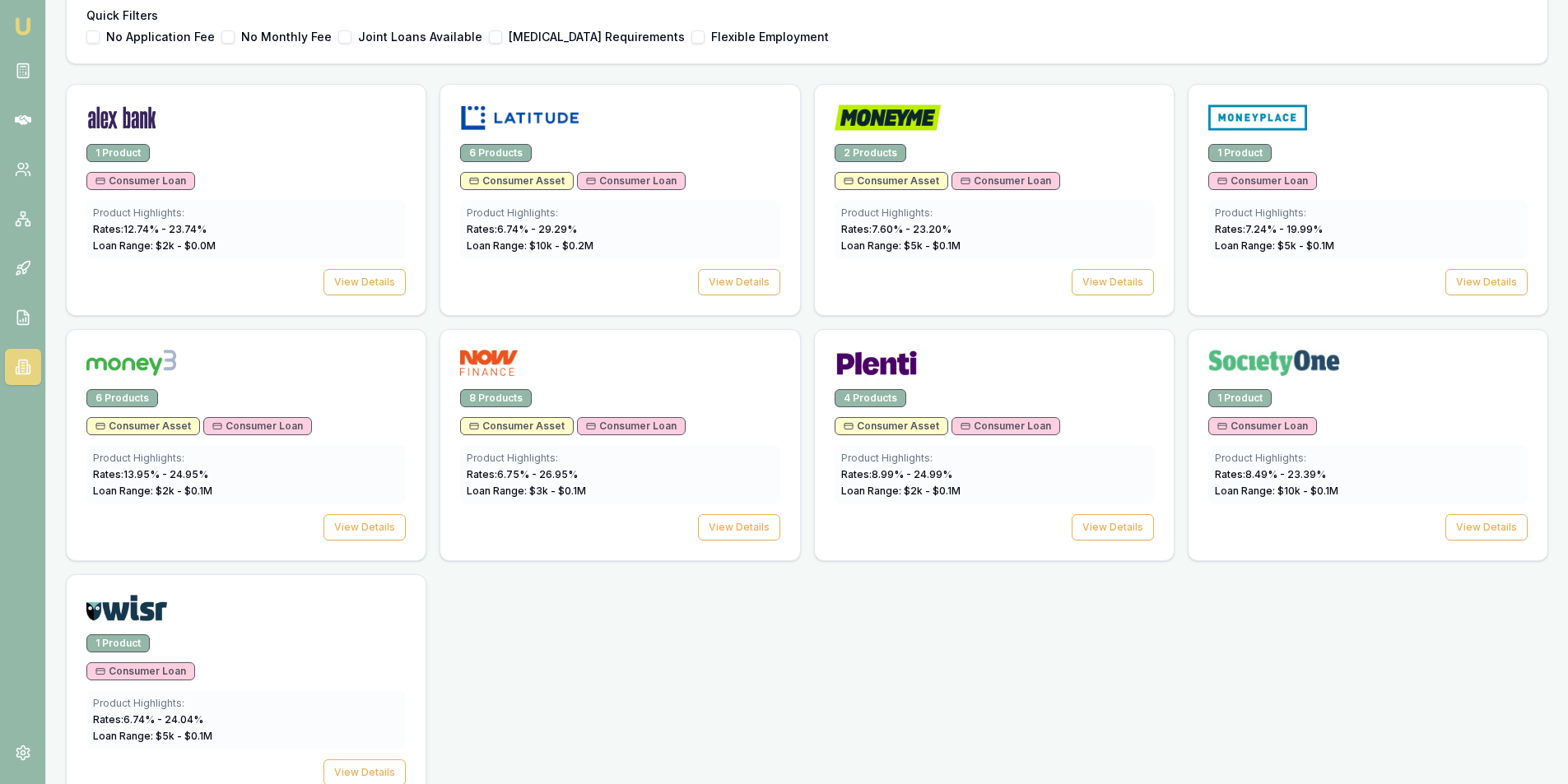
scroll to position [553, 0]
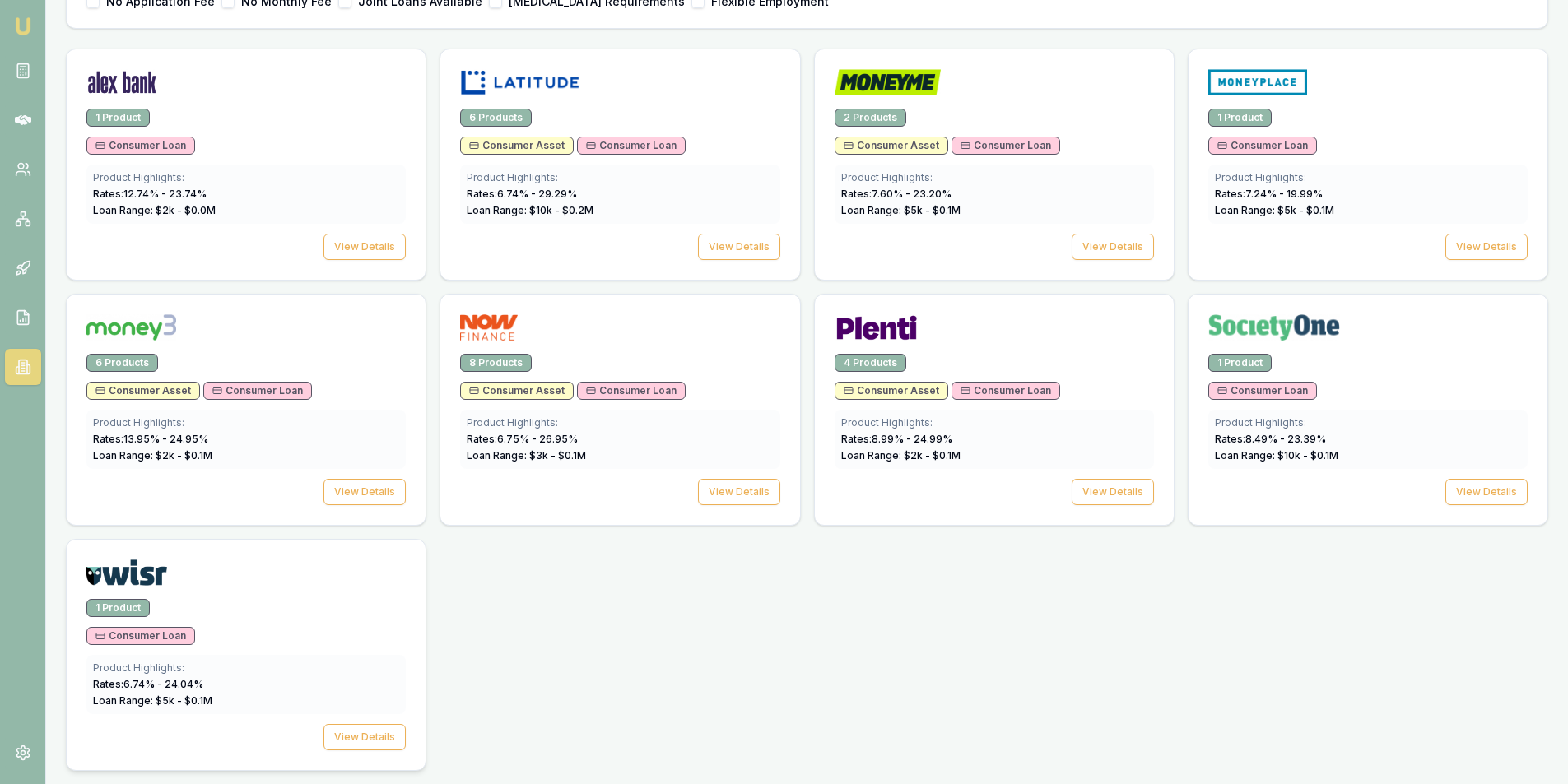
click at [249, 608] on div "1 Product" at bounding box center [246, 607] width 320 height 18
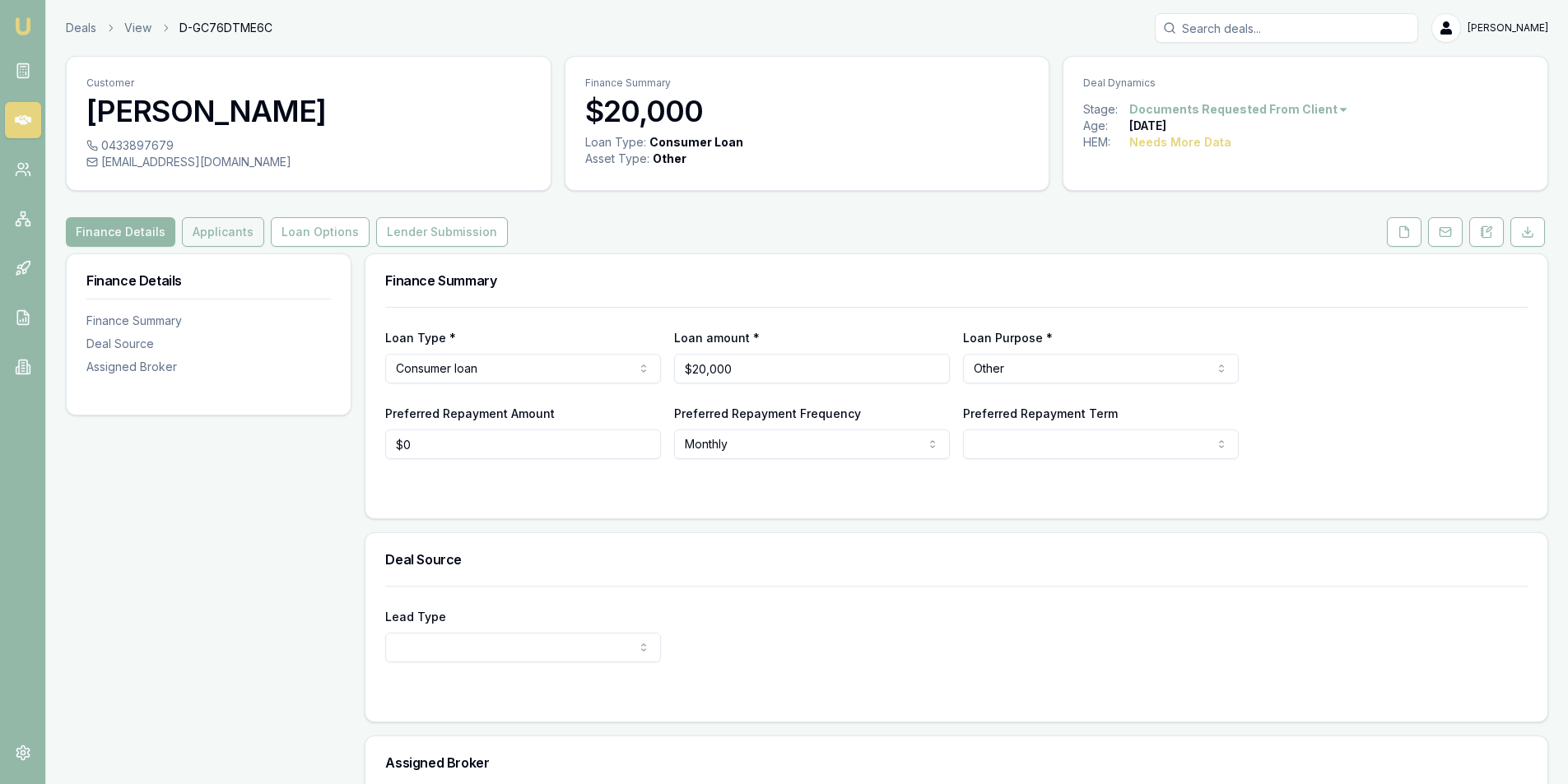
click at [227, 226] on button "Applicants" at bounding box center [223, 232] width 82 height 30
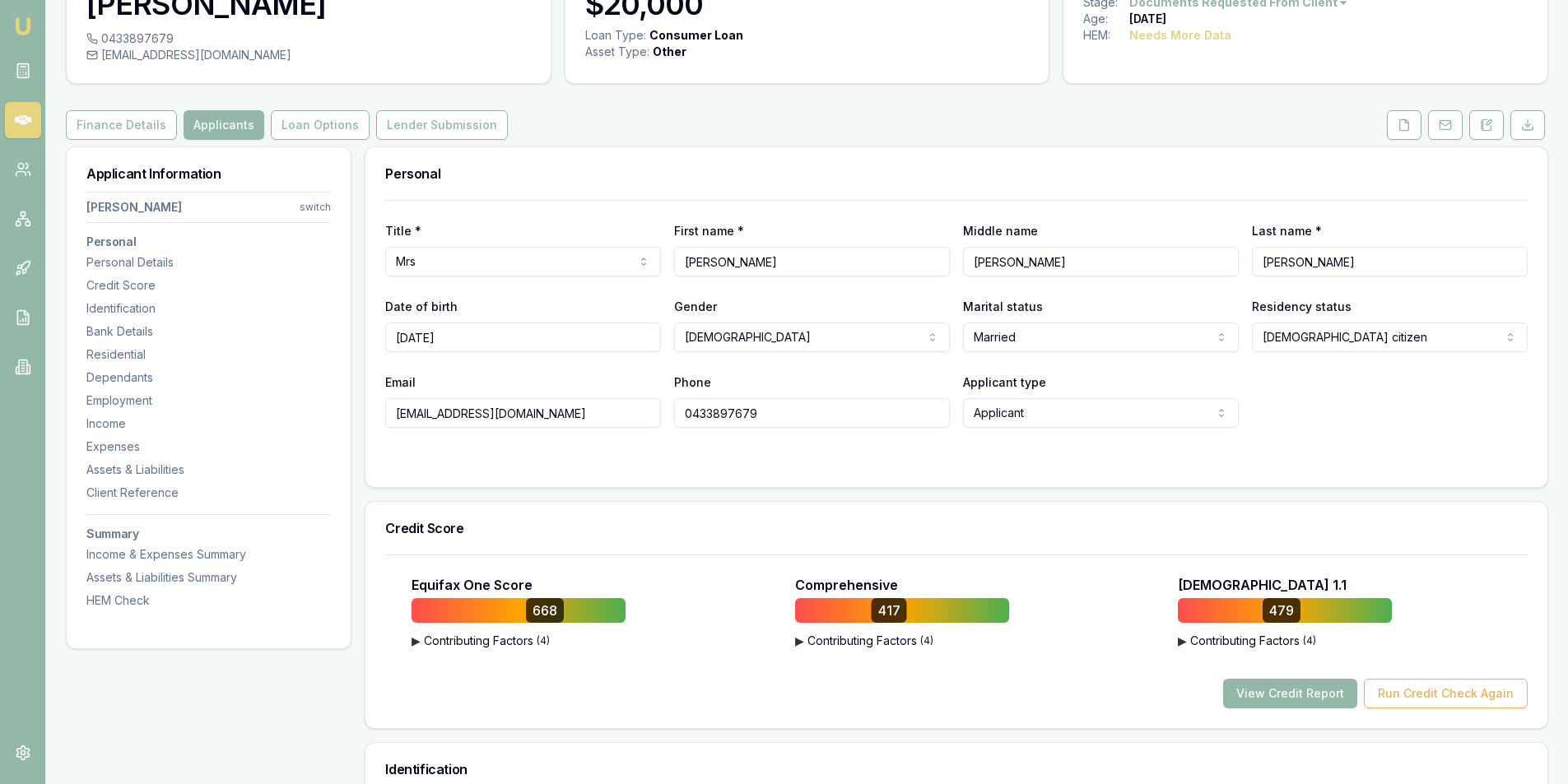
scroll to position [329, 0]
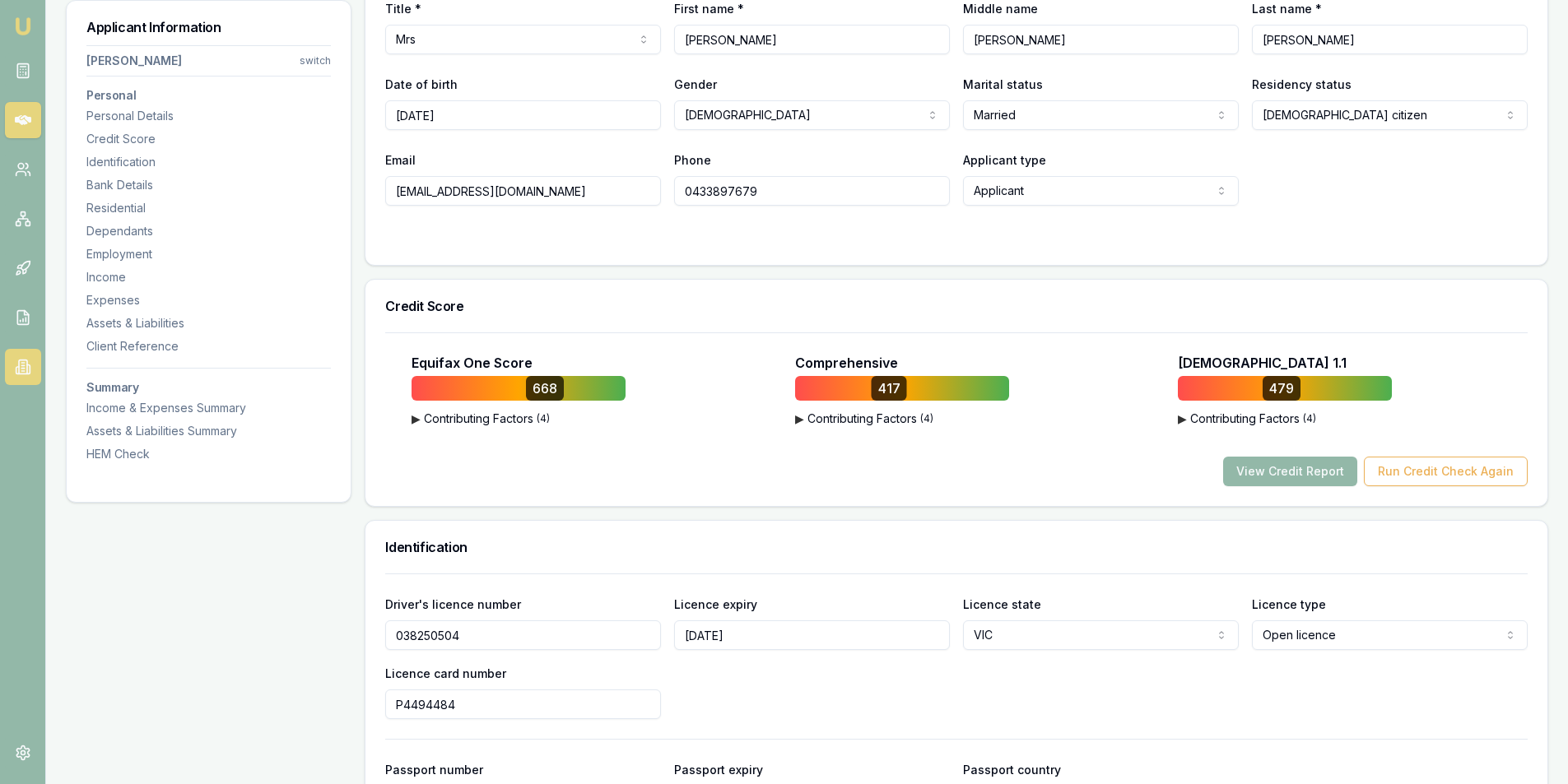
click at [25, 367] on icon at bounding box center [23, 367] width 17 height 17
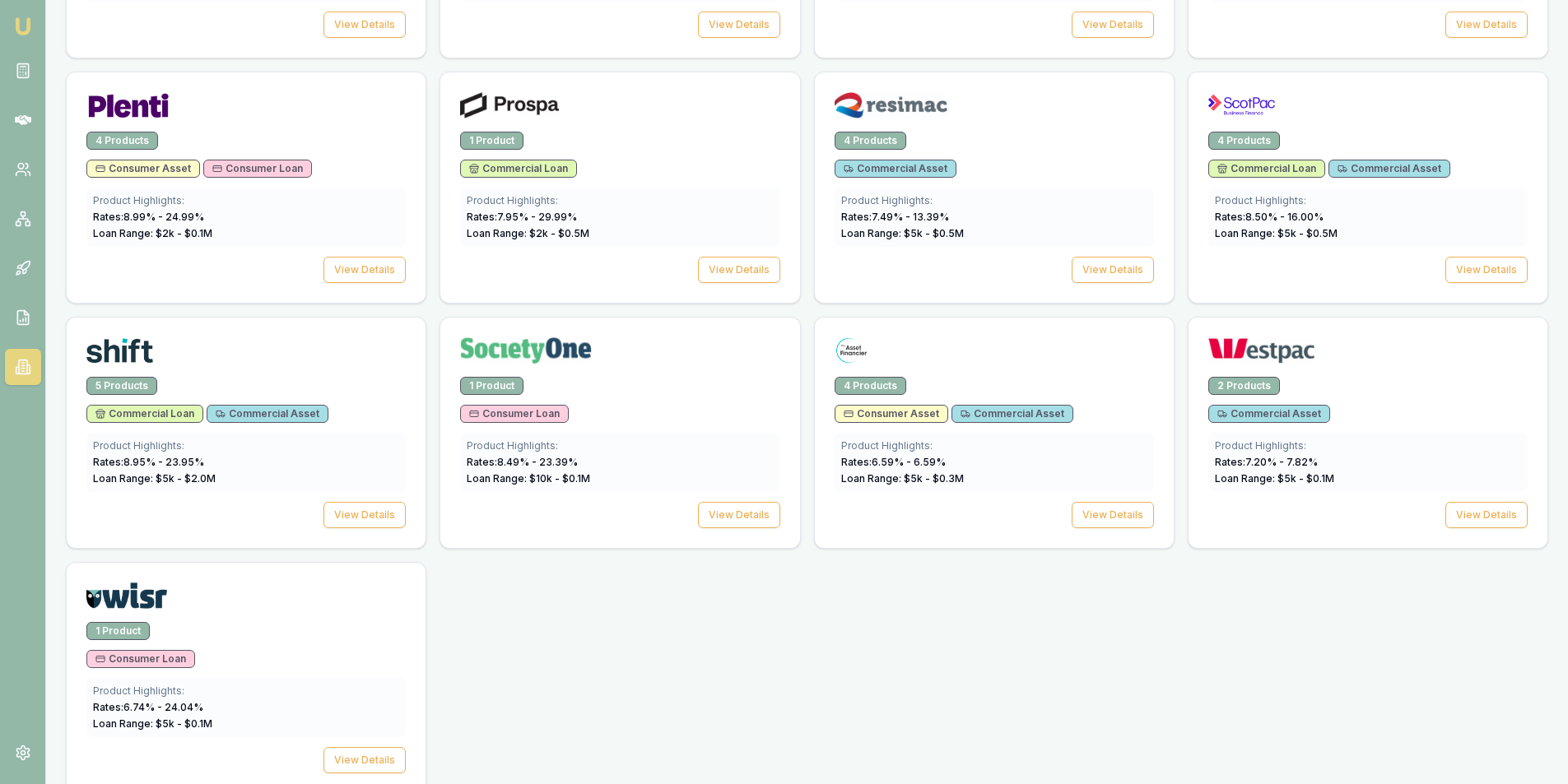
scroll to position [2290, 0]
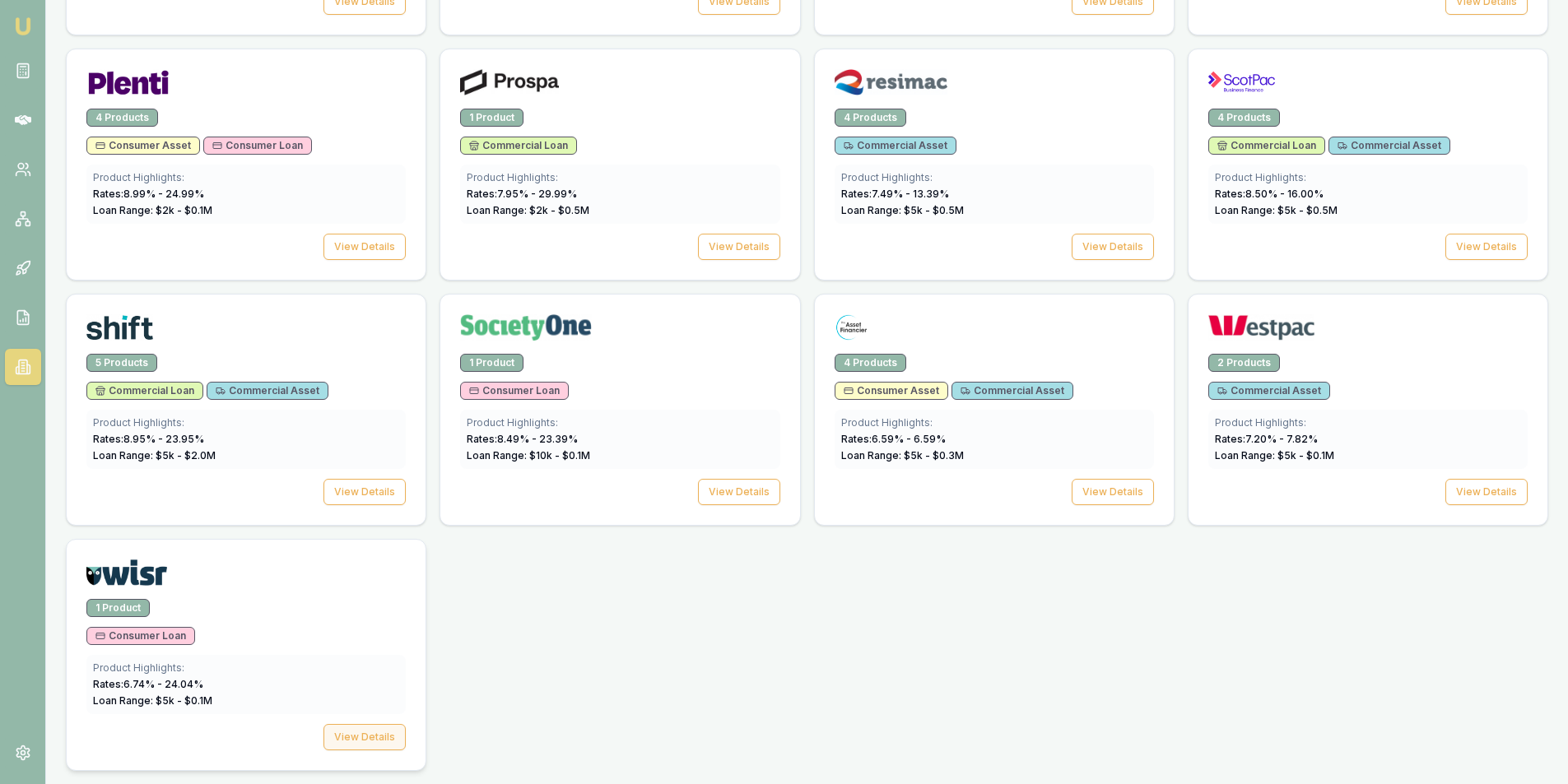
click at [367, 741] on button "View Details" at bounding box center [365, 737] width 82 height 26
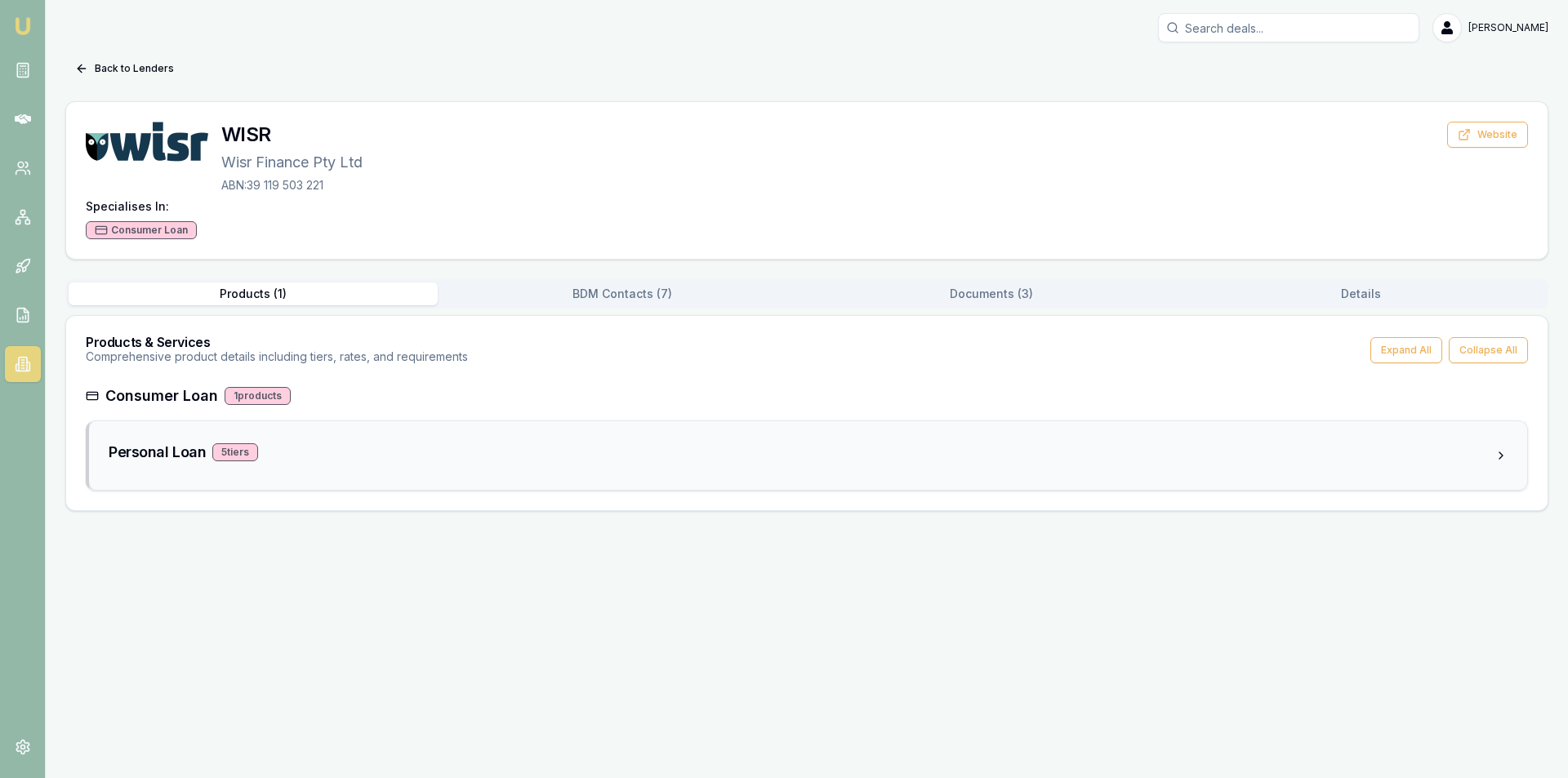
click at [239, 462] on div "Personal Loan 5 tier s" at bounding box center [802, 452] width 1386 height 23
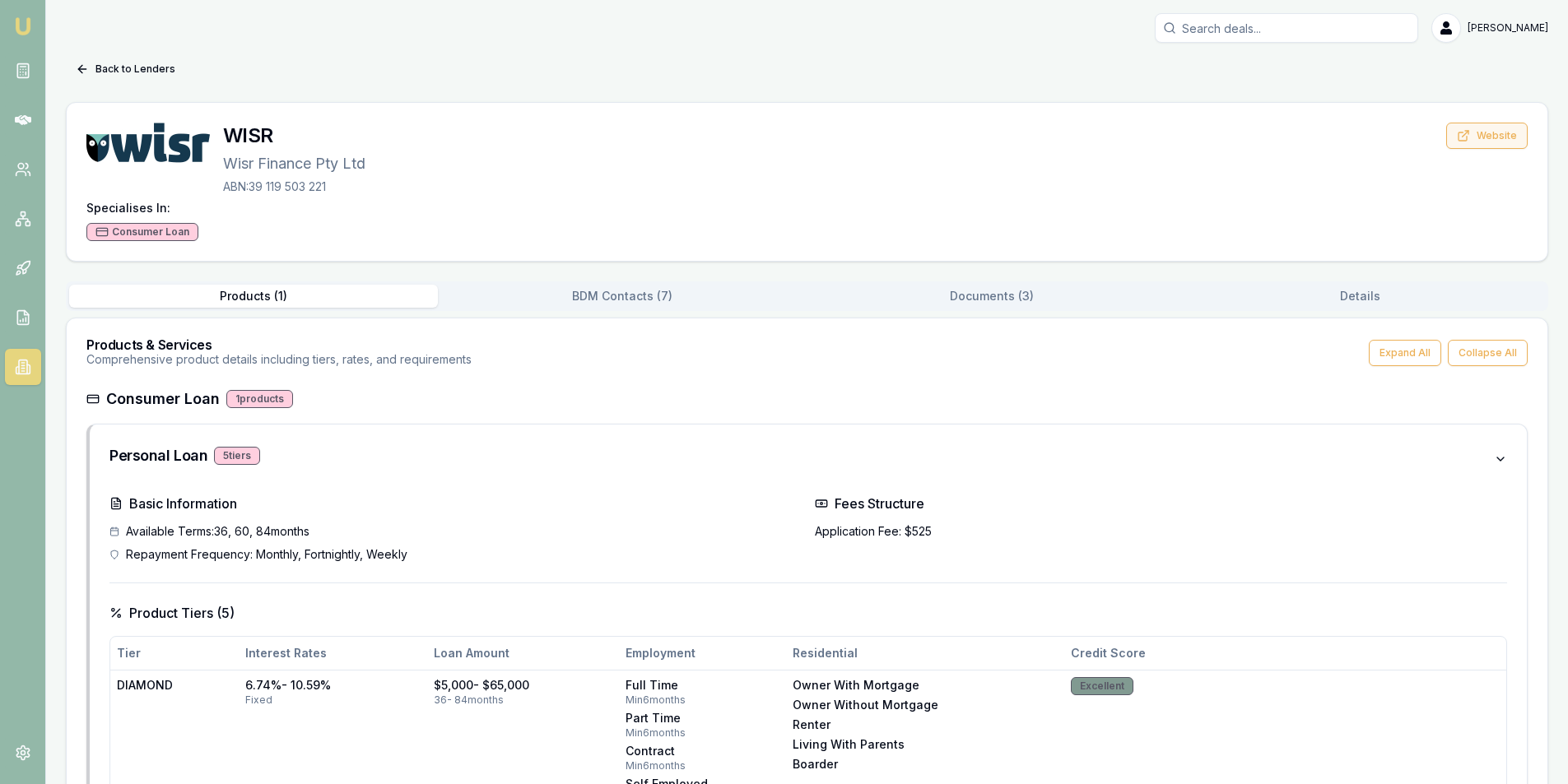
click at [1493, 135] on button "Website" at bounding box center [1487, 135] width 81 height 26
click at [24, 69] on icon at bounding box center [23, 71] width 17 height 17
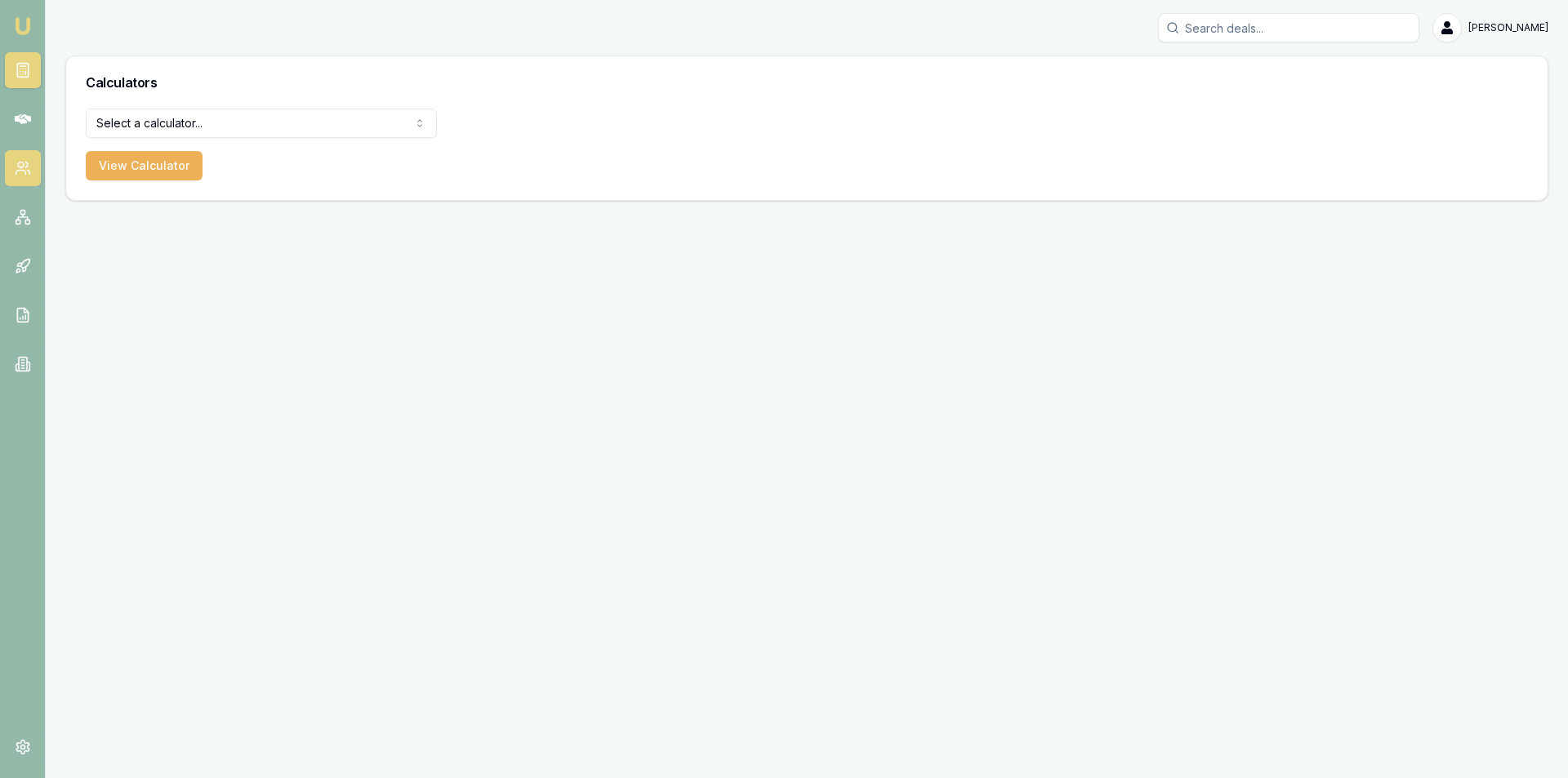
click at [28, 171] on icon at bounding box center [28, 172] width 3 height 4
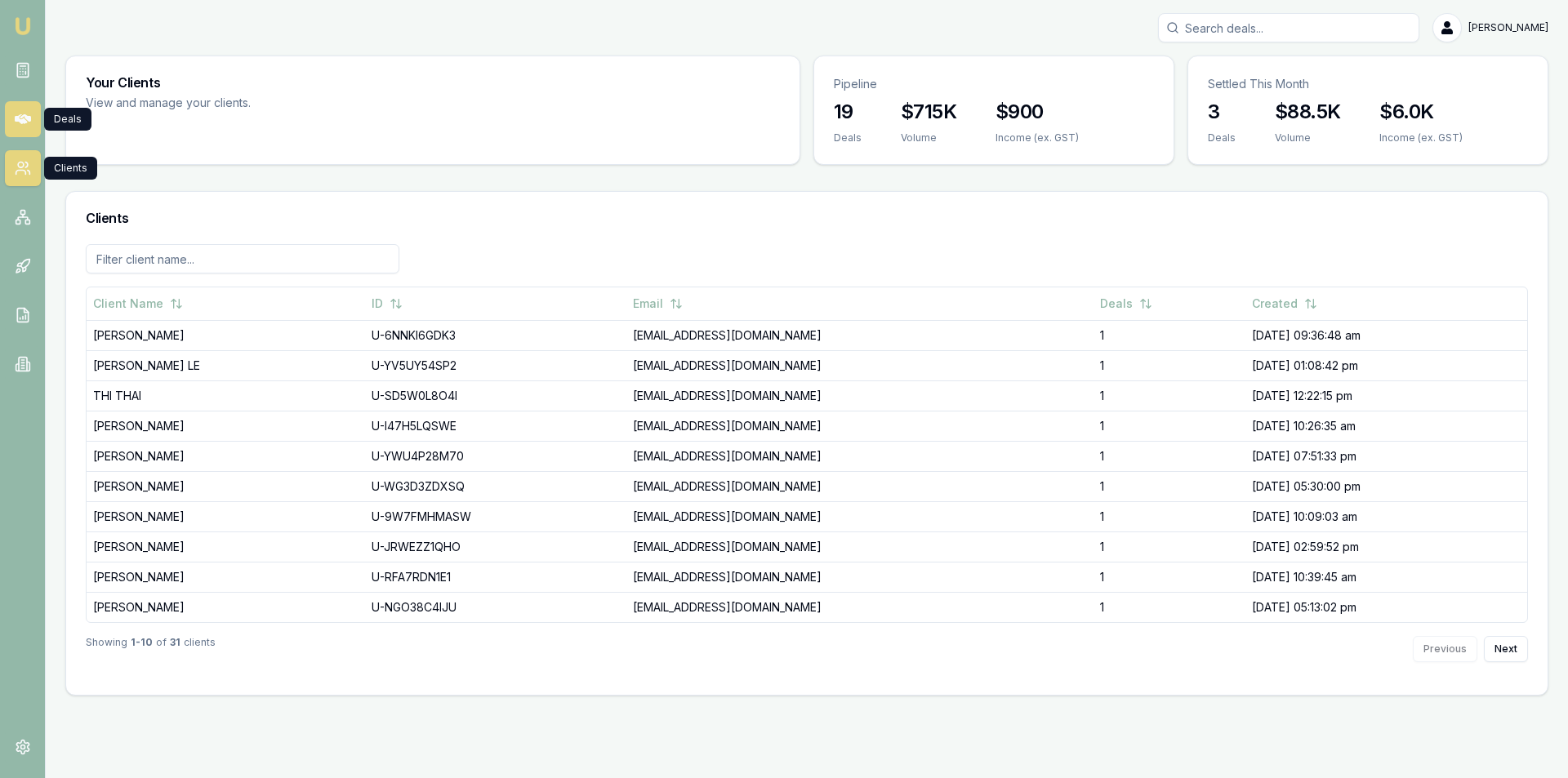
click at [19, 116] on icon at bounding box center [23, 119] width 17 height 10
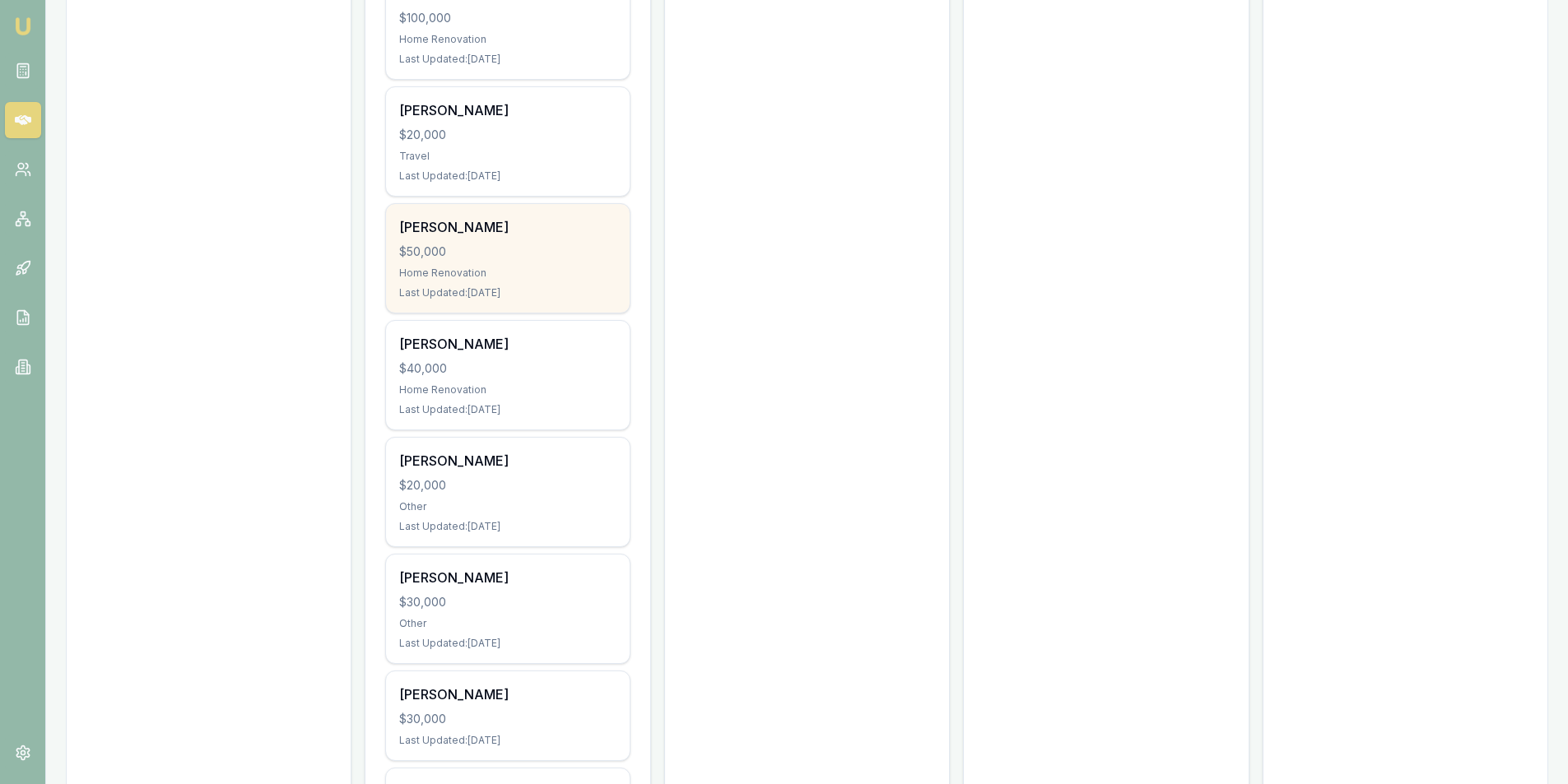
scroll to position [822, 0]
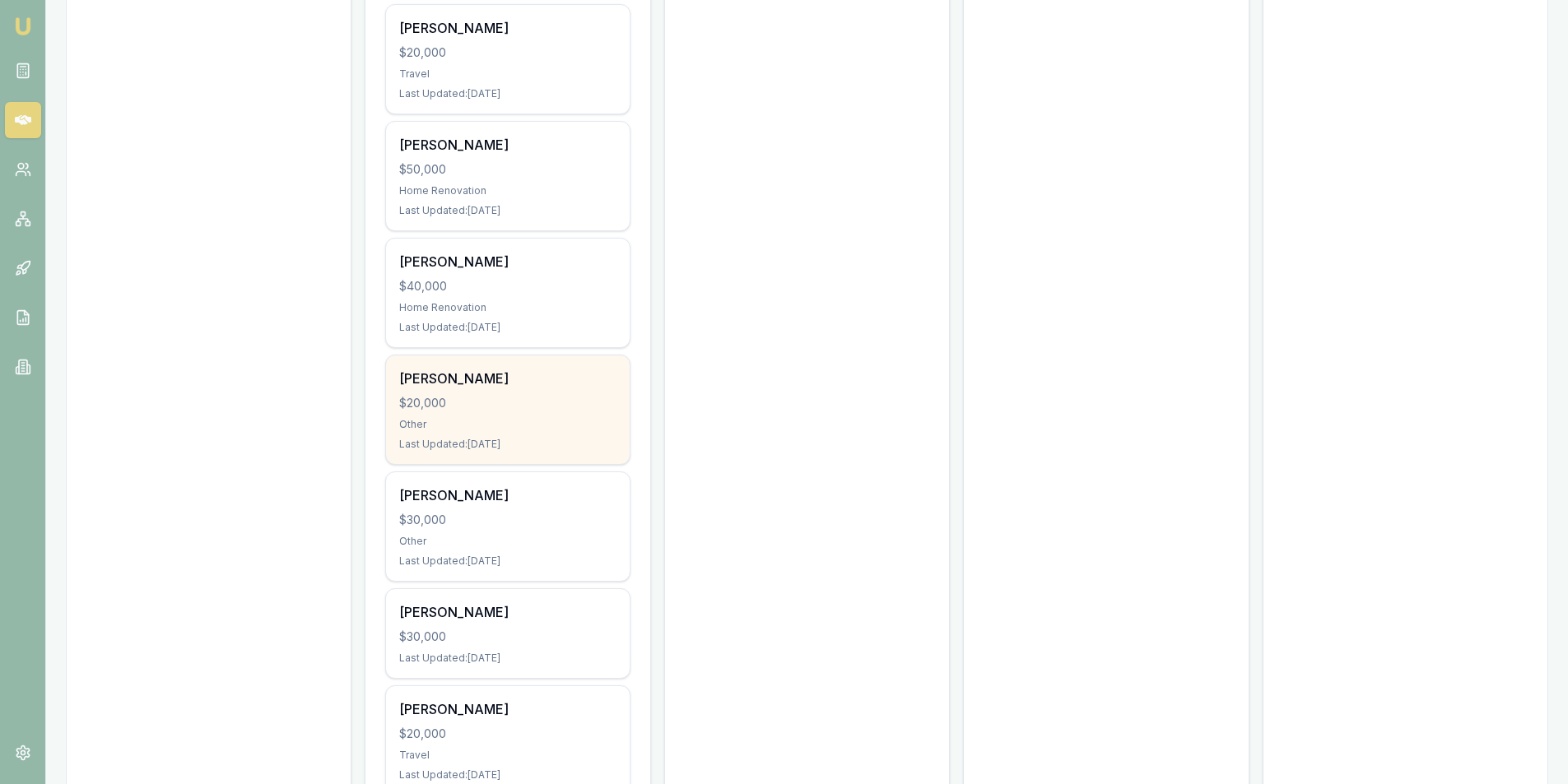
click at [477, 447] on div "Last Updated: [DATE]" at bounding box center [507, 444] width 216 height 13
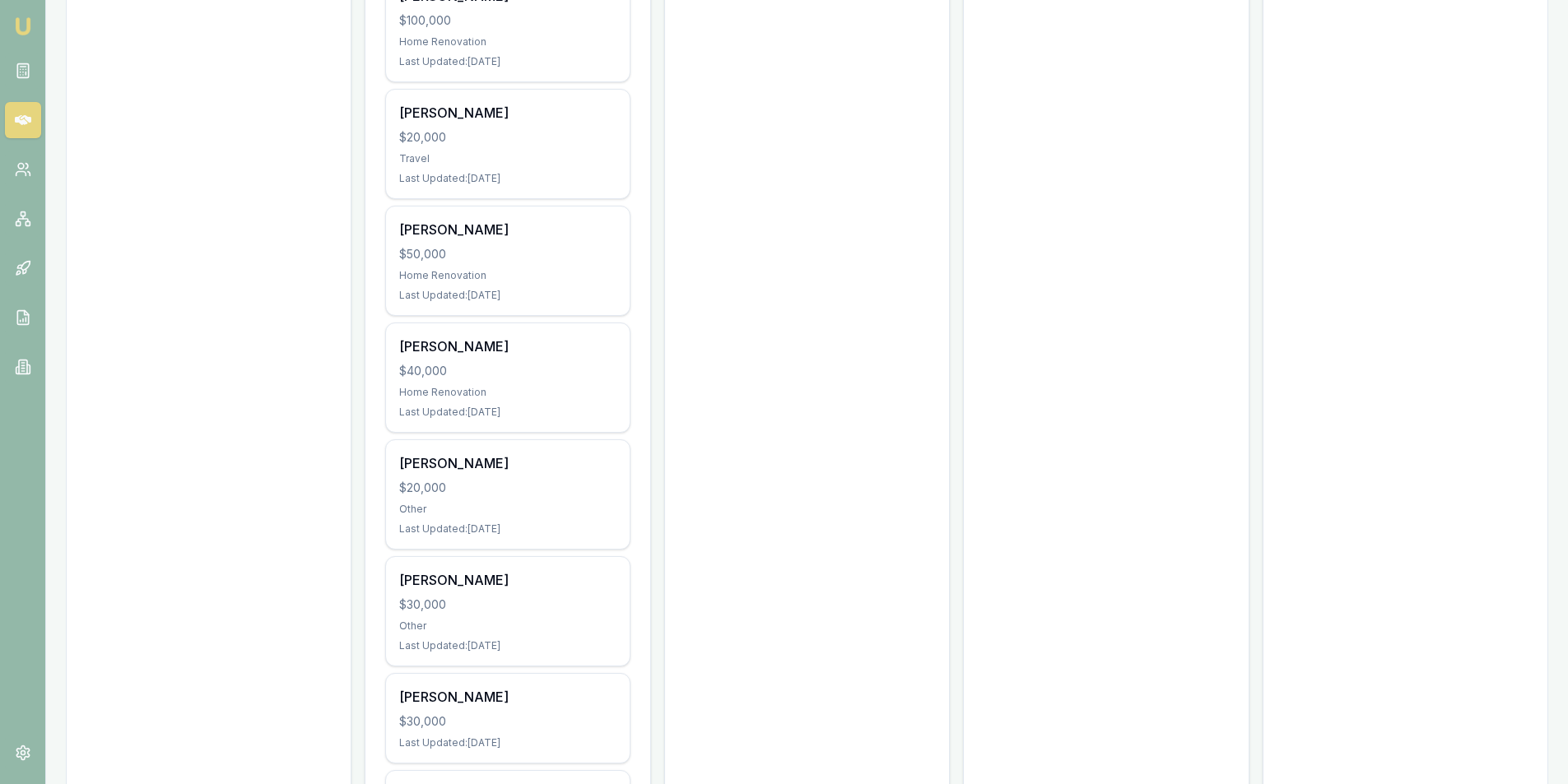
scroll to position [658, 0]
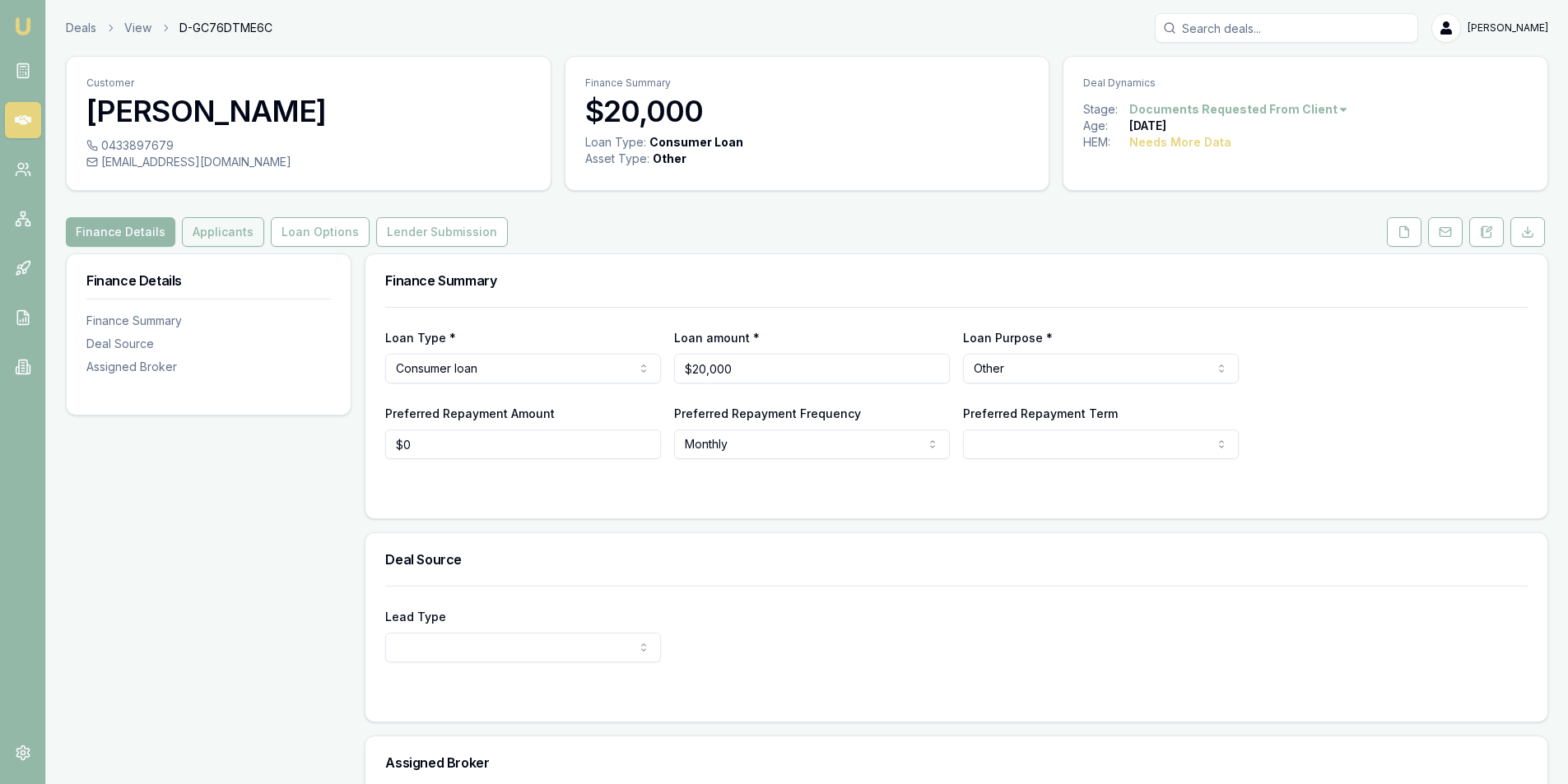
click at [230, 240] on button "Applicants" at bounding box center [223, 232] width 82 height 30
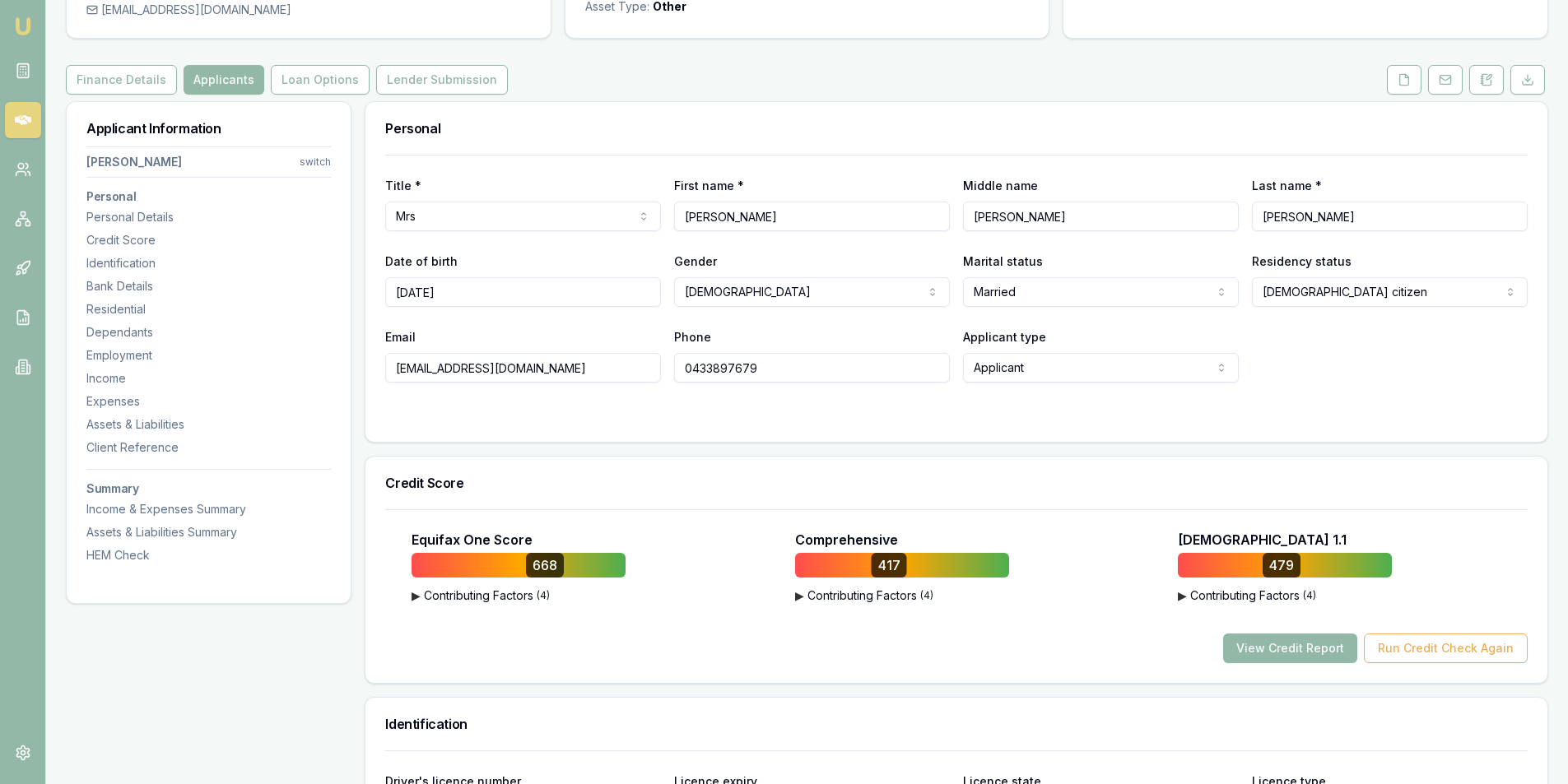
scroll to position [164, 0]
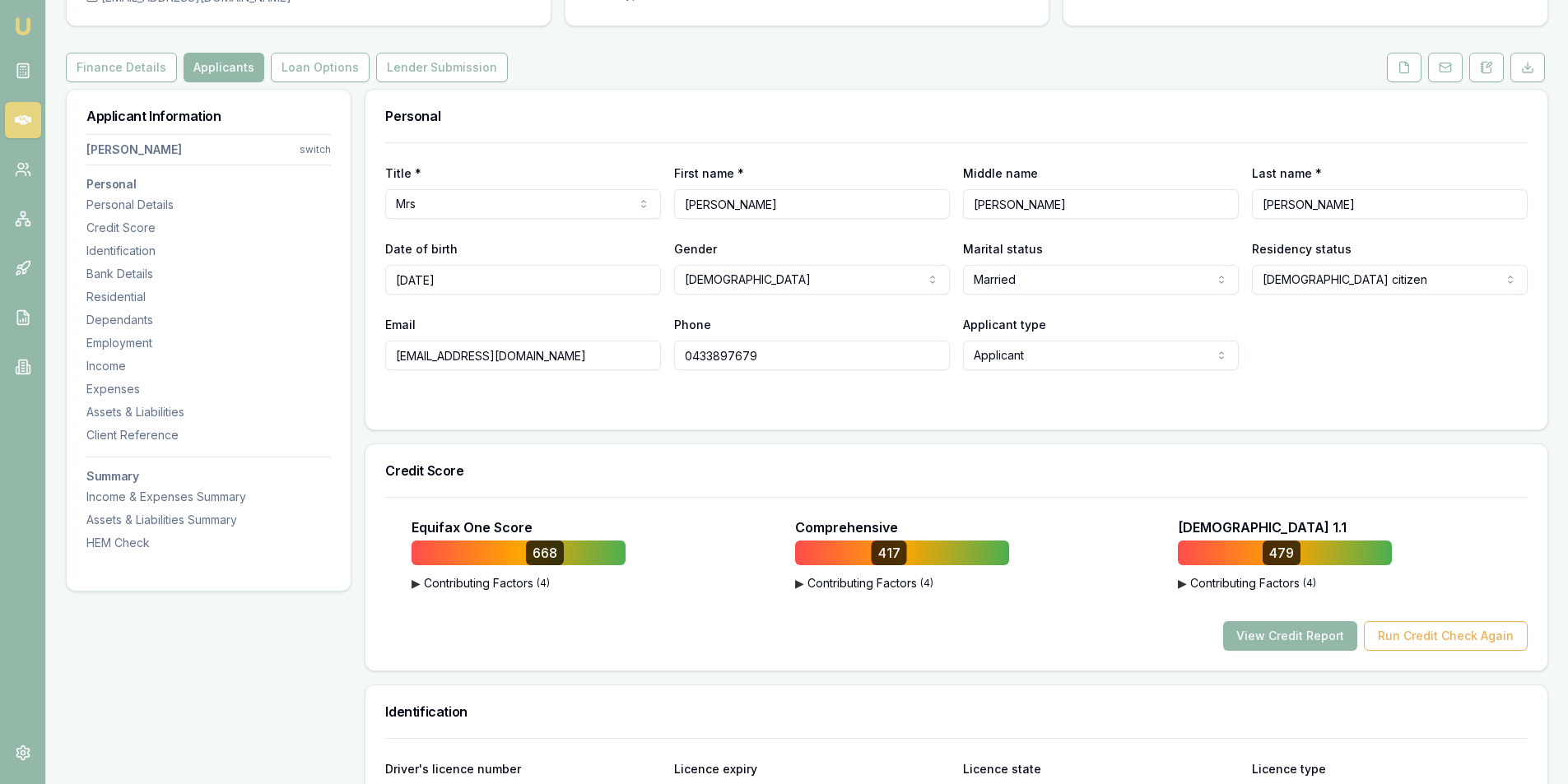
click at [710, 355] on input "0433897679" at bounding box center [812, 355] width 276 height 30
drag, startPoint x: 544, startPoint y: 356, endPoint x: 300, endPoint y: 353, distance: 244.0
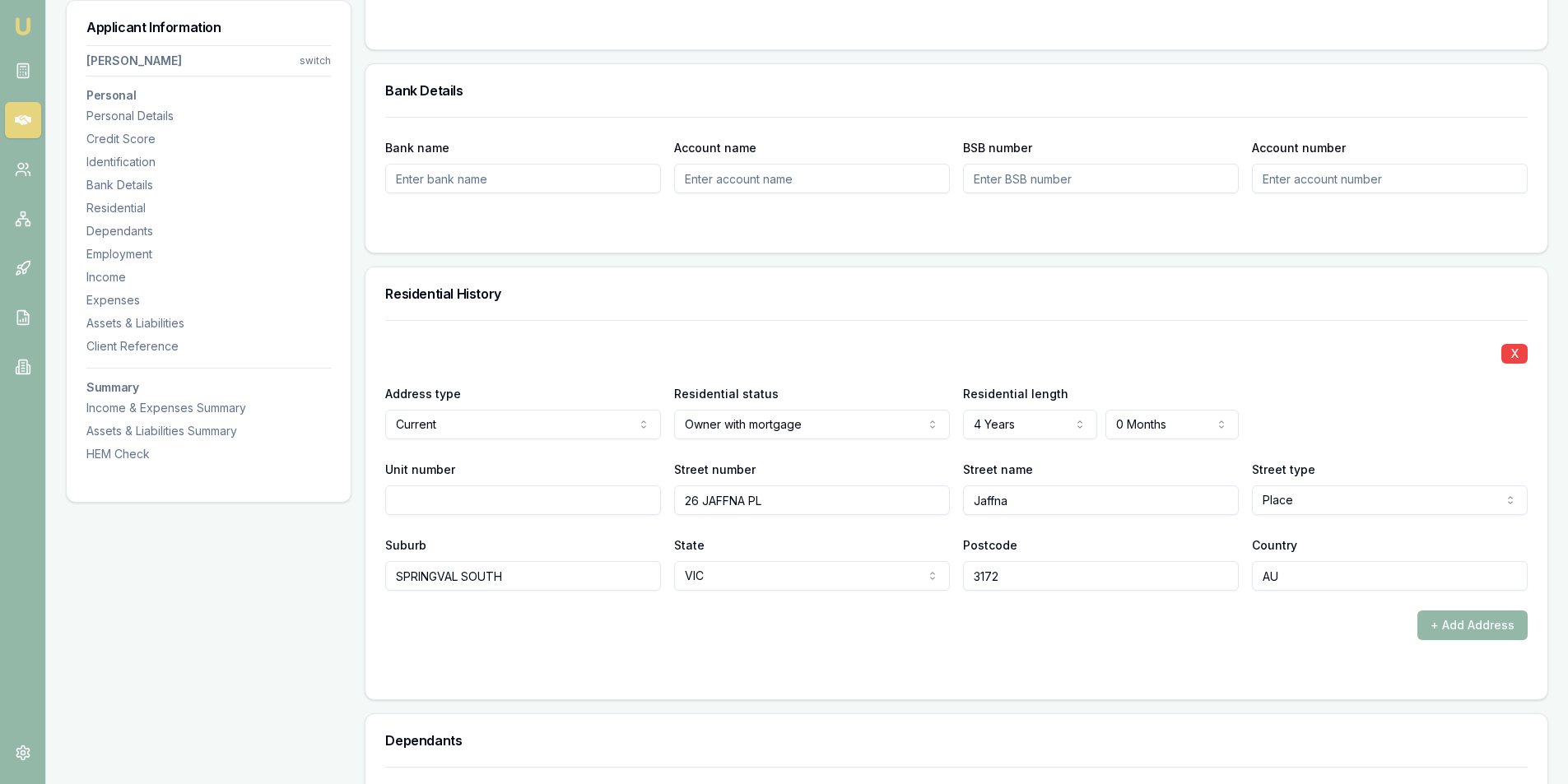
scroll to position [1316, 0]
